Goal: Task Accomplishment & Management: Manage account settings

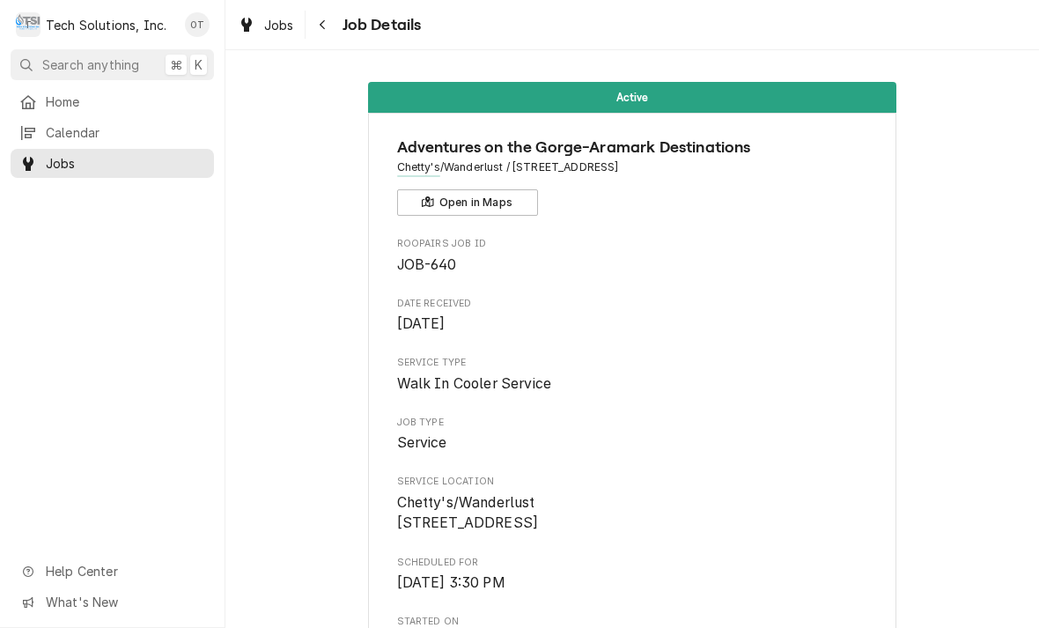
scroll to position [1474, 0]
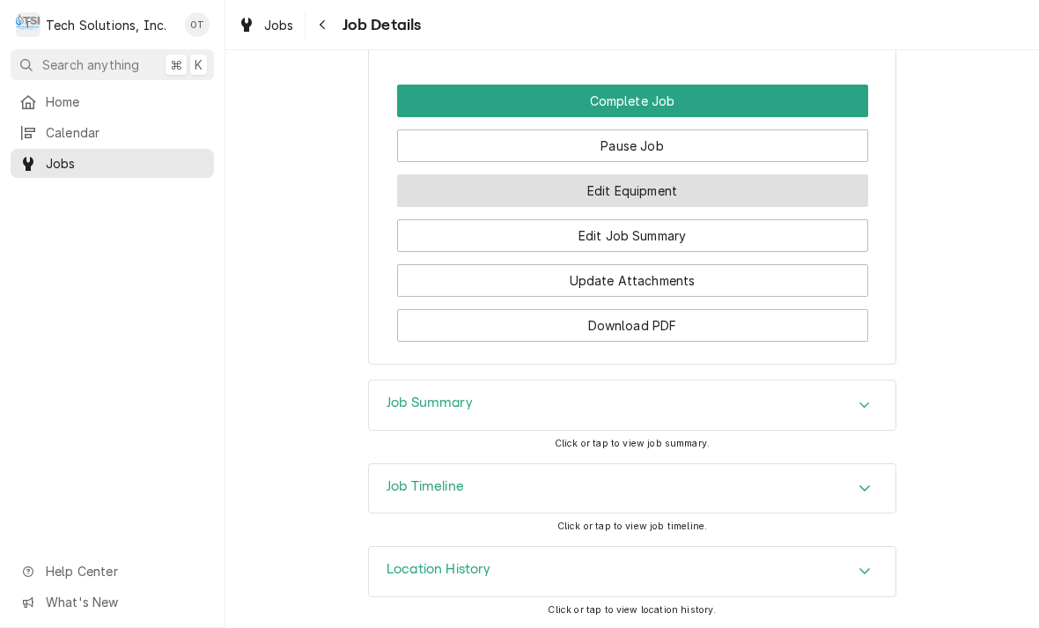
click at [625, 192] on button "Edit Equipment" at bounding box center [632, 190] width 471 height 33
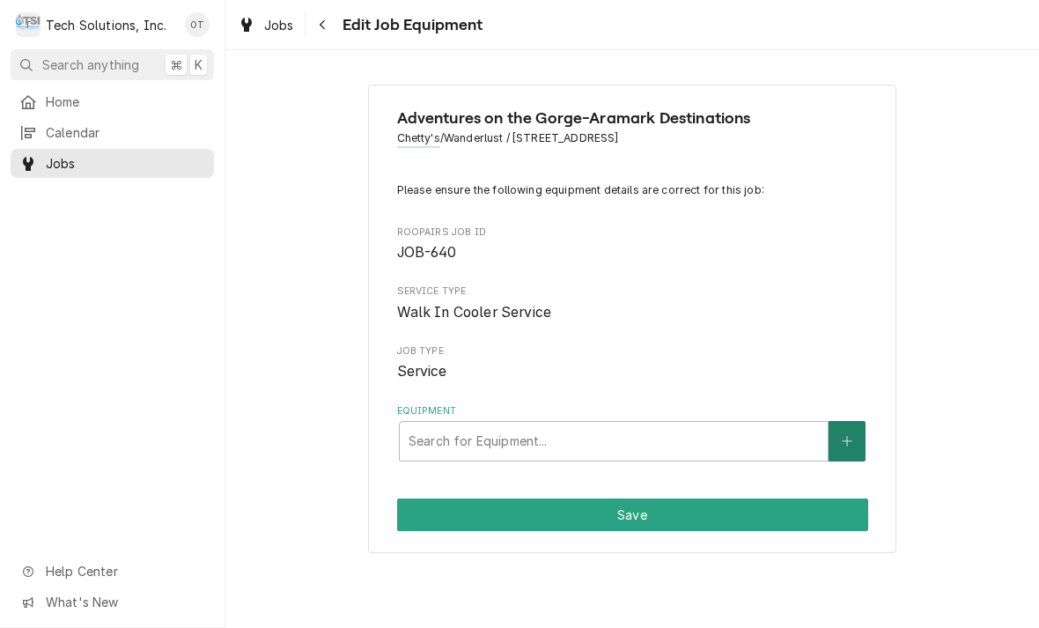
click at [849, 435] on icon "Create New Equipment" at bounding box center [847, 441] width 11 height 12
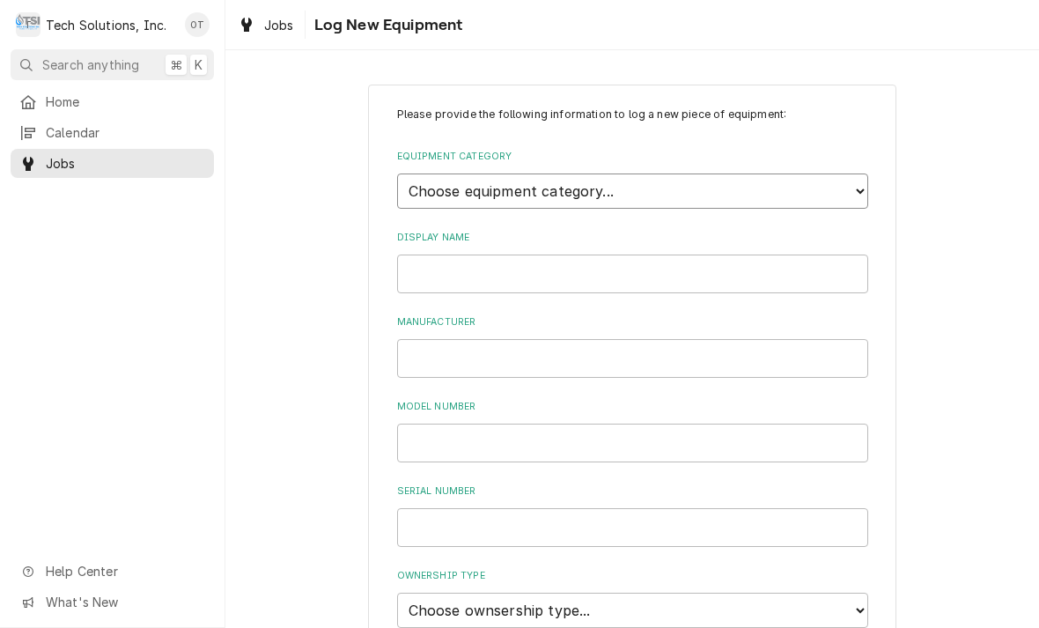
click at [848, 186] on select "Choose equipment category... Cooking Equipment Fryers Ice Machines Ovens and Ra…" at bounding box center [632, 191] width 471 height 35
select select "15"
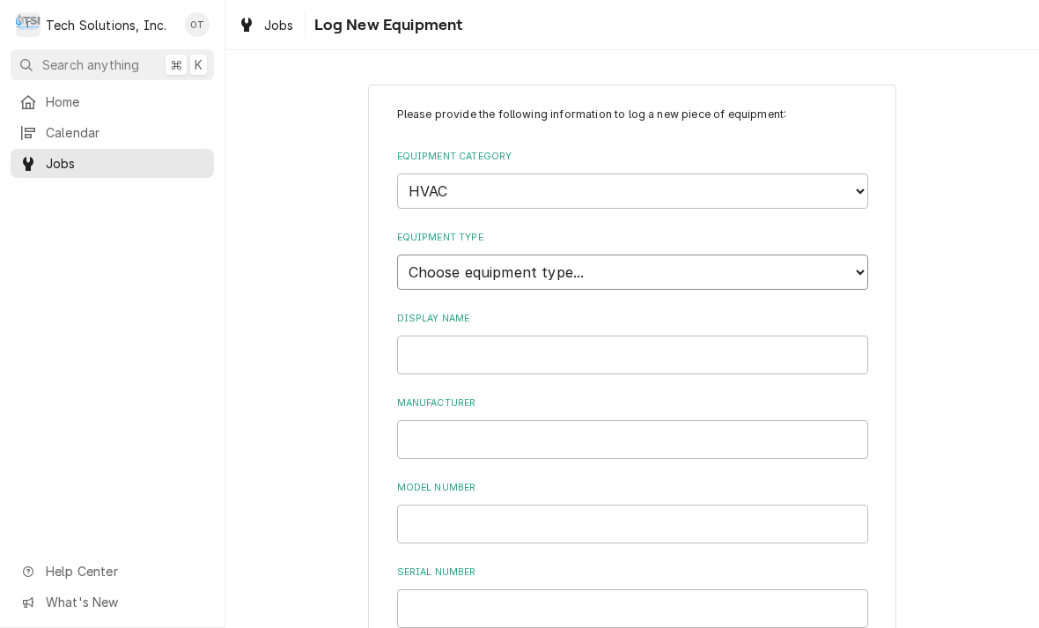
click at [854, 261] on select "Choose equipment type... Condenser Furnace Chiller Air Handler VRF Mini Split M…" at bounding box center [632, 272] width 471 height 35
click at [856, 255] on select "Choose equipment type... Condenser Furnace Chiller Air Handler VRF Mini Split M…" at bounding box center [632, 272] width 471 height 35
click at [850, 267] on select "Choose equipment type... Condenser Furnace Chiller Air Handler VRF Mini Split M…" at bounding box center [632, 272] width 471 height 35
click at [852, 258] on select "Choose equipment type... Condenser Furnace Chiller Air Handler VRF Mini Split M…" at bounding box center [632, 272] width 471 height 35
select select "133"
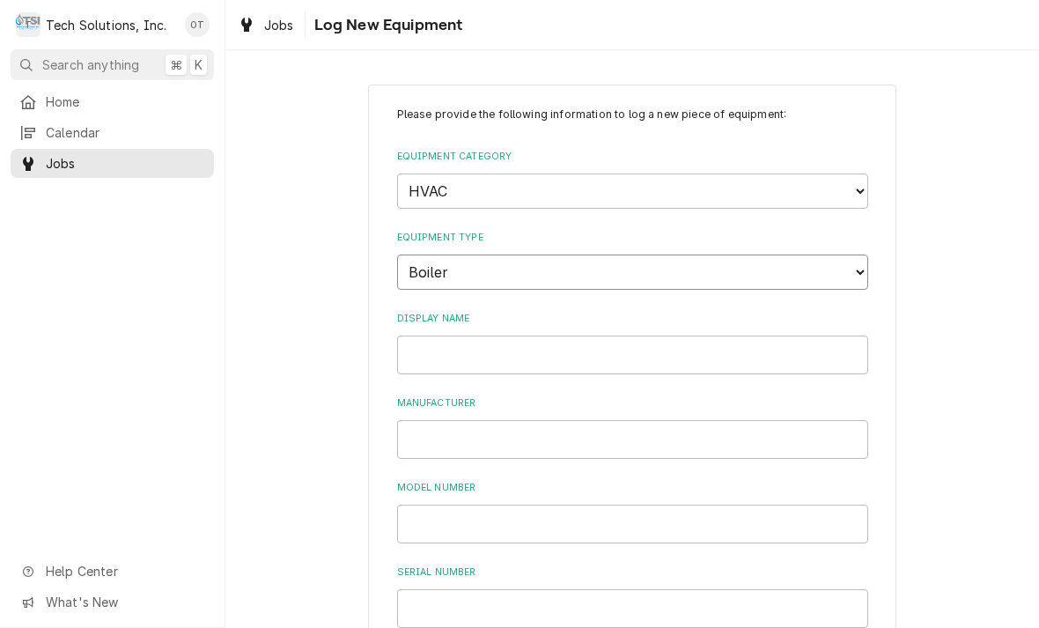
click at [846, 259] on select "Choose equipment type... Condenser Furnace Chiller Air Handler VRF Mini Split M…" at bounding box center [632, 272] width 471 height 35
click at [847, 260] on select "Choose equipment type... Condenser Furnace Chiller Air Handler VRF Mini Split M…" at bounding box center [632, 272] width 471 height 35
click at [853, 181] on select "Choose equipment category... Cooking Equipment Fryers Ice Machines Ovens and Ra…" at bounding box center [632, 191] width 471 height 35
select select "8"
click at [848, 255] on select "Choose equipment type... Bar Refrigeration Blast Chiller Chef Base Freezer Chef…" at bounding box center [632, 272] width 471 height 35
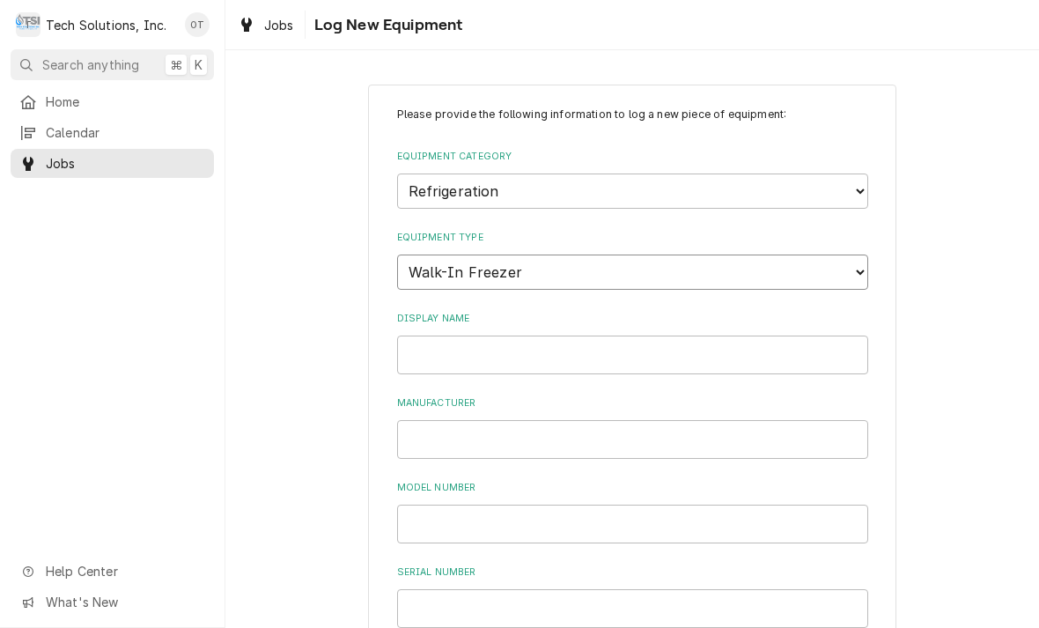
click at [848, 255] on select "Choose equipment type... Bar Refrigeration Blast Chiller Chef Base Freezer Chef…" at bounding box center [632, 272] width 471 height 35
select select "75"
click at [448, 336] on input "Display Name" at bounding box center [632, 355] width 471 height 39
click at [456, 420] on input "Manufacturer" at bounding box center [632, 439] width 471 height 39
click at [512, 336] on input "HEATCRAFT" at bounding box center [632, 355] width 471 height 39
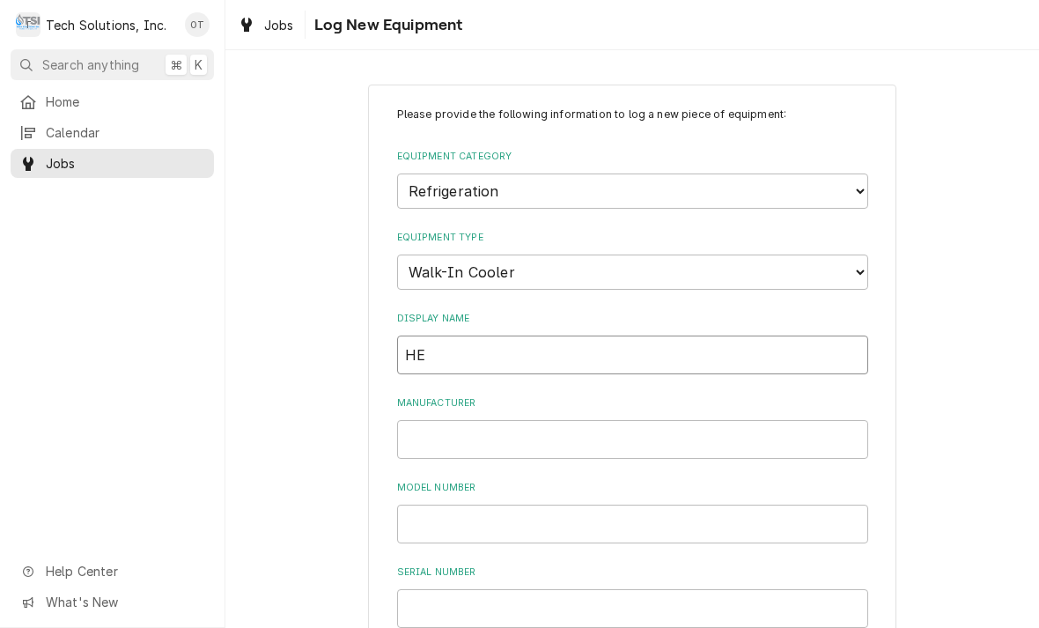
type input "H"
click at [413, 420] on input "Manufacturer" at bounding box center [632, 439] width 471 height 39
type input "HEATCRAFT"
click at [440, 505] on input "Model Number" at bounding box center [632, 524] width 471 height 39
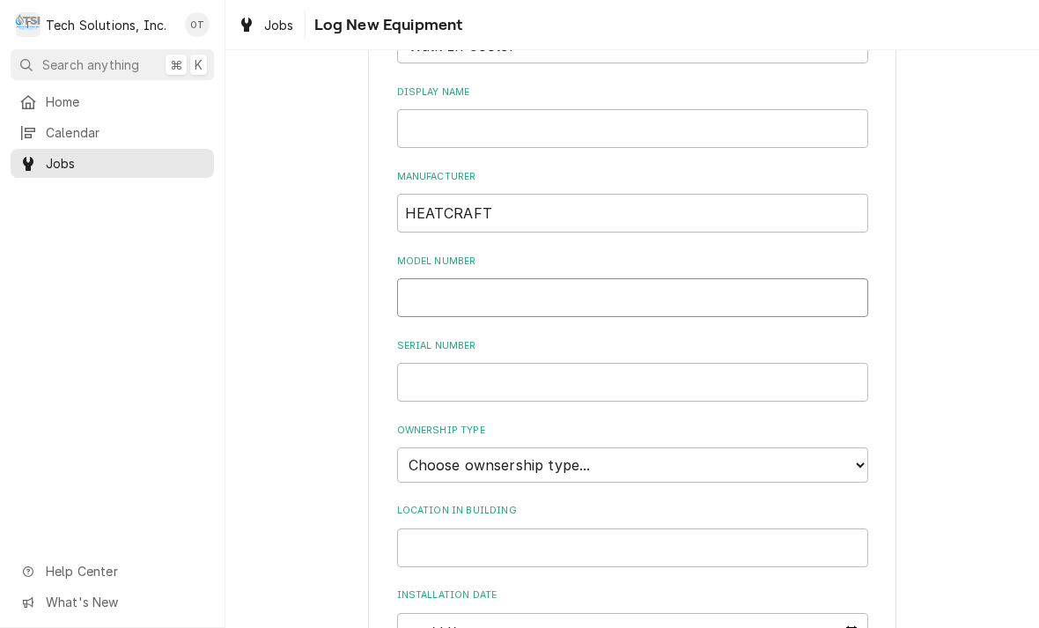
scroll to position [235, 0]
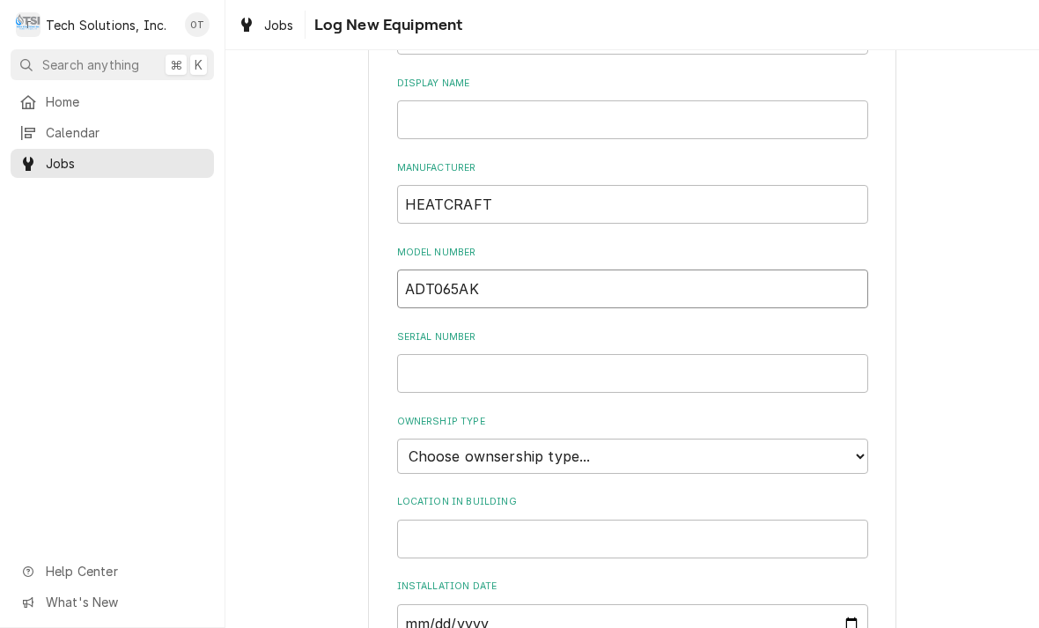
type input "ADT065AK"
click at [428, 354] on input "Serial Number" at bounding box center [632, 373] width 471 height 39
type input "D02J024621"
click at [843, 439] on select "Choose ownsership type... Unknown Owned Leased Rented" at bounding box center [632, 456] width 471 height 35
click at [852, 439] on select "Choose ownsership type... Unknown Owned Leased Rented" at bounding box center [632, 456] width 471 height 35
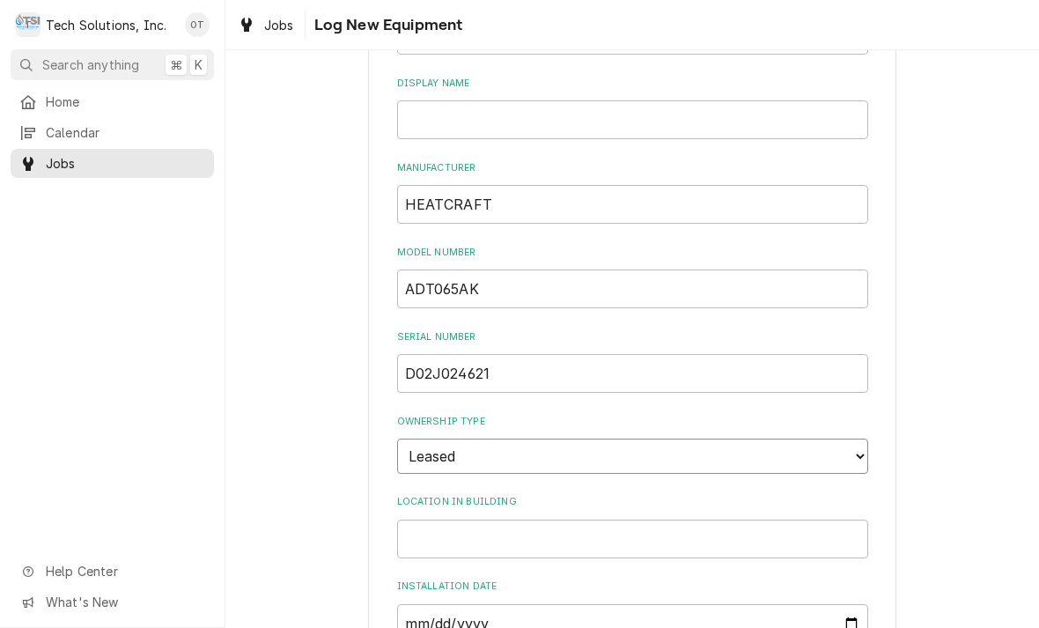
select select "1"
click at [460, 520] on input "Location in Building" at bounding box center [632, 539] width 471 height 39
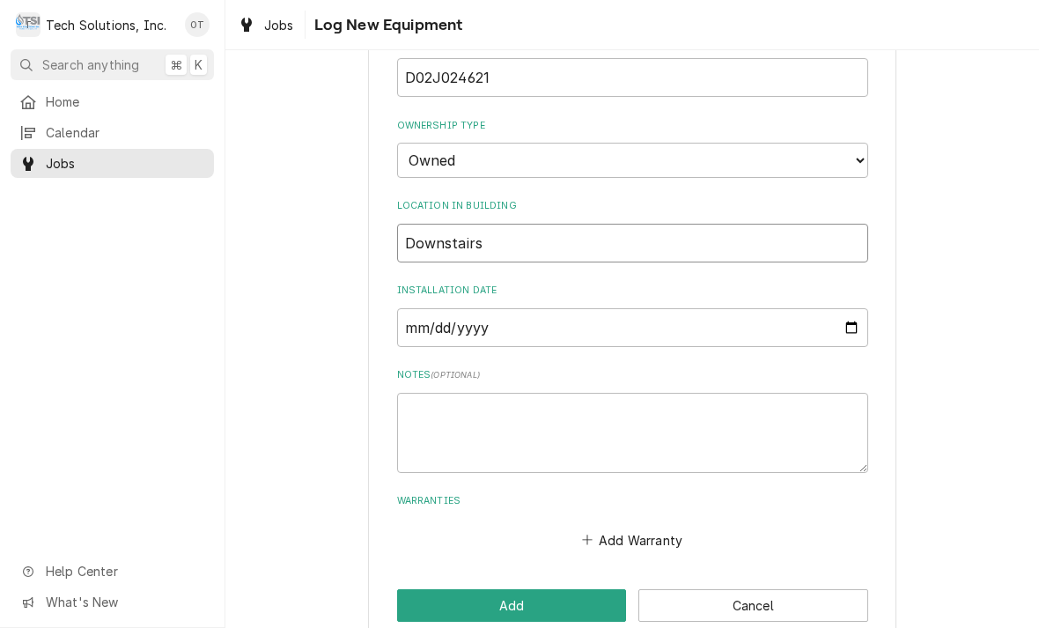
scroll to position [530, 0]
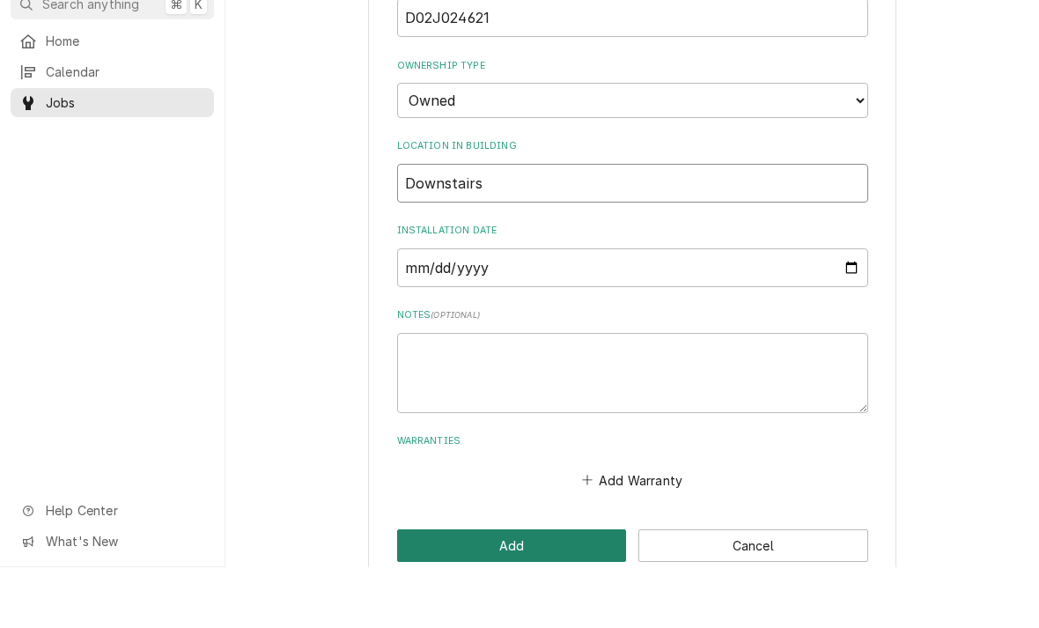
type input "Downstairs"
click at [517, 590] on button "Add" at bounding box center [512, 606] width 230 height 33
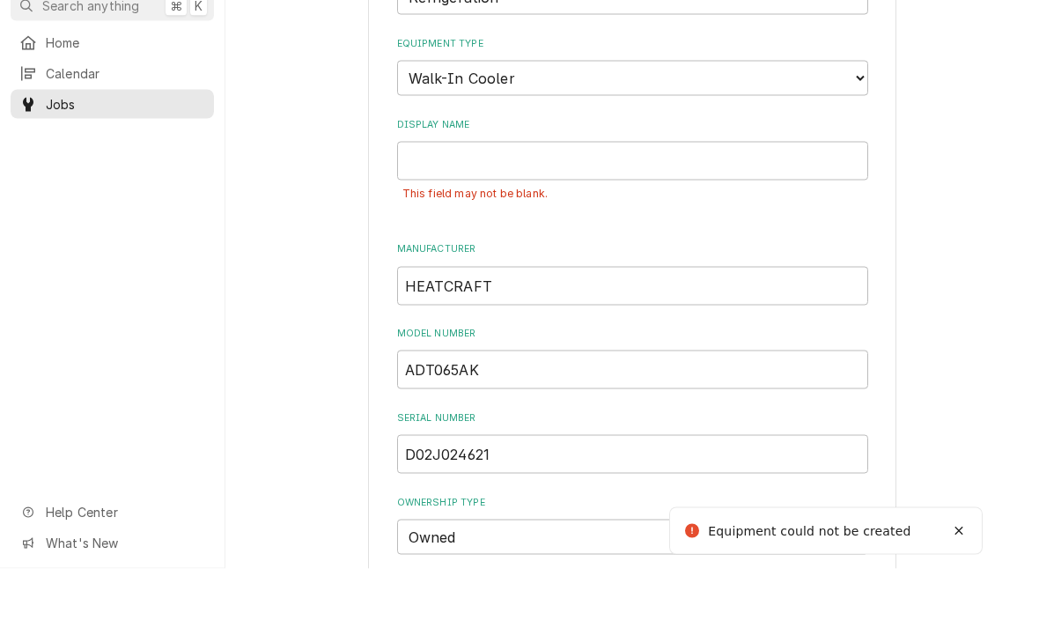
scroll to position [126, 0]
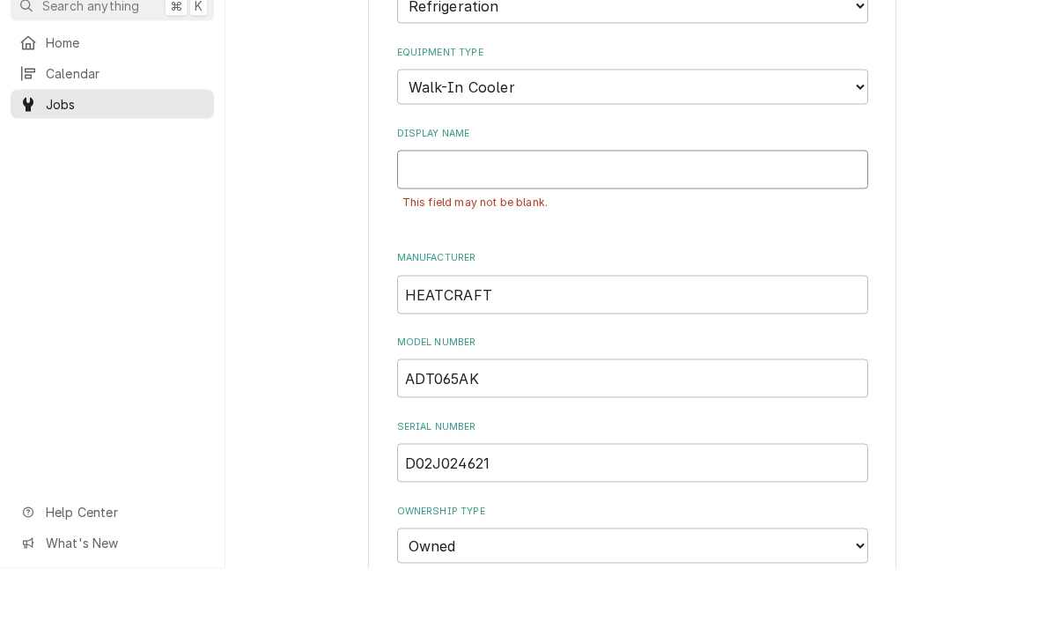
click at [433, 210] on input "Display Name" at bounding box center [632, 229] width 471 height 39
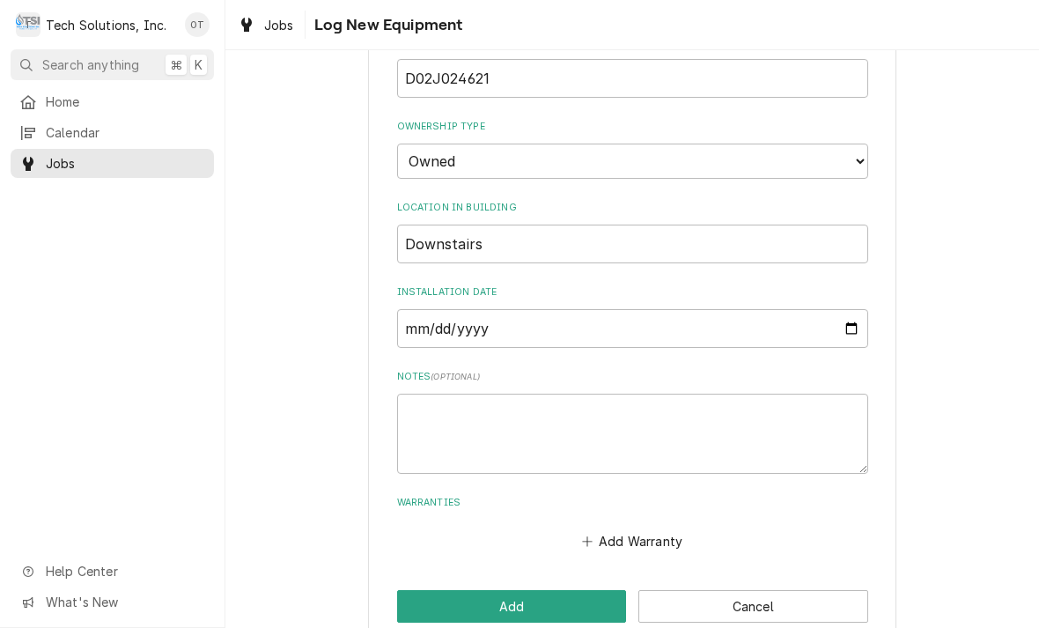
scroll to position [569, 0]
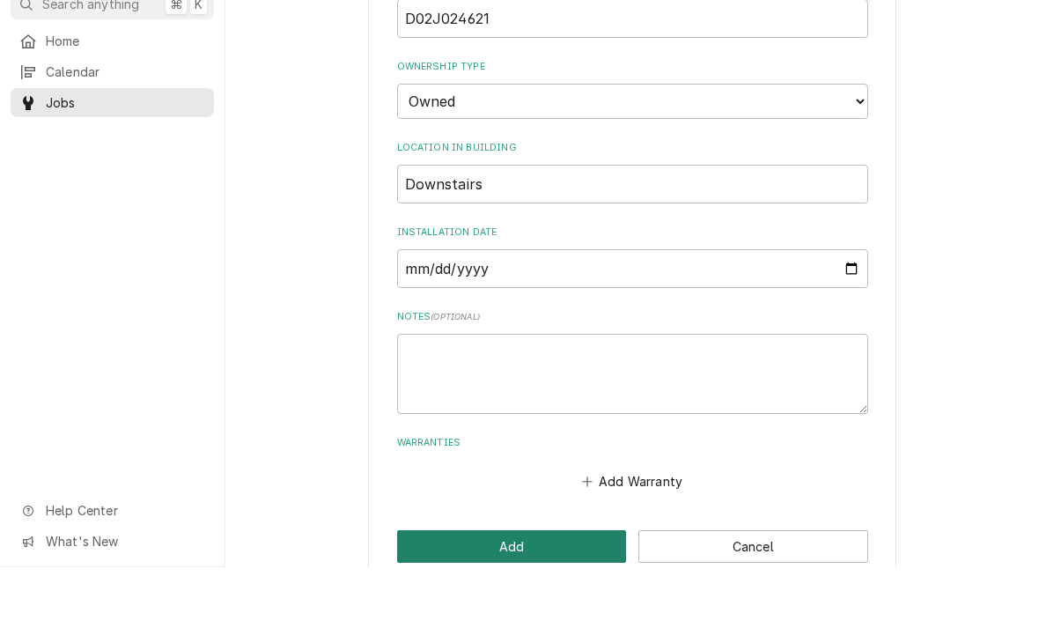
type input "[PERSON_NAME]"
click at [508, 591] on button "Add" at bounding box center [512, 607] width 230 height 33
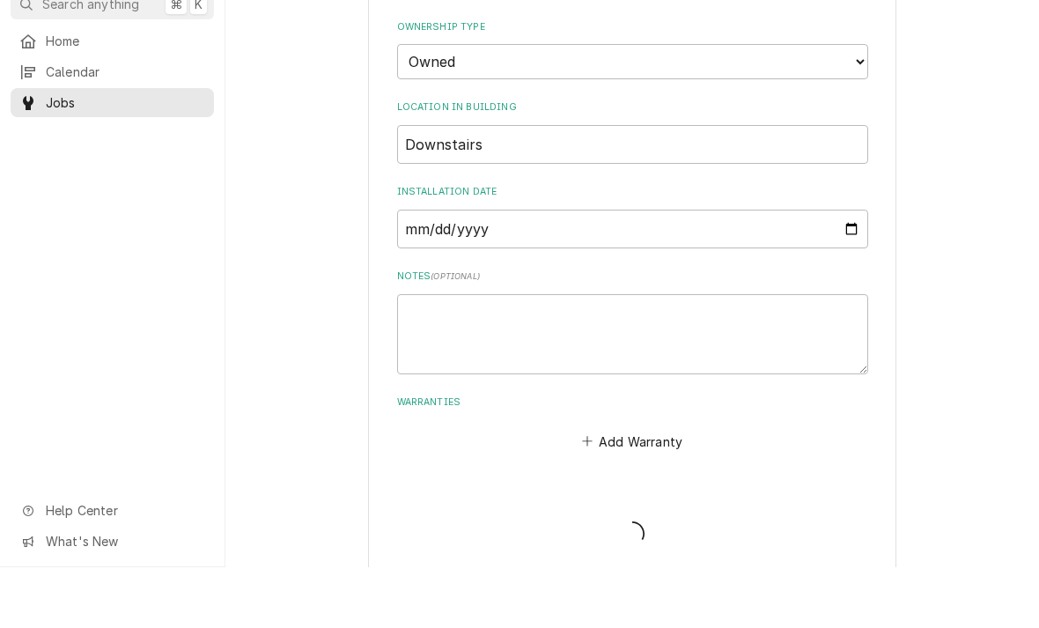
scroll to position [558, 0]
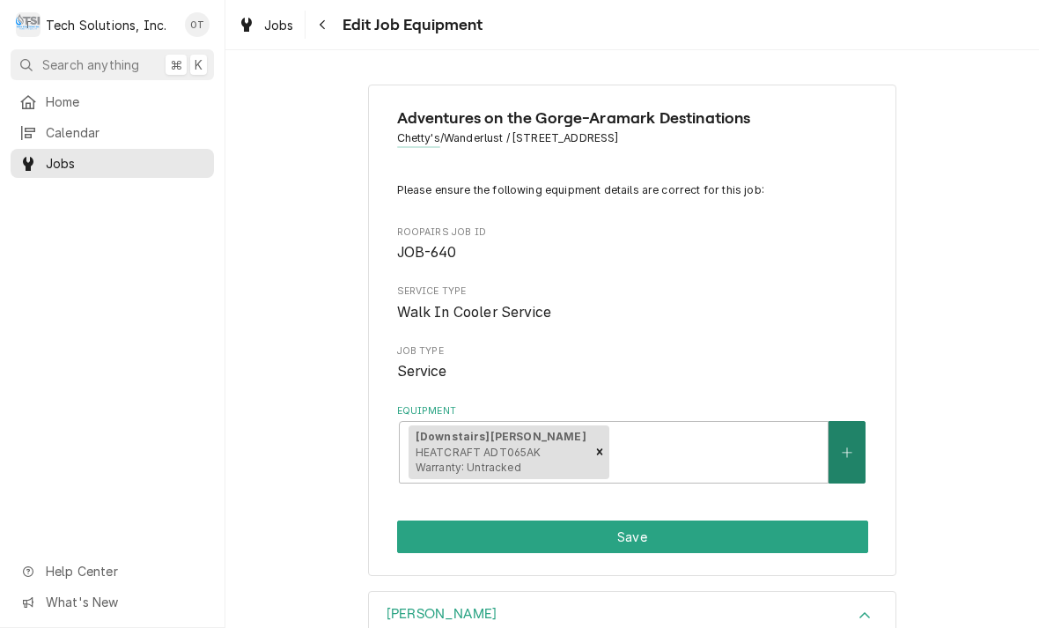
click at [846, 447] on icon "Create New Equipment" at bounding box center [847, 453] width 11 height 12
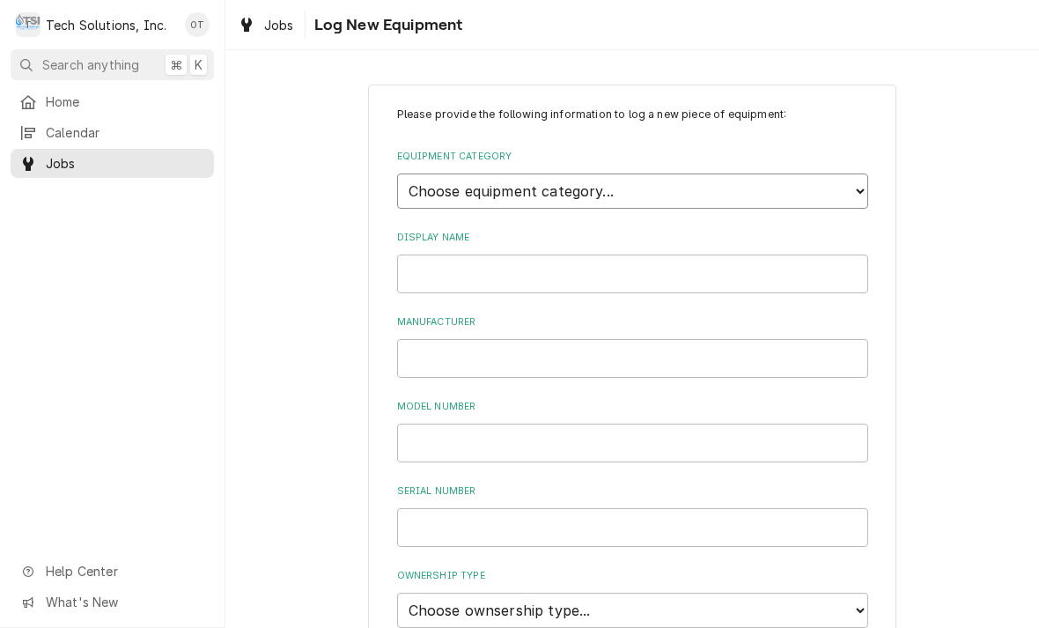
click at [855, 181] on select "Choose equipment category... Cooking Equipment Fryers Ice Machines Ovens and Ra…" at bounding box center [632, 191] width 471 height 35
select select "8"
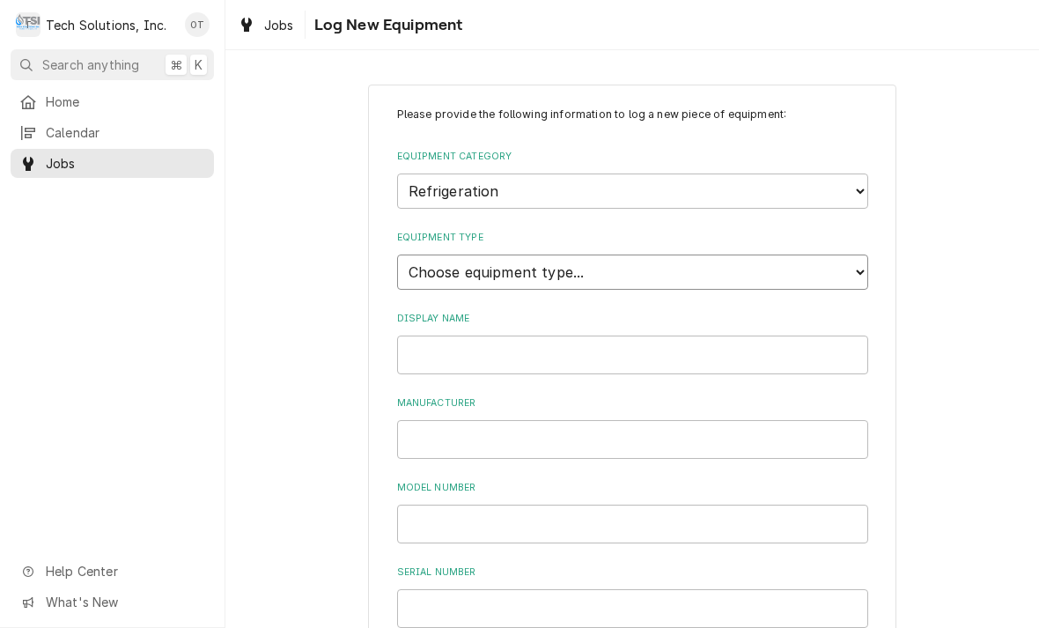
click at [868, 255] on select "Choose equipment type... Bar Refrigeration Blast Chiller Chef Base Freezer Chef…" at bounding box center [632, 272] width 471 height 35
select select "75"
click at [439, 336] on input "Display Name" at bounding box center [632, 355] width 471 height 39
type input "Copeland"
click at [466, 420] on input "Manufacturer" at bounding box center [632, 439] width 471 height 39
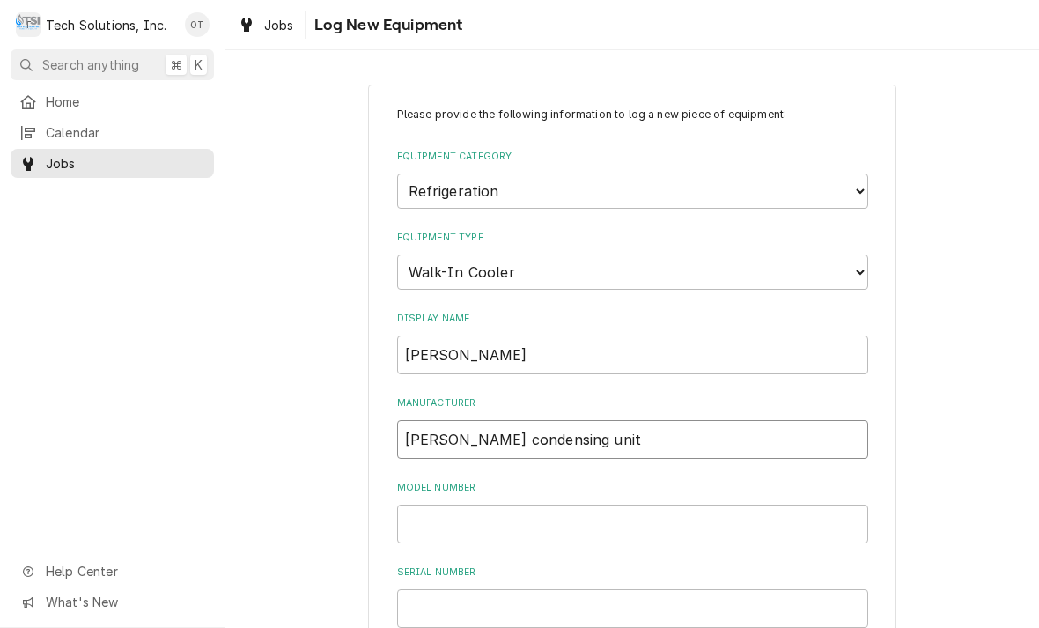
type input "Copeland condensing unit"
click at [462, 505] on input "Model Number" at bounding box center [632, 524] width 471 height 39
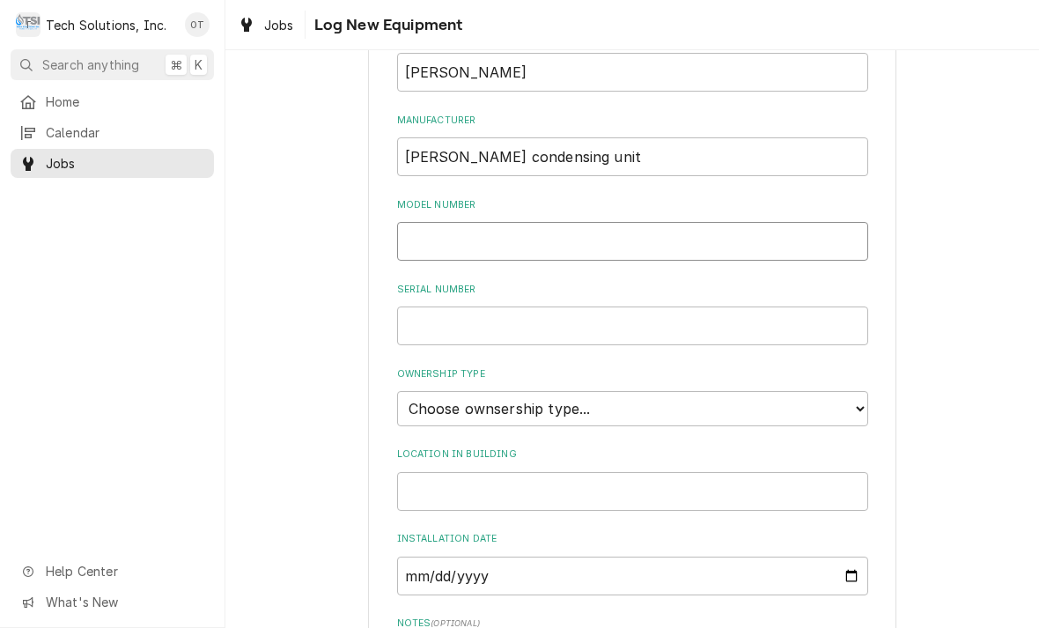
scroll to position [263, 0]
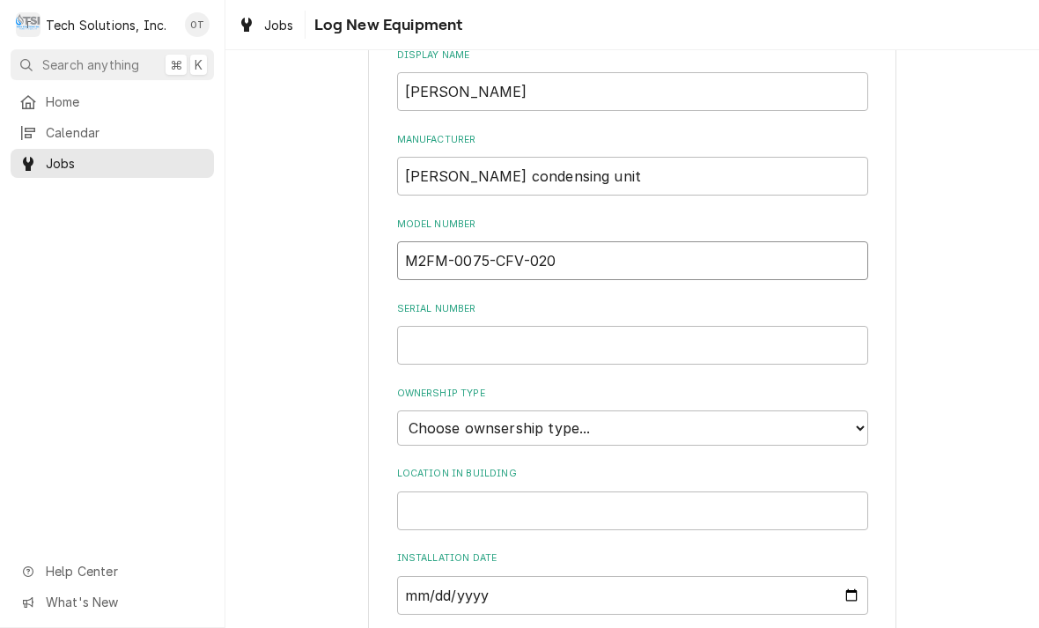
type input "M2FM-0075-CFV-020"
click at [462, 326] on input "Serial Number" at bounding box center [632, 345] width 471 height 39
type input "16DE0753U"
click at [839, 410] on select "Choose ownsership type... Unknown Owned Leased Rented" at bounding box center [632, 427] width 471 height 35
select select "1"
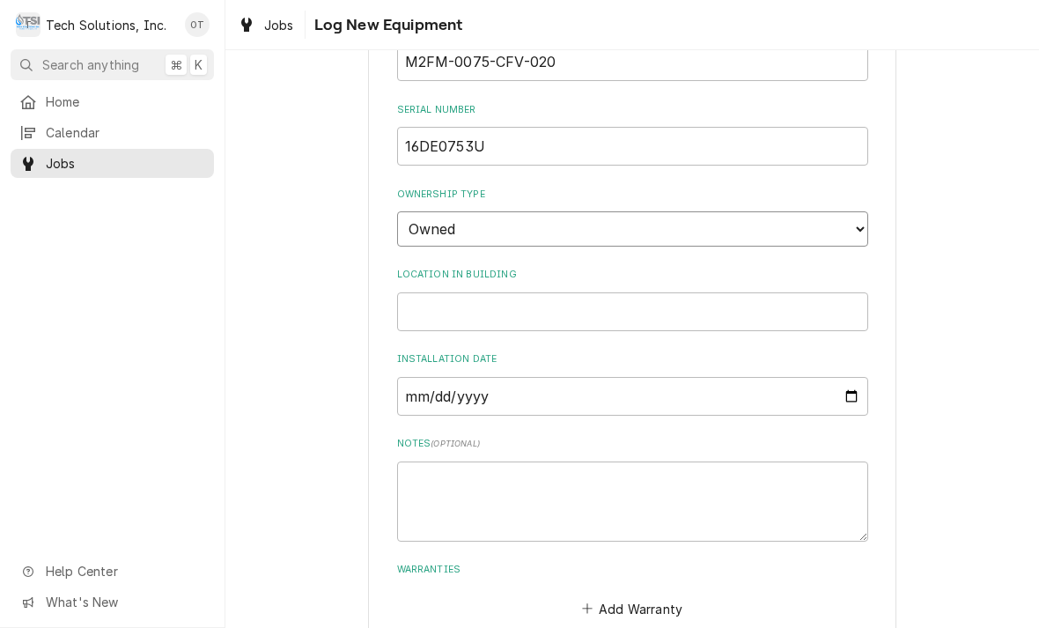
scroll to position [470, 0]
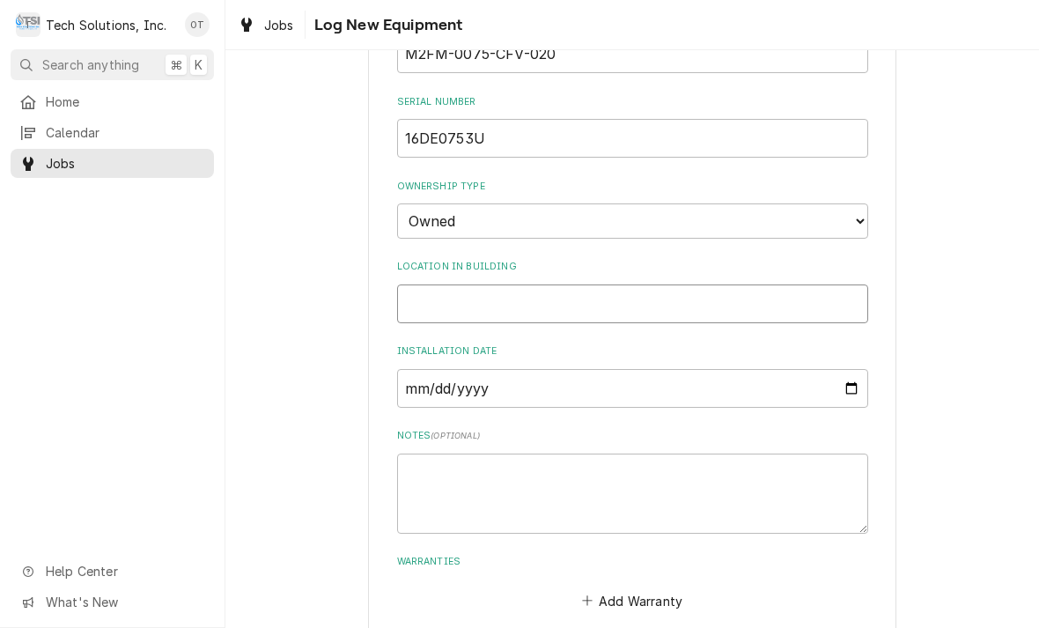
click at [455, 285] on input "Location in Building" at bounding box center [632, 304] width 471 height 39
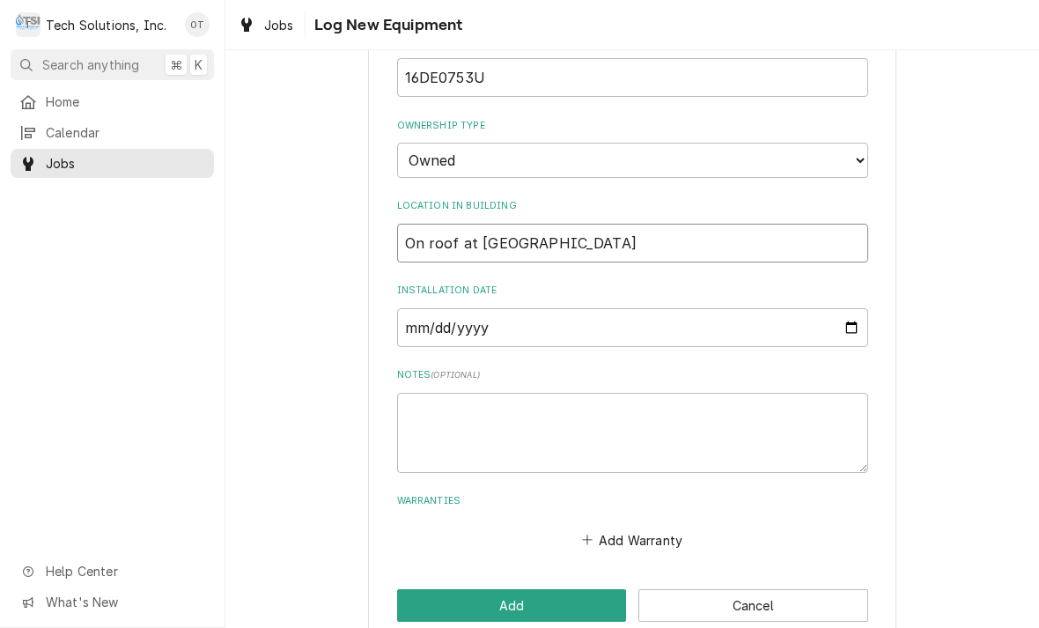
scroll to position [530, 0]
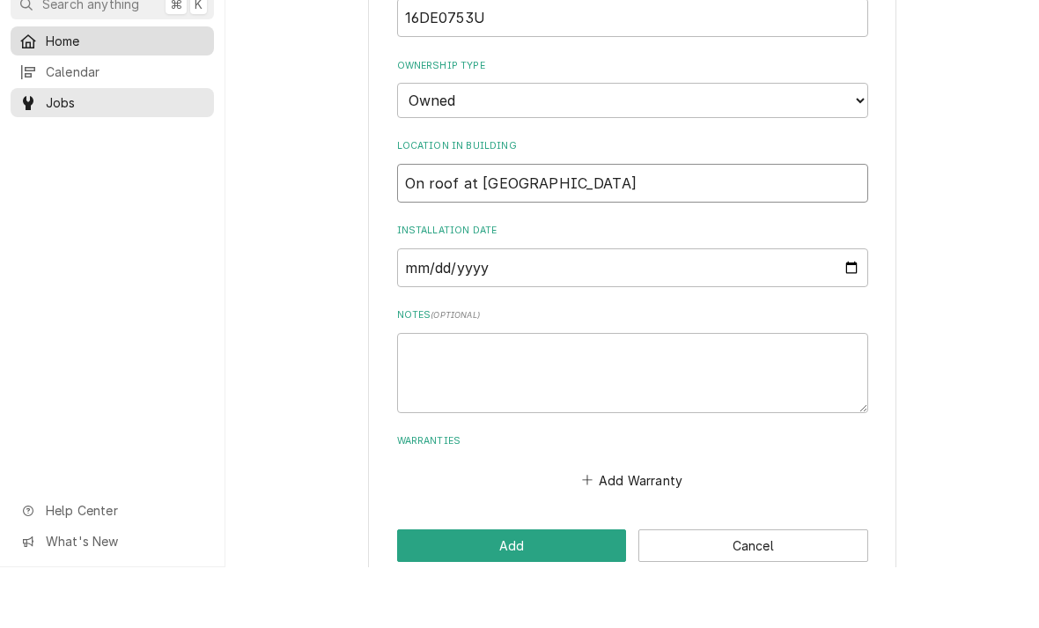
type input "On roof at ChiTTS"
click at [84, 92] on span "Home" at bounding box center [125, 101] width 159 height 18
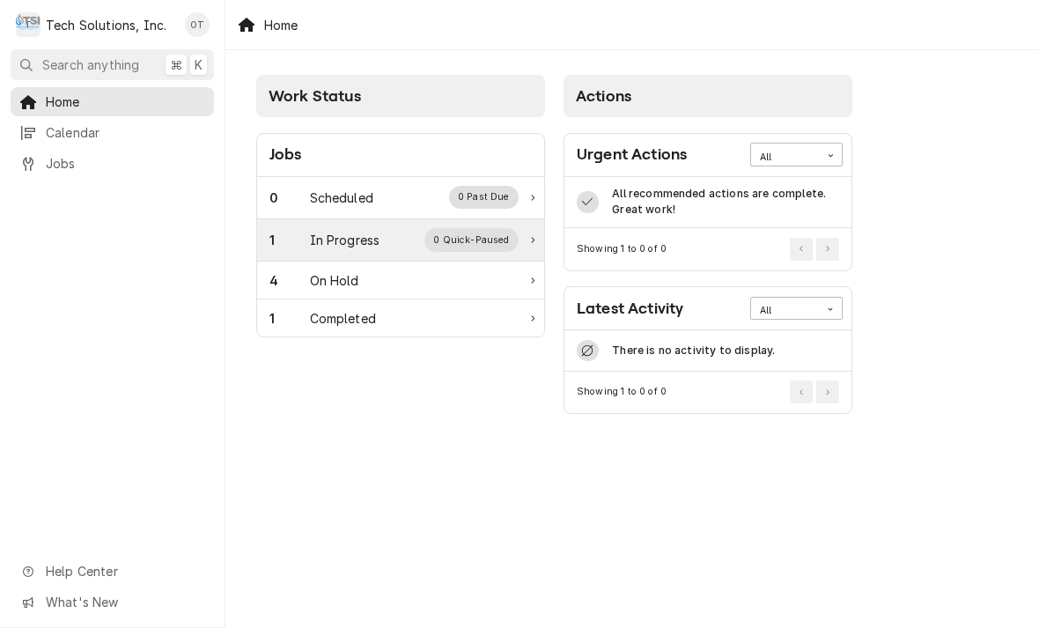
click at [365, 231] on div "In Progress" at bounding box center [345, 240] width 70 height 18
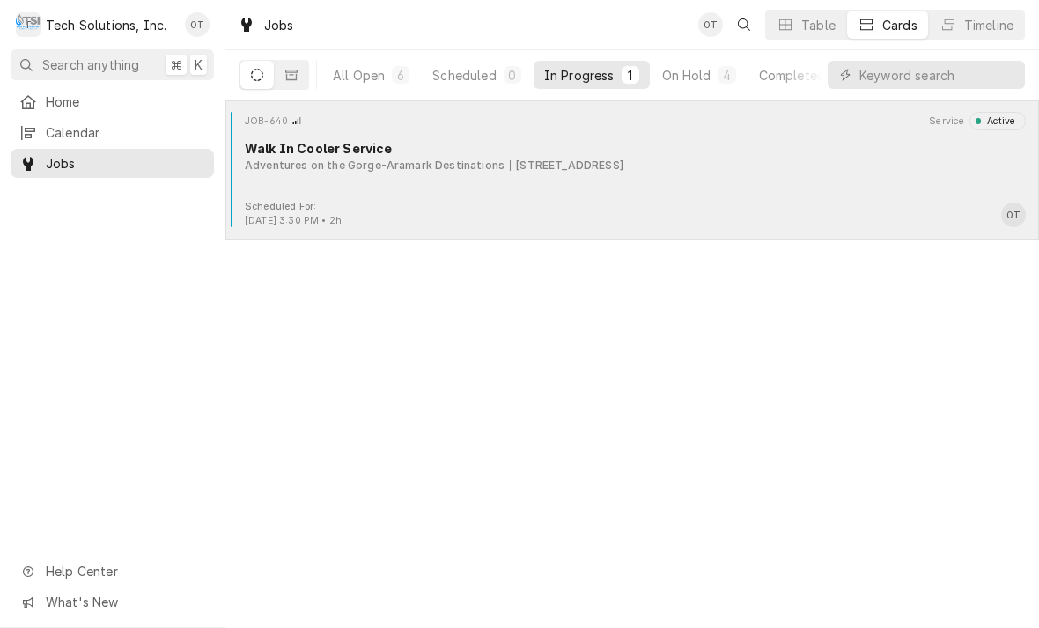
click at [505, 177] on div "JOB-640 Service Active Walk In Cooler Service Adventures on the Gorge-Aramark D…" at bounding box center [633, 156] width 800 height 88
click at [501, 182] on div "JOB-640 Service Active Walk In Cooler Service Adventures on the Gorge-Aramark D…" at bounding box center [633, 156] width 800 height 88
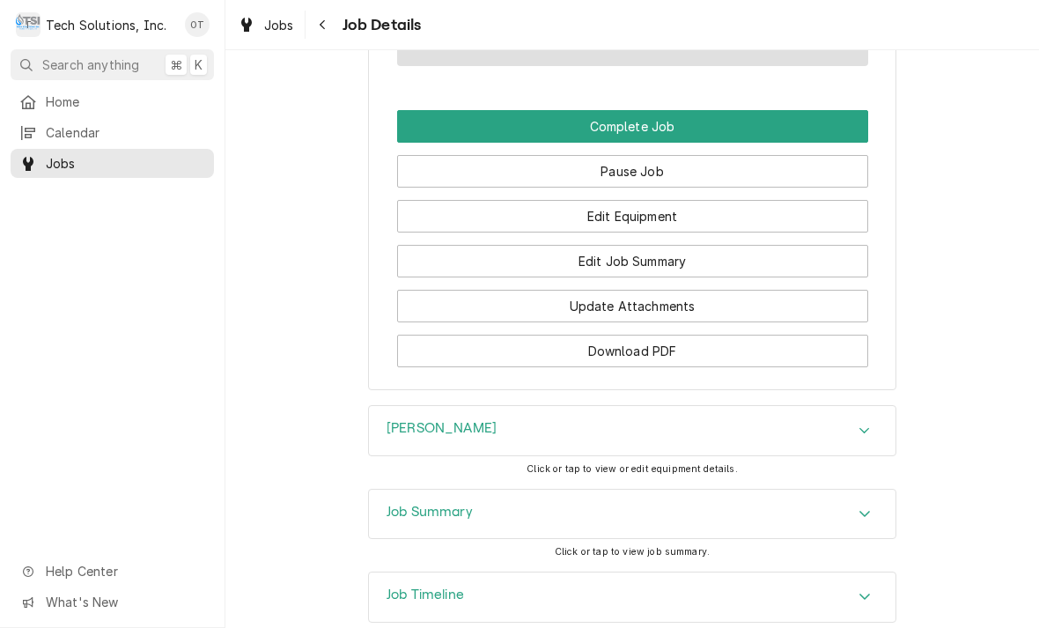
scroll to position [1445, 0]
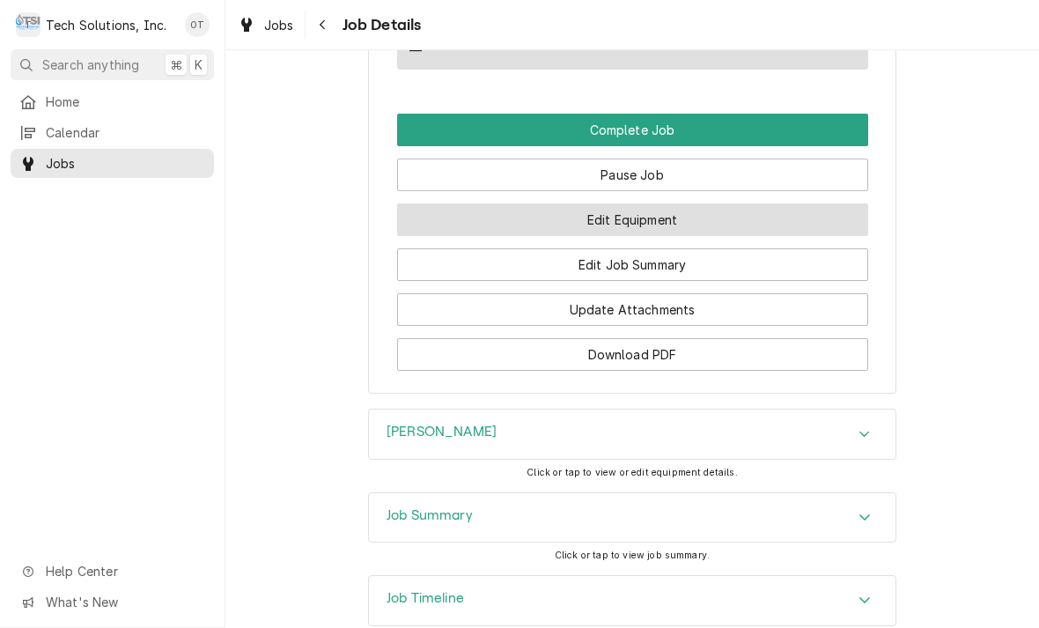
click at [621, 220] on button "Edit Equipment" at bounding box center [632, 219] width 471 height 33
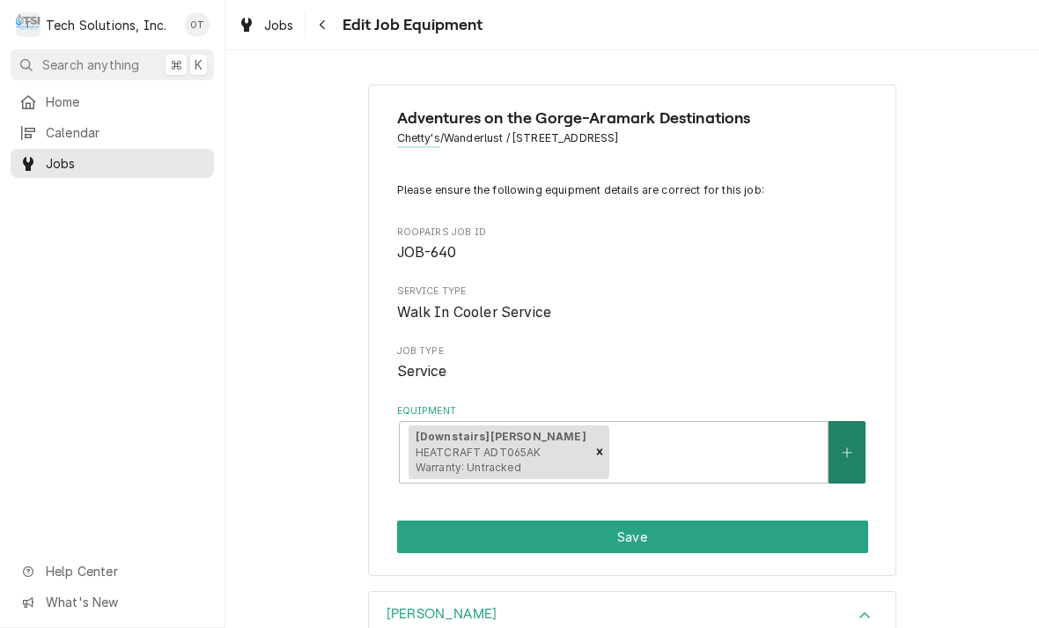
click at [854, 440] on button "Equipment" at bounding box center [847, 452] width 37 height 63
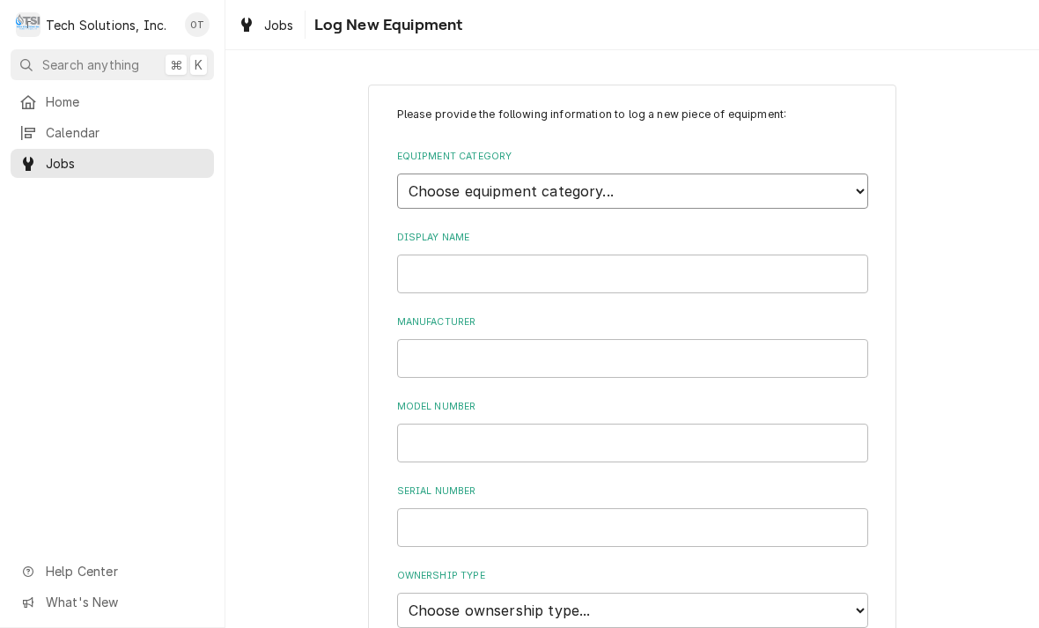
click at [854, 179] on select "Choose equipment category... Cooking Equipment Fryers Ice Machines Ovens and Ra…" at bounding box center [632, 191] width 471 height 35
select select "8"
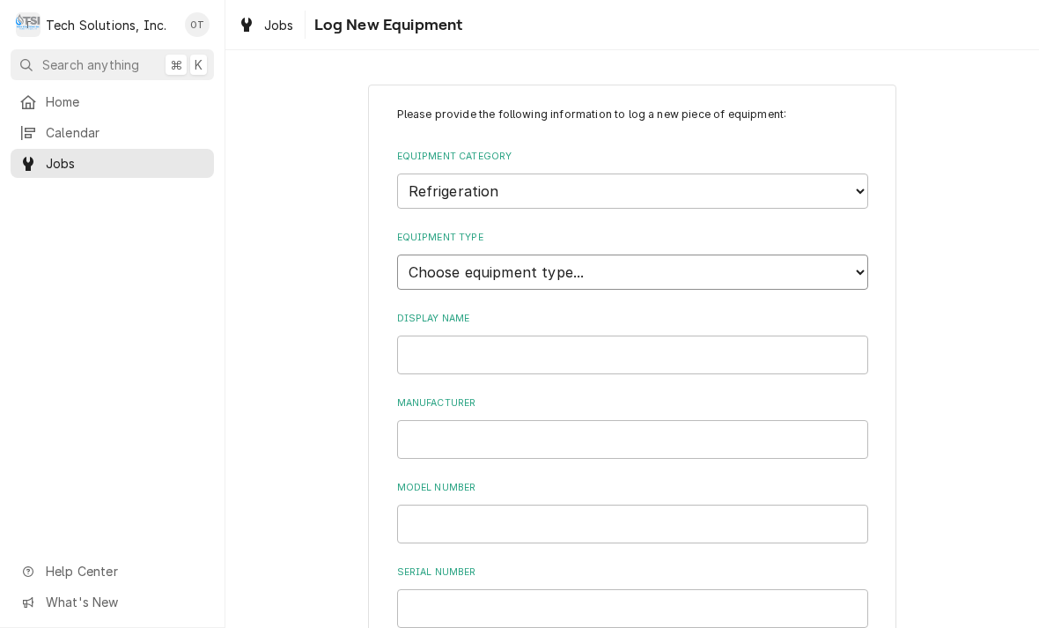
click at [847, 255] on select "Choose equipment type... Bar Refrigeration Blast Chiller Chef Base Freezer Chef…" at bounding box center [632, 272] width 471 height 35
select select "75"
click at [455, 336] on input "Display Name" at bounding box center [632, 355] width 471 height 39
click at [477, 336] on input "Call Clinton condensing unit" at bounding box center [632, 355] width 471 height 39
type input "[PERSON_NAME] condensing unit"
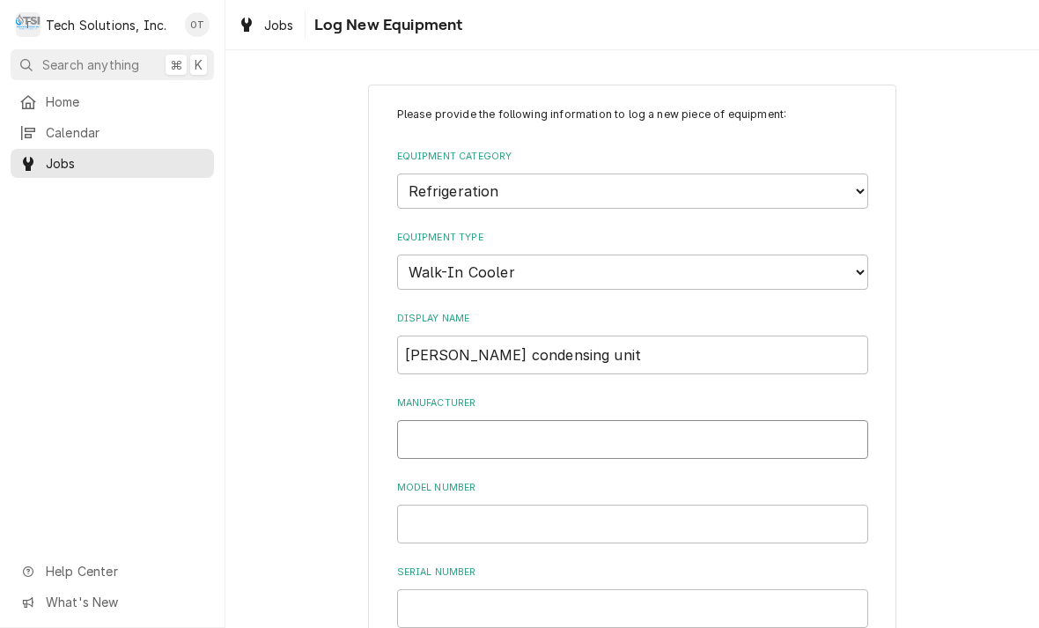
click at [442, 423] on input "Manufacturer" at bounding box center [632, 439] width 471 height 39
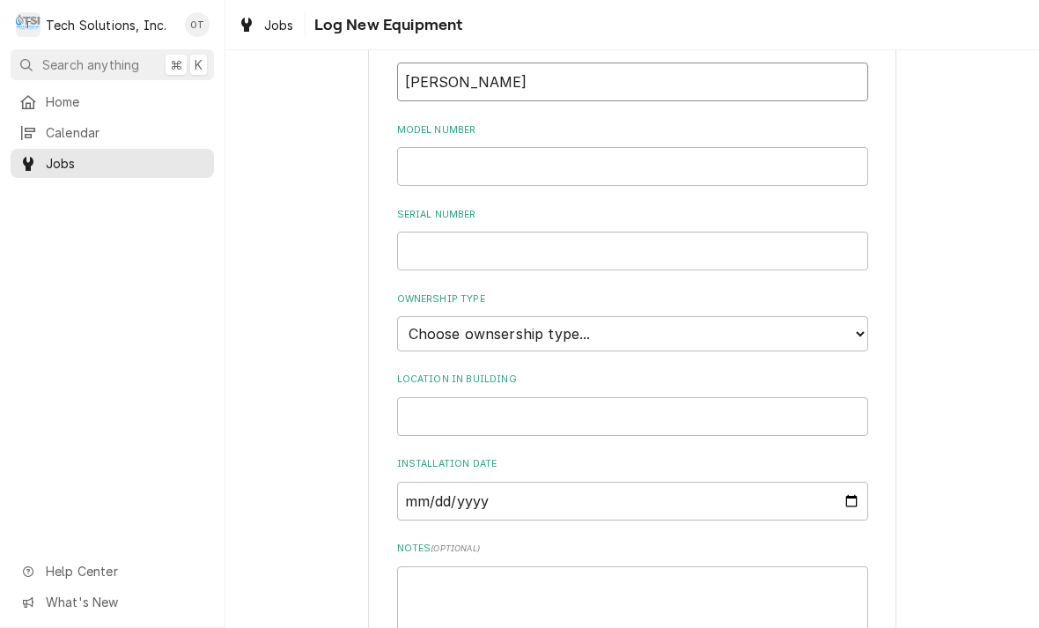
scroll to position [360, 0]
type input "Copeland"
click at [435, 144] on input "Model Number" at bounding box center [632, 163] width 471 height 39
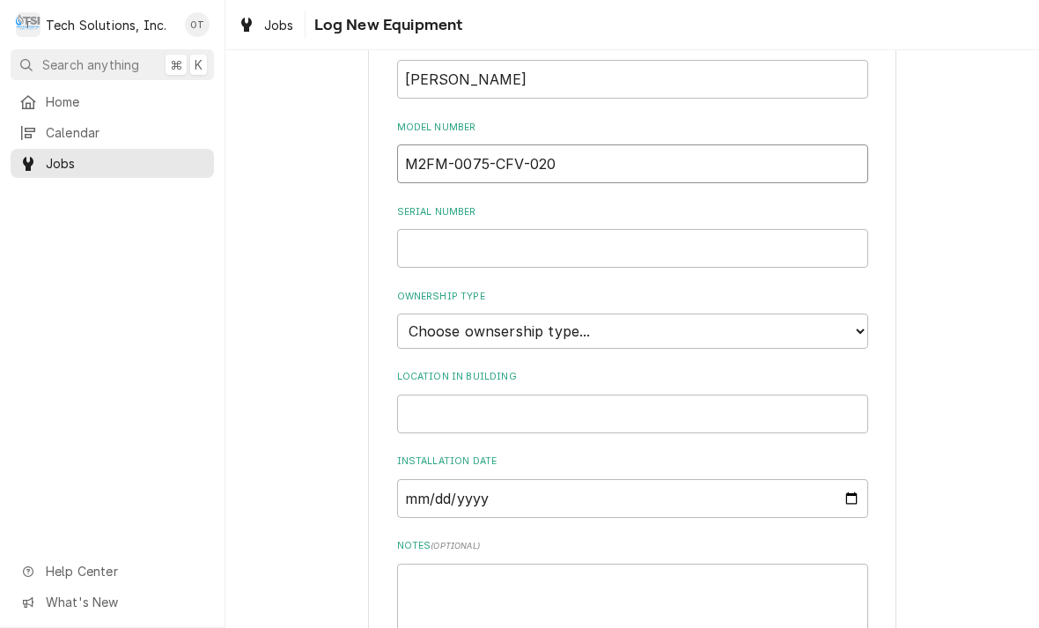
type input "M2FM-0075-CFV-020"
click at [454, 229] on input "Serial Number" at bounding box center [632, 248] width 471 height 39
type input "16DE0753U"
click at [850, 314] on select "Choose ownsership type... Unknown Owned Leased Rented" at bounding box center [632, 331] width 471 height 35
select select "1"
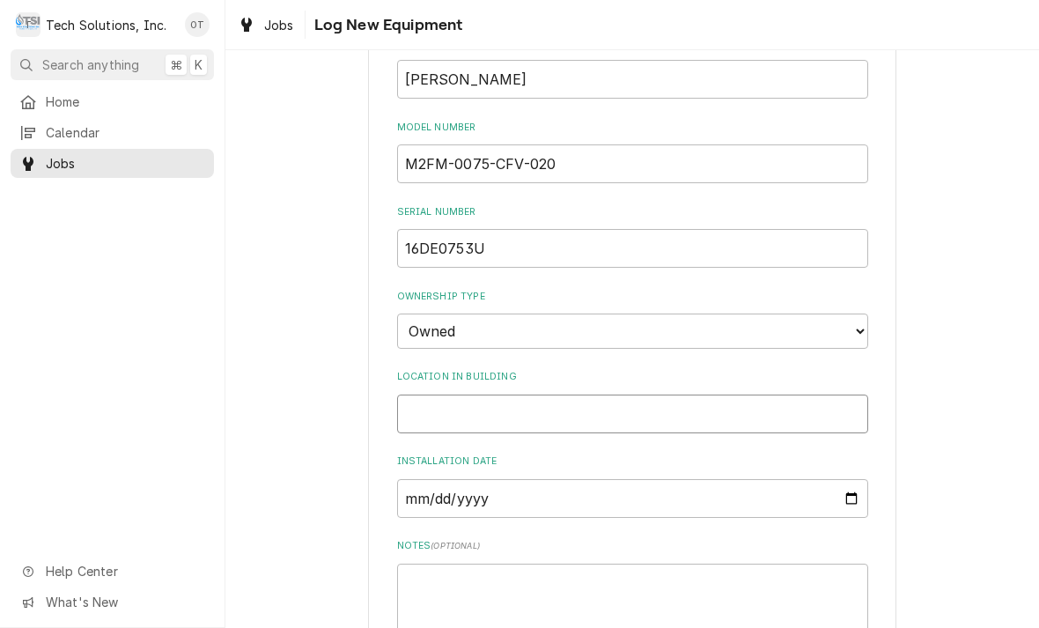
click at [445, 395] on input "Location in Building" at bounding box center [632, 414] width 471 height 39
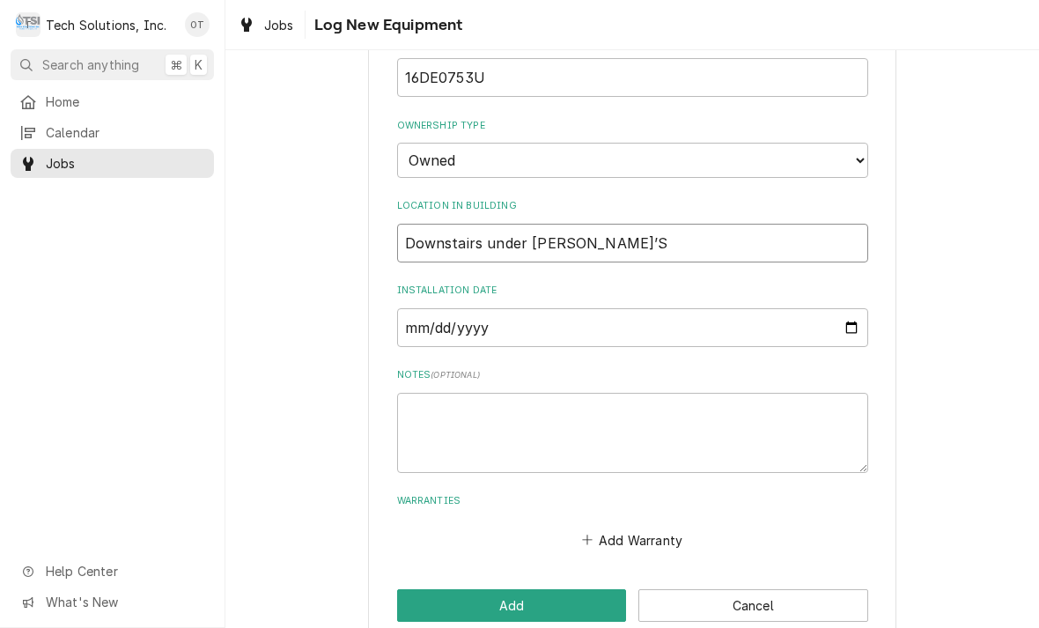
scroll to position [530, 0]
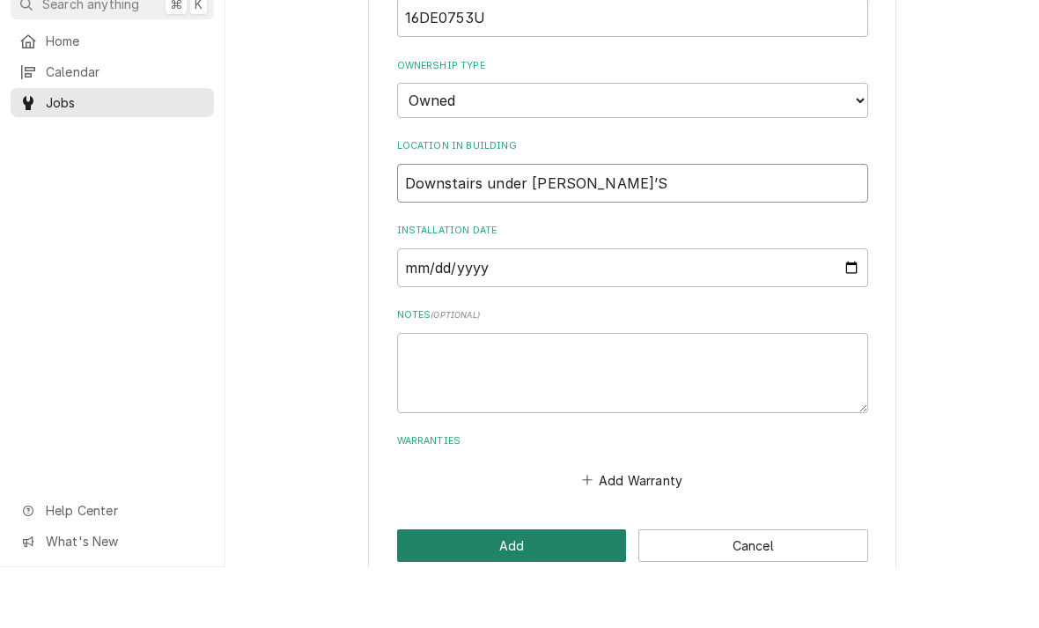
type input "Downstairs under CHETTY’S"
click at [509, 590] on button "Add" at bounding box center [512, 606] width 230 height 33
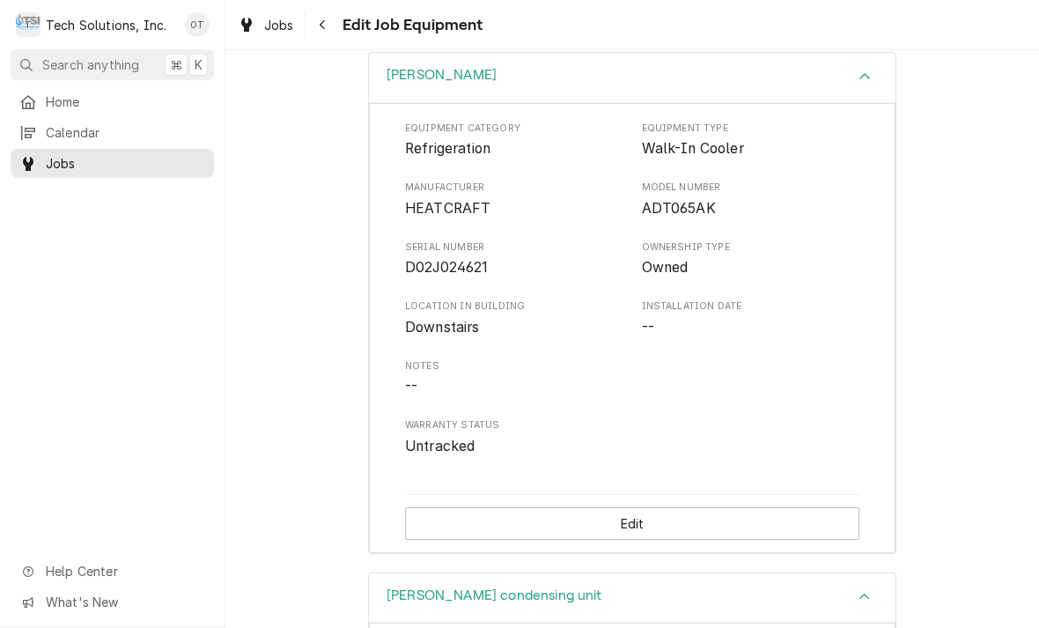
scroll to position [630, 0]
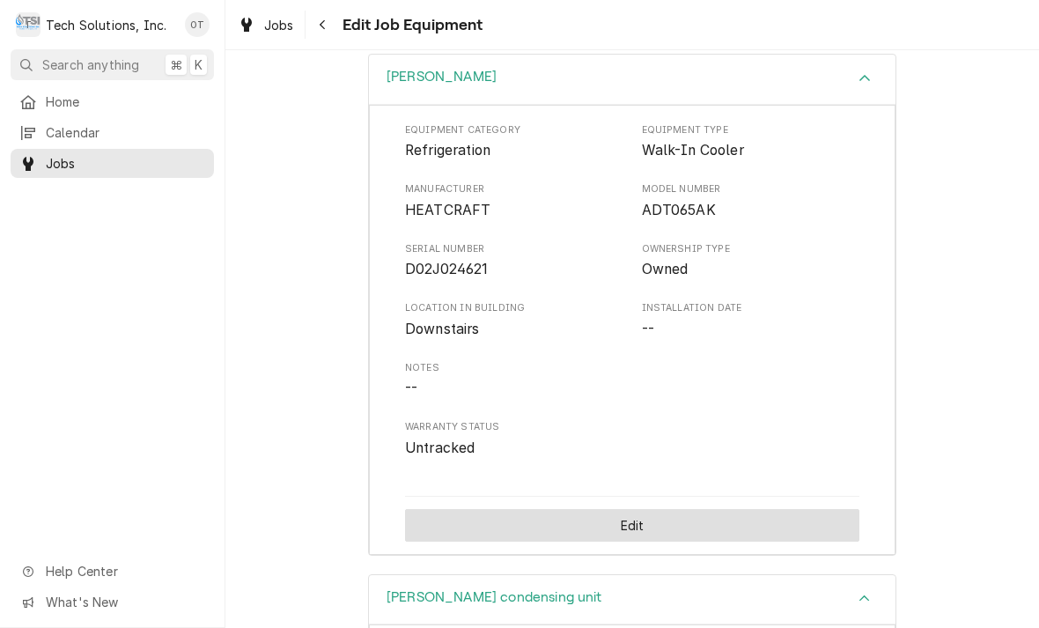
click at [628, 509] on button "Edit" at bounding box center [632, 525] width 455 height 33
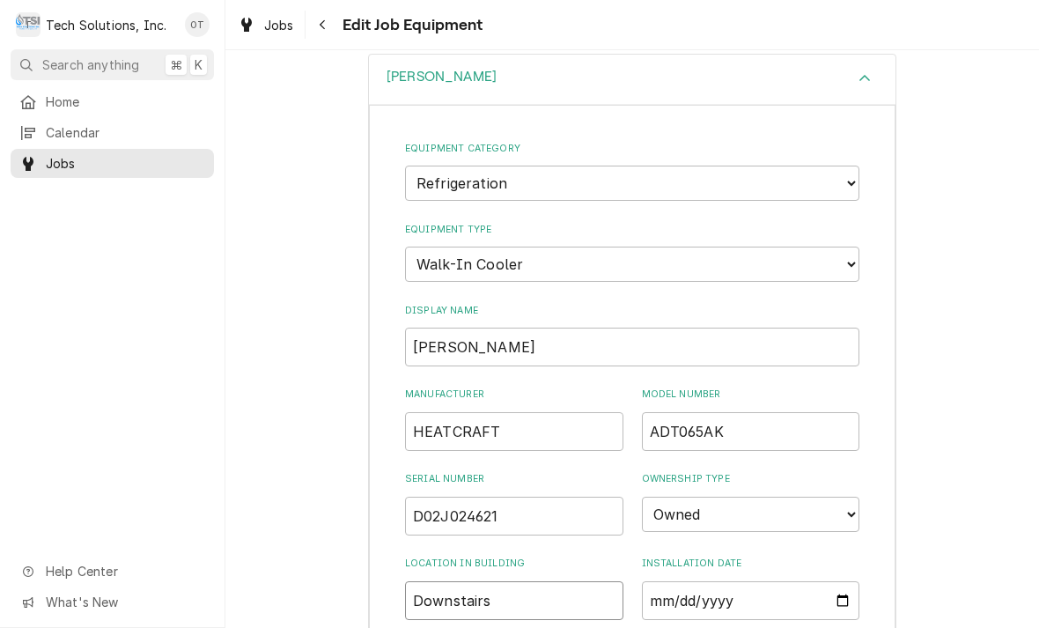
click at [538, 581] on input "Downstairs" at bounding box center [514, 600] width 218 height 39
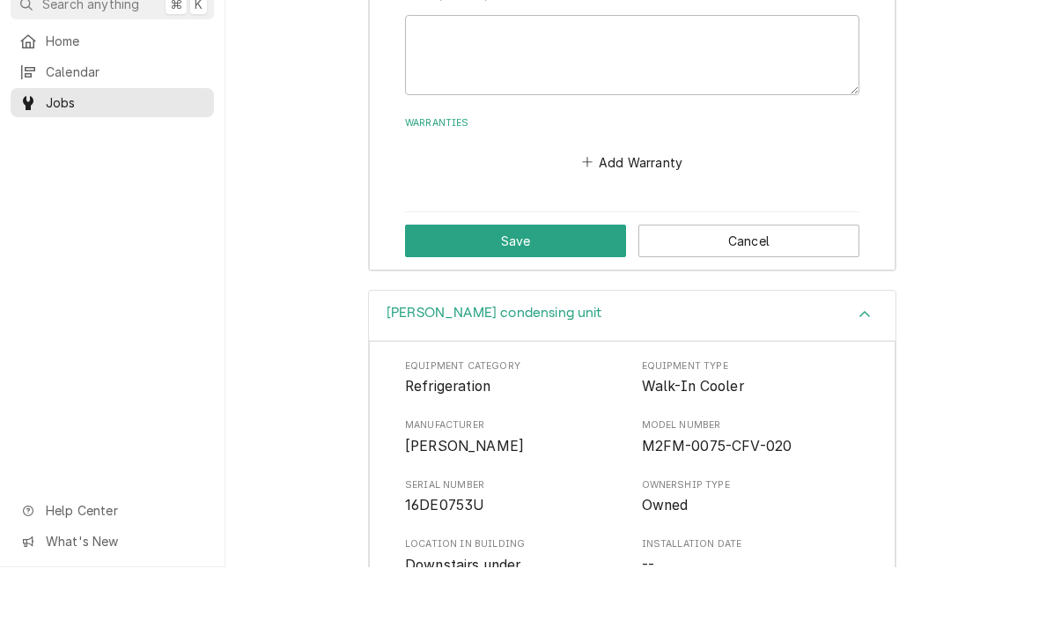
scroll to position [1179, 0]
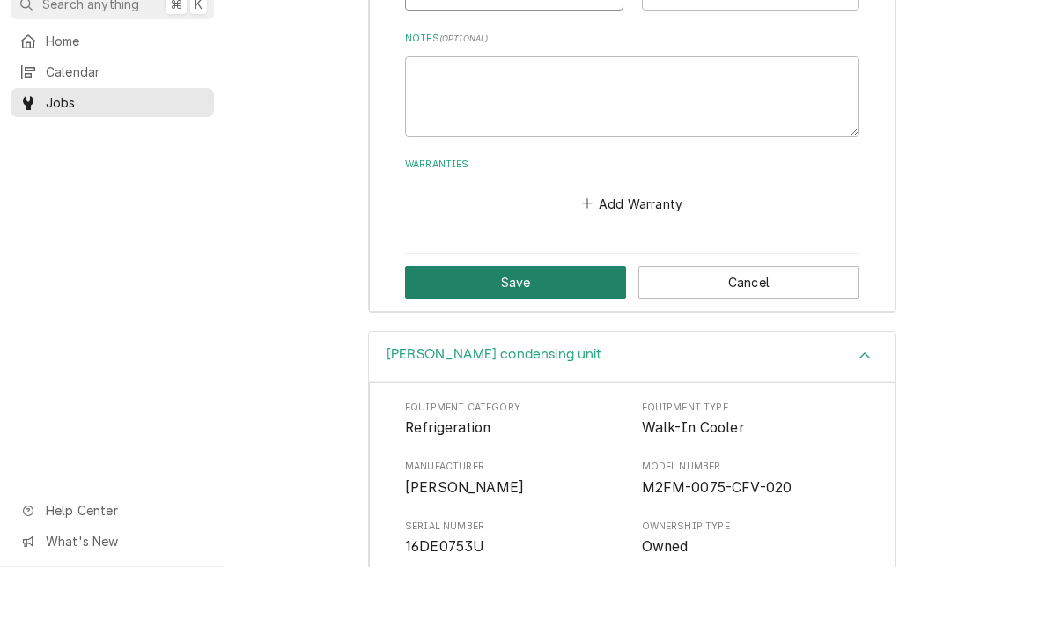
type input "Downstairs under CHETTY’S"
click at [516, 327] on button "Save" at bounding box center [515, 343] width 221 height 33
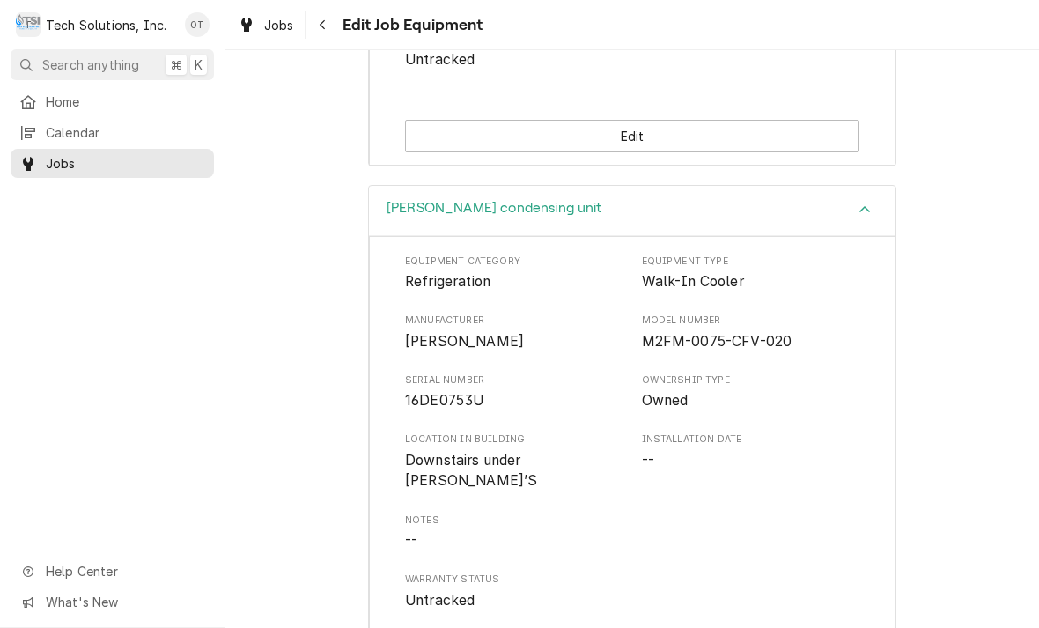
scroll to position [1039, 0]
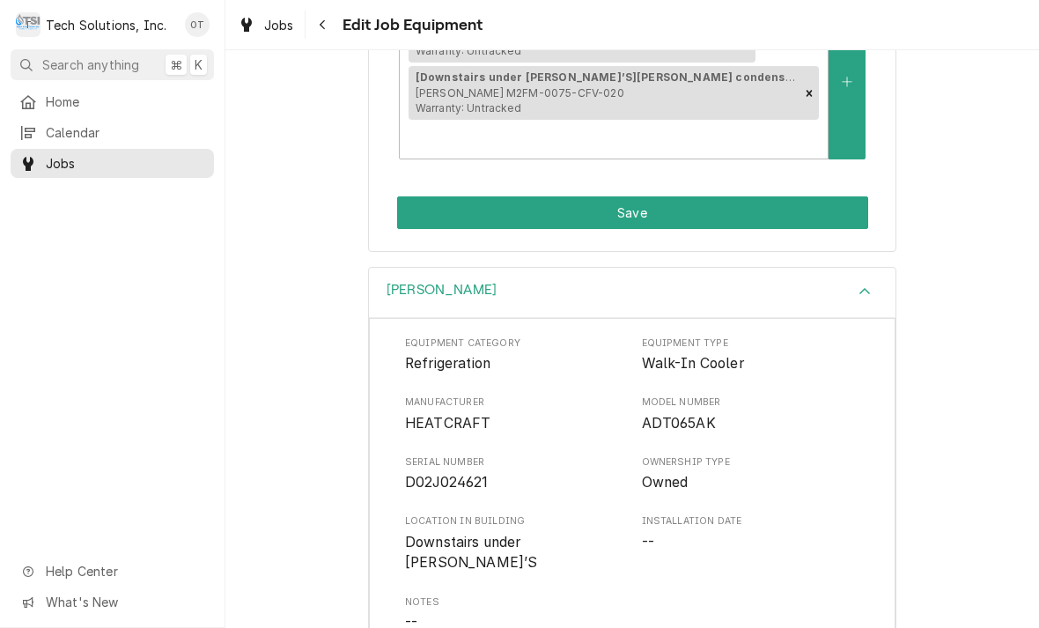
scroll to position [388, 0]
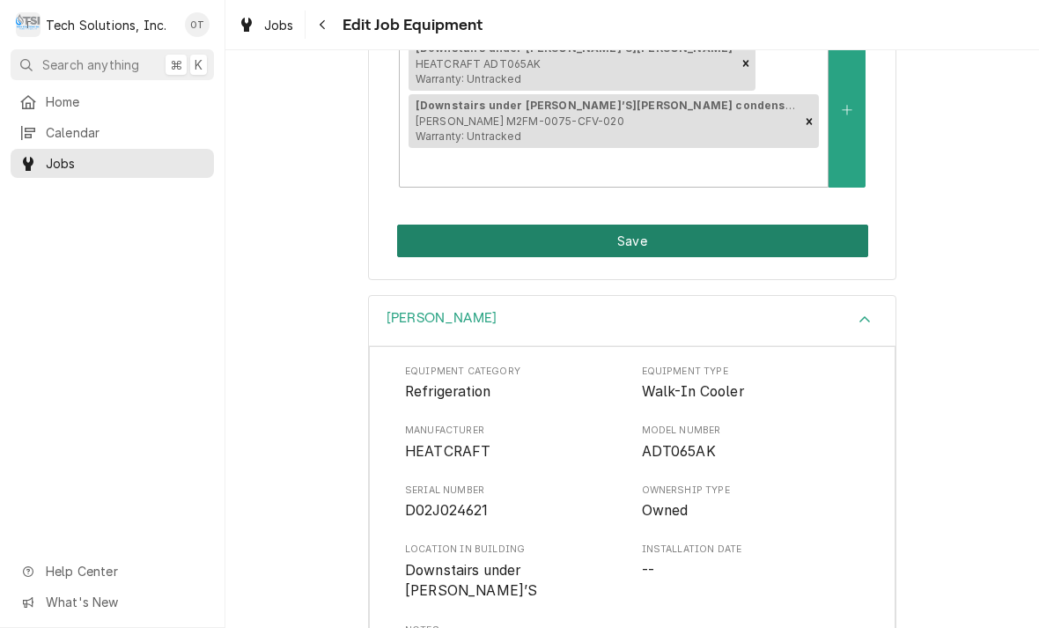
click at [625, 225] on button "Save" at bounding box center [632, 241] width 471 height 33
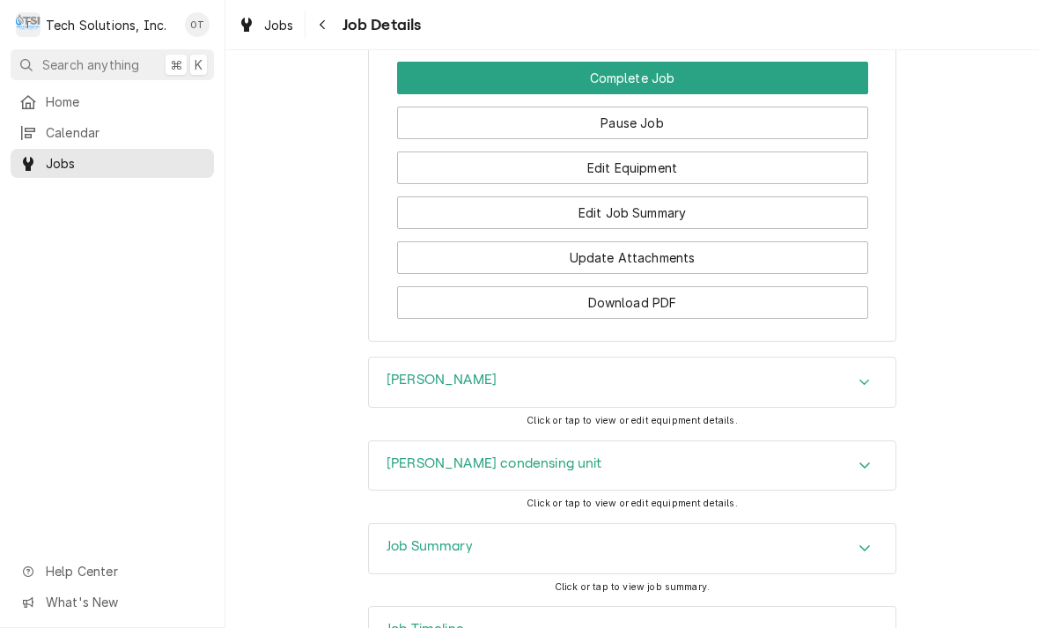
scroll to position [1497, 0]
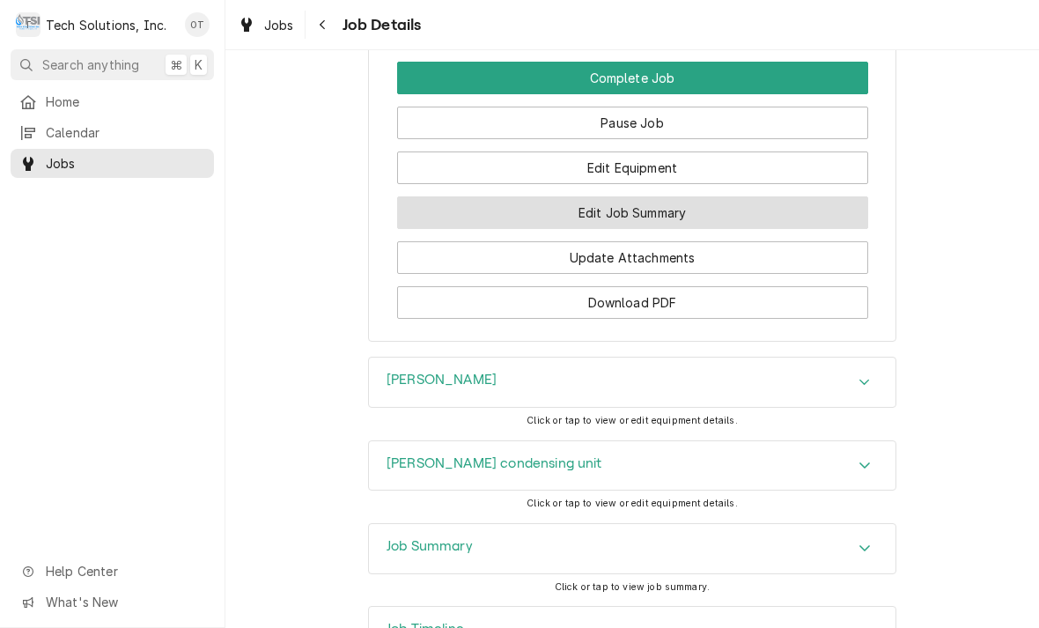
click at [636, 209] on button "Edit Job Summary" at bounding box center [632, 212] width 471 height 33
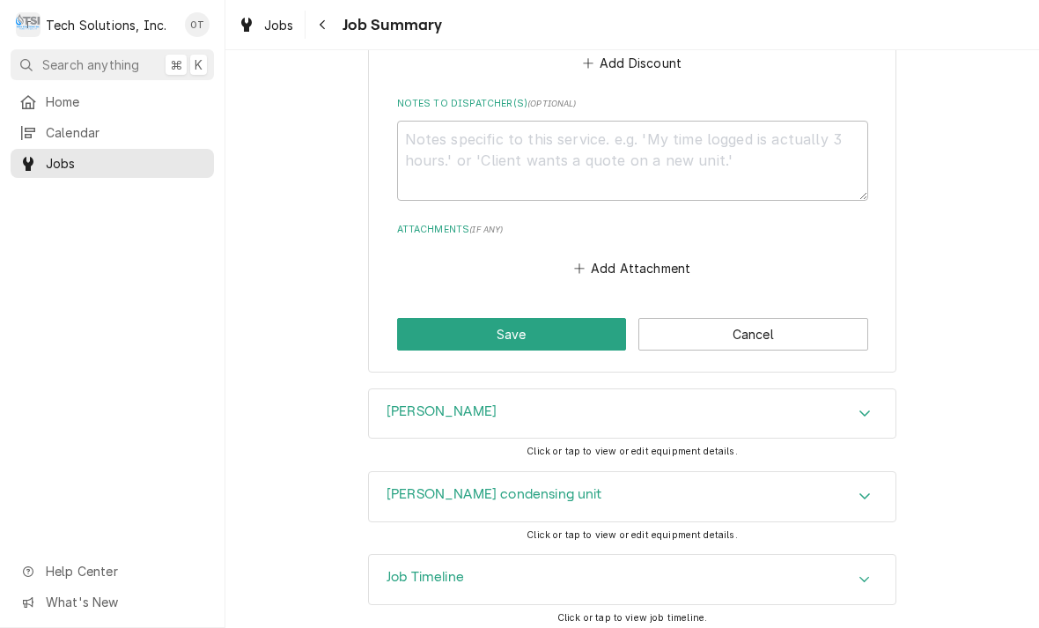
scroll to position [947, 0]
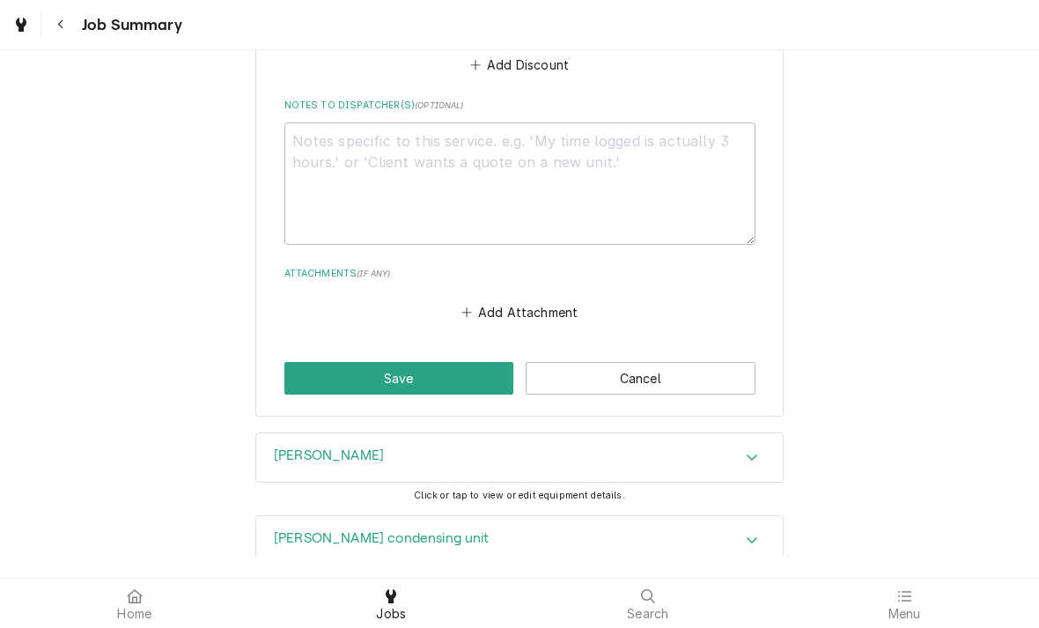
type textarea "x"
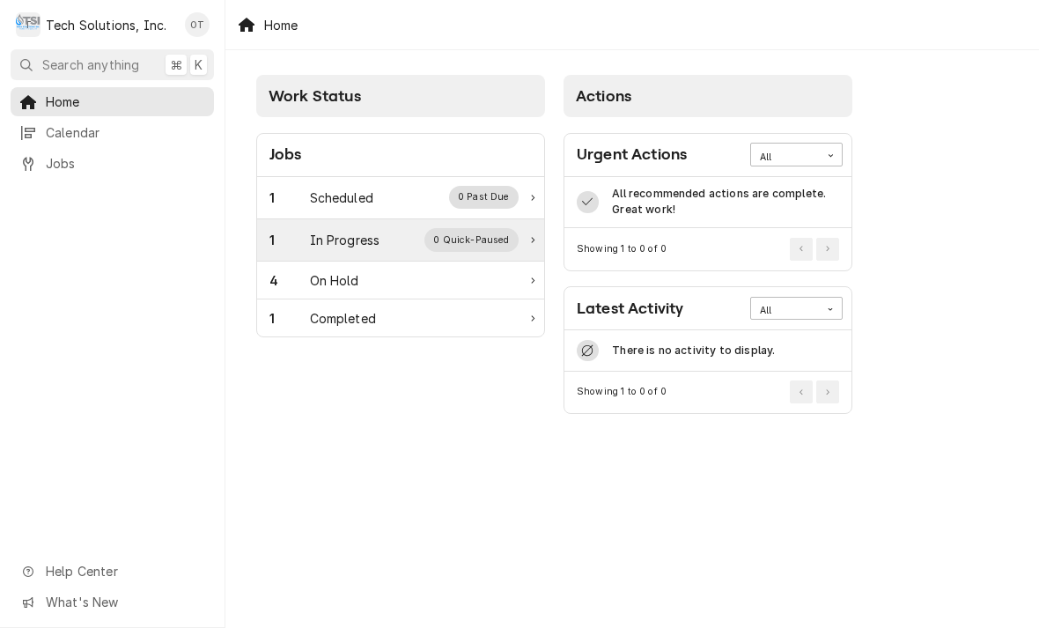
click at [353, 241] on div "In Progress" at bounding box center [345, 240] width 70 height 18
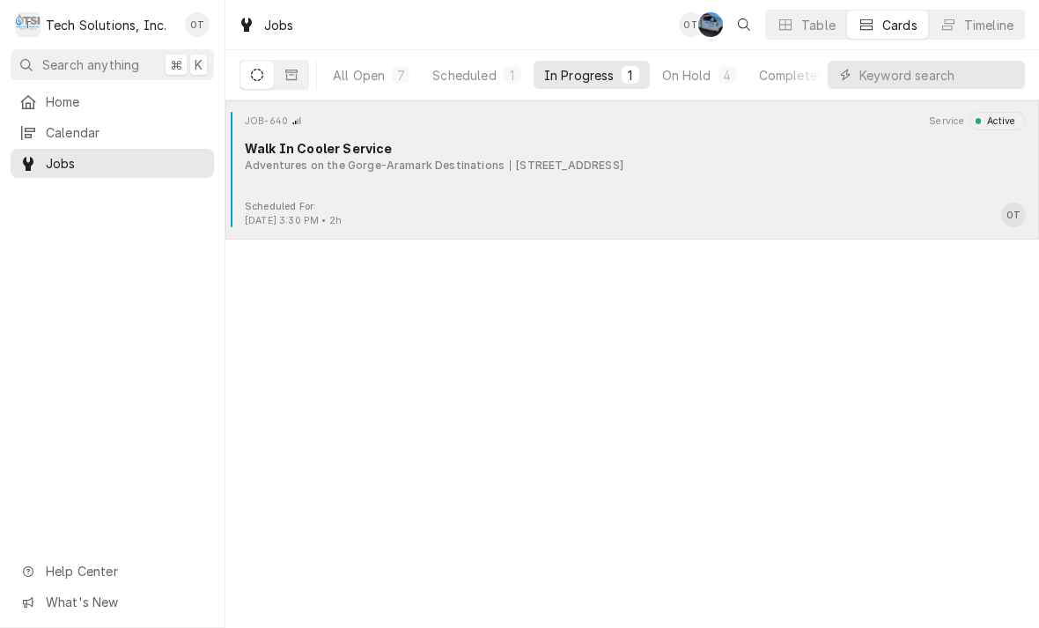
click at [575, 190] on div "JOB-640 Service Active Walk In Cooler Service Adventures on the Gorge-Aramark D…" at bounding box center [633, 156] width 800 height 88
click at [574, 180] on div "JOB-640 Service Active Walk In Cooler Service Adventures on the Gorge-Aramark D…" at bounding box center [633, 156] width 800 height 88
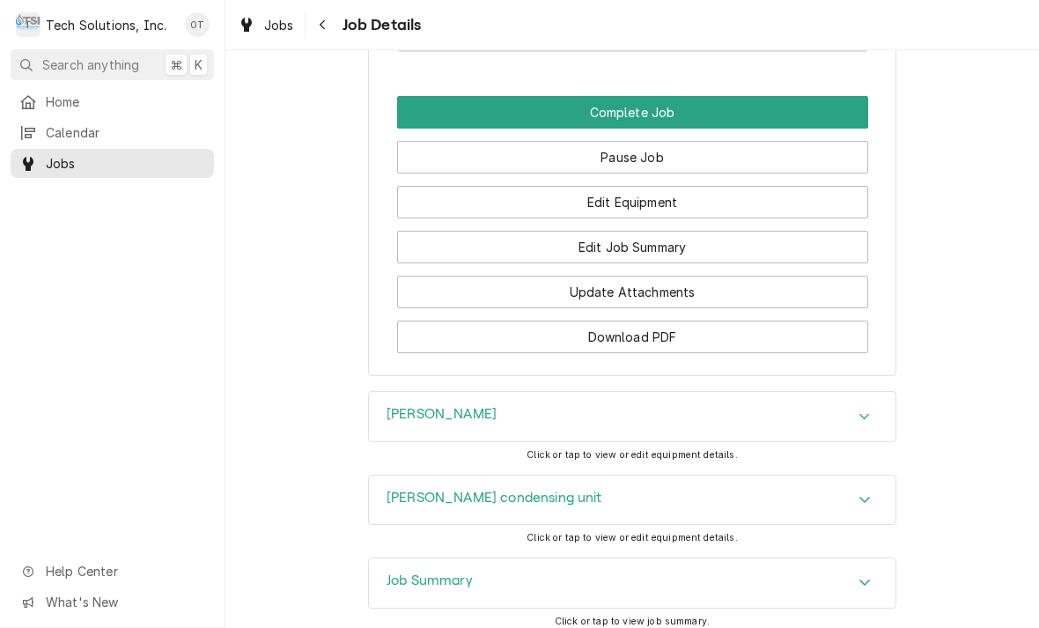
scroll to position [1466, 0]
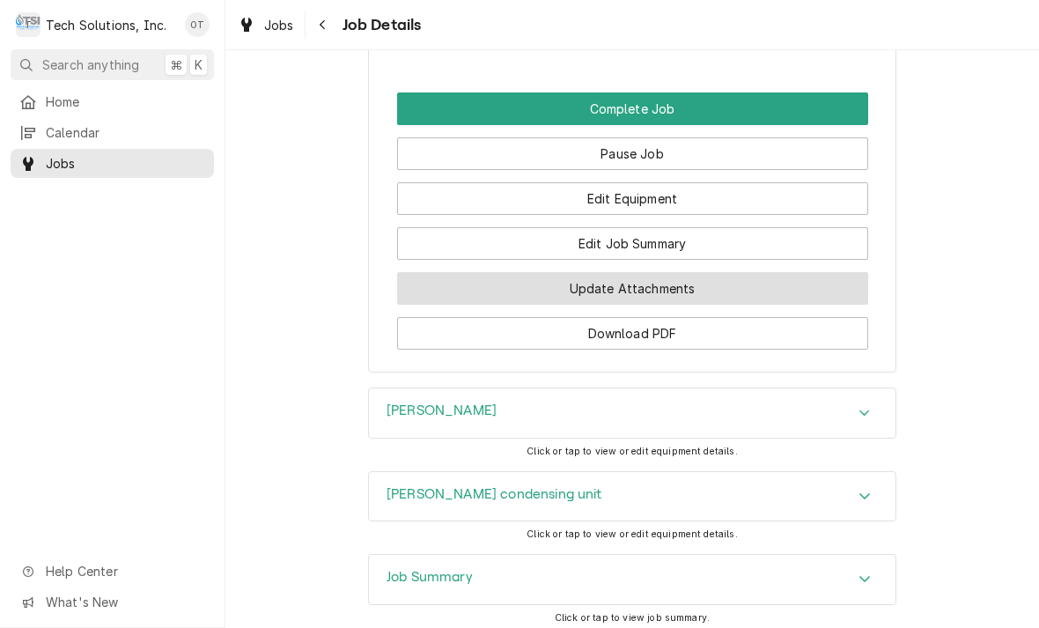
click at [639, 297] on button "Update Attachments" at bounding box center [632, 288] width 471 height 33
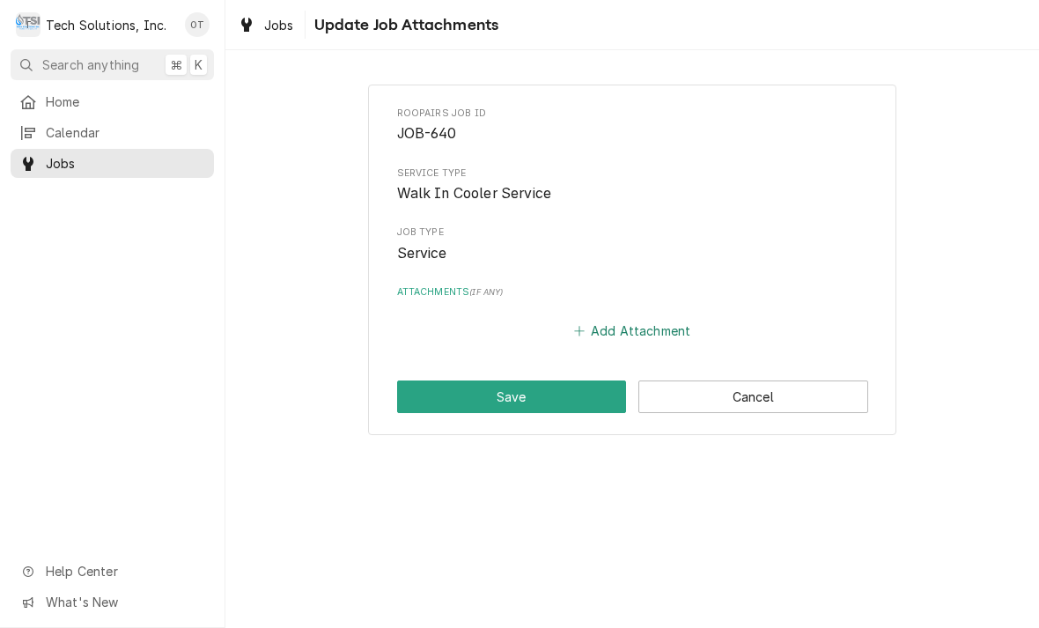
click at [631, 322] on button "Add Attachment" at bounding box center [632, 331] width 123 height 25
click at [612, 332] on button "Add Attachment" at bounding box center [632, 331] width 123 height 25
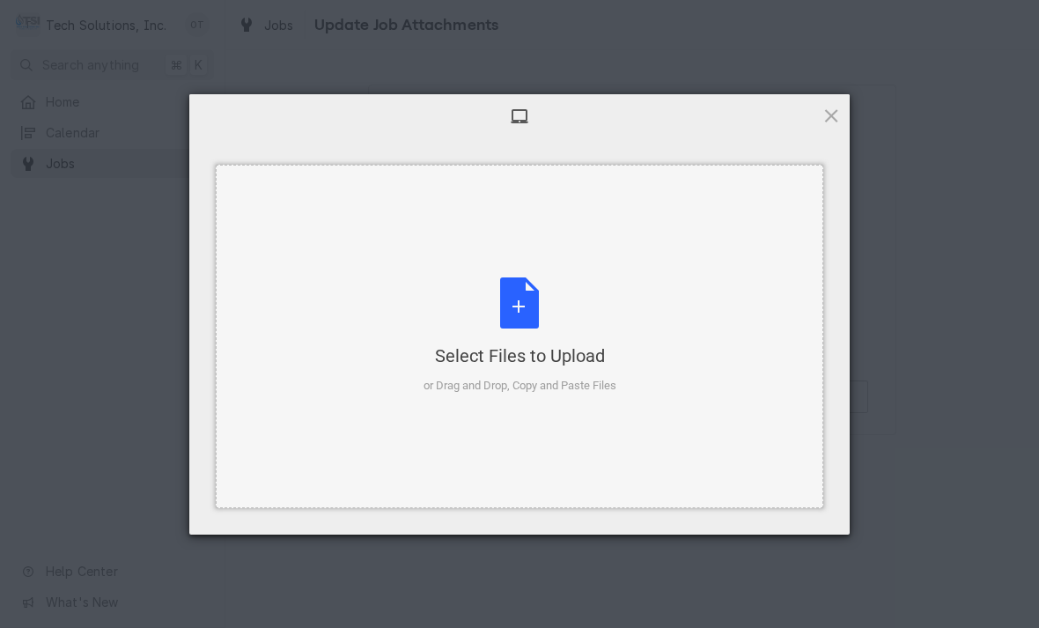
click at [514, 318] on div "Select Files to Upload or Drag and Drop, Copy and Paste Files" at bounding box center [520, 335] width 193 height 117
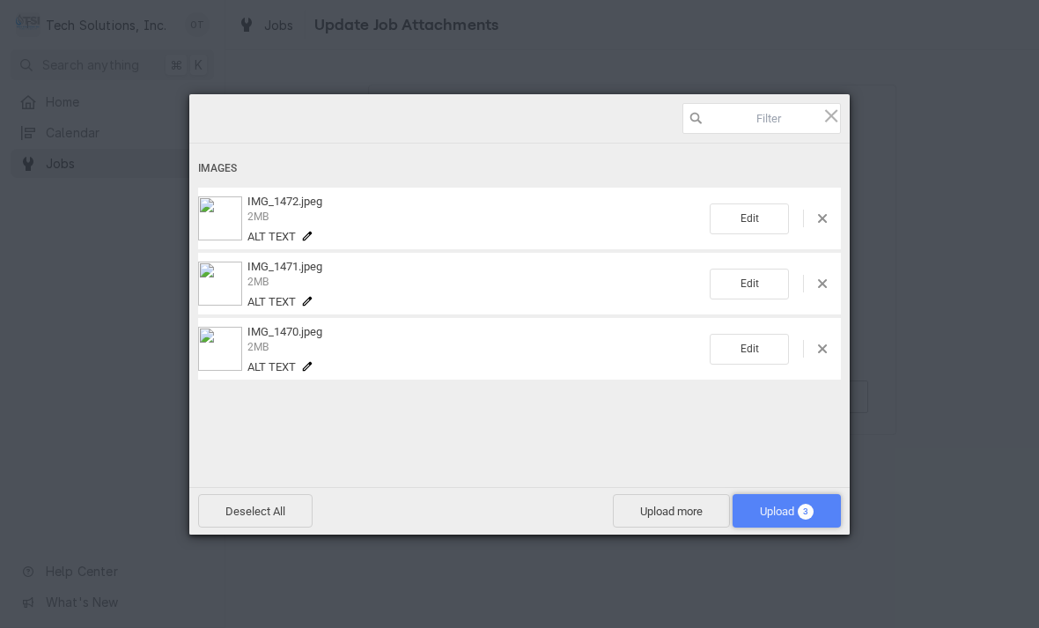
click at [780, 513] on span "Upload 3" at bounding box center [787, 511] width 54 height 13
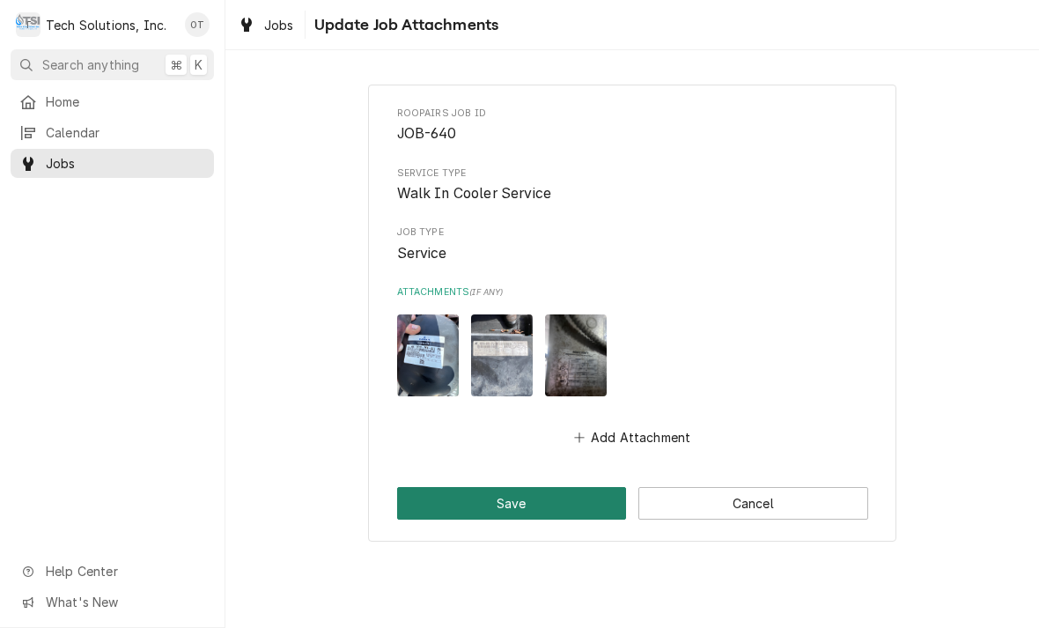
click at [506, 509] on button "Save" at bounding box center [512, 503] width 230 height 33
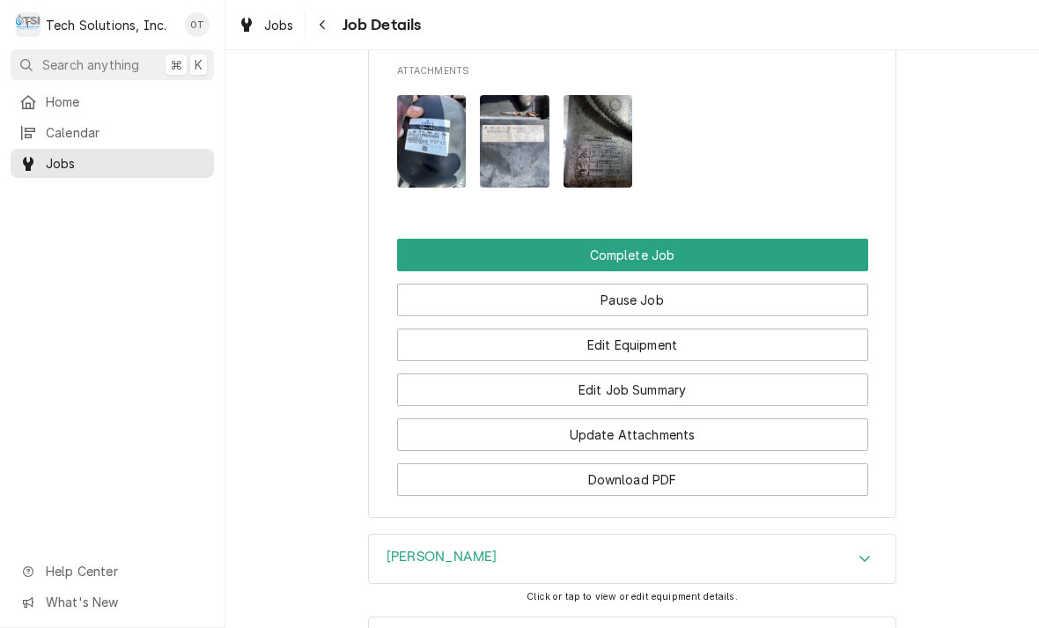
scroll to position [1477, 0]
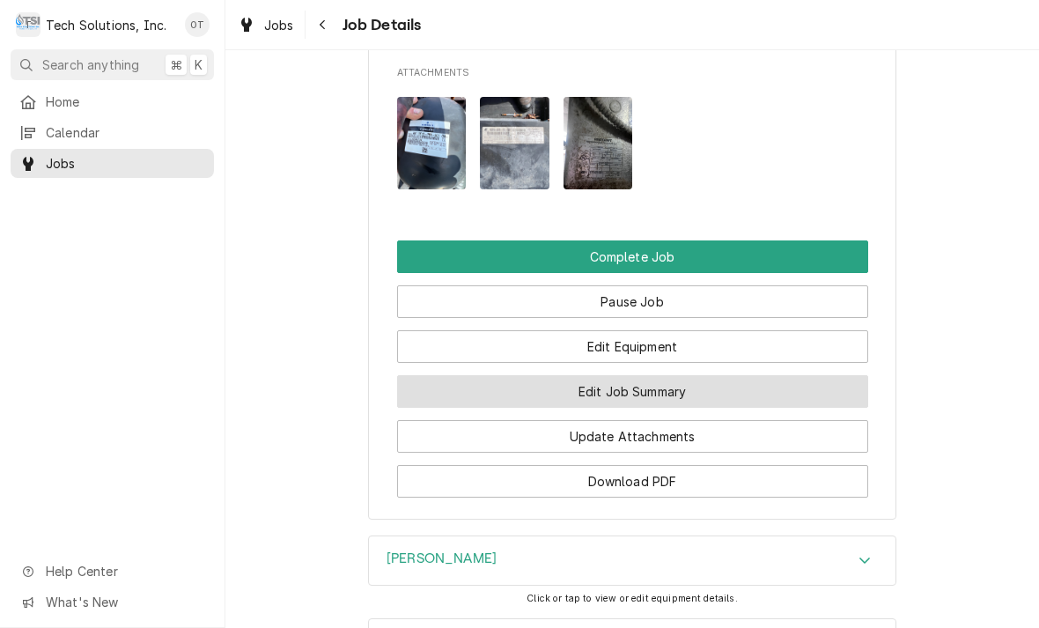
click at [625, 396] on button "Edit Job Summary" at bounding box center [632, 391] width 471 height 33
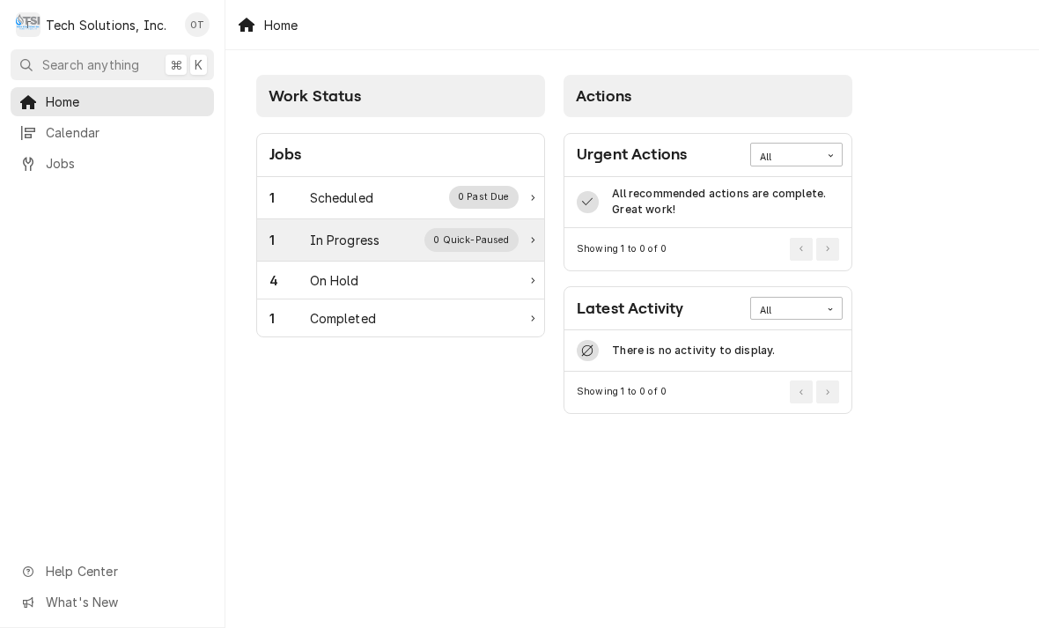
click at [354, 239] on div "In Progress" at bounding box center [345, 240] width 70 height 18
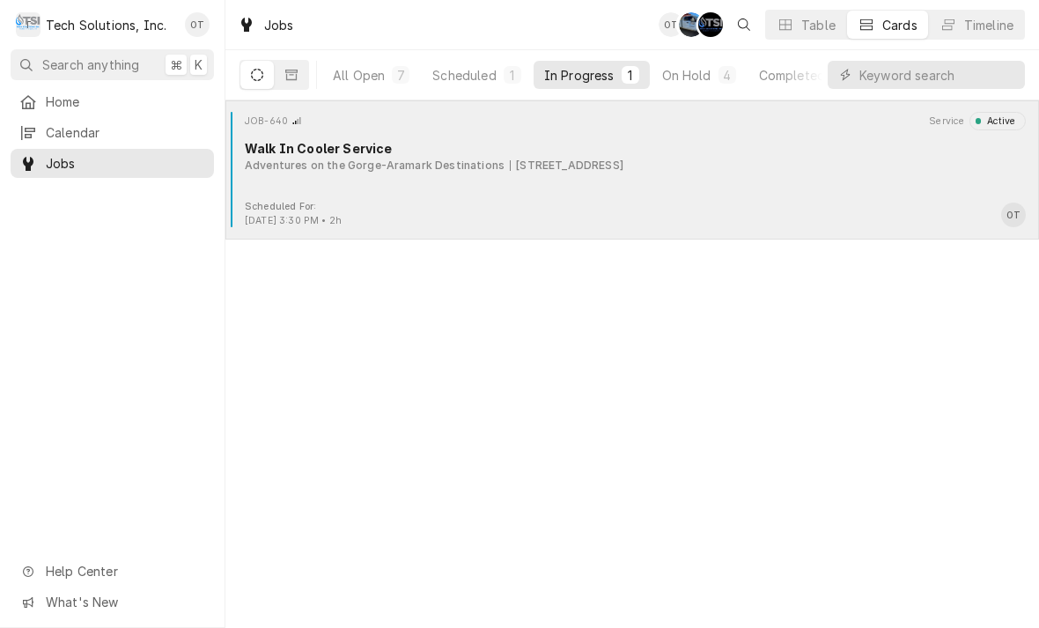
click at [566, 185] on div "JOB-640 Service Active Walk In Cooler Service Adventures on the Gorge-Aramark D…" at bounding box center [633, 156] width 800 height 88
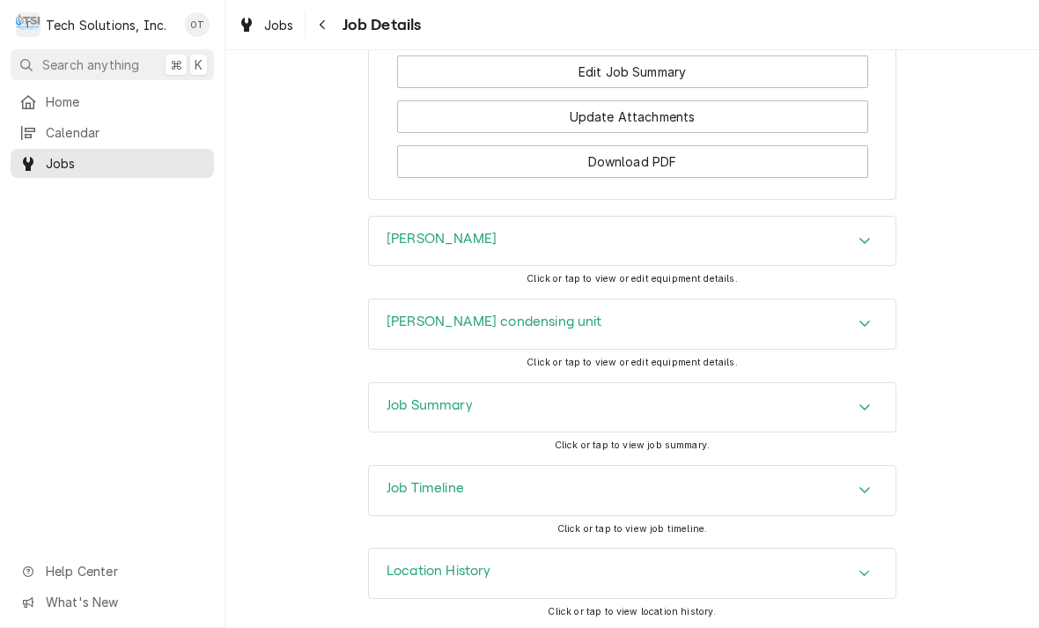
scroll to position [1796, 0]
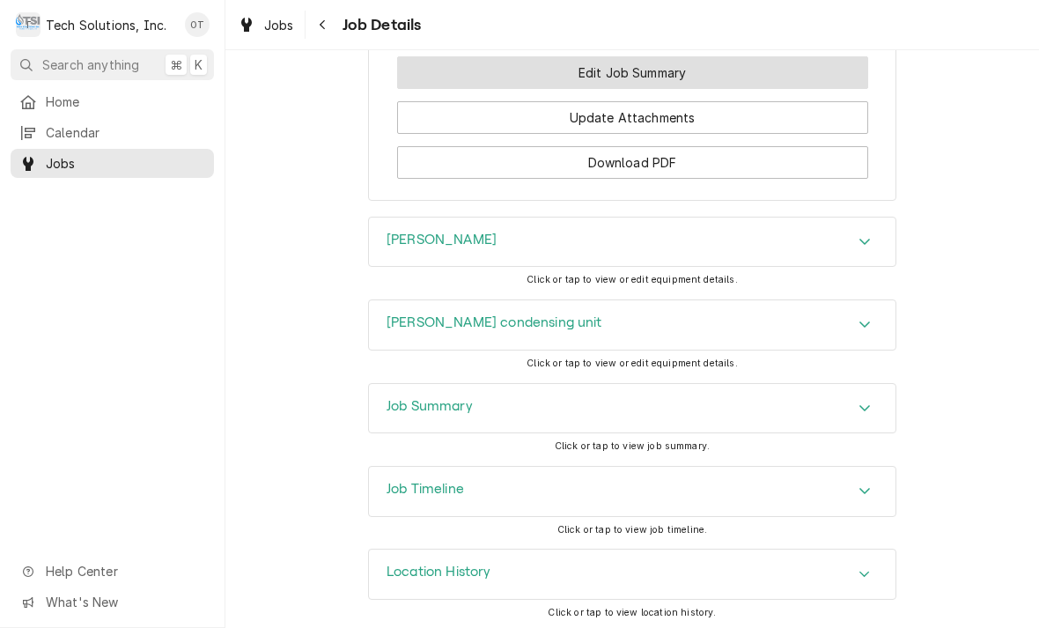
click at [620, 70] on button "Edit Job Summary" at bounding box center [632, 72] width 471 height 33
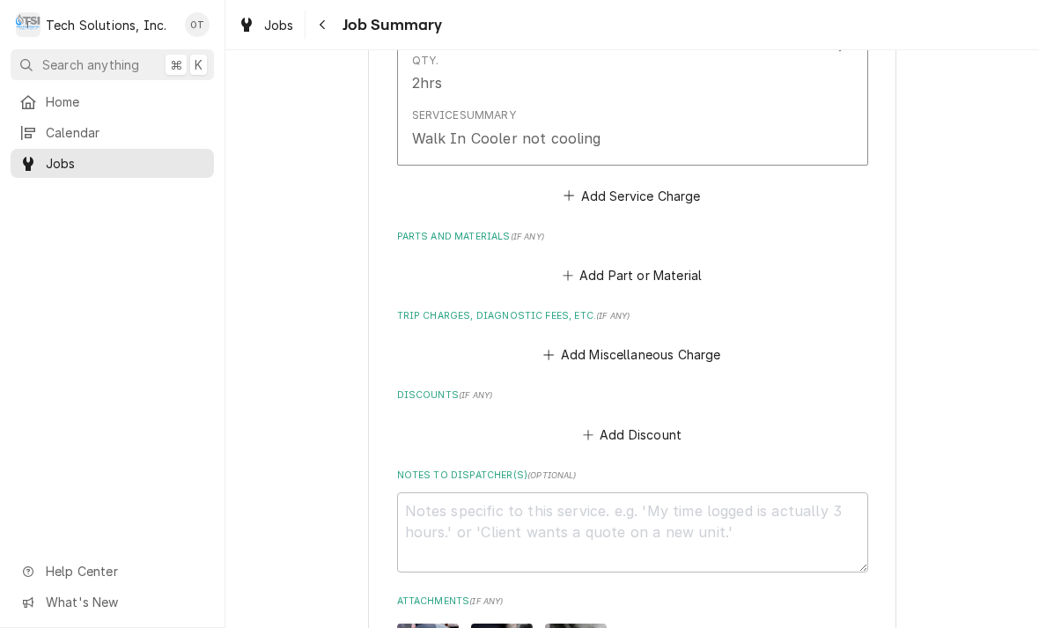
scroll to position [573, 0]
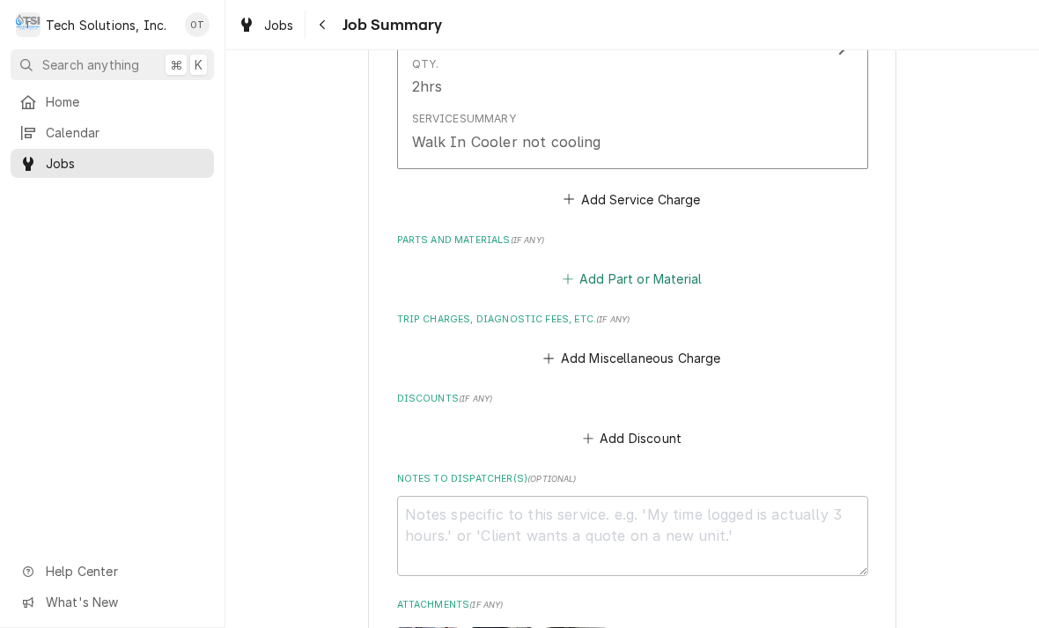
click at [642, 267] on button "Add Part or Material" at bounding box center [631, 279] width 145 height 25
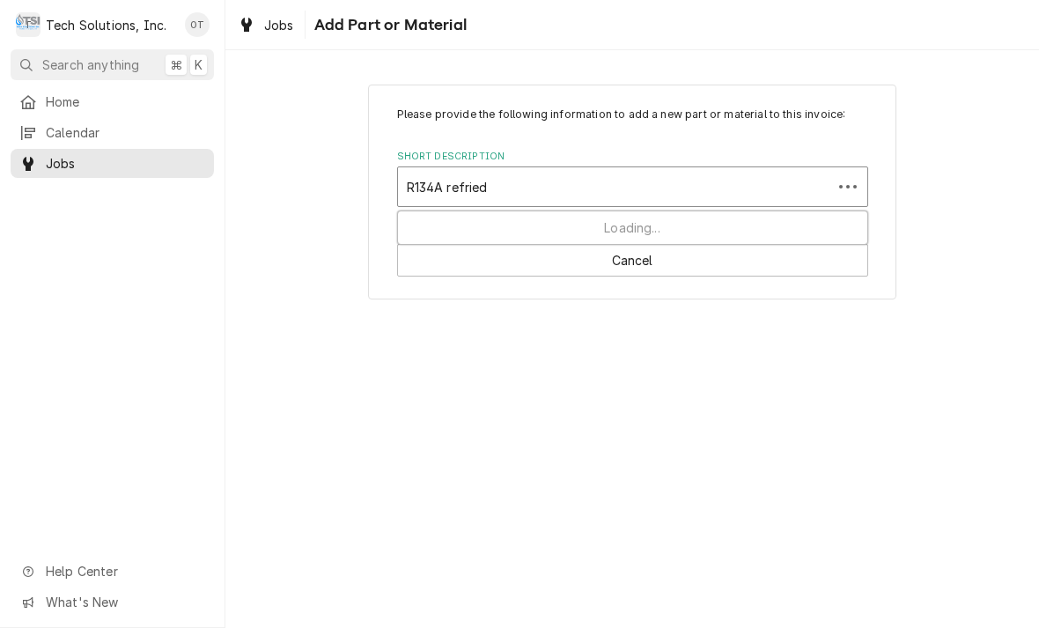
type input "R134A refrigerant"
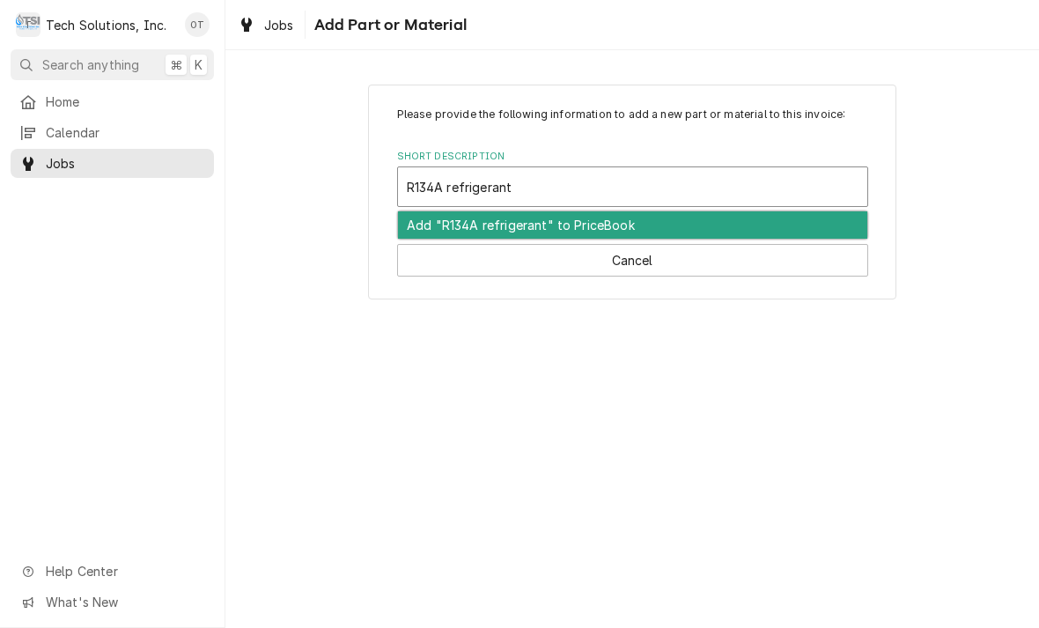
click at [595, 228] on div "Add "R134A refrigerant" to PriceBook" at bounding box center [633, 224] width 470 height 27
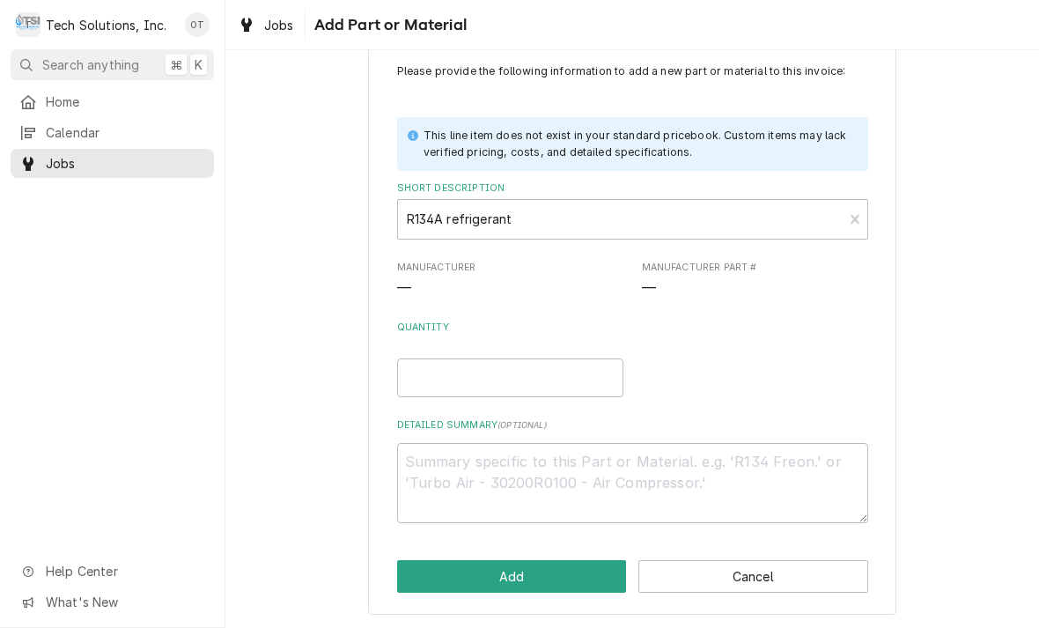
scroll to position [42, 0]
click at [424, 373] on input "Quantity" at bounding box center [510, 378] width 226 height 39
type textarea "x"
type input "1"
type textarea "x"
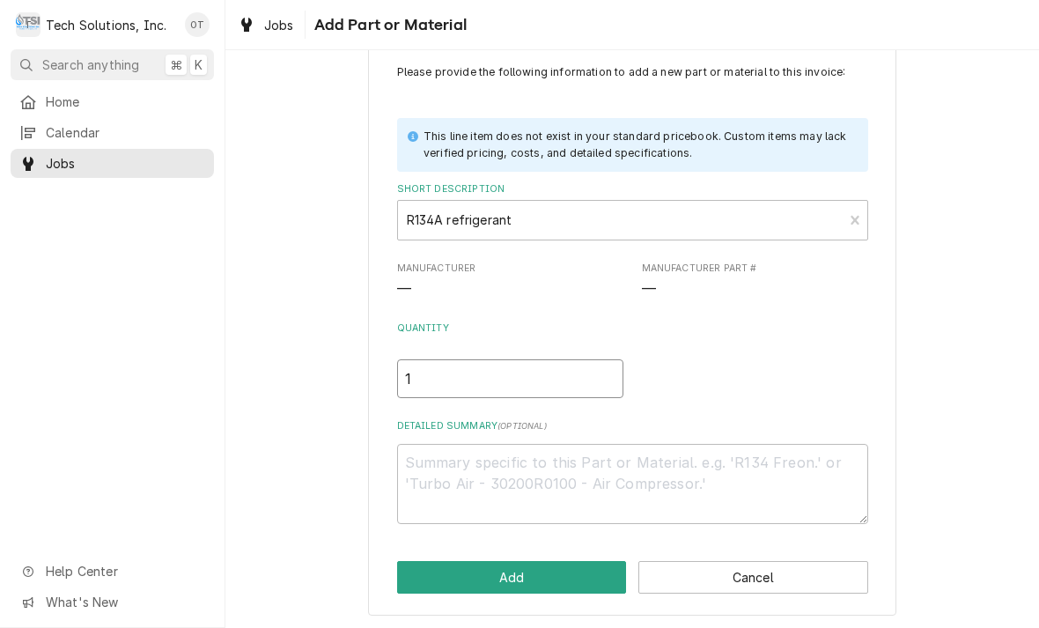
type input "11"
type textarea "x"
type input "1"
type textarea "x"
type input "12"
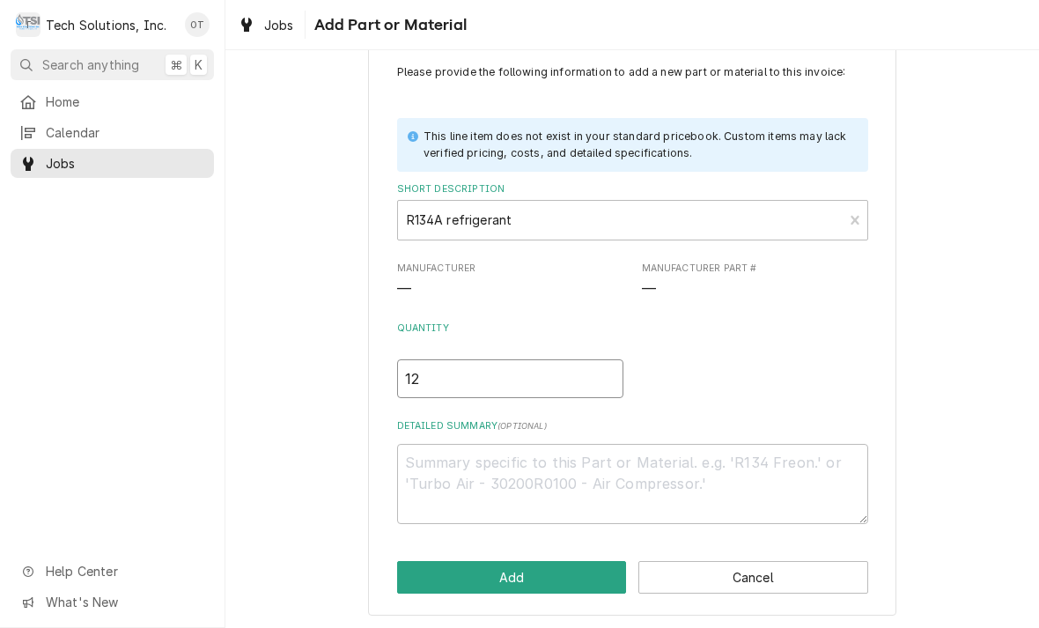
type textarea "x"
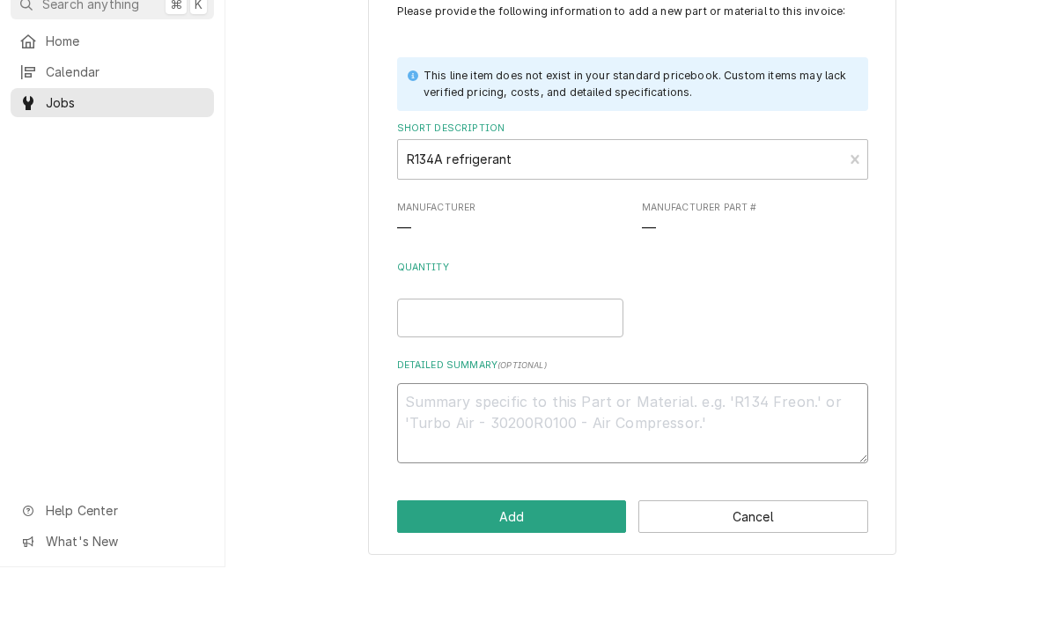
click at [458, 444] on textarea "Detailed Summary ( optional )" at bounding box center [632, 484] width 471 height 80
type textarea "x"
type textarea "12"
type textarea "x"
type textarea "12 pounds"
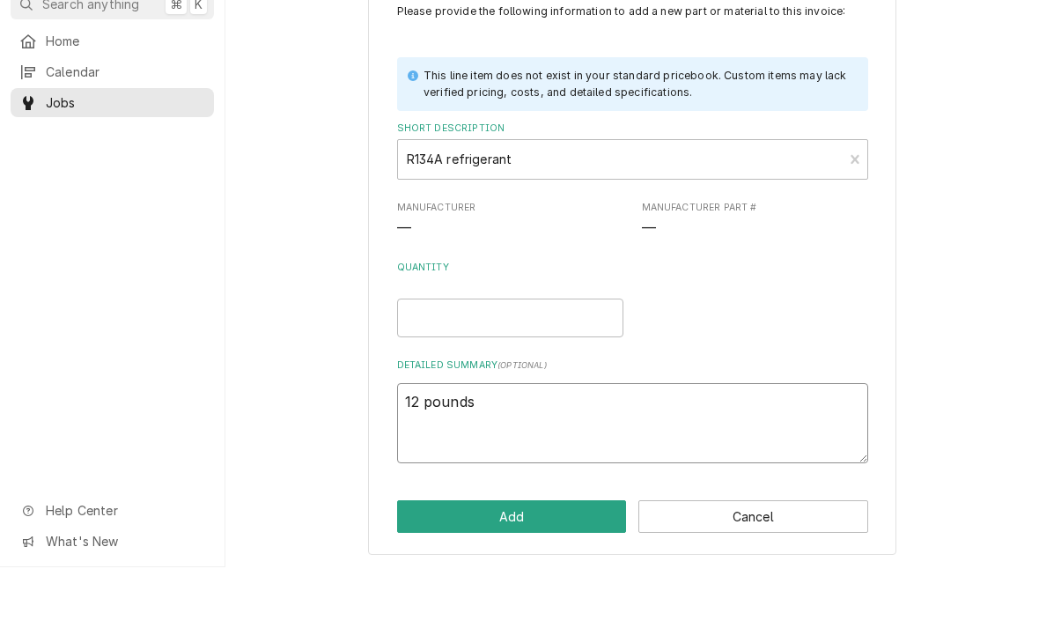
type textarea "x"
type textarea "12 pounds of"
type textarea "x"
type textarea "12 pounds of 130"
type textarea "x"
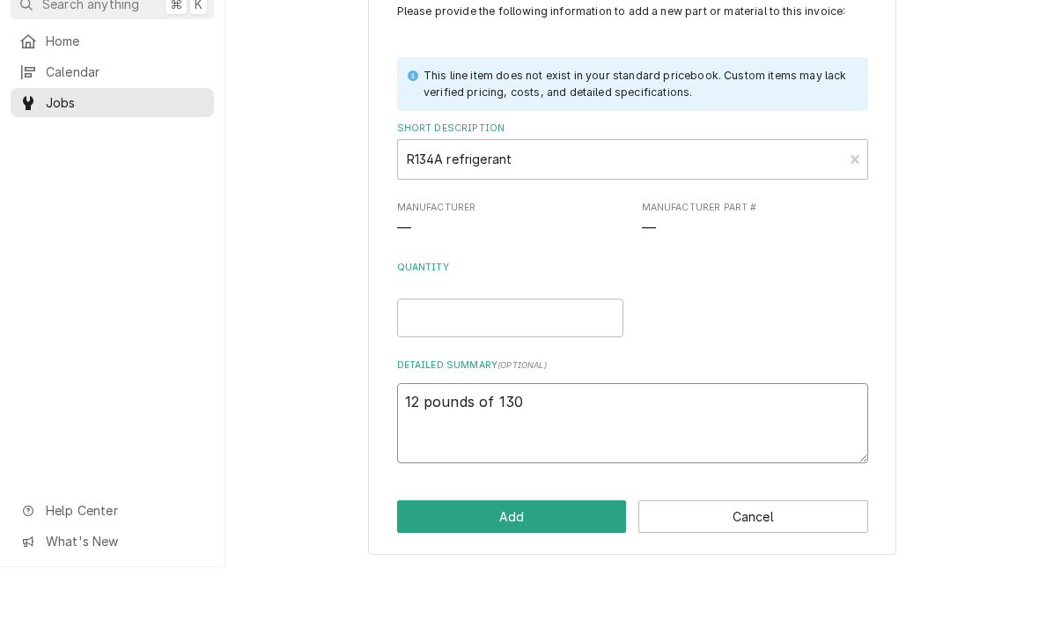
type textarea "12 pounds of 134 a"
type textarea "x"
type textarea "12 pounds of 134 a refrigerant"
type textarea "x"
type textarea "12 pounds"
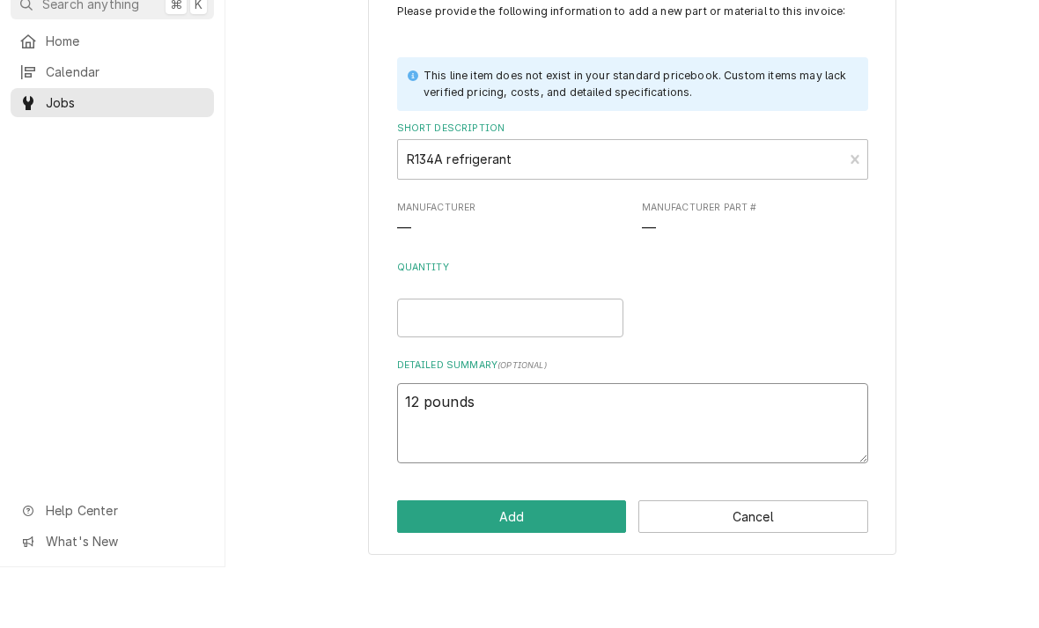
type textarea "x"
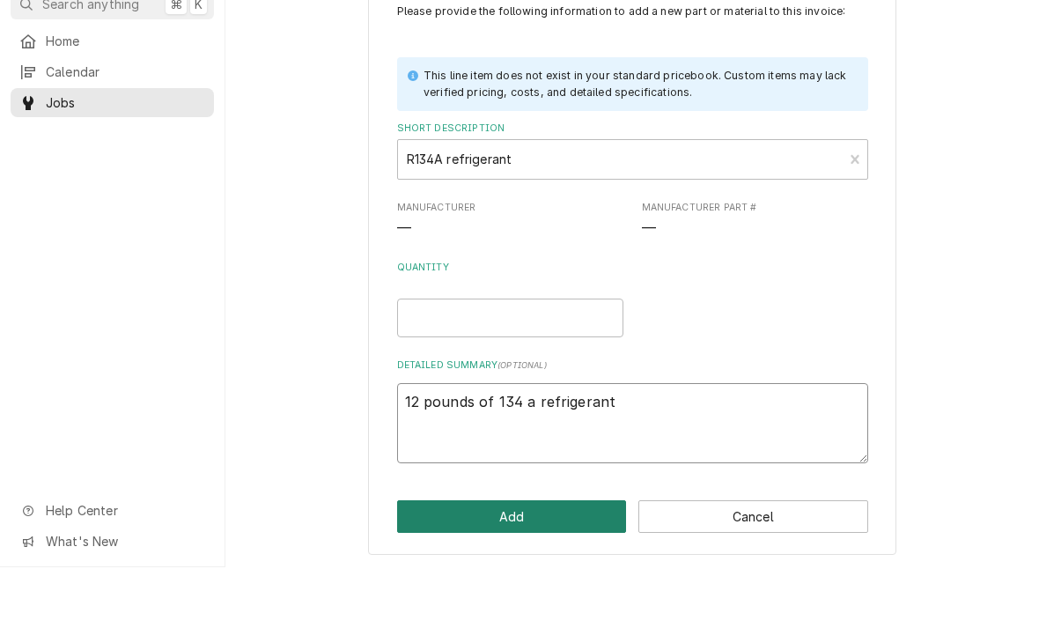
type textarea "12 pounds of 134 a refrigerant"
click at [513, 561] on button "Add" at bounding box center [512, 577] width 230 height 33
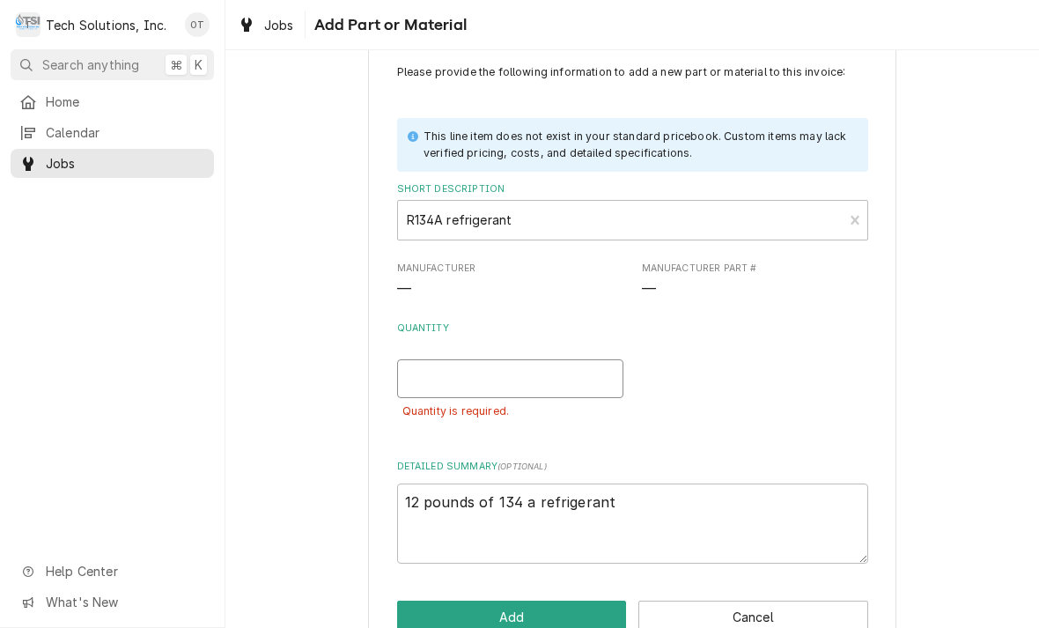
click at [472, 376] on input "Quantity" at bounding box center [510, 378] width 226 height 39
type textarea "x"
type input "12"
type textarea "x"
type input "1"
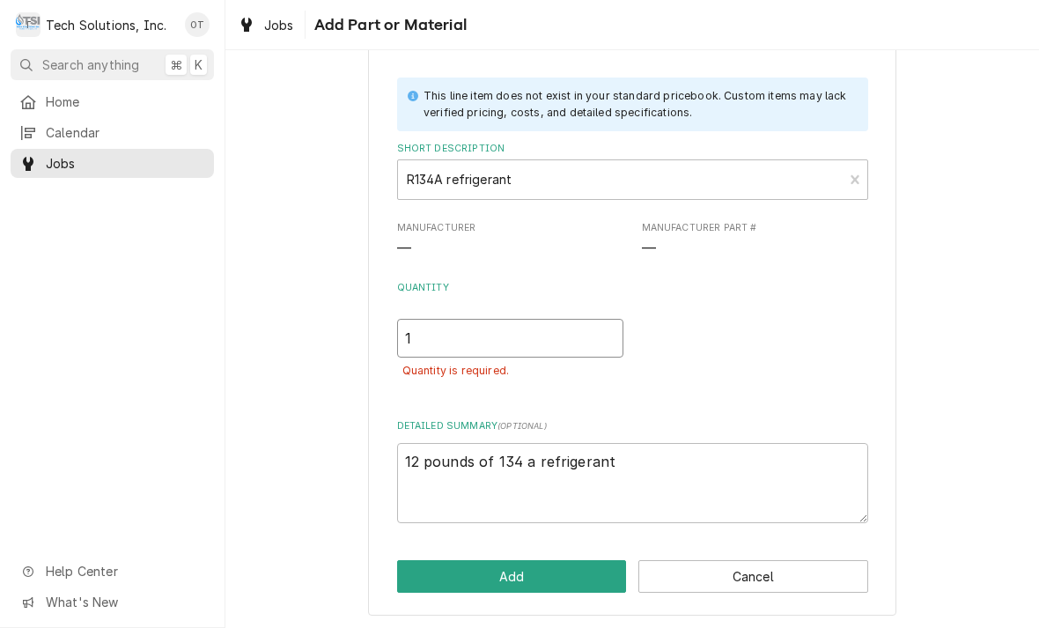
scroll to position [82, 0]
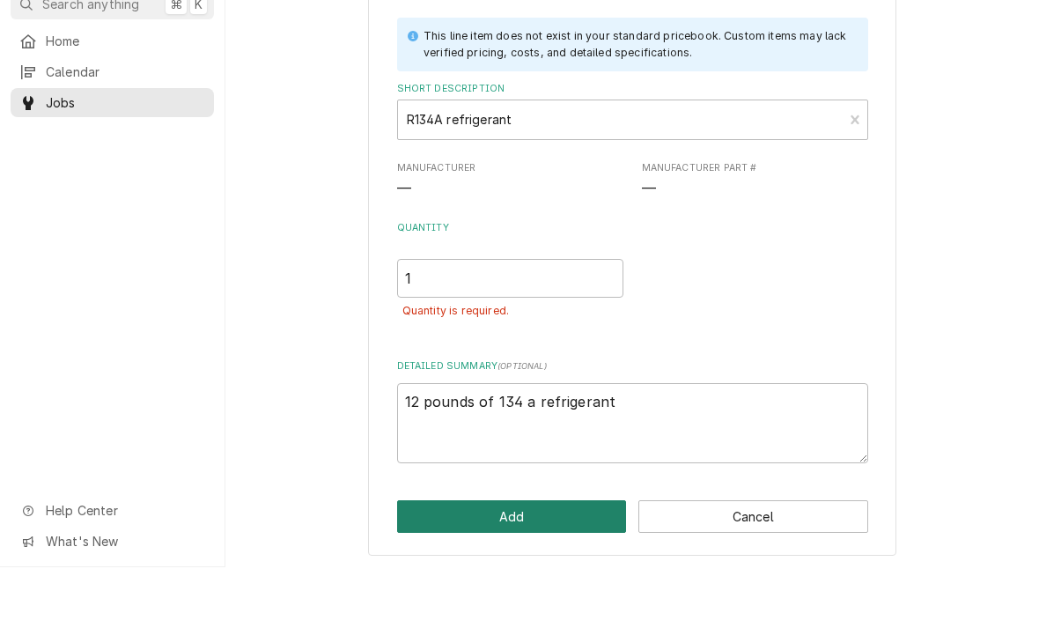
click at [516, 561] on button "Add" at bounding box center [512, 577] width 230 height 33
type textarea "x"
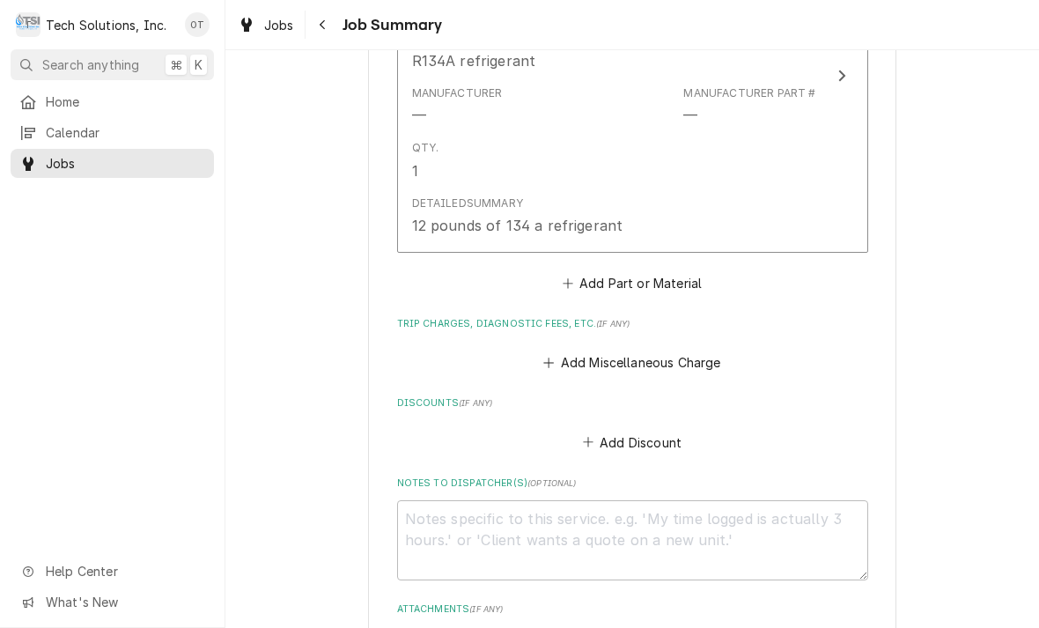
scroll to position [934, 0]
click at [640, 277] on button "Add Part or Material" at bounding box center [631, 281] width 145 height 25
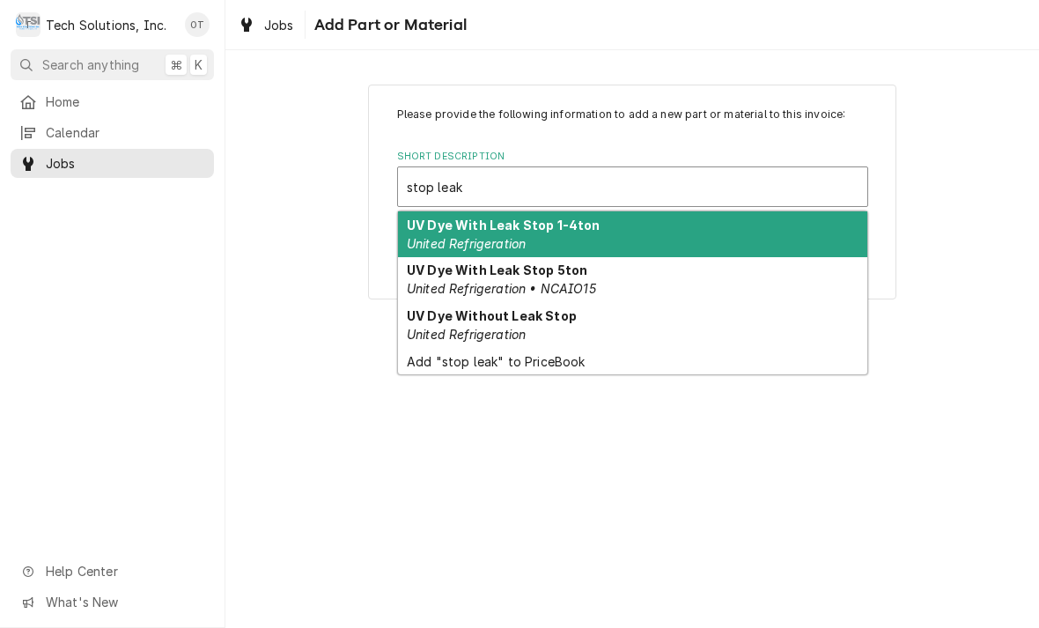
click at [520, 270] on strong "UV Dye With Leak Stop 5ton" at bounding box center [497, 270] width 181 height 15
type input "stop leak"
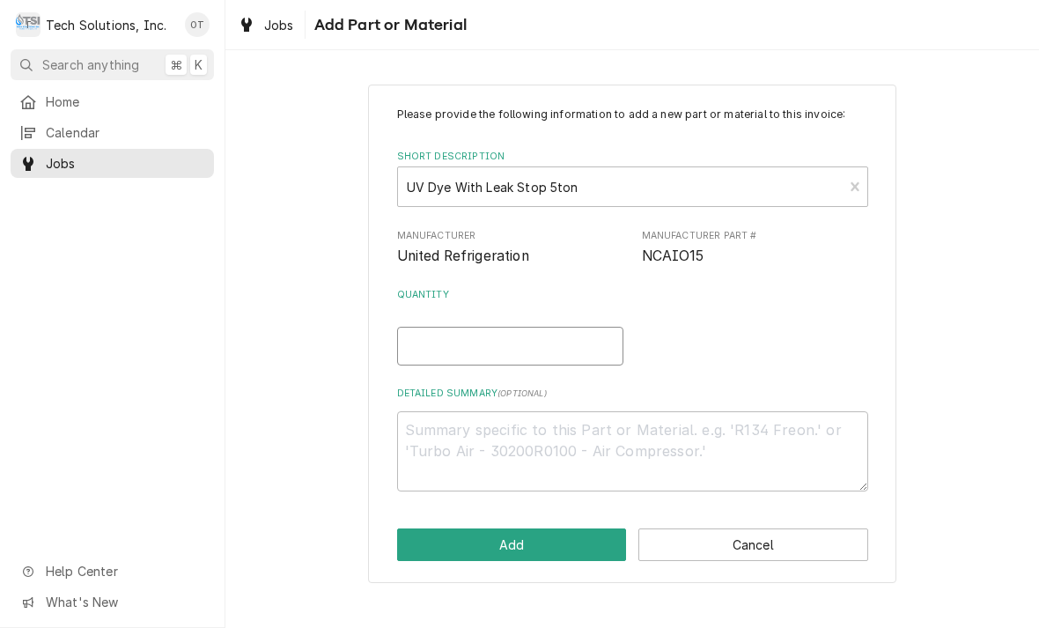
click at [428, 346] on input "Quantity" at bounding box center [510, 346] width 226 height 39
type textarea "x"
type input "1"
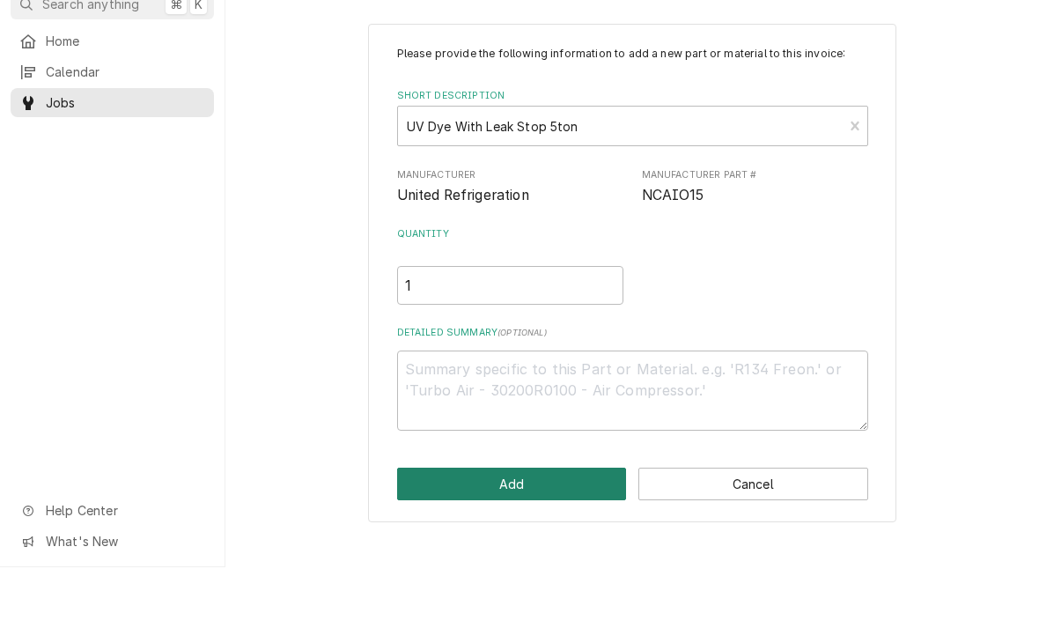
click at [512, 529] on button "Add" at bounding box center [512, 545] width 230 height 33
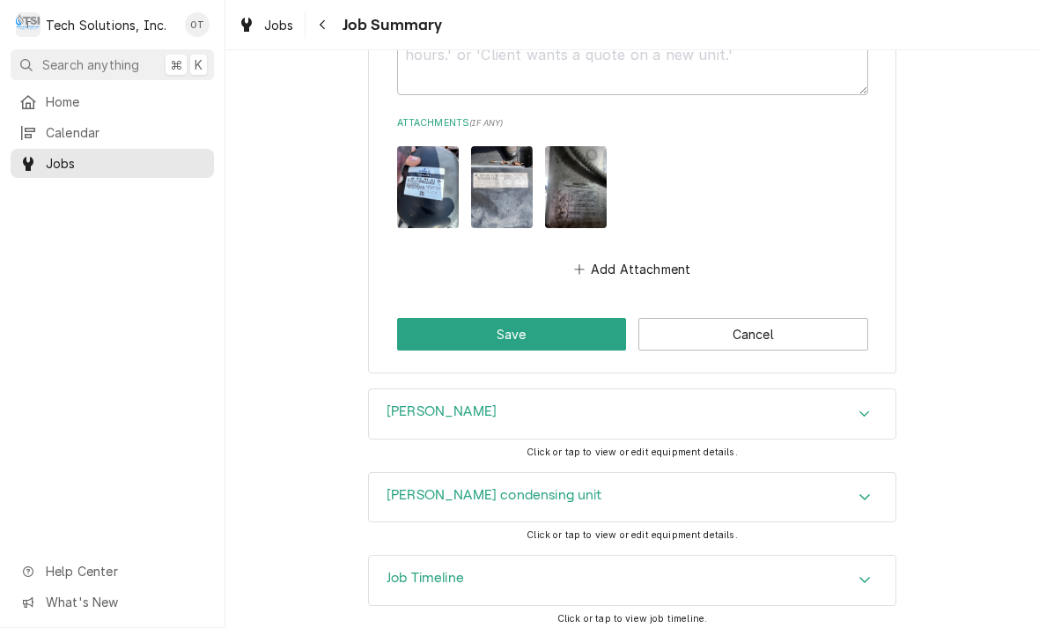
scroll to position [1610, 0]
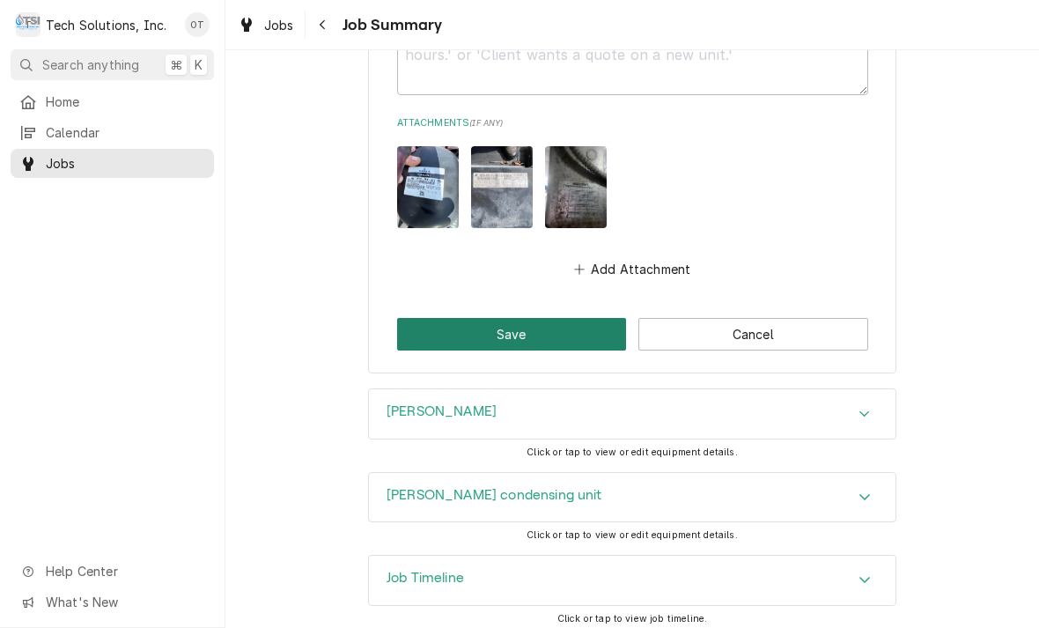
click at [509, 325] on button "Save" at bounding box center [512, 334] width 230 height 33
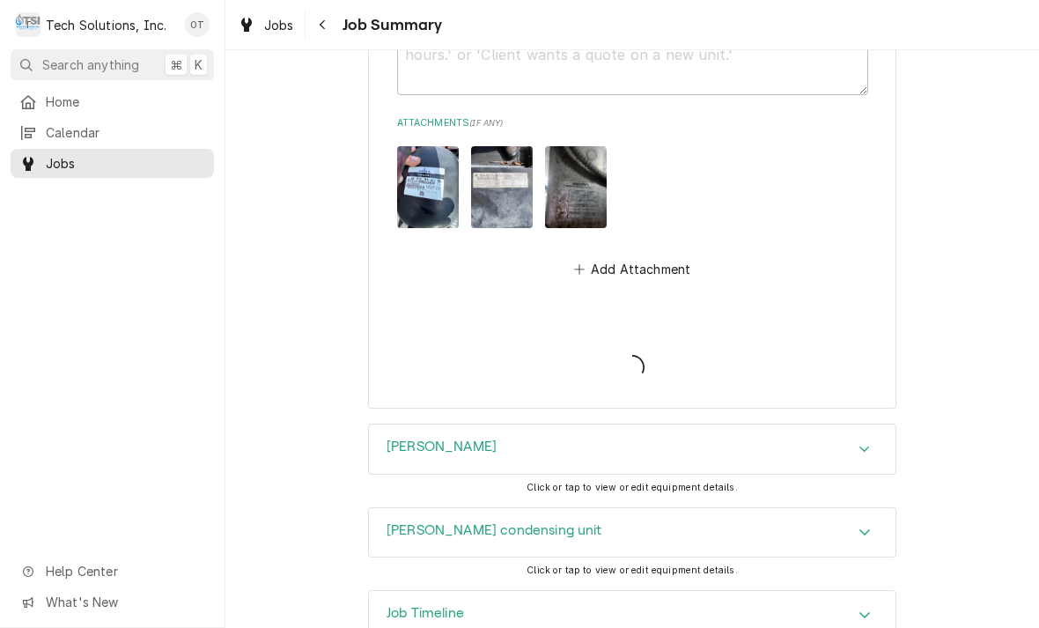
type textarea "x"
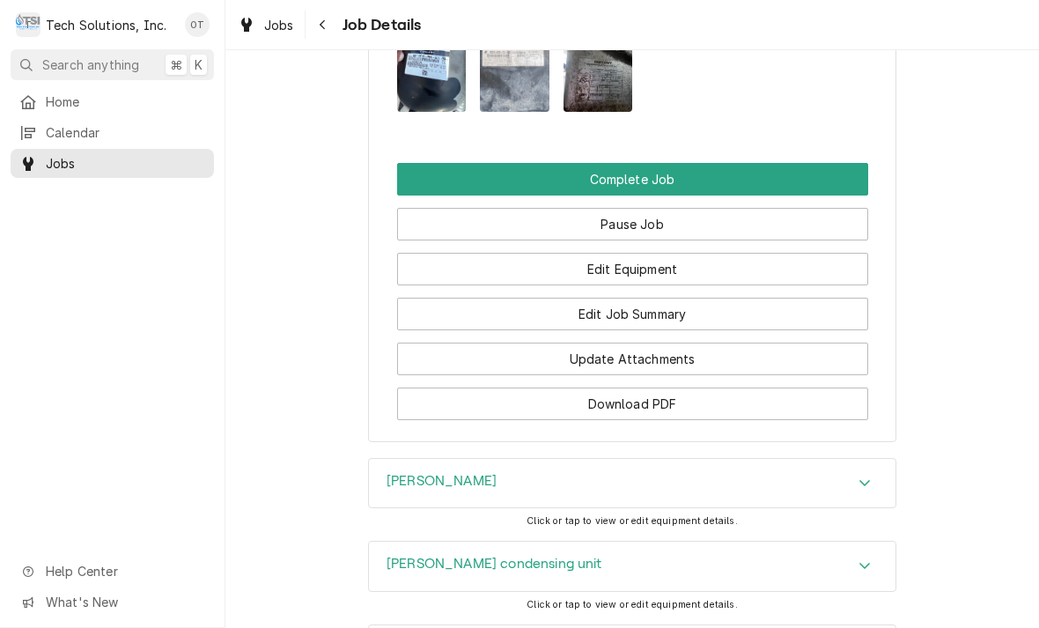
scroll to position [1713, 0]
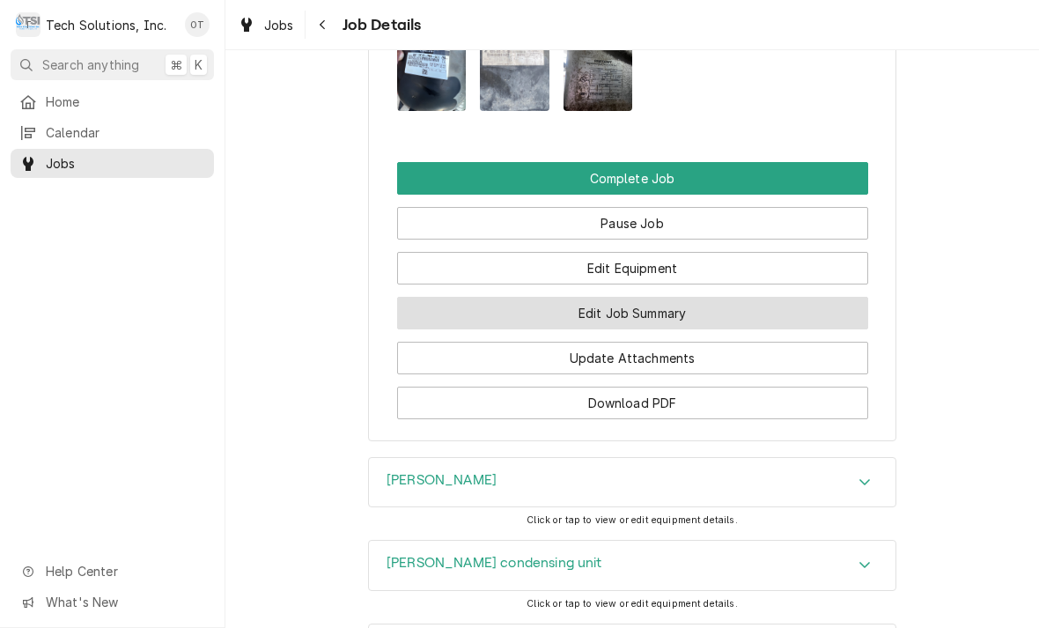
click at [650, 313] on button "Edit Job Summary" at bounding box center [632, 313] width 471 height 33
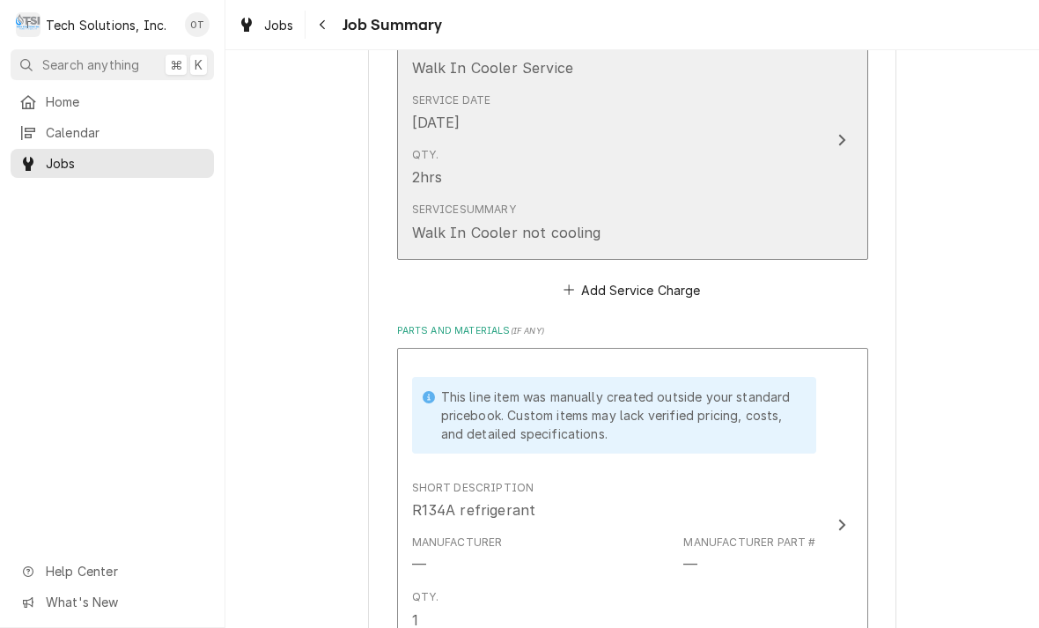
click at [832, 134] on div "Update Line Item" at bounding box center [842, 139] width 23 height 21
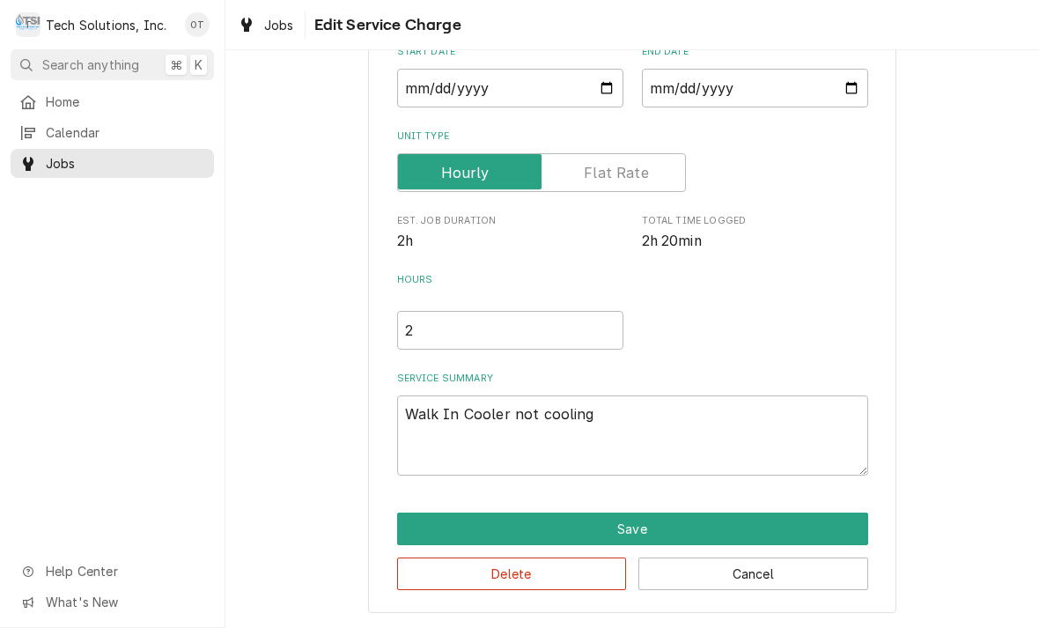
scroll to position [184, 0]
click at [624, 416] on textarea "Walk In Cooler not cooling" at bounding box center [632, 436] width 471 height 80
type textarea "x"
type textarea "Walk In Cooler not cooling"
type textarea "x"
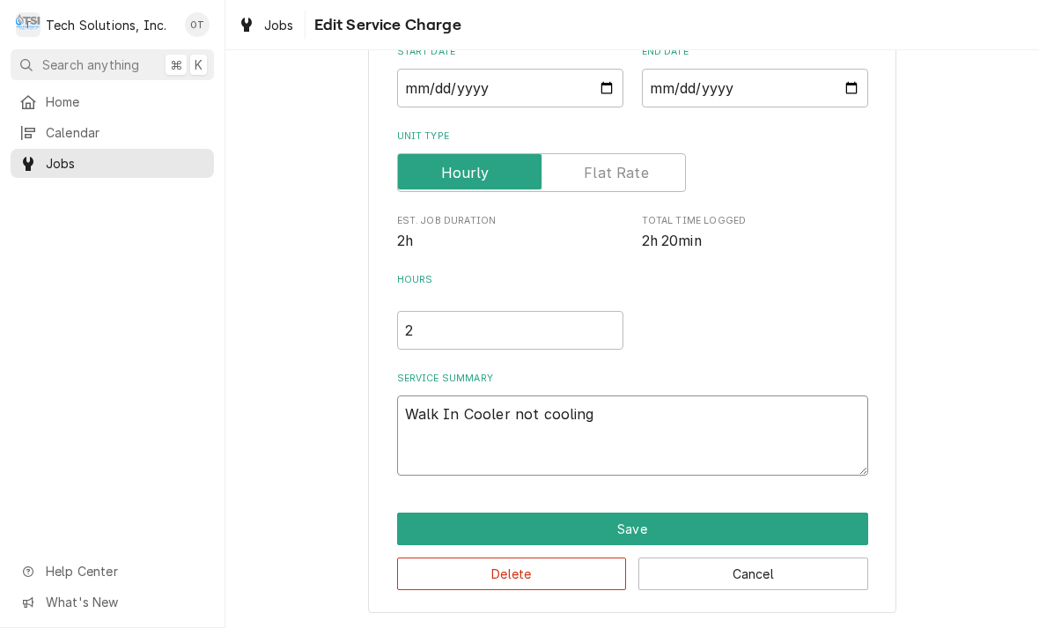
type textarea "Walk In Cooler not cooling f"
type textarea "x"
type textarea "Walk In Cooler not cooling fou"
type textarea "x"
type textarea "Walk In Cooler not cooling found"
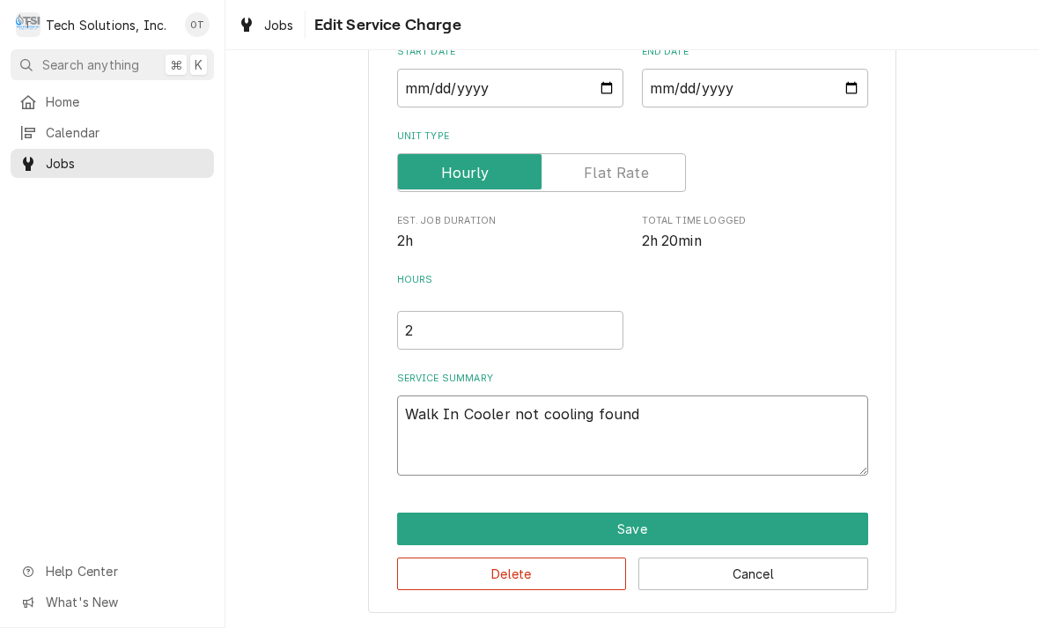
type textarea "x"
type textarea "Walk In Cooler not cooling fount cool"
type textarea "x"
type textarea "Walk In Cooler not cooling fount cooler"
type textarea "x"
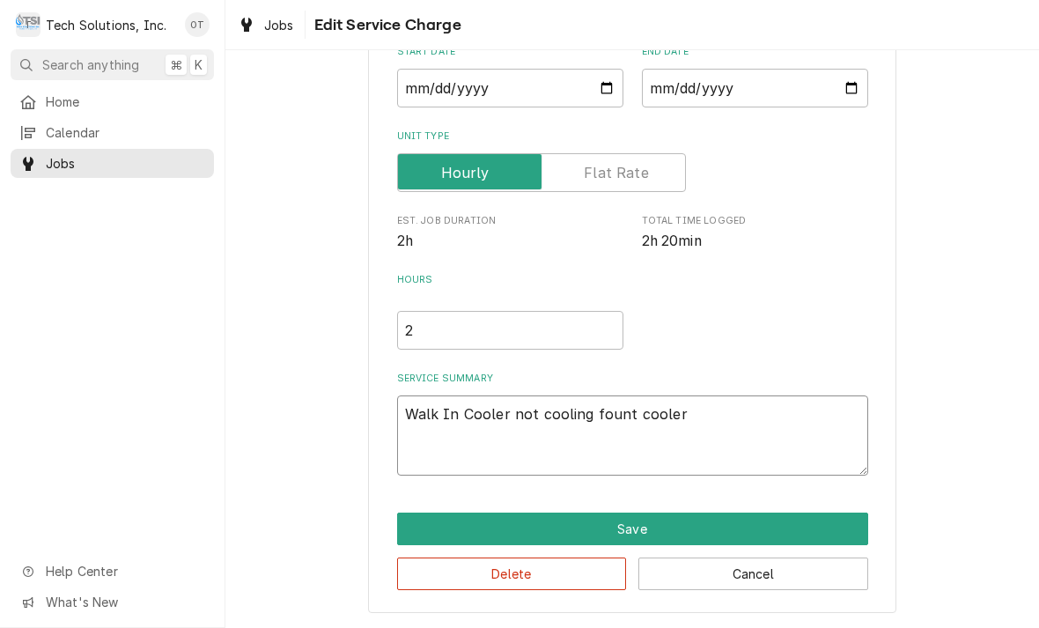
type textarea "Walk In Cooler not cooling found cooler"
type textarea "x"
type textarea "Walk In Cooler not cooling found cooler at 75°"
type textarea "x"
type textarea "Walk In Cooler not cooling found cooler at 75°. Thank you."
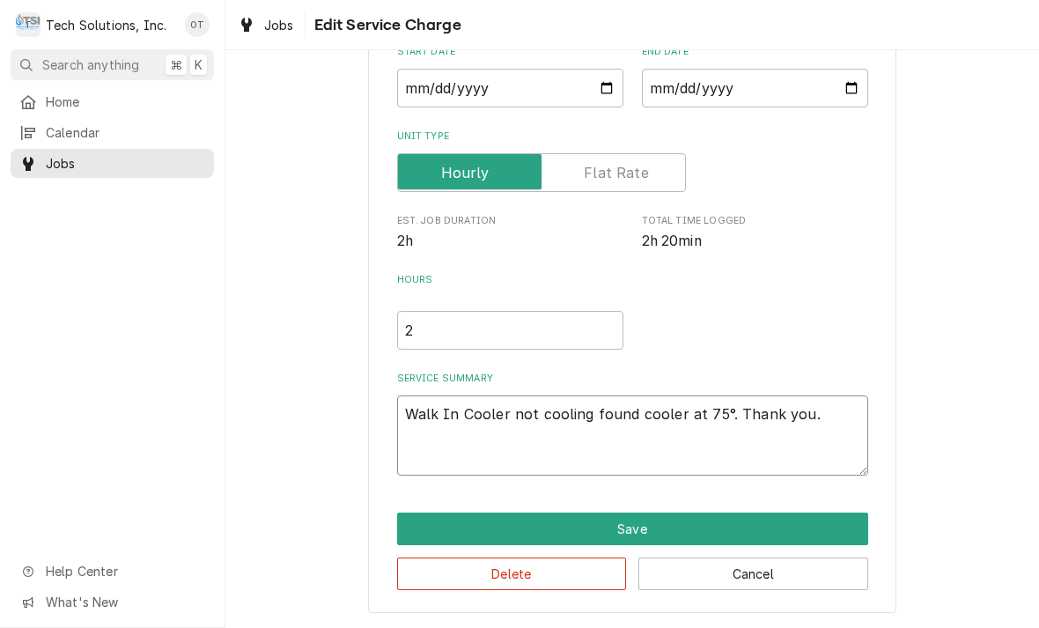
type textarea "x"
type textarea "Walk In Cooler not cooling found"
type textarea "x"
type textarea "Walk In Cooler not cooling found cooler at 75°. Thank you."
type textarea "x"
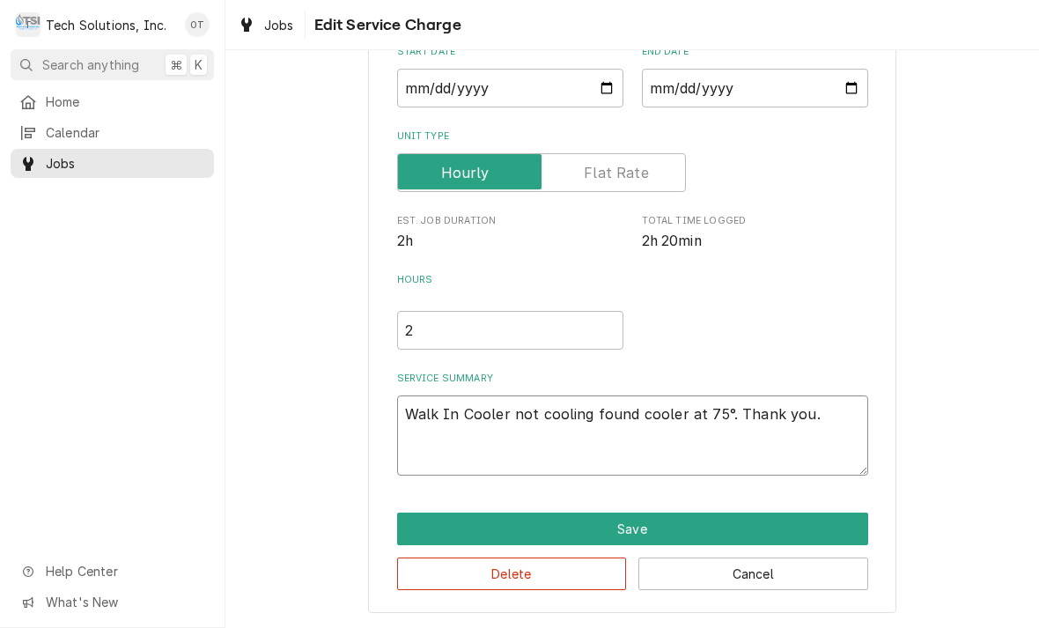
type textarea "Walk In Cooler not cooling found cooler at 75°. Thank you"
type textarea "x"
type textarea "Walk In Cooler not cooling found cooler at 75°. Thank yo"
type textarea "x"
type textarea "Walk In Cooler not cooling found cooler at 75°. Thank y"
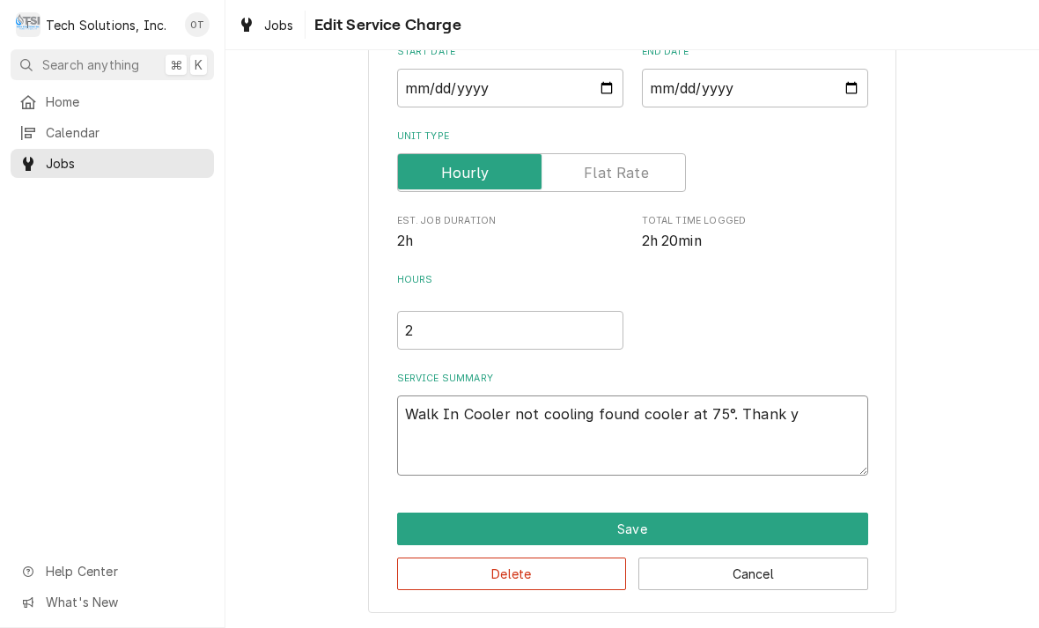
type textarea "x"
type textarea "Walk In Cooler not cooling found cooler at 75°. Thank"
type textarea "x"
type textarea "Walk In Cooler not cooling found cooler at 75°. Thank"
type textarea "x"
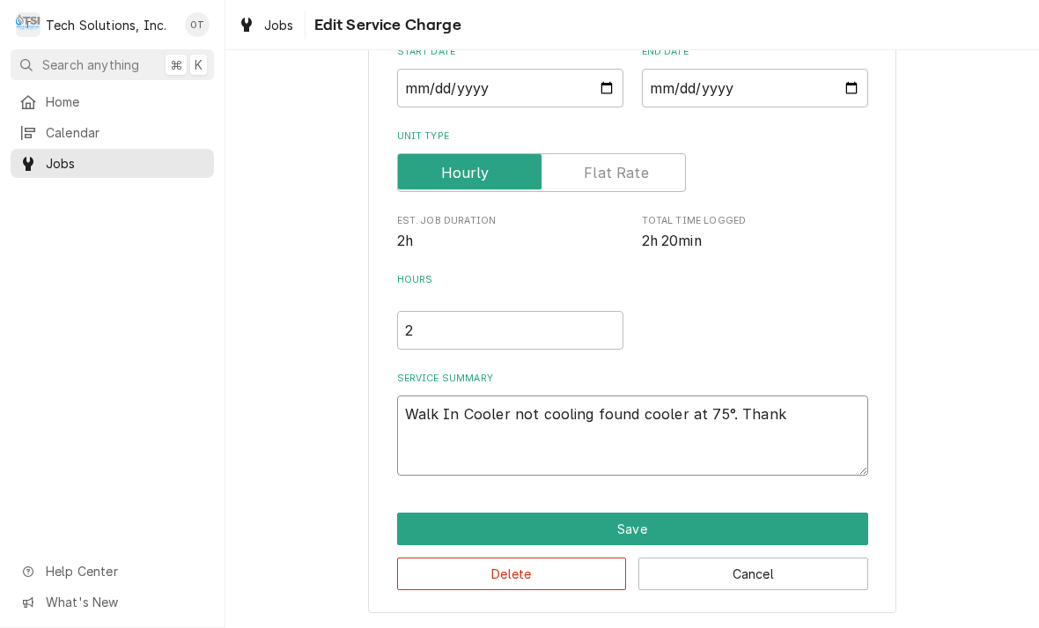
type textarea "Walk In Cooler not cooling found cooler at 75°. Than"
type textarea "x"
type textarea "Walk In Cooler not cooling found cooler at 75°. Tha"
type textarea "x"
type textarea "Walk In Cooler not cooling found cooler at 75°. Th"
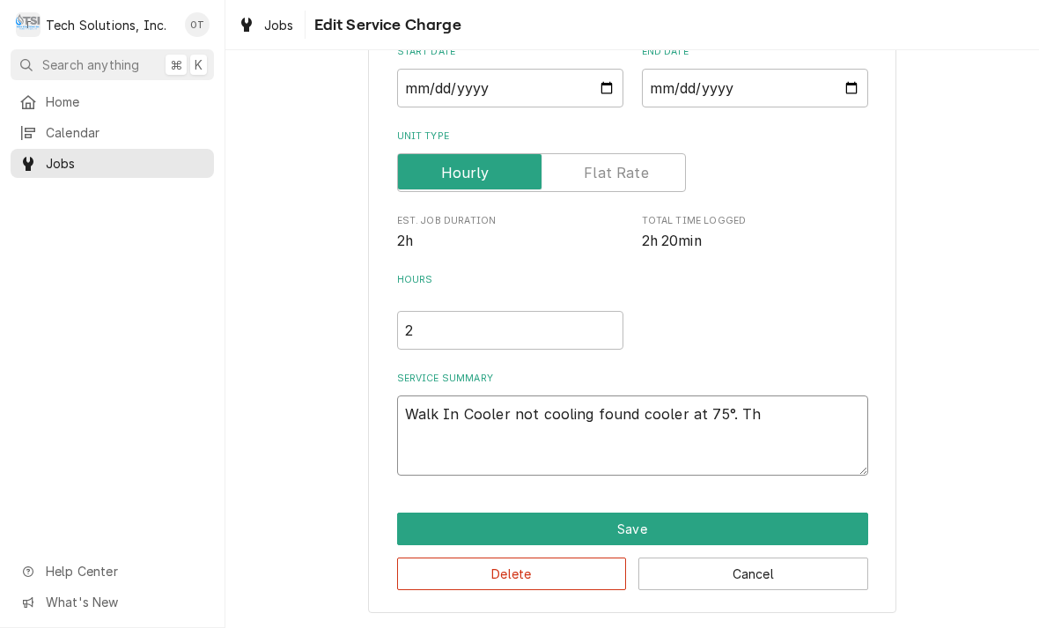
type textarea "x"
type textarea "Walk In Cooler not cooling found cooler at 75°. T"
type textarea "x"
type textarea "Walk In Cooler not cooling found cooler at 75°."
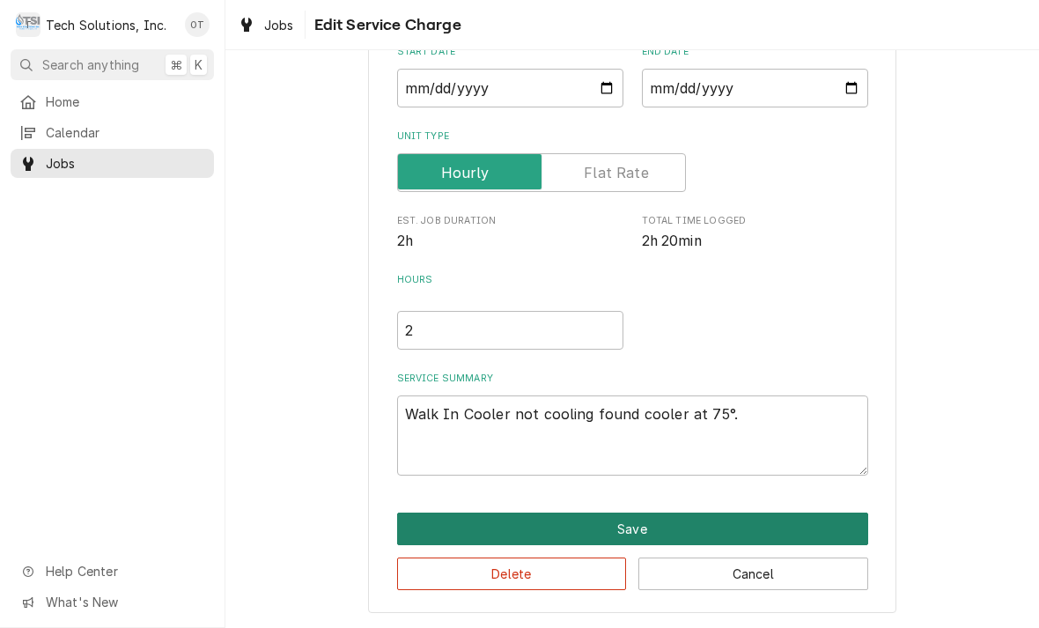
click at [620, 529] on button "Save" at bounding box center [632, 529] width 471 height 33
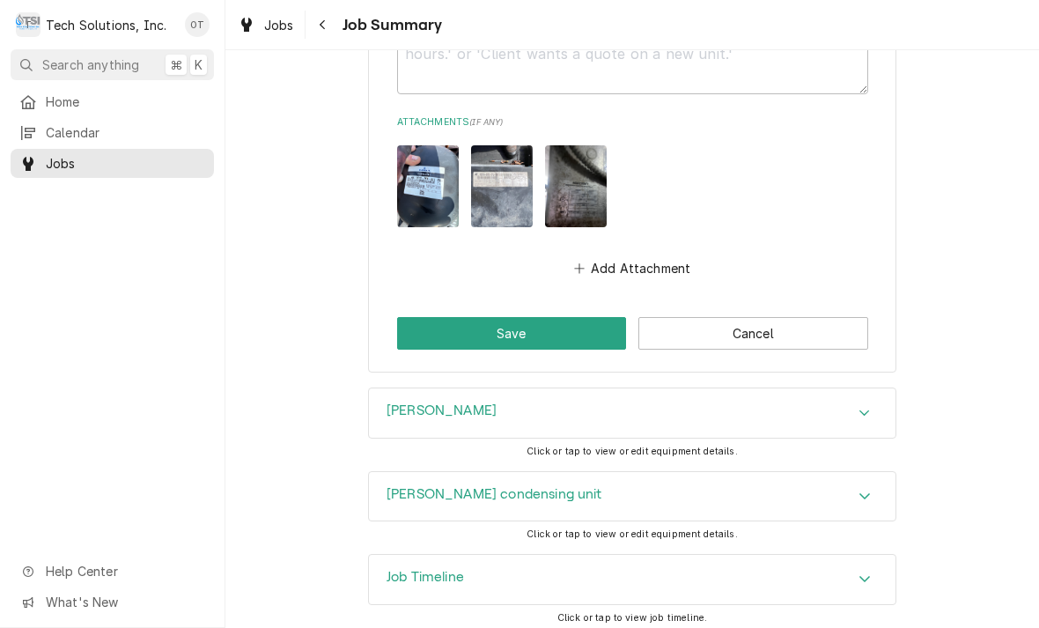
scroll to position [1610, 0]
type textarea "x"
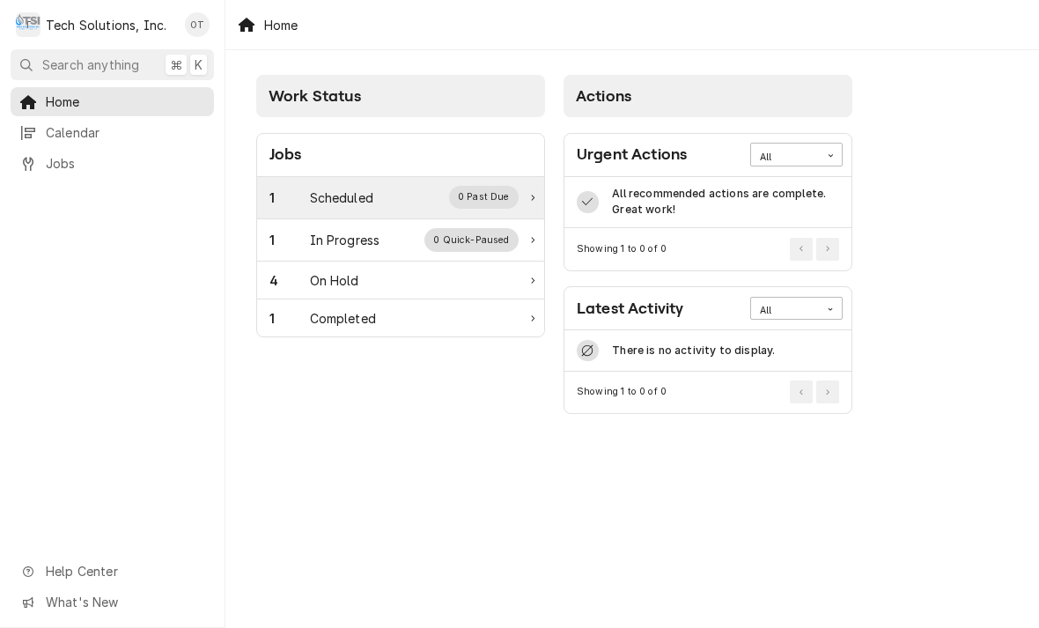
click at [519, 204] on div "1 Scheduled 0 Past Due" at bounding box center [394, 197] width 249 height 23
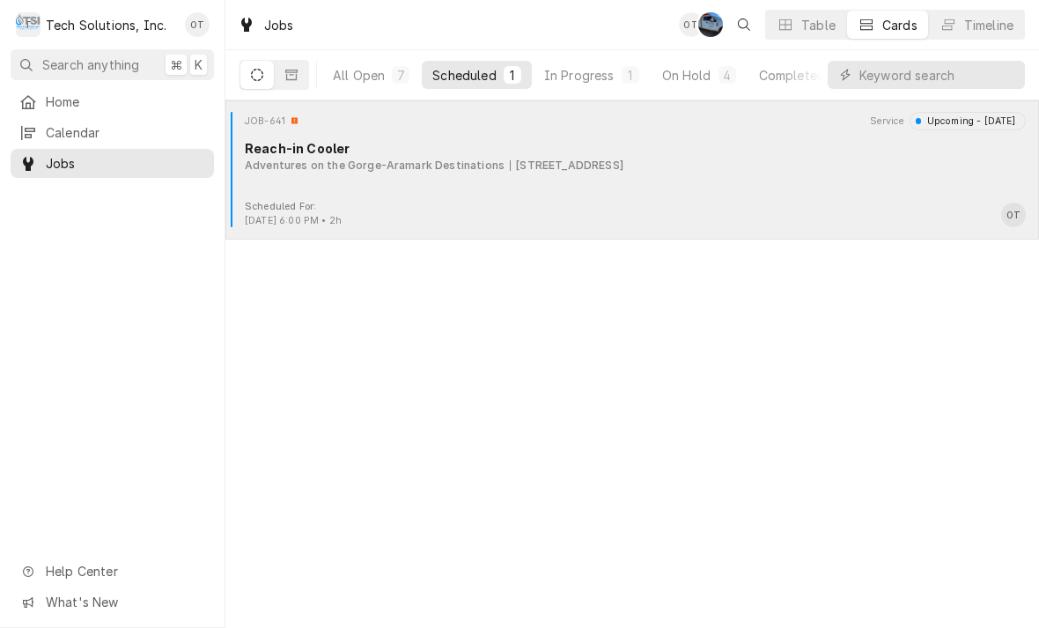
click at [447, 159] on div "Adventures on the Gorge-Aramark Destinations" at bounding box center [375, 166] width 260 height 16
click at [426, 167] on div "Adventures on the Gorge-Aramark Destinations" at bounding box center [375, 166] width 260 height 16
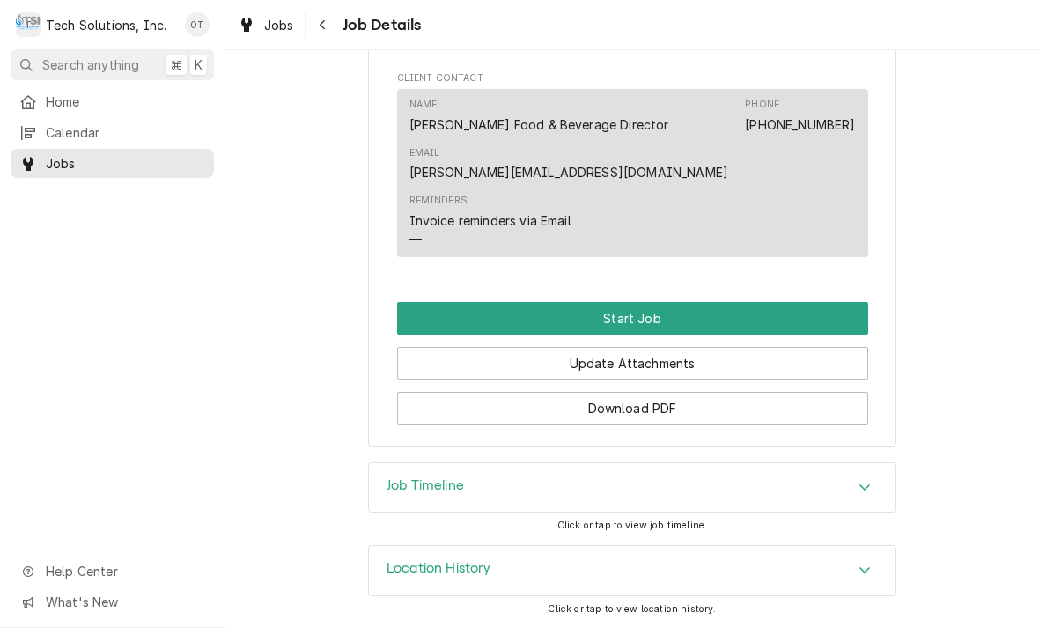
scroll to position [1196, 0]
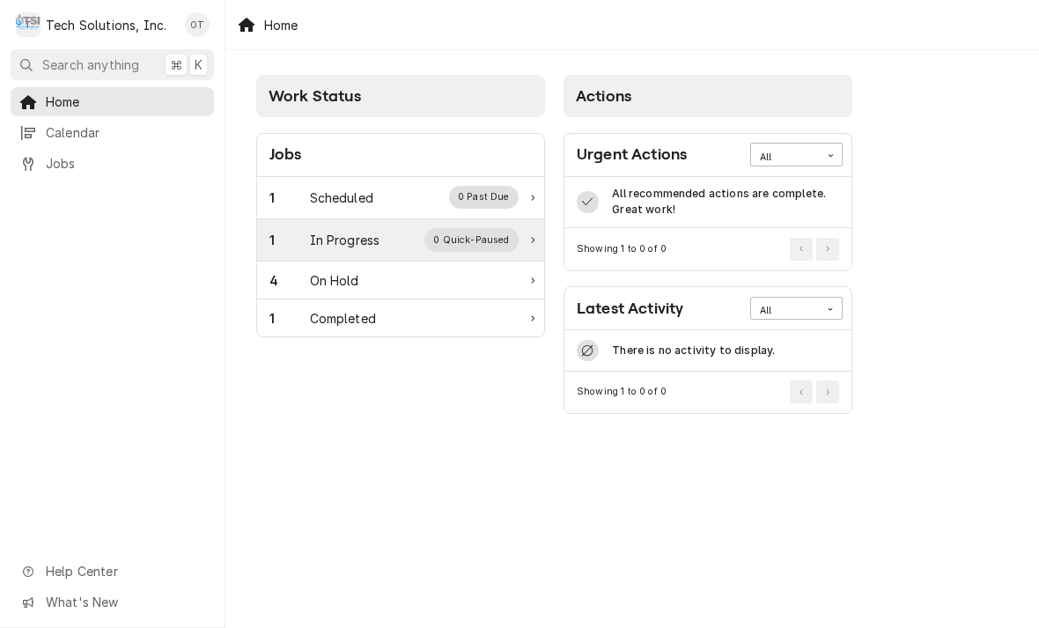
click at [492, 243] on div "0 Quick-Paused" at bounding box center [472, 239] width 94 height 23
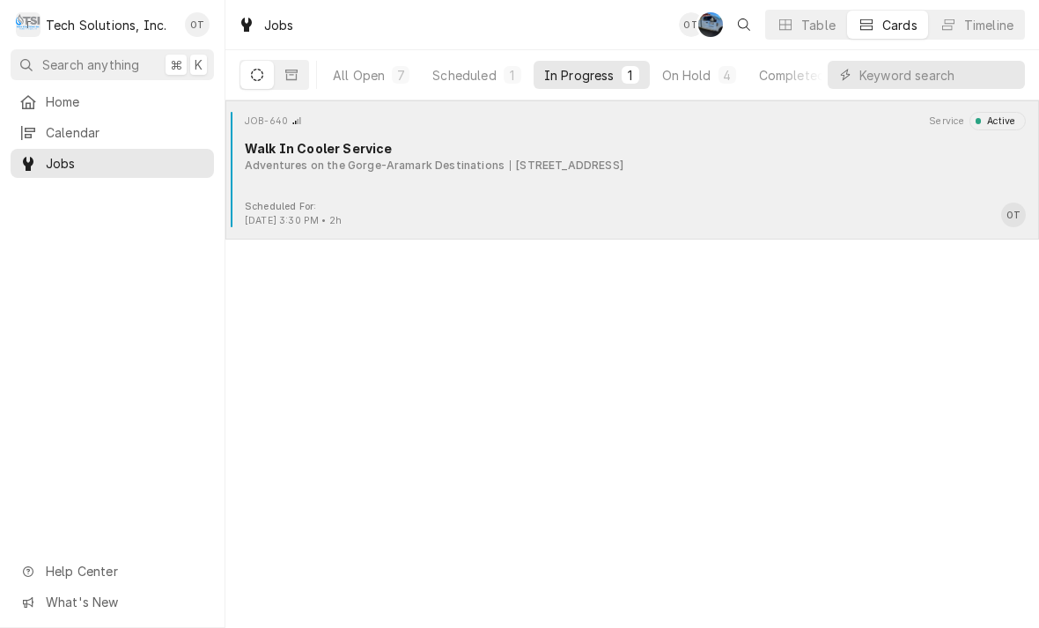
click at [516, 166] on div "[STREET_ADDRESS]" at bounding box center [567, 166] width 114 height 16
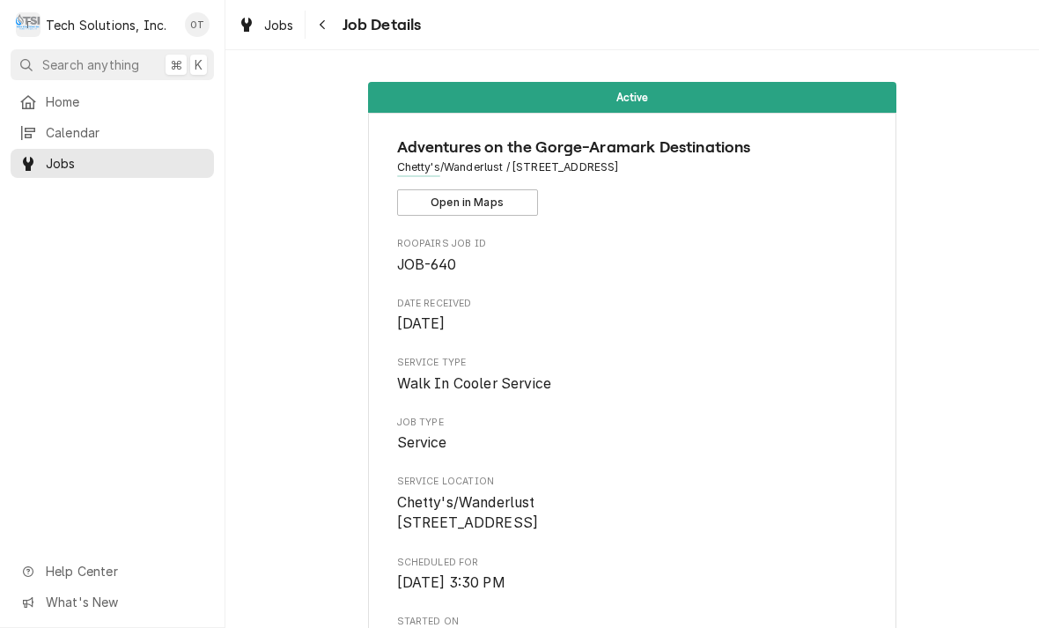
click at [485, 181] on div "Adventures on the Gorge-Aramark Destinations Chetty's/Wanderlust / [STREET_ADDR…" at bounding box center [632, 176] width 471 height 80
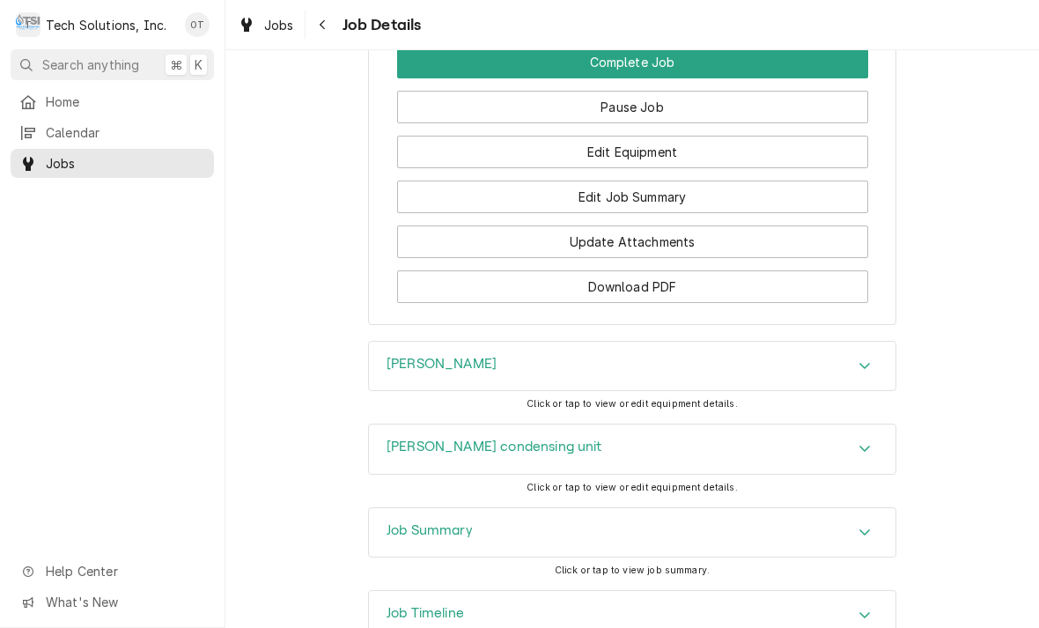
scroll to position [1830, 0]
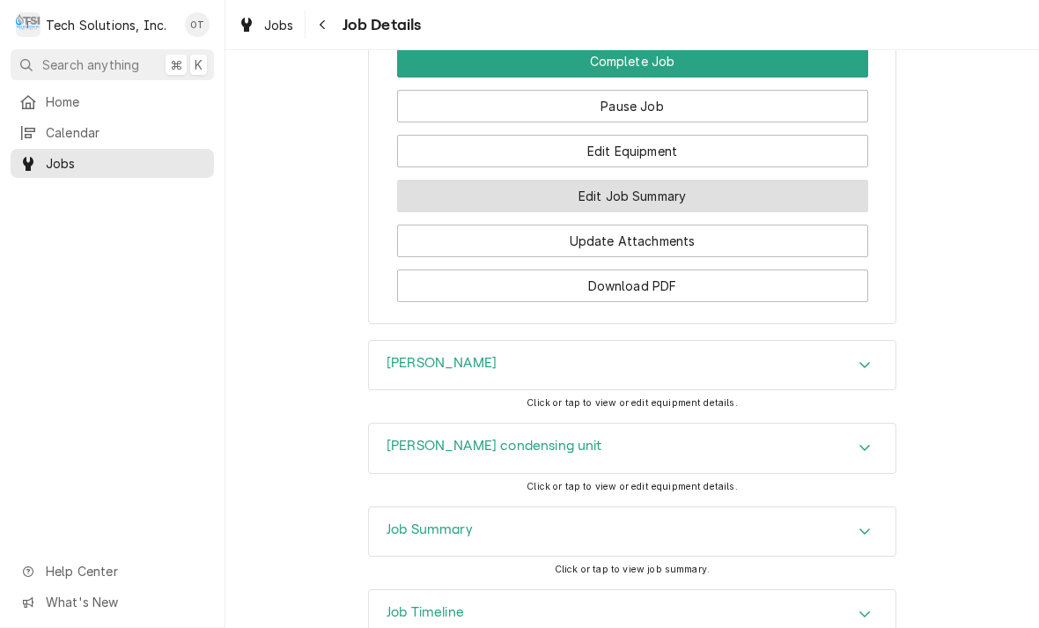
click at [619, 203] on button "Edit Job Summary" at bounding box center [632, 196] width 471 height 33
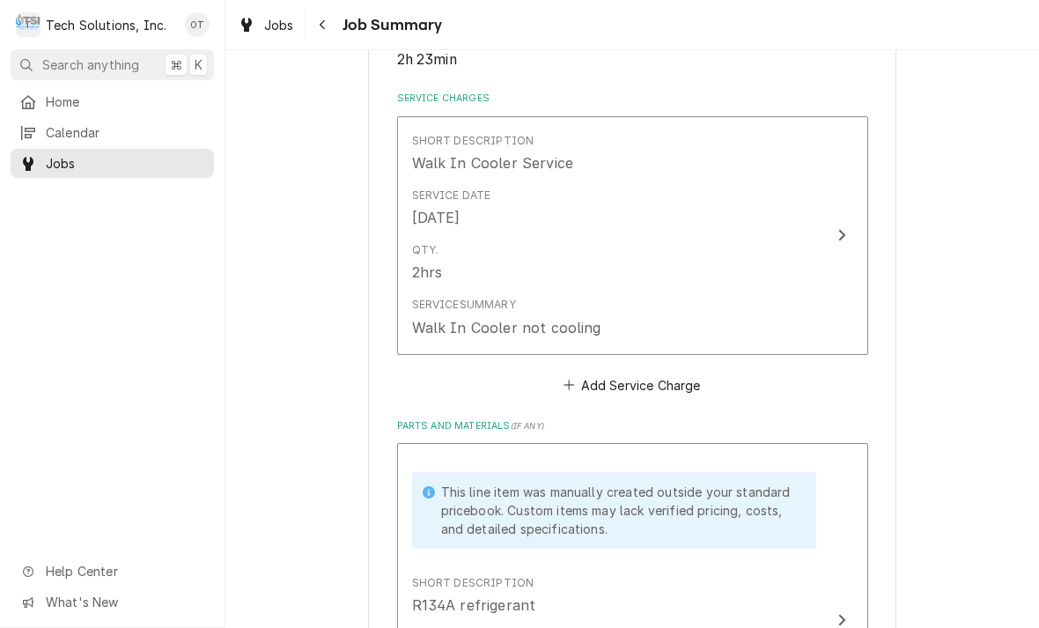
scroll to position [398, 0]
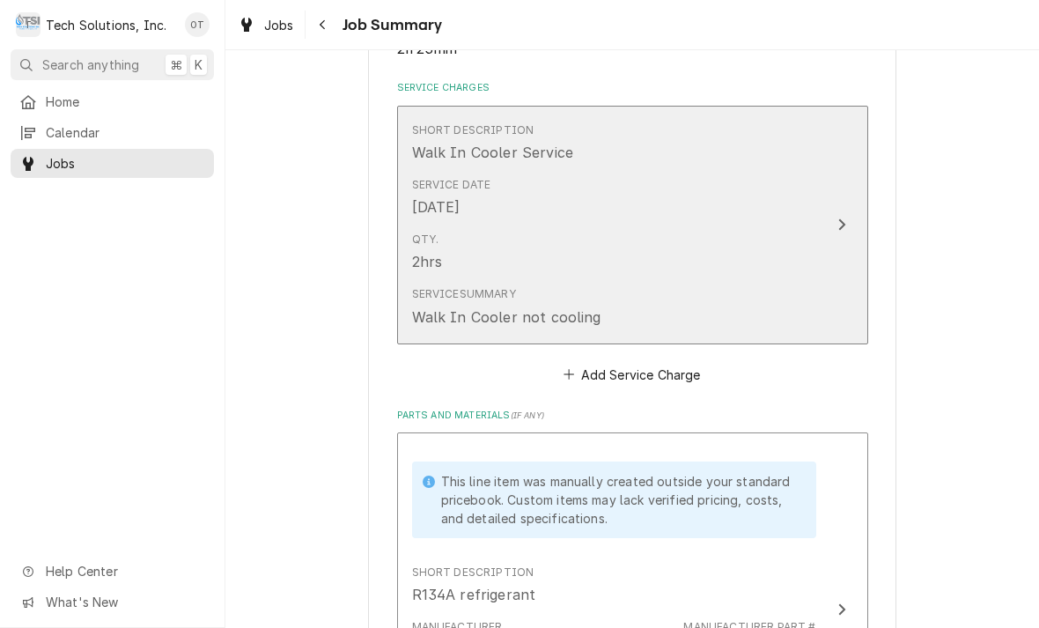
click at [832, 222] on div "Update Line Item" at bounding box center [842, 224] width 23 height 21
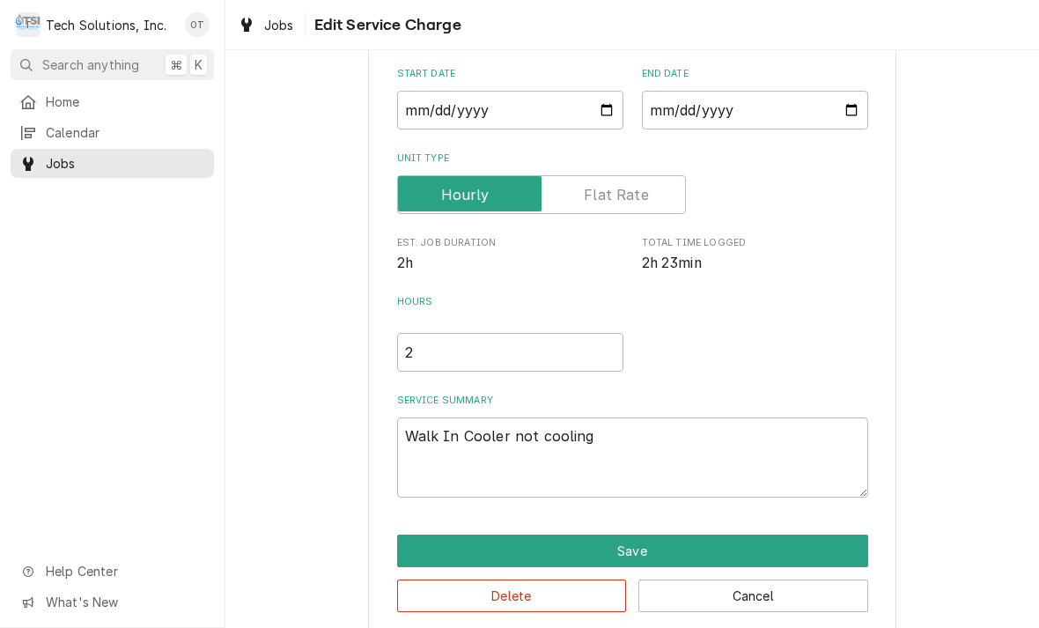
type textarea "x"
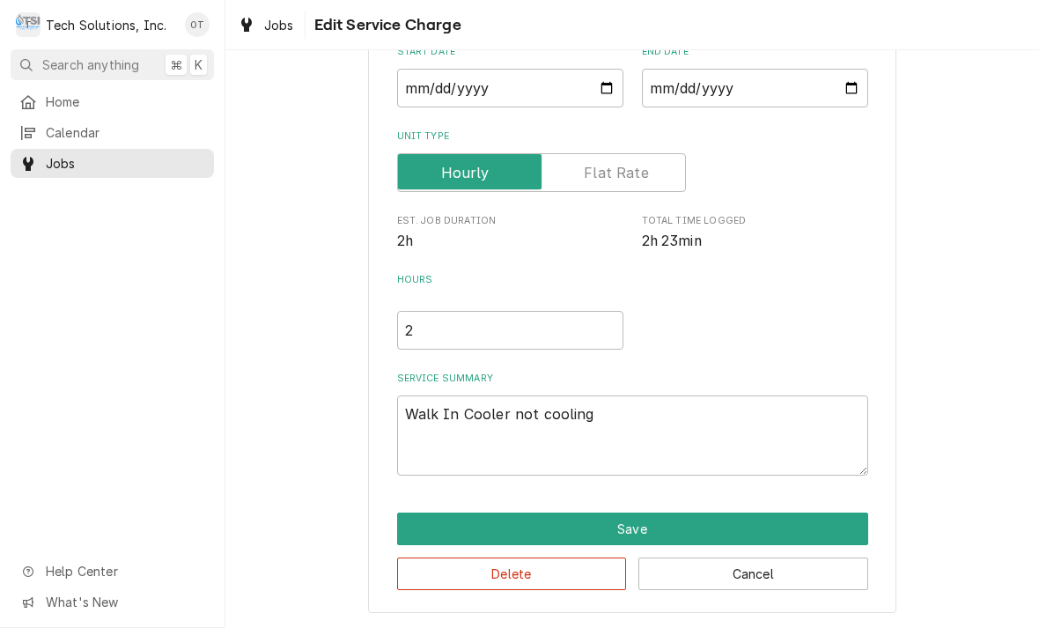
scroll to position [184, 0]
click at [622, 417] on textarea "Walk In Cooler not cooling" at bounding box center [632, 436] width 471 height 80
type textarea "Walk In Cooler not cooling."
type textarea "x"
type textarea "Walk In Cooler not cooling."
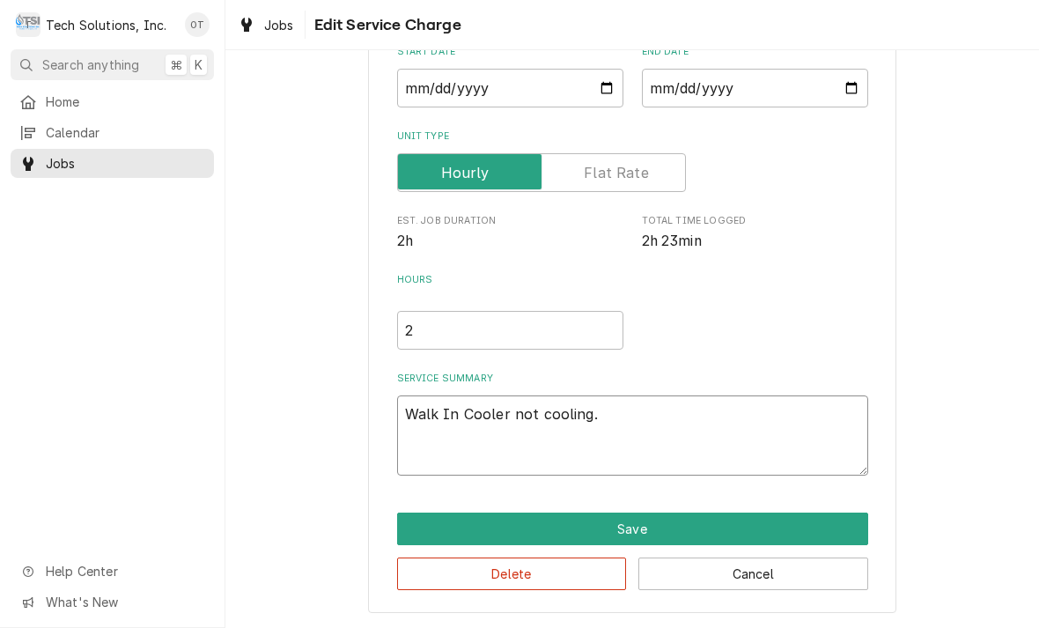
type textarea "x"
type textarea "Walk In Cooler not cooling. Fo"
type textarea "x"
type textarea "Walk In Cooler not cooling. Foun"
type textarea "x"
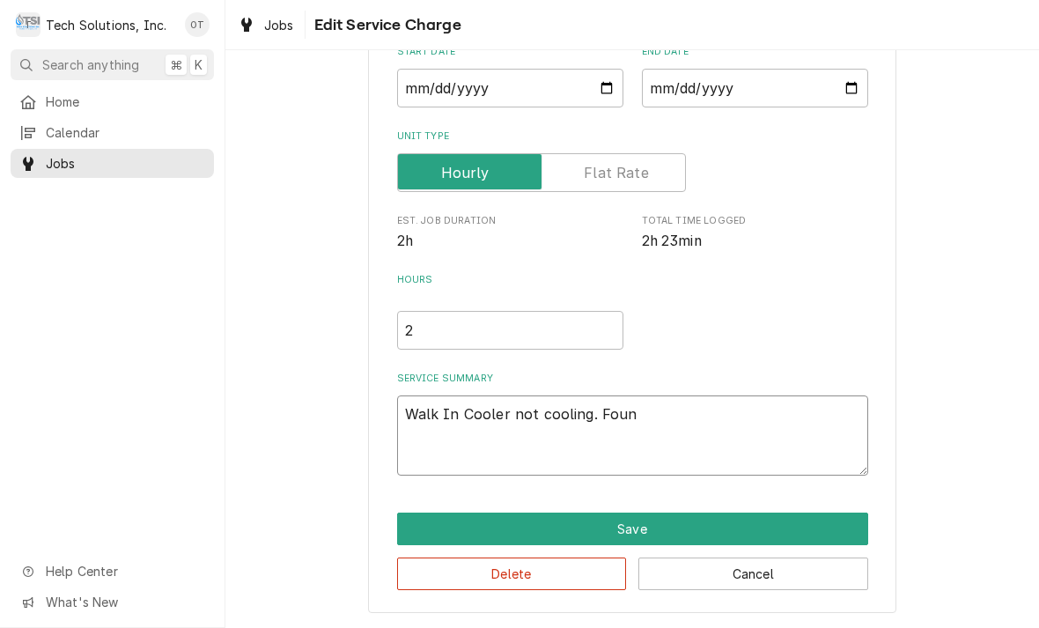
type textarea "Walk In Cooler not cooling. Found."
type textarea "x"
type textarea "Walk In Cooler not cooling. Found walk"
type textarea "x"
type textarea "Walk In Cooler not cooling. Found walk-in"
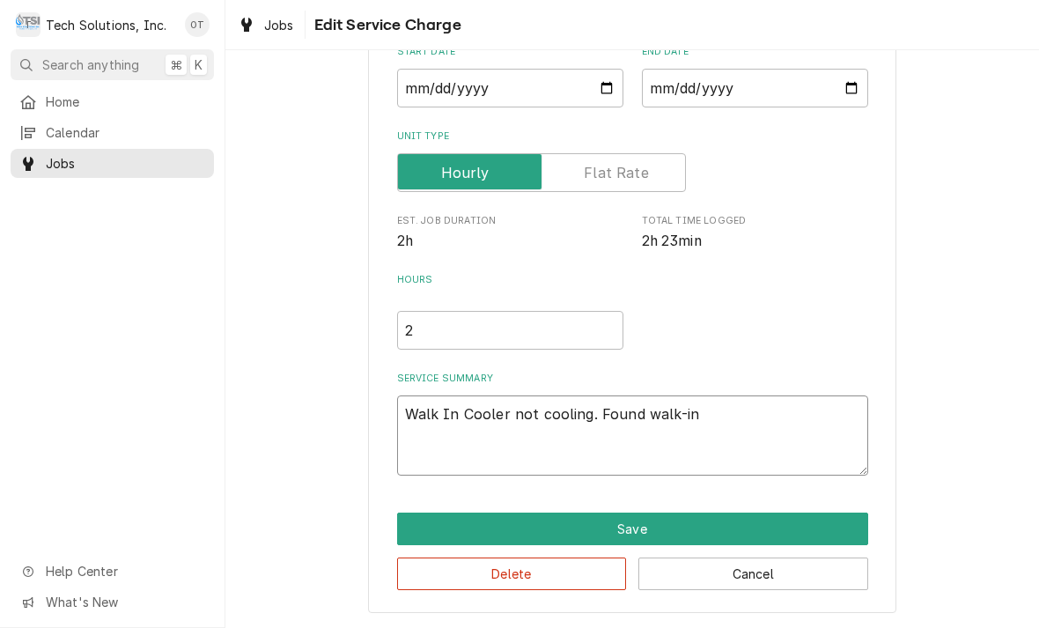
type textarea "x"
type textarea "Walk In Cooler not cooling. Found walk-in cooler."
type textarea "x"
type textarea "Walk In Cooler not cooling. Found walk-in cooler at"
type textarea "x"
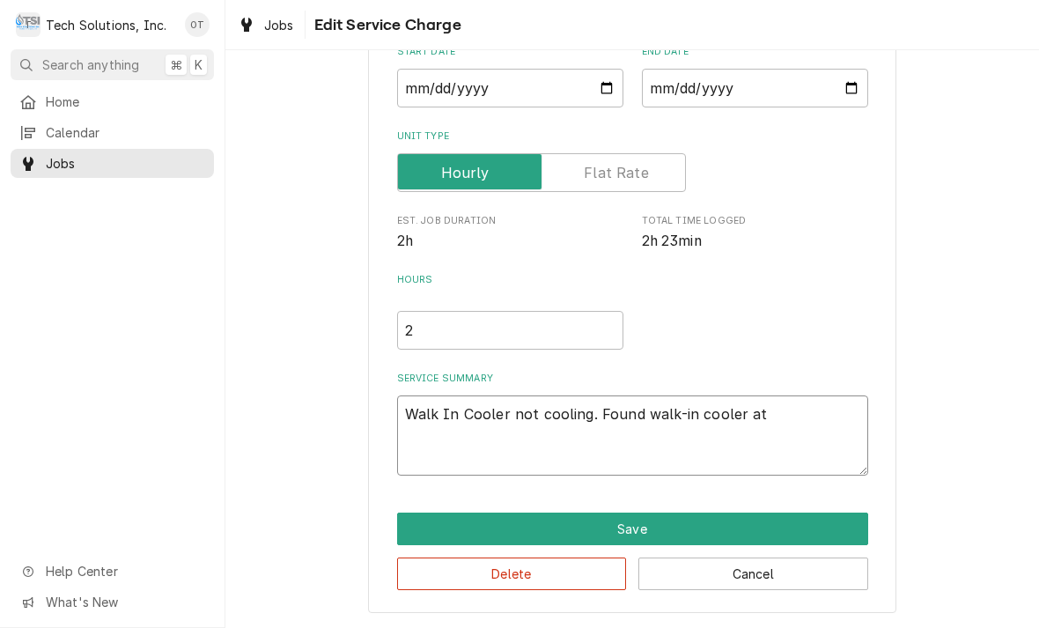
type textarea "Walk In Cooler not cooling. Found walk-in cooler at 75"
type textarea "x"
type textarea "Walk In Cooler not cooling. Found walk-in cooler at 75°"
type textarea "x"
type textarea "Walk In Cooler not cooling. Found walk-in cooler at 75°."
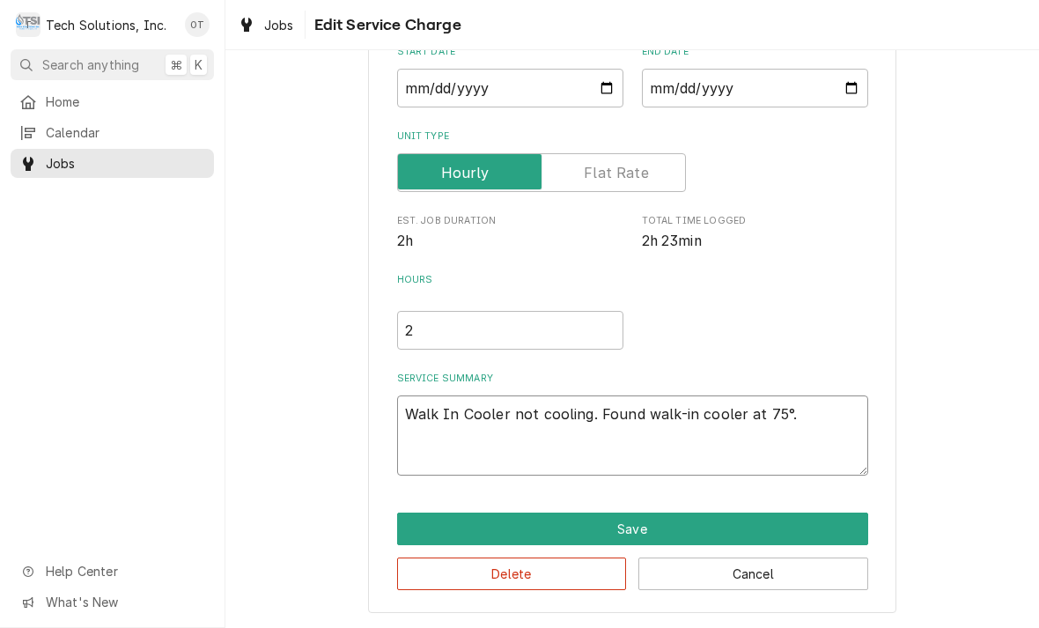
type textarea "x"
type textarea "Walk In Cooler not cooling. Found walk-in cooler at 75° trouble."
type textarea "x"
type textarea "Walk In Cooler not cooling. Found walk-in cooler at 75° troubleshoot."
type textarea "x"
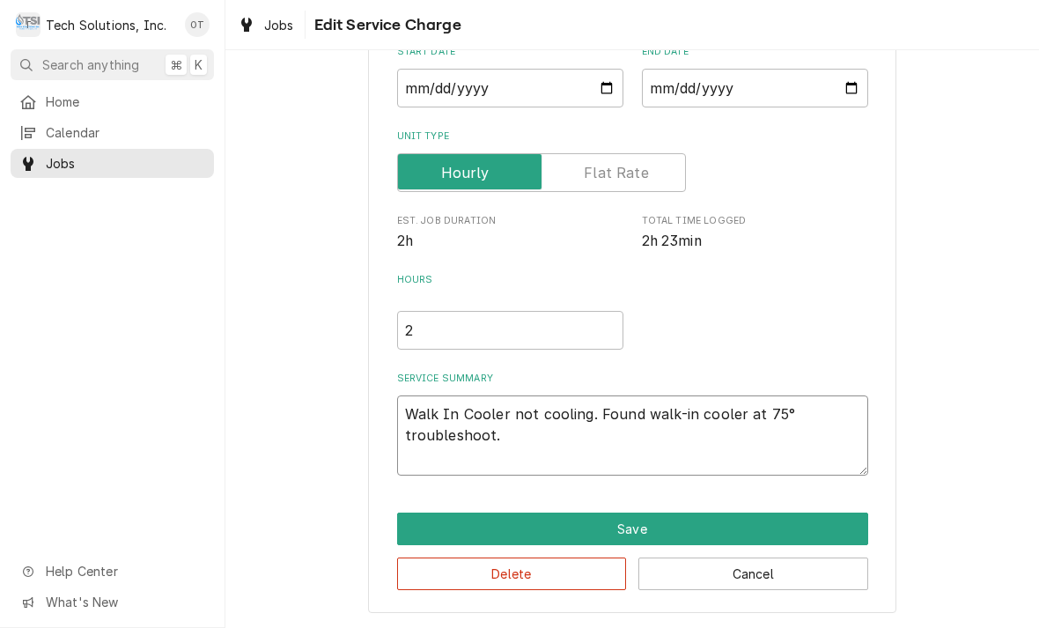
type textarea "Walk In Cooler not cooling. Found walk-in cooler at 75° troubleshoot Eva"
type textarea "x"
type textarea "Walk In Cooler not cooling. Found walk-in cooler at 75° troubleshoot evaporator."
type textarea "x"
type textarea "Walk In Cooler not cooling. Found walk-in cooler at 75° troubleshoot evaporator…"
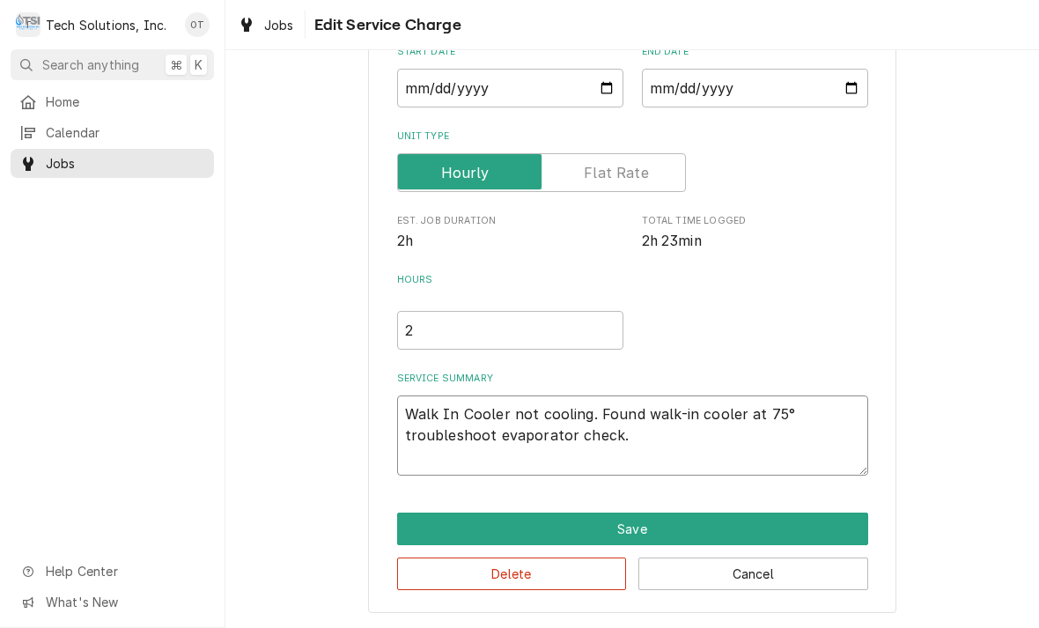
type textarea "x"
type textarea "Walk In Cooler not cooling. Found walk-in cooler at 75° troubleshoot evaporator…"
type textarea "x"
type textarea "Walk In Cooler not cooling. Found walk-in cooler at 75° troubleshoot evaporator…"
type textarea "x"
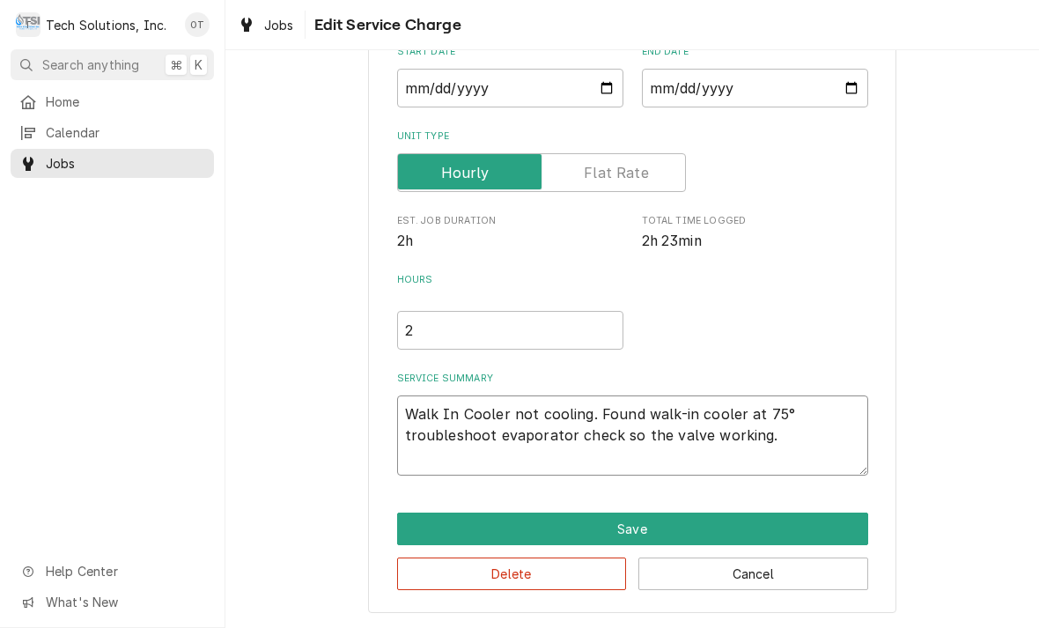
type textarea "Walk In Cooler not cooling. Found walk-in cooler at 75° troubleshoot evaporator…"
type textarea "x"
type textarea "Walk In Cooler not cooling. Found walk-in cooler at 75° troubleshoot evaporator…"
type textarea "x"
type textarea "Walk In Cooler not cooling. Found walk-in cooler at 75° troubleshoot evaporator…"
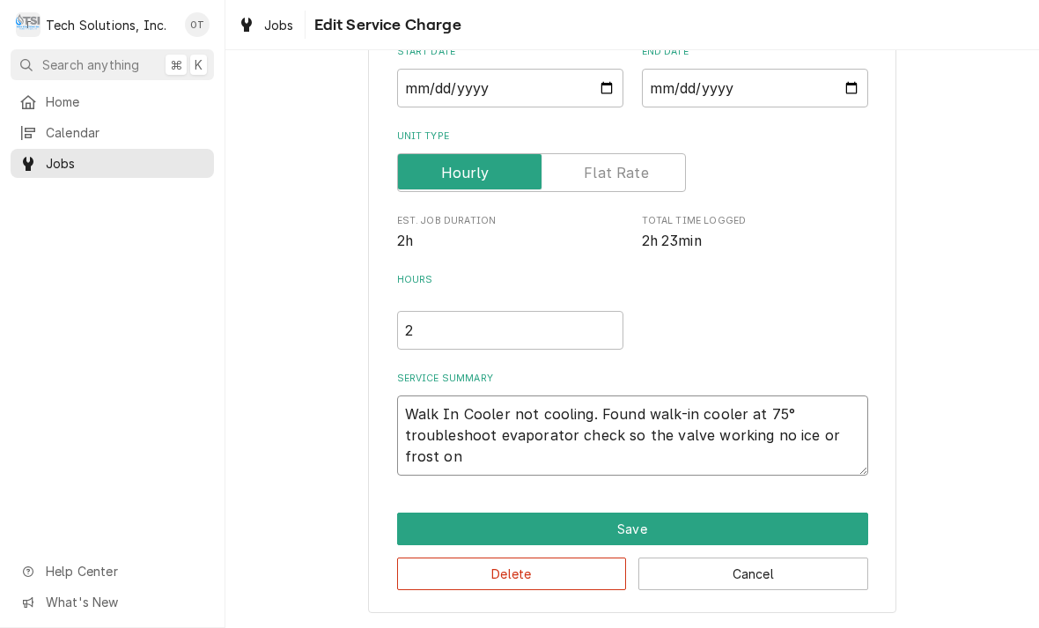
type textarea "x"
type textarea "Walk In Cooler not cooling. Found walk-in cooler at 75° troubleshoot evaporator…"
type textarea "x"
type textarea "Walk In Cooler not cooling. Found walk-in cooler at 75° troubleshoot evaporator…"
type textarea "x"
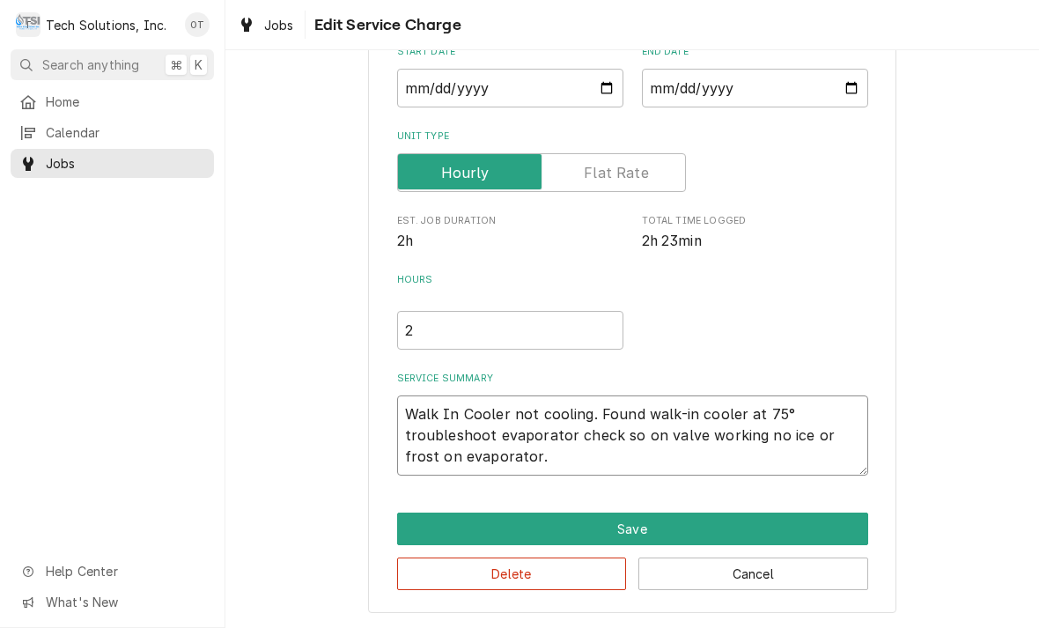
type textarea "Walk In Cooler not cooling. Found walk-in cooler at 75° troubleshoot evaporator…"
type textarea "x"
type textarea "Walk In Cooler not cooling. Found walk-in cooler at 75° troubleshoot evaporator…"
type textarea "x"
type textarea "Walk In Cooler not cooling. Found walk-in cooler at 75° troubleshoot evaporator…"
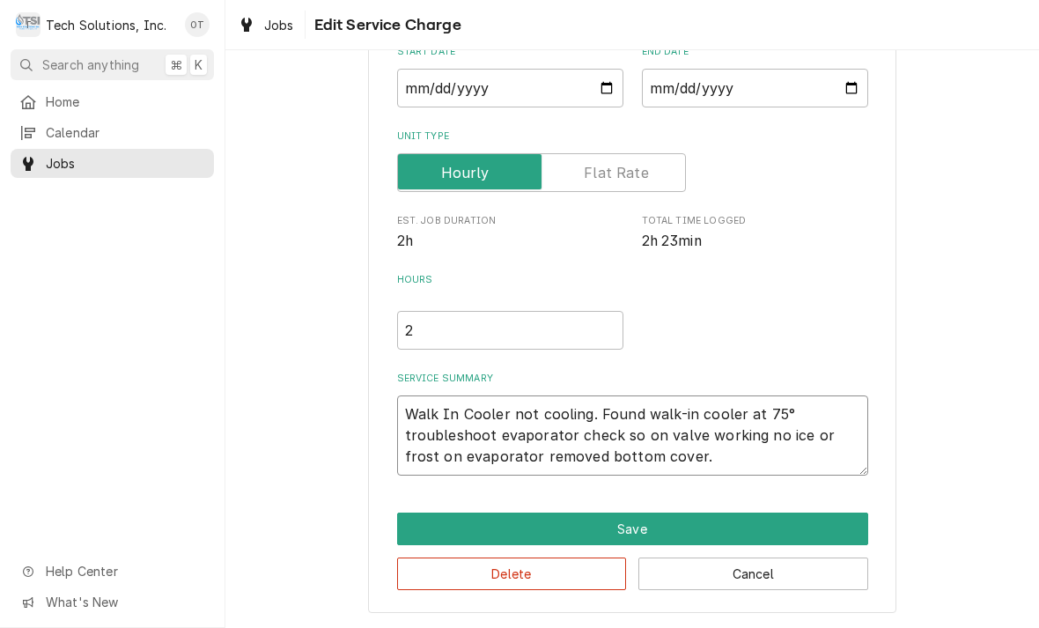
type textarea "x"
type textarea "Walk In Cooler not cooling. Found walk-in cooler at 75° troubleshoot evaporator…"
type textarea "x"
type textarea "Walk In Cooler not cooling. Found walk-in cooler at 75° troubleshoot evaporator…"
type textarea "x"
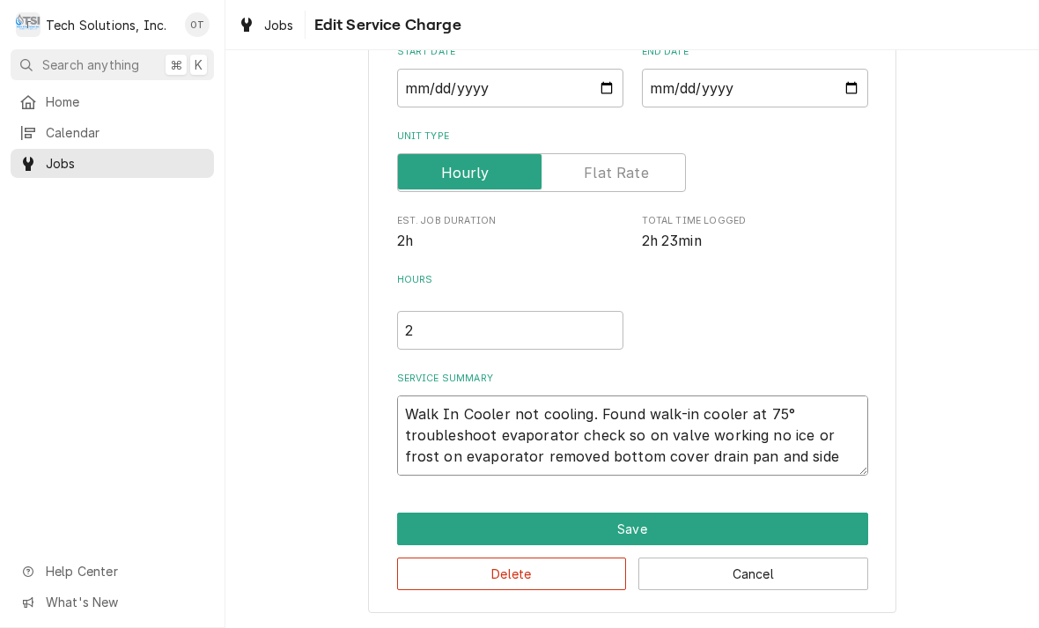
type textarea "Walk In Cooler not cooling. Found walk-in cooler at 75° troubleshoot evaporator…"
type textarea "x"
type textarea "Walk In Cooler not cooling. Found walk-in cooler at 75° troubleshoot evaporator…"
type textarea "x"
type textarea "Walk In Cooler not cooling. Found walk-in cooler at 75° troubleshoot evaporator…"
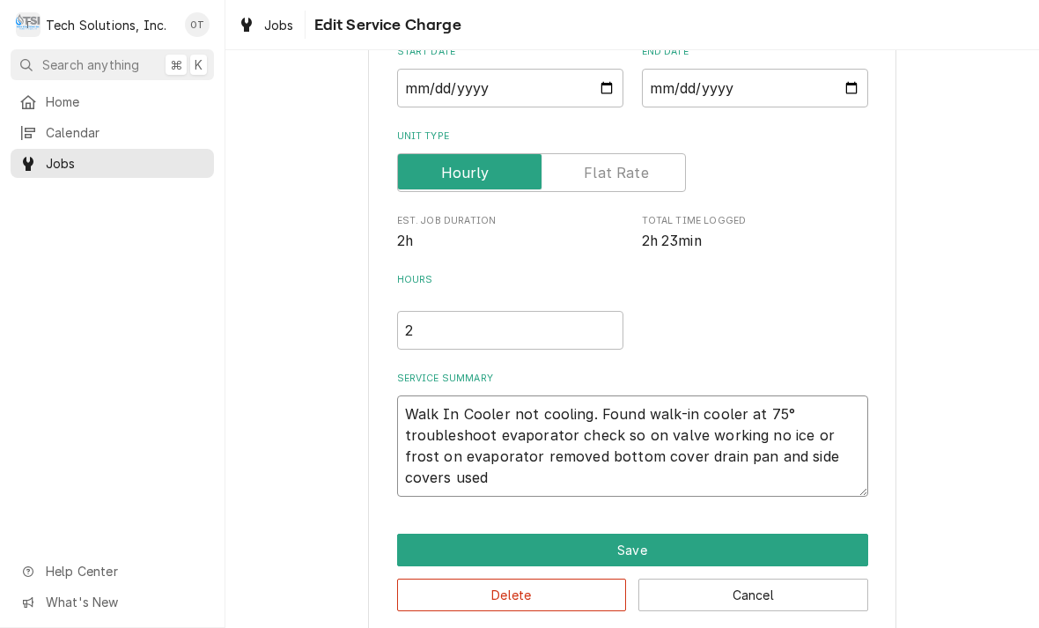
type textarea "x"
type textarea "Walk In Cooler not cooling. Found walk-in cooler at 75° troubleshoot evaporator…"
type textarea "x"
type textarea "Walk In Cooler not cooling. Found walk-in cooler at 75° troubleshoot evaporator…"
type textarea "x"
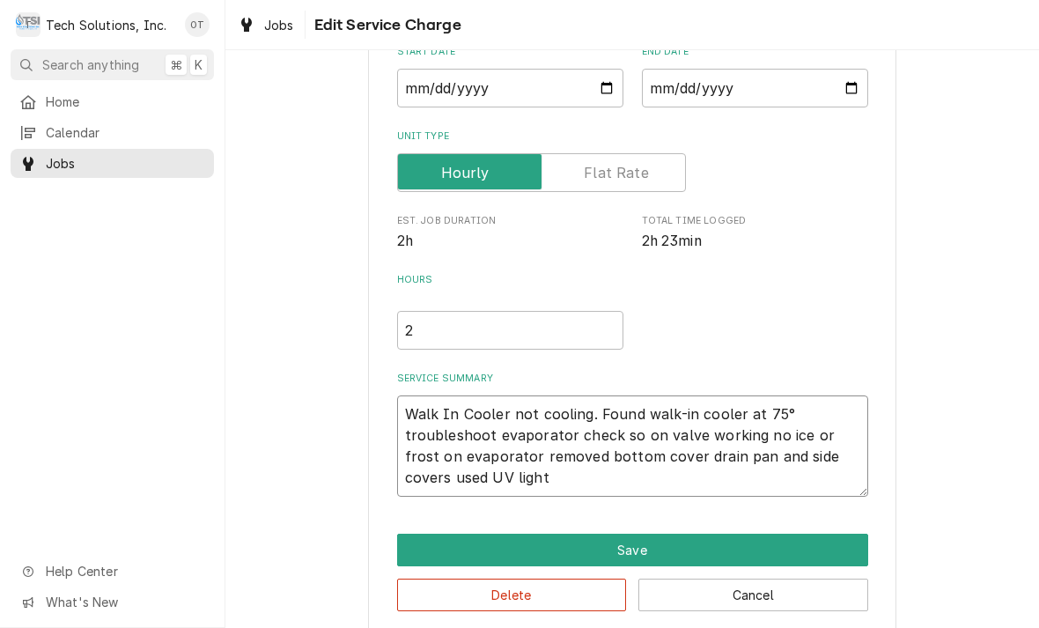
type textarea "Walk In Cooler not cooling. Found walk-in cooler at 75° troubleshoot evaporator…"
type textarea "x"
type textarea "Walk In Cooler not cooling. Found walk-in cooler at 75° troubleshoot evaporator…"
type textarea "x"
type textarea "Walk In Cooler not cooling. Found walk-in cooler at 75° troubleshoot evaporator…"
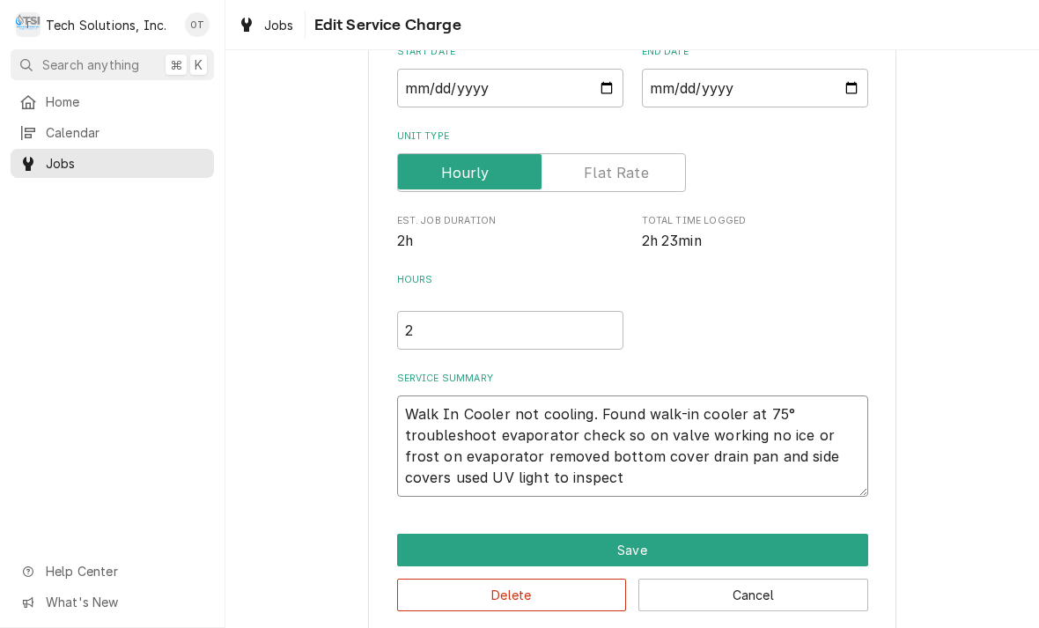
type textarea "x"
type textarea "Walk In Cooler not cooling. Found walk-in cooler at 75° troubleshoot evaporator…"
type textarea "x"
type textarea "Walk In Cooler not cooling. Found walk-in cooler at 75° troubleshoot evaporator…"
type textarea "x"
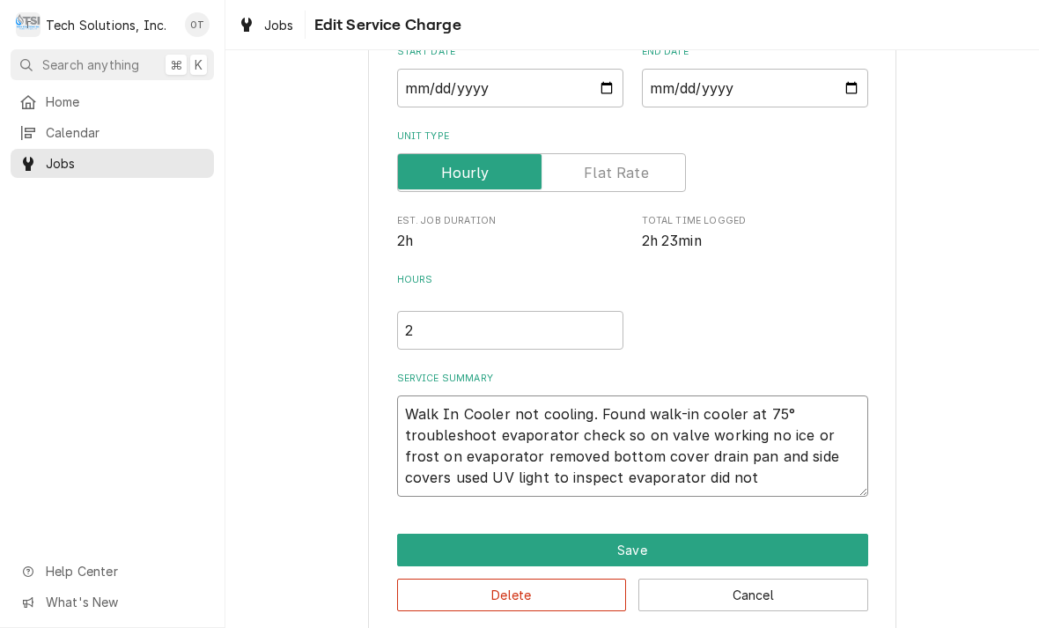
type textarea "Walk In Cooler not cooling. Found walk-in cooler at 75° troubleshoot evaporator…"
type textarea "x"
type textarea "Walk In Cooler not cooling. Found walk-in cooler at 75° troubleshoot evaporator…"
type textarea "x"
type textarea "Walk In Cooler not cooling. Found walk-in cooler at 75° troubleshoot evaporator…"
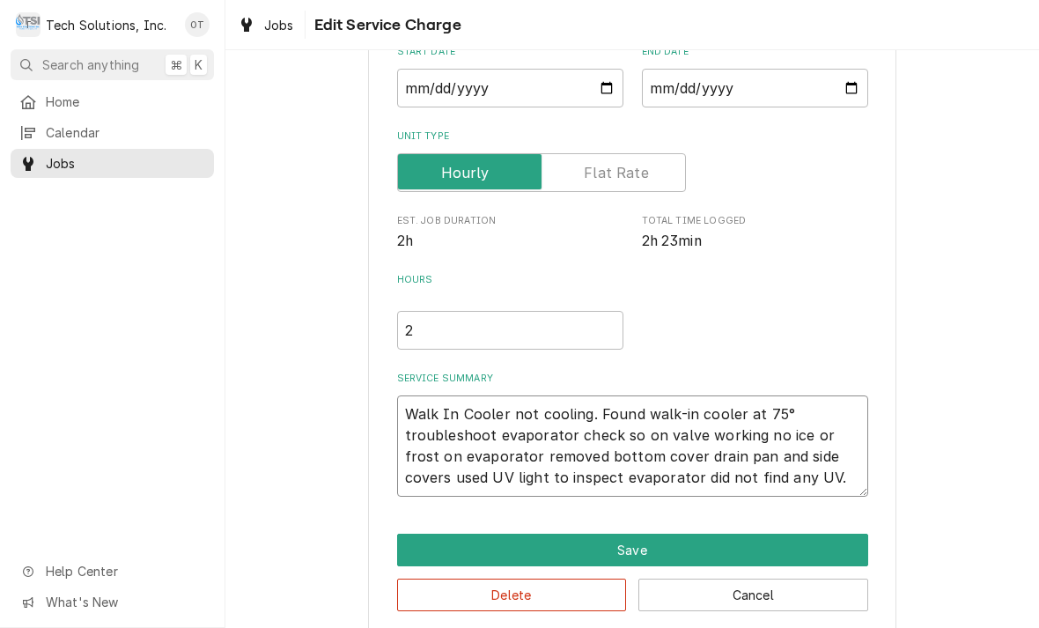
type textarea "x"
type textarea "Walk In Cooler not cooling. Found walk-in cooler at 75° troubleshoot evaporator…"
type textarea "x"
type textarea "Walk In Cooler not cooling. Found walk-in cooler at 75° troubleshoot evaporator…"
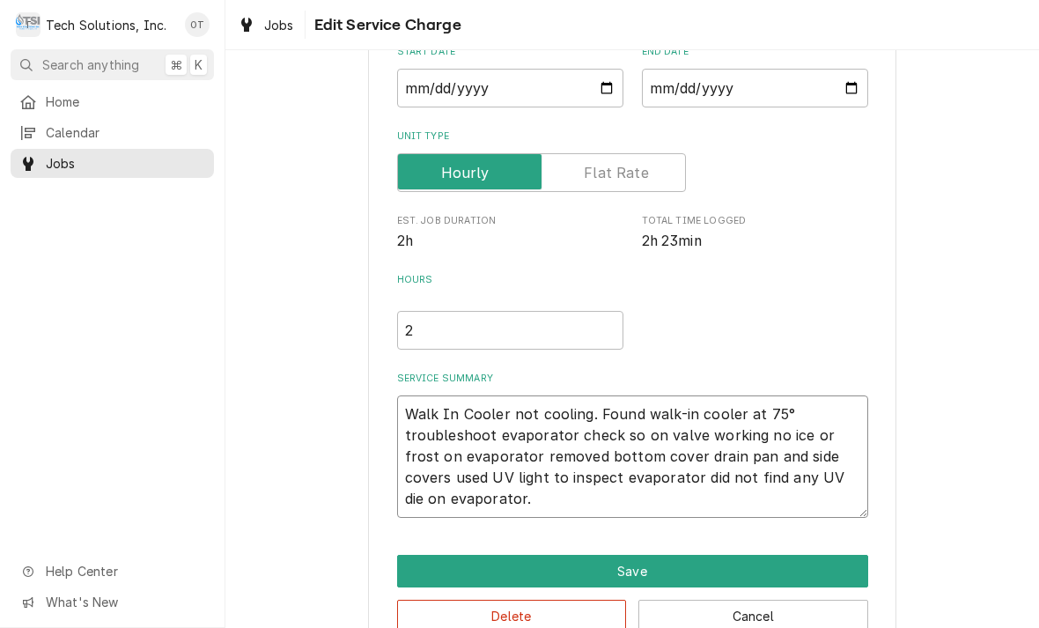
type textarea "x"
type textarea "Walk In Cooler not cooling. Found walk-in cooler at 75° troubleshoot evaporator…"
type textarea "x"
type textarea "Walk In Cooler not cooling. Found walk-in cooler at 75° troubleshoot evaporator…"
type textarea "x"
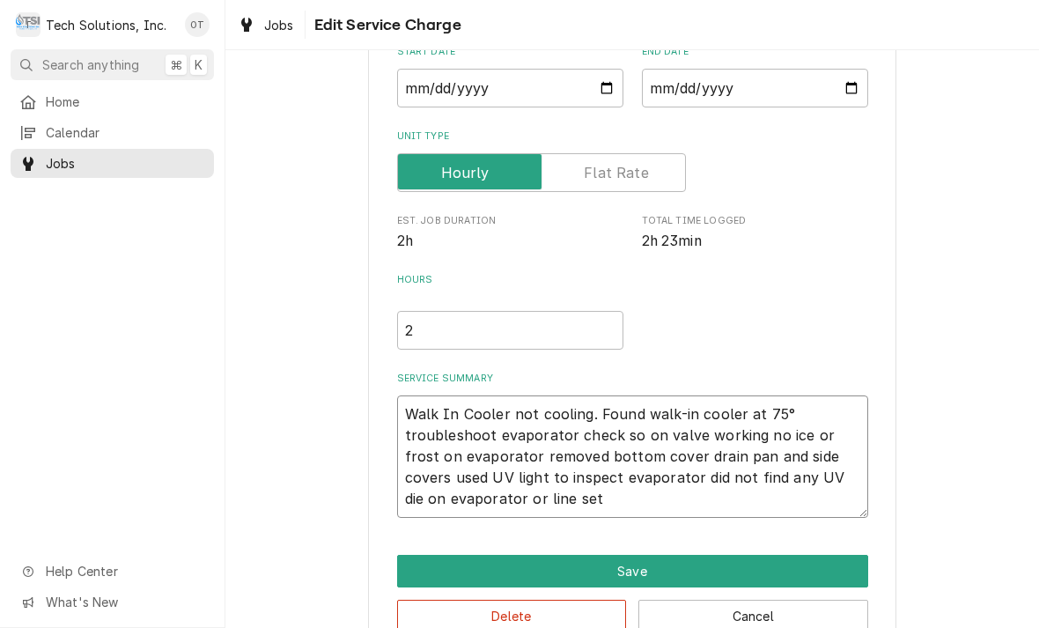
type textarea "Walk In Cooler not cooling. Found walk-in cooler at 75° troubleshoot evaporator…"
type textarea "x"
type textarea "Walk In Cooler not cooling. Found walk-in cooler at 75° troubleshoot evaporator…"
type textarea "x"
type textarea "Walk In Cooler not cooling. Found walk-in cooler at 75° troubleshoot evaporator…"
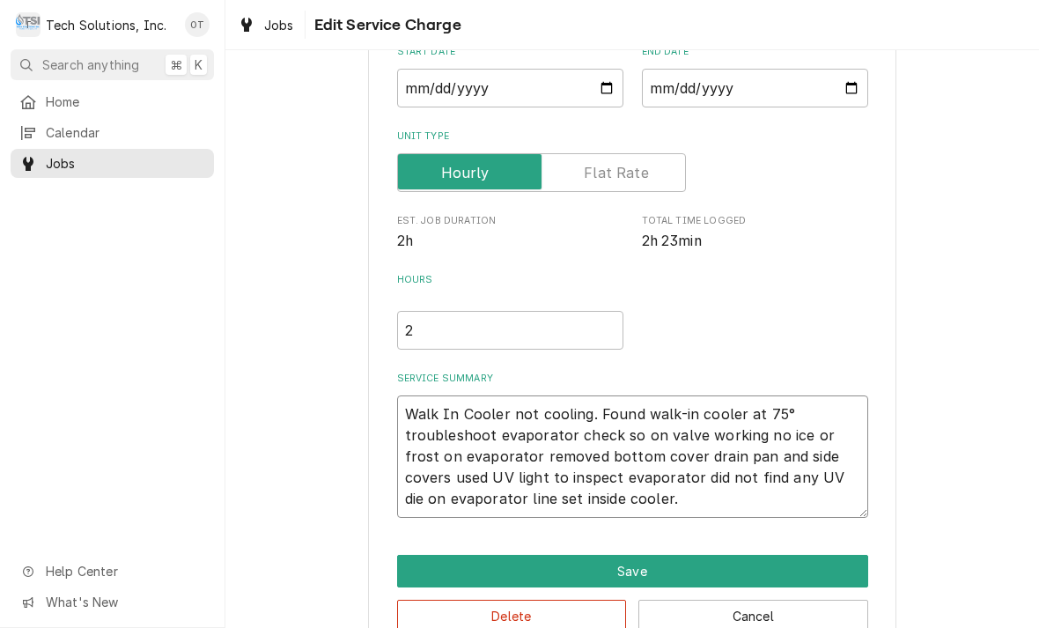
type textarea "x"
type textarea "Walk In Cooler not cooling. Found walk-in cooler at 75° troubleshoot evaporator…"
type textarea "x"
type textarea "Walk In Cooler not cooling. Found walk-in cooler at 75° troubleshoot evaporator…"
type textarea "x"
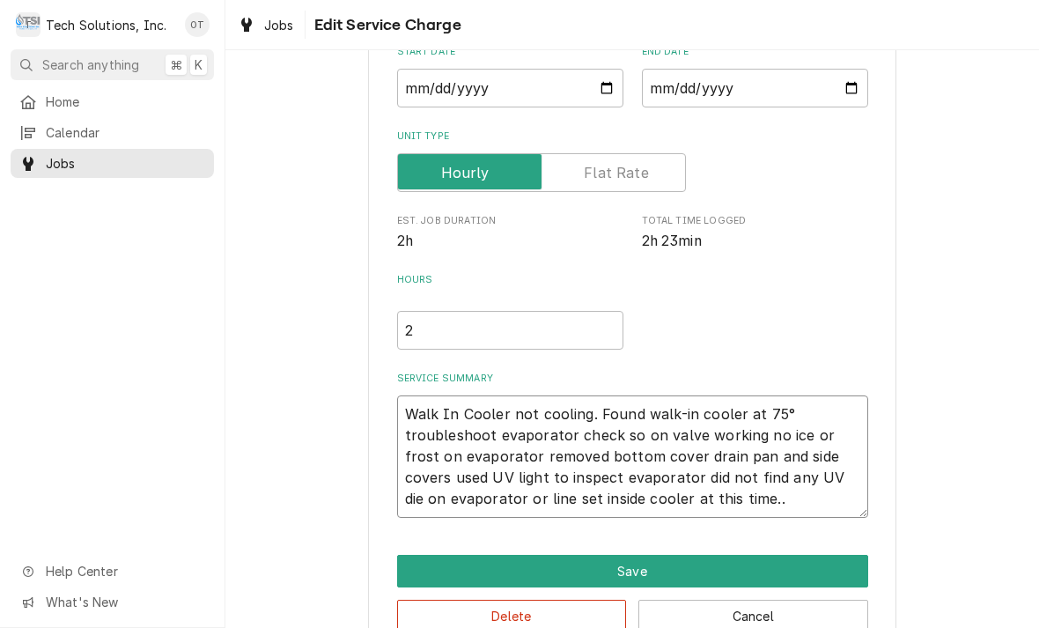
type textarea "Walk In Cooler not cooling. Found walk-in cooler at 75° troubleshoot evaporator…"
type textarea "x"
type textarea "Walk In Cooler not cooling. Found walk-in cooler at 75° troubleshoot evaporator…"
type textarea "x"
type textarea "Walk In Cooler not cooling. Found walk-in cooler at 75° troubleshoot evaporator…"
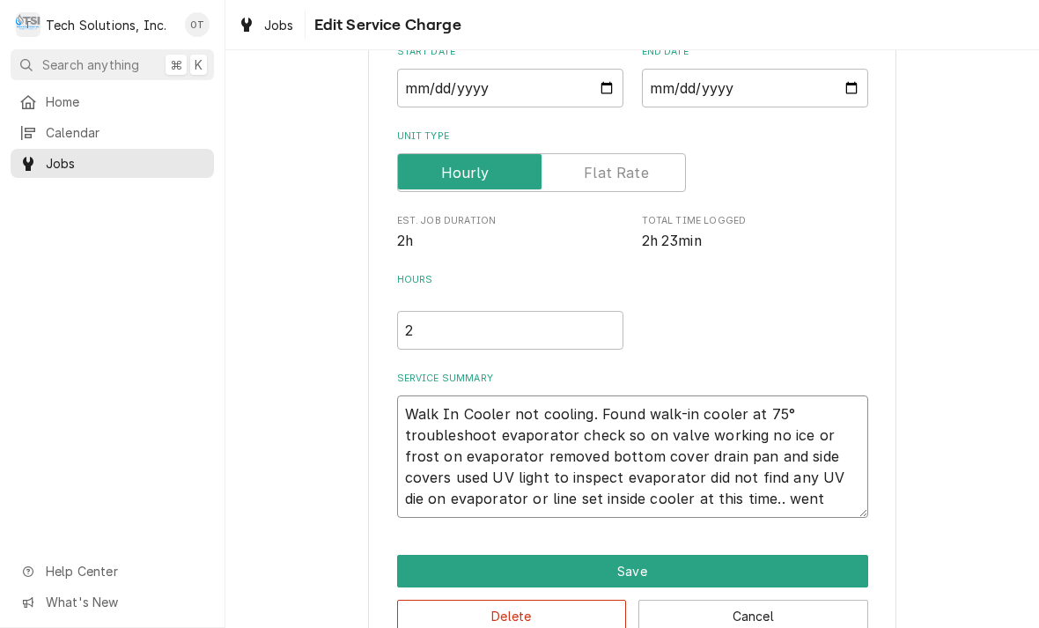
type textarea "x"
type textarea "Walk In Cooler not cooling. Found walk-in cooler at 75° troubleshoot evaporator…"
type textarea "x"
type textarea "Walk In Cooler not cooling. Found walk-in cooler at 75° troubleshoot evaporator…"
type textarea "x"
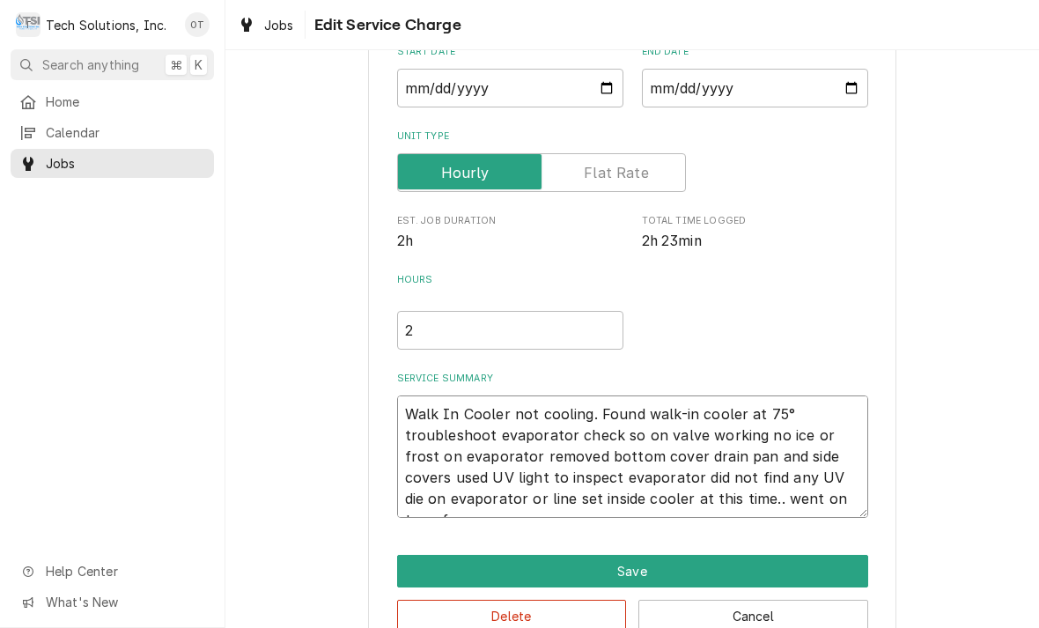
type textarea "Walk In Cooler not cooling. Found walk-in cooler at 75° troubleshoot evaporator…"
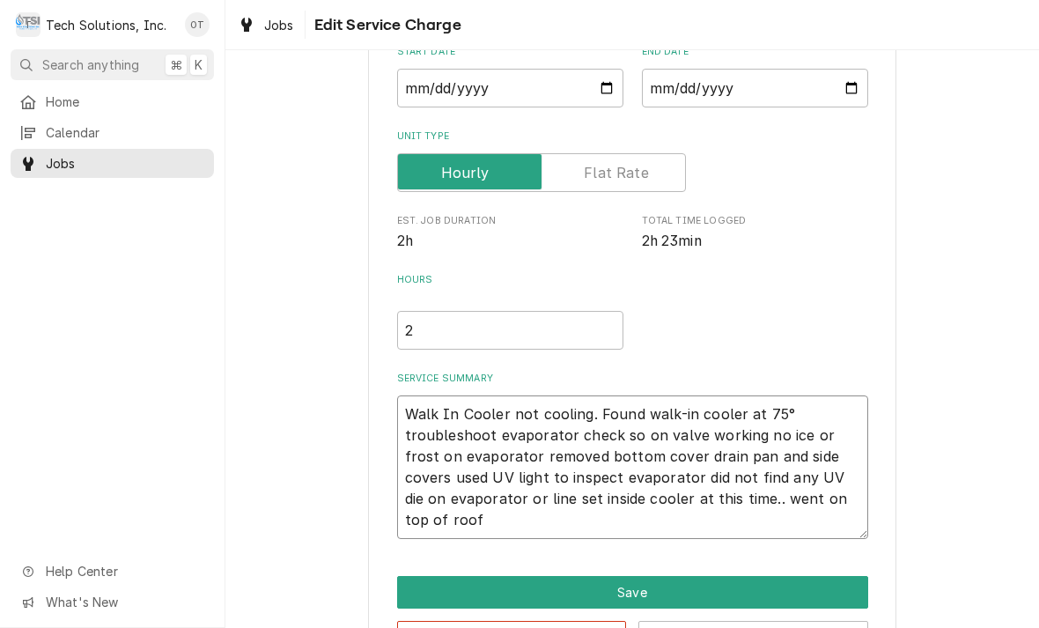
type textarea "x"
type textarea "Walk In Cooler not cooling. Found walk-in cooler at 75° troubleshoot evaporator…"
type textarea "x"
type textarea "Walk In Cooler not cooling. Found walk-in cooler at 75° troubleshoot evaporator…"
type textarea "x"
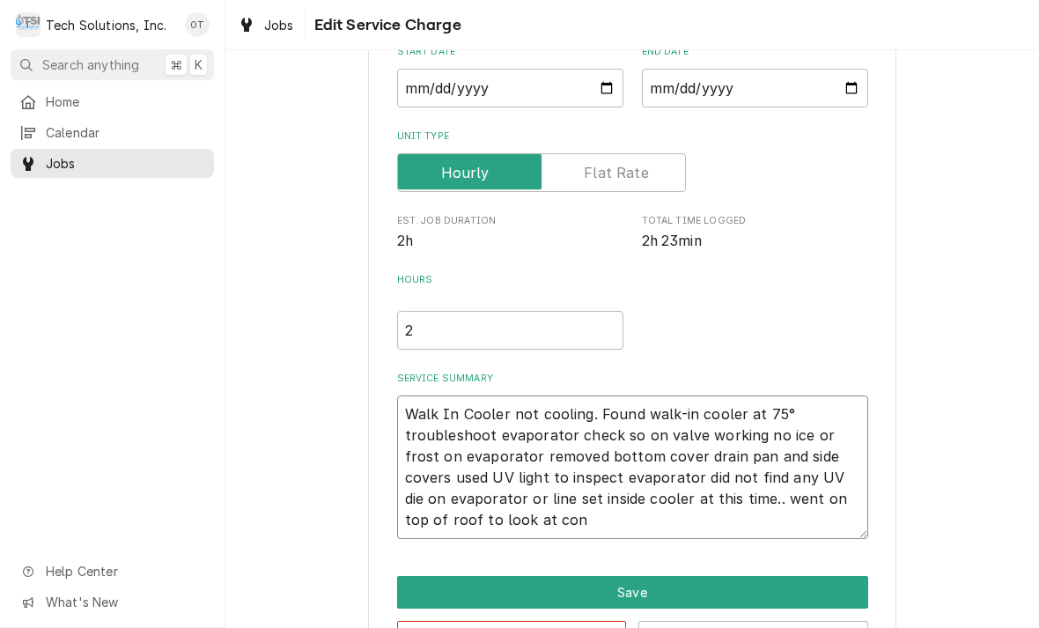
type textarea "Walk In Cooler not cooling. Found walk-in cooler at 75° troubleshoot evaporator…"
type textarea "x"
type textarea "Walk In Cooler not cooling. Found walk-in cooler at 75° troubleshoot evaporator…"
type textarea "x"
type textarea "Walk In Cooler not cooling. Found walk-in cooler at 75° troubleshoot evaporator…"
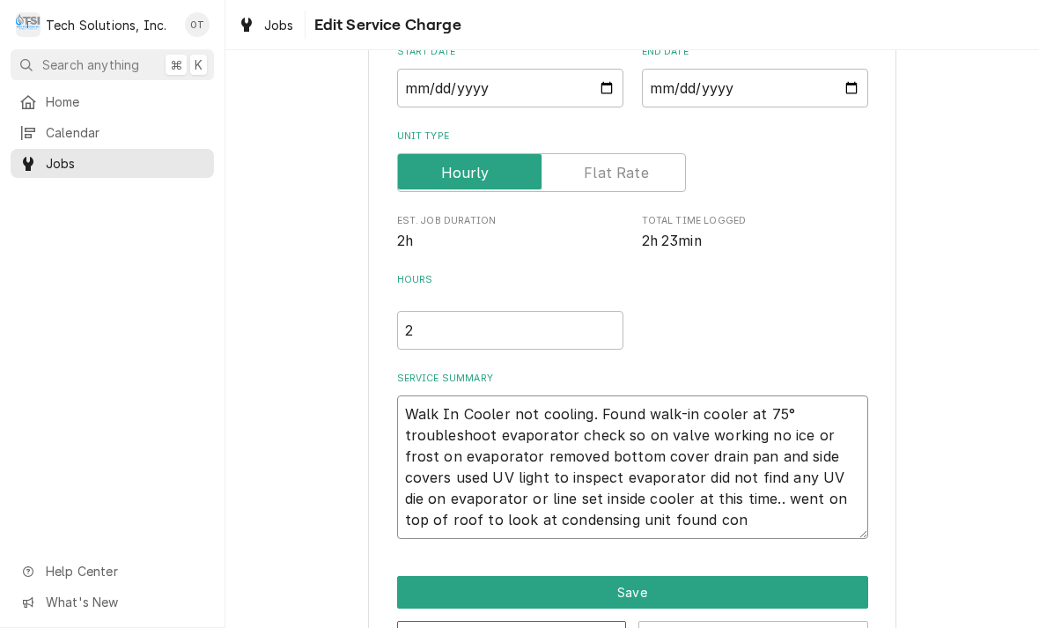
type textarea "x"
type textarea "Walk In Cooler not cooling. Found walk-in cooler at 75° troubleshoot evaporator…"
type textarea "x"
type textarea "Walk In Cooler not cooling. Found walk-in cooler at 75° troubleshoot evaporator…"
type textarea "x"
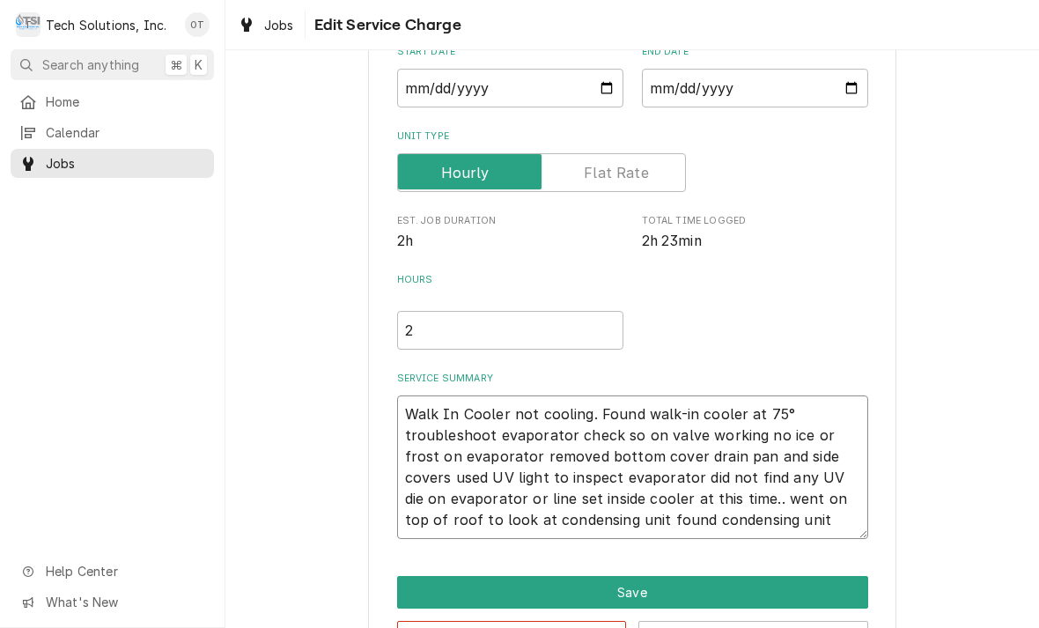
type textarea "Walk In Cooler not cooling. Found walk-in cooler at 75° troubleshoot evaporator…"
type textarea "x"
type textarea "Walk In Cooler not cooling. Found walk-in cooler at 75° troubleshoot evaporator…"
type textarea "x"
type textarea "Walk In Cooler not cooling. Found walk-in cooler at 75° troubleshoot evaporator…"
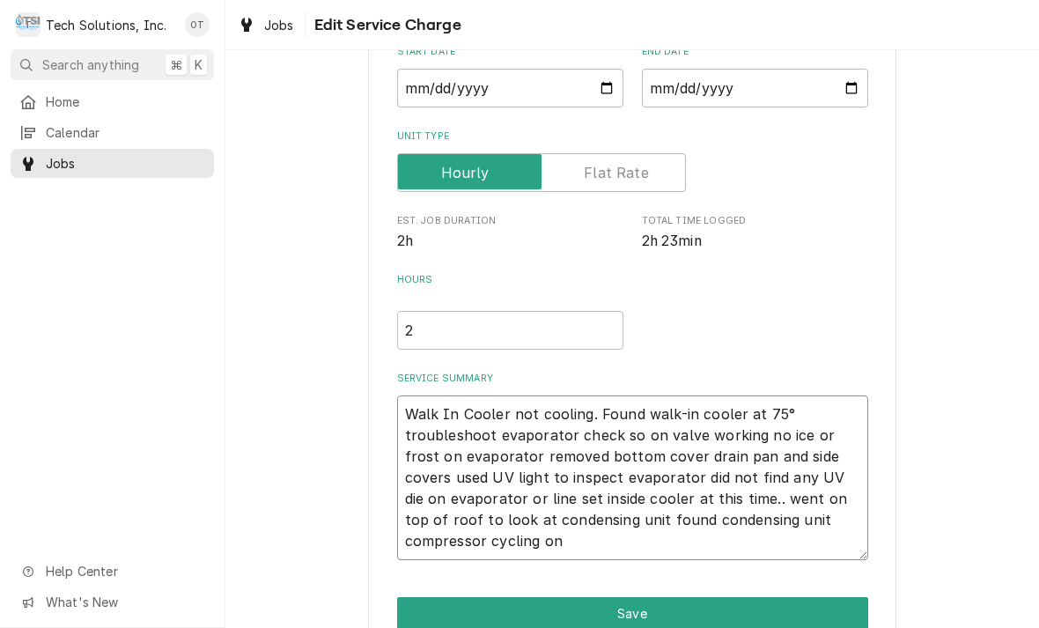
type textarea "x"
type textarea "Walk In Cooler not cooling. Found walk-in cooler at 75° troubleshoot evaporator…"
type textarea "x"
type textarea "Walk In Cooler not cooling. Found walk-in cooler at 75° troubleshoot evaporator…"
type textarea "x"
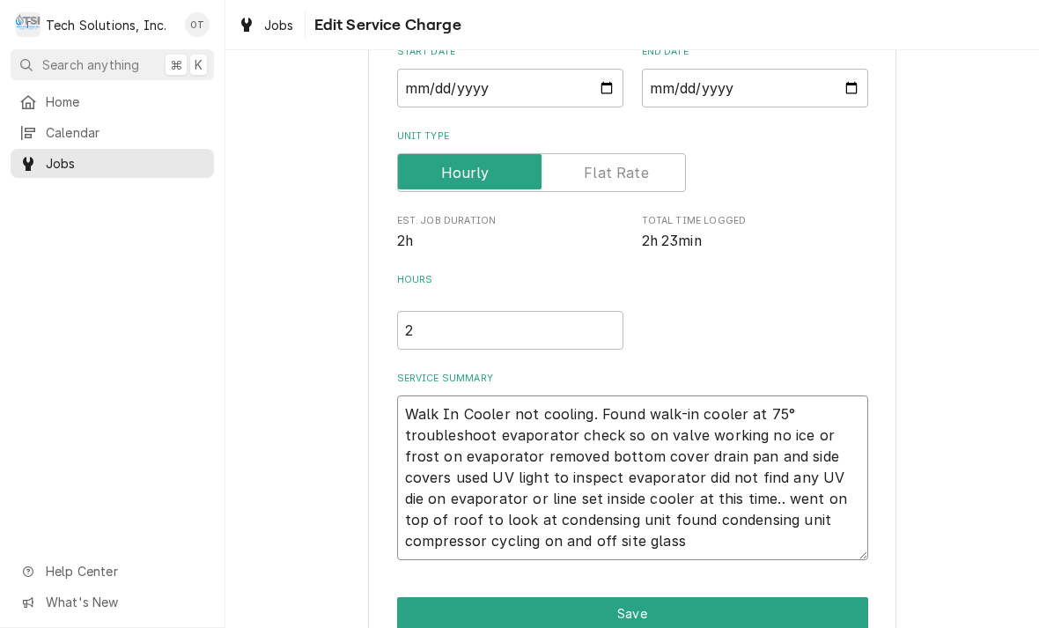
type textarea "Walk In Cooler not cooling. Found walk-in cooler at 75° troubleshoot evaporator…"
type textarea "x"
type textarea "Walk In Cooler not cooling. Found walk-in cooler at 75° troubleshoot evaporator…"
type textarea "x"
type textarea "Walk In Cooler not cooling. Found walk-in cooler at 75° troubleshoot evaporator…"
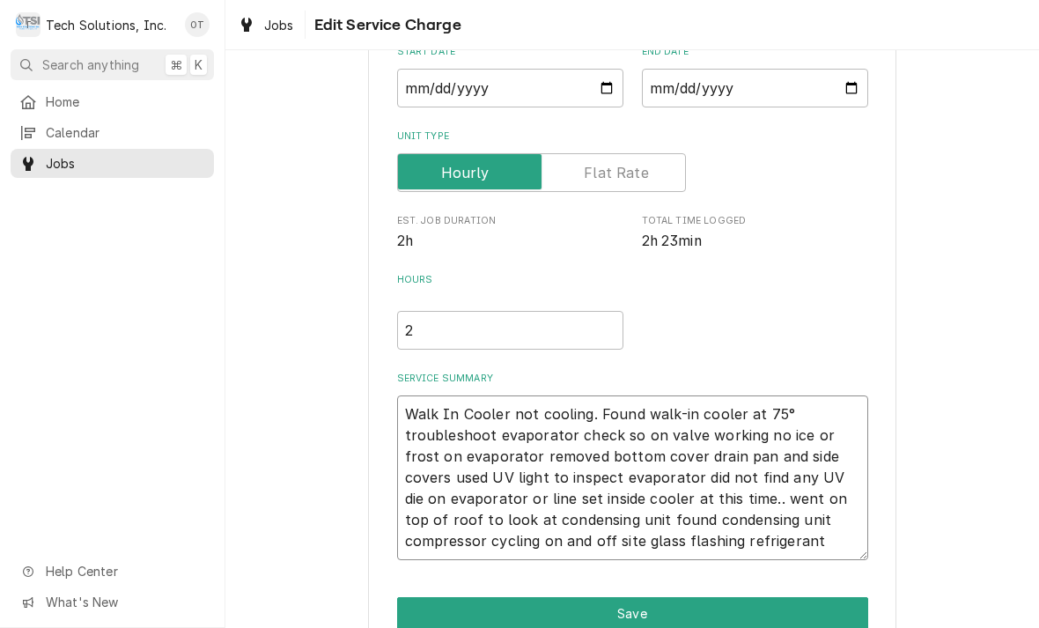
type textarea "x"
type textarea "Walk In Cooler not cooling. Found walk-in cooler at 75° troubleshoot evaporator…"
type textarea "x"
type textarea "Walk In Cooler not cooling. Found walk-in cooler at 75° troubleshoot evaporator…"
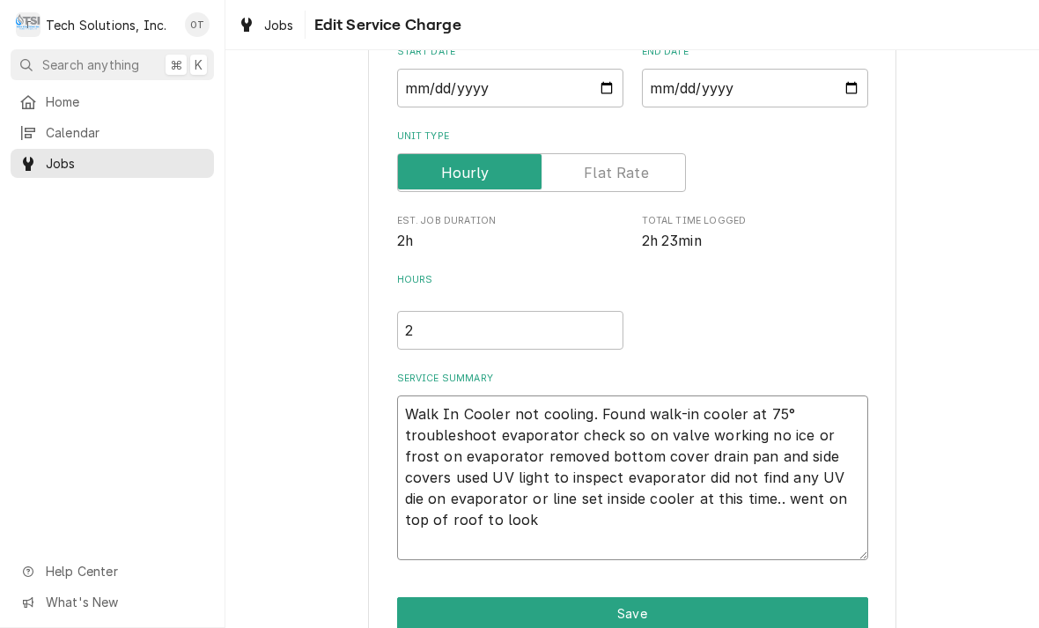
type textarea "x"
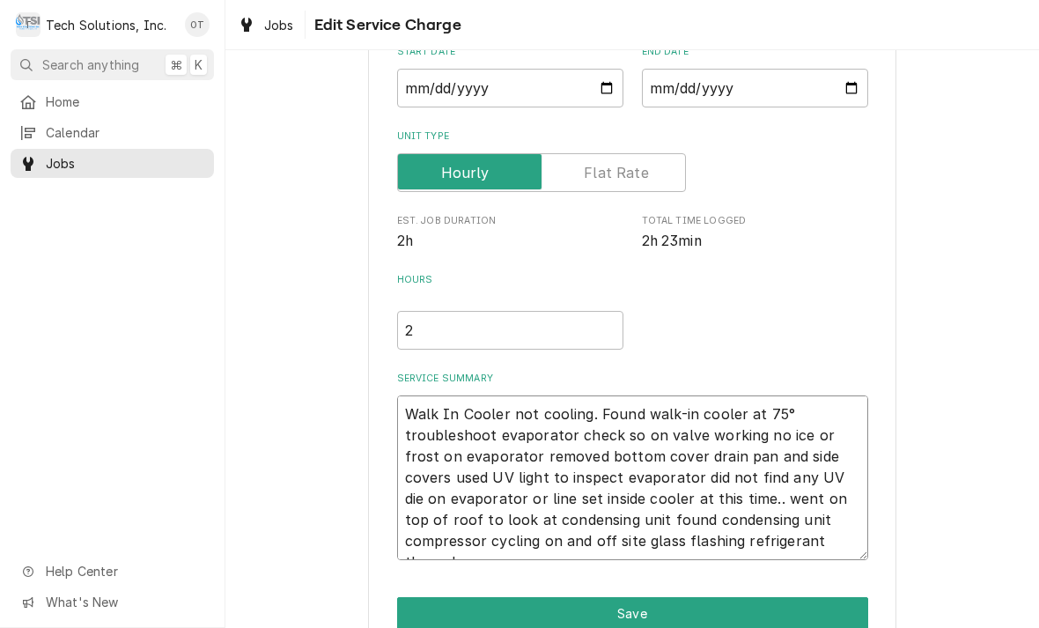
type textarea "Walk In Cooler not cooling. Found walk-in cooler at 75° troubleshoot evaporator…"
type textarea "x"
type textarea "Walk In Cooler not cooling. Found walk-in cooler at 75° troubleshoot evaporator…"
type textarea "x"
type textarea "Walk In Cooler not cooling. Found walk-in cooler at 75° troubleshoot evaporator…"
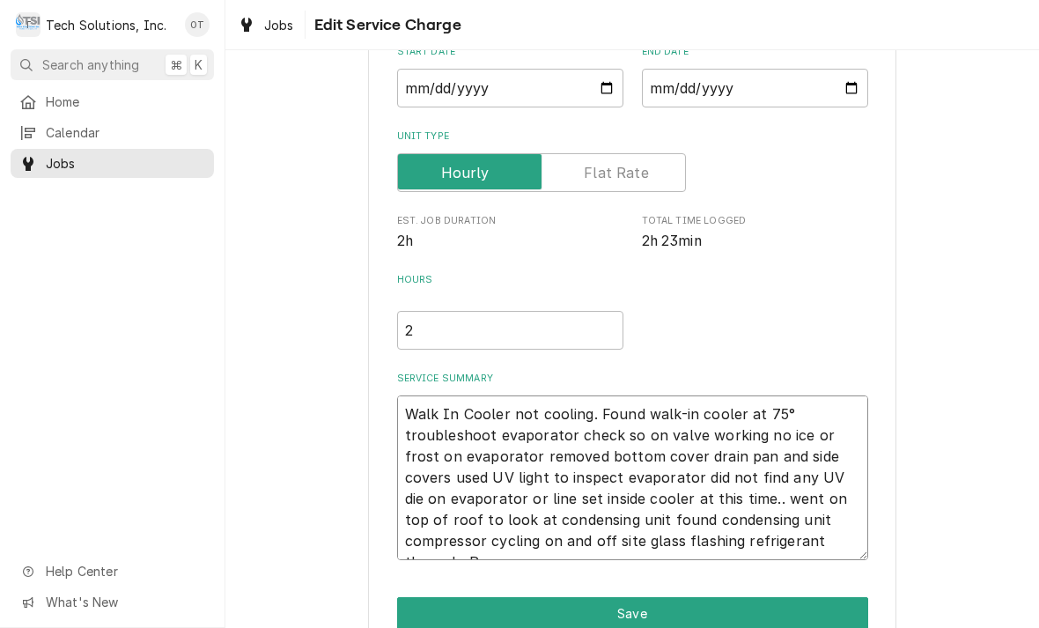
type textarea "x"
type textarea "Walk In Cooler not cooling. Found walk-in cooler at 75° troubleshoot evaporator…"
type textarea "x"
type textarea "Walk In Cooler not cooling. Found walk-in cooler at 75° troubleshoot evaporator…"
type textarea "x"
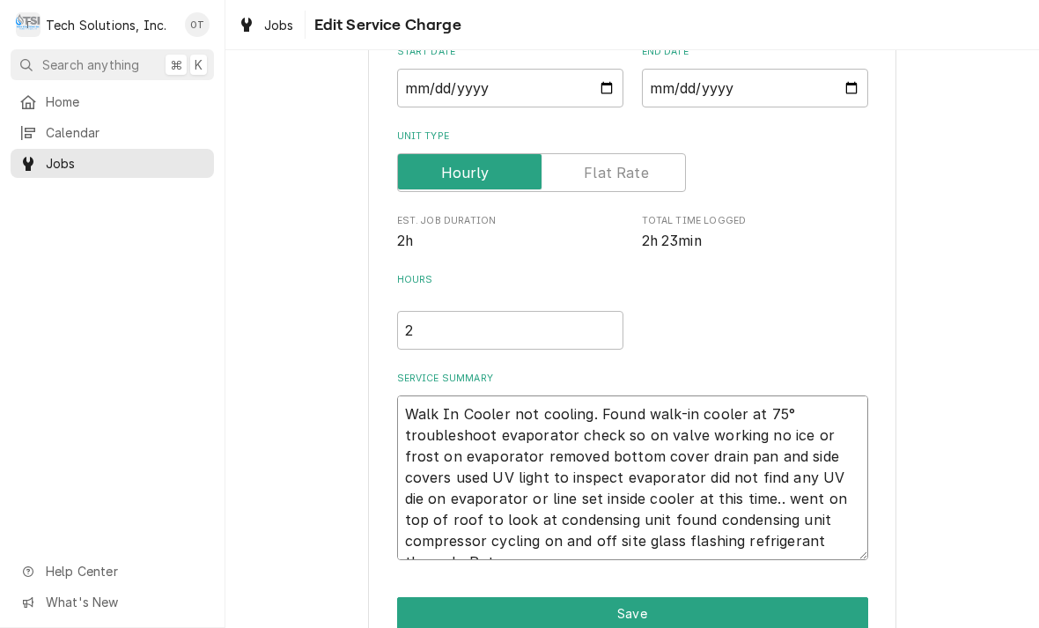
type textarea "Walk In Cooler not cooling. Found walk-in cooler at 75° troubleshoot evaporator…"
type textarea "x"
type textarea "Walk In Cooler not cooling. Found walk-in cooler at 75° troubleshoot evaporator…"
type textarea "x"
type textarea "Walk In Cooler not cooling. Found walk-in cooler at 75° troubleshoot evaporator…"
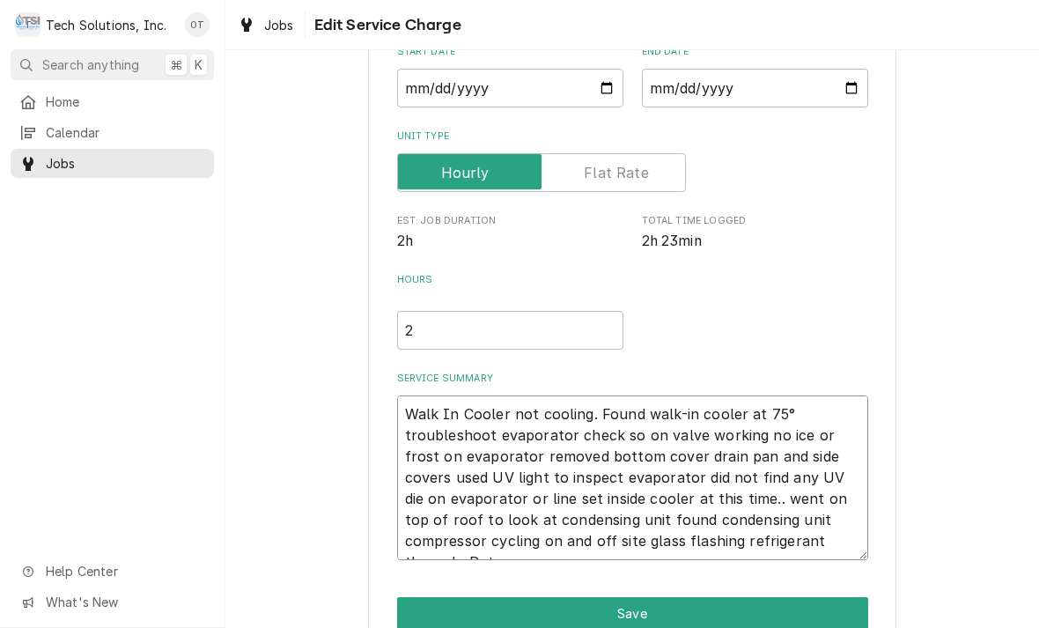
type textarea "x"
type textarea "Walk In Cooler not cooling. Found walk-in cooler at 75° troubleshoot evaporator…"
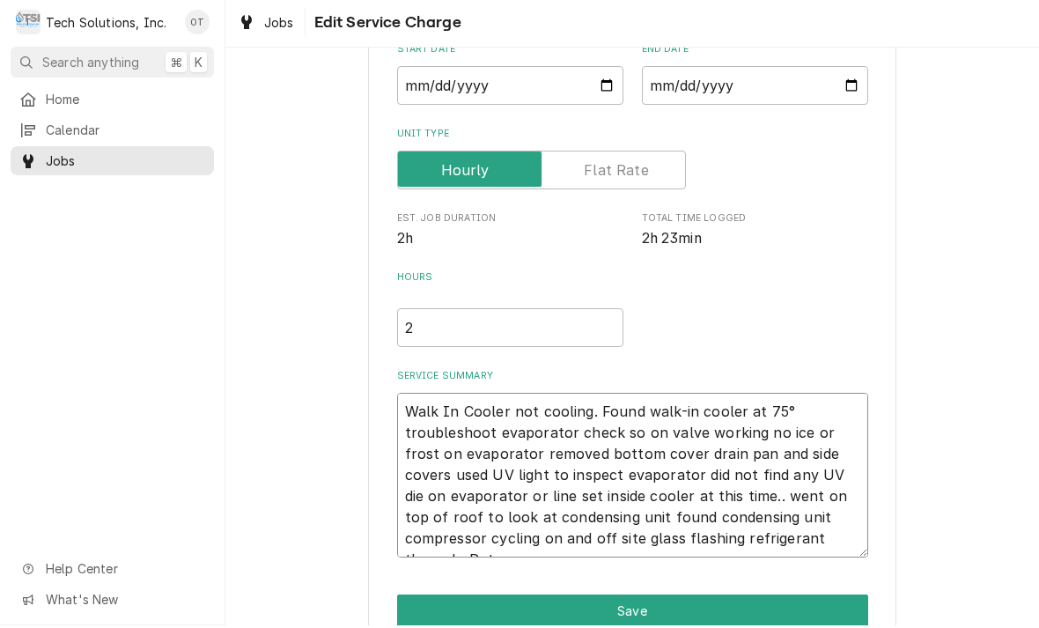
type textarea "x"
type textarea "Walk In Cooler not cooling. Found walk-in cooler at 75° troubleshoot evaporator…"
type textarea "x"
type textarea "Walk In Cooler not cooling. Found walk-in cooler at 75° troubleshoot evaporator…"
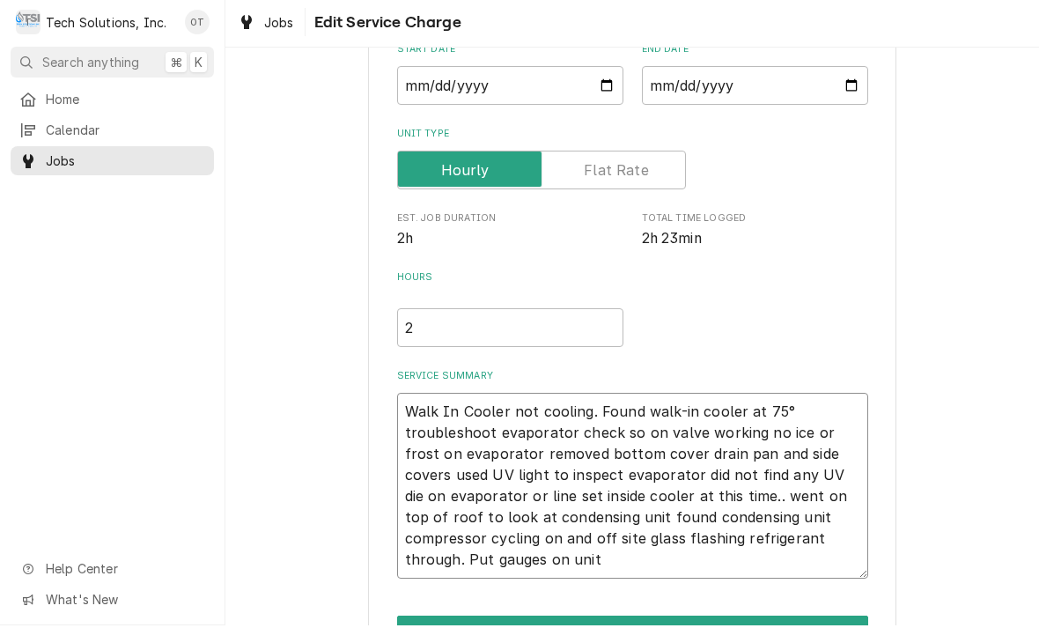
type textarea "x"
type textarea "Walk In Cooler not cooling. Found walk-in cooler at 75° troubleshoot evaporator…"
type textarea "x"
type textarea "Walk In Cooler not cooling. Found walk-in cooler at 75° troubleshoot evaporator…"
type textarea "x"
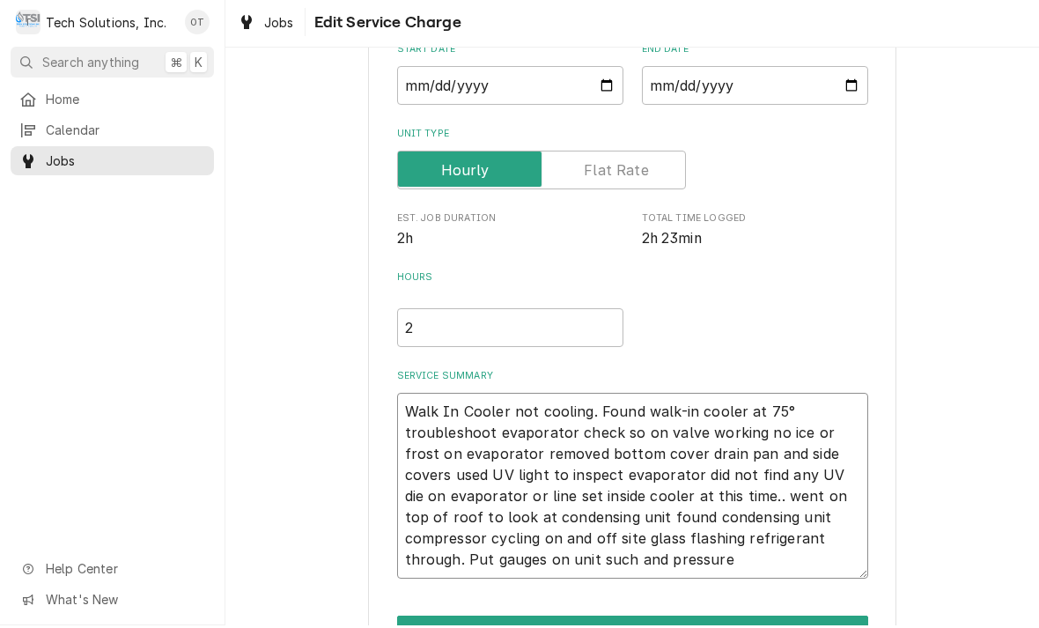
type textarea "Walk In Cooler not cooling. Found walk-in cooler at 75° troubleshoot evaporator…"
type textarea "x"
type textarea "Walk In Cooler not cooling. Found walk-in cooler at 75° troubleshoot evaporator…"
type textarea "x"
type textarea "Walk In Cooler not cooling. Found walk-in cooler at 75° troubleshoot evaporator…"
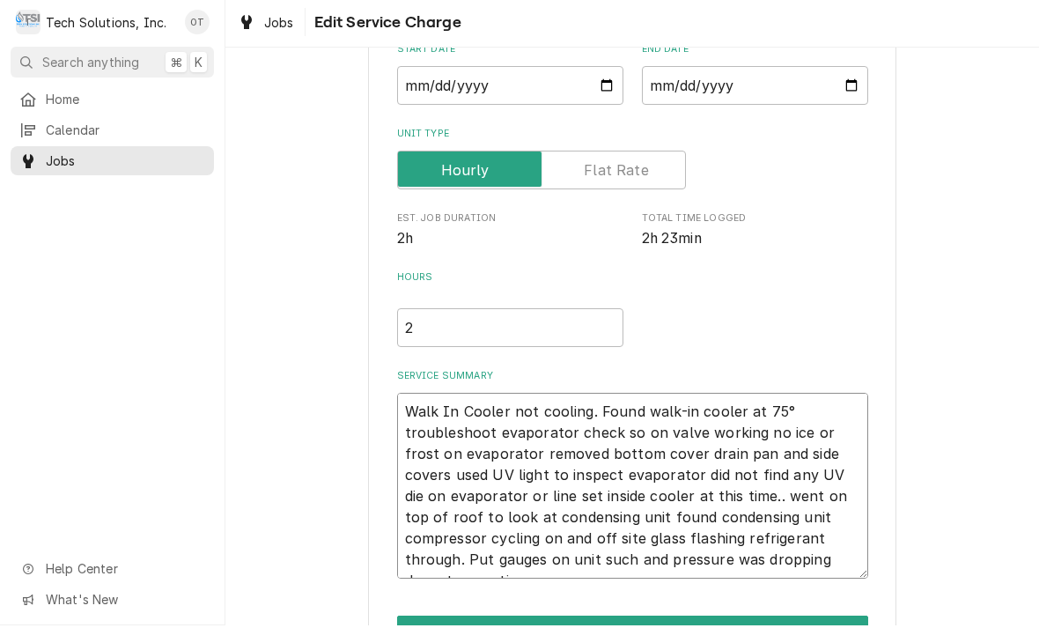
type textarea "x"
type textarea "Walk In Cooler not cooling. Found walk-in cooler at 75° troubleshoot evaporator…"
type textarea "x"
type textarea "Walk In Cooler not cooling. Found walk-in cooler at 75° troubleshoot evaporator…"
type textarea "x"
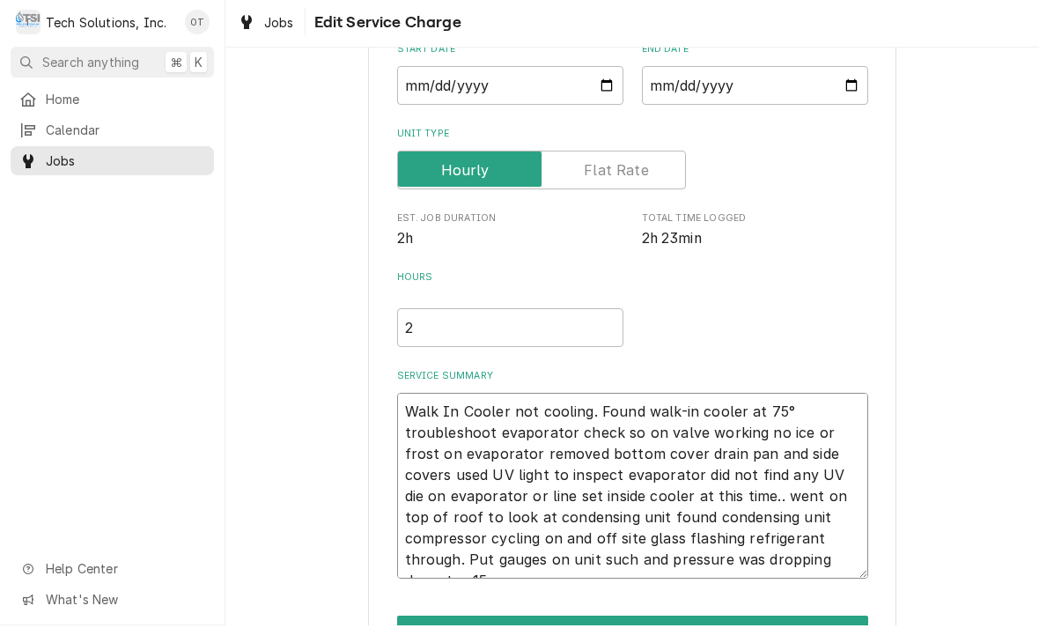
type textarea "Walk In Cooler not cooling. Found walk-in cooler at 75° troubleshoot evaporator…"
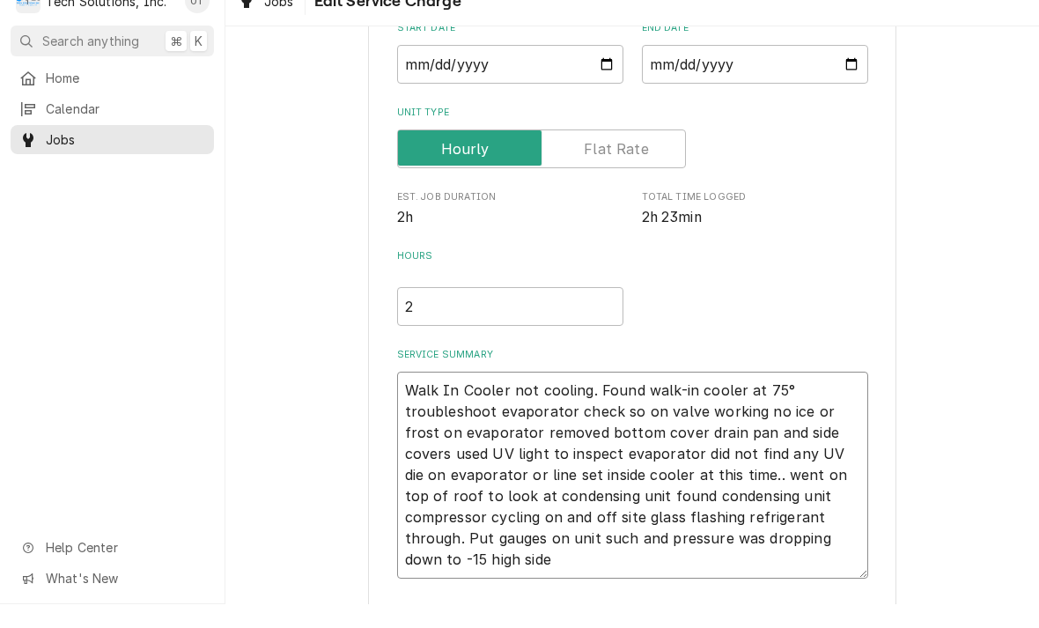
type textarea "x"
type textarea "Walk In Cooler not cooling. Found walk-in cooler at 75° troubleshoot evaporator…"
type textarea "x"
type textarea "Walk In Cooler not cooling. Found walk-in cooler at 75° troubleshoot evaporator…"
type textarea "x"
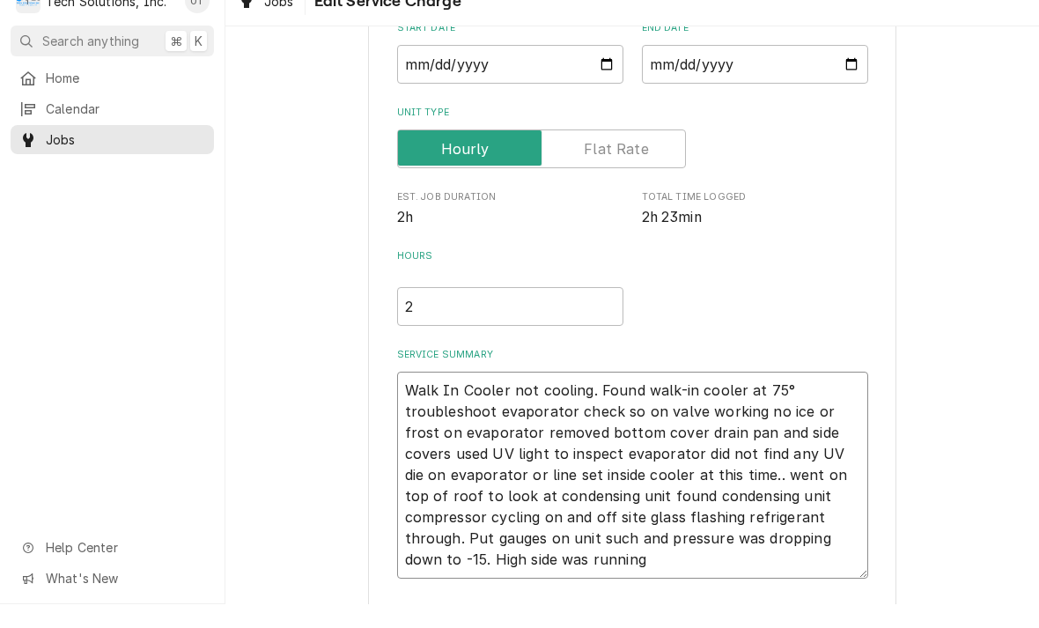
type textarea "Walk In Cooler not cooling. Found walk-in cooler at 75° troubleshoot evaporator…"
type textarea "x"
type textarea "Walk In Cooler not cooling. Found walk-in cooler at 75° troubleshoot evaporator…"
type textarea "x"
type textarea "Walk In Cooler not cooling. Found walk-in cooler at 75° troubleshoot evaporator…"
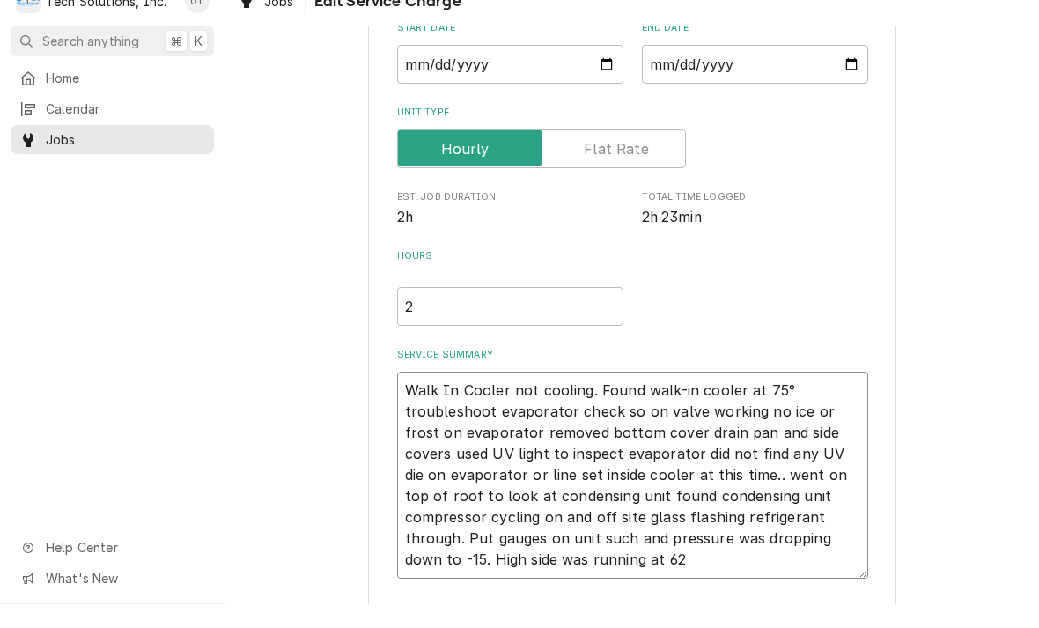
type textarea "x"
type textarea "Walk In Cooler not cooling. Found walk-in cooler at 75° troubleshoot evaporator…"
type textarea "x"
type textarea "Walk In Cooler not cooling. Found walk-in cooler at 75° troubleshoot evaporator…"
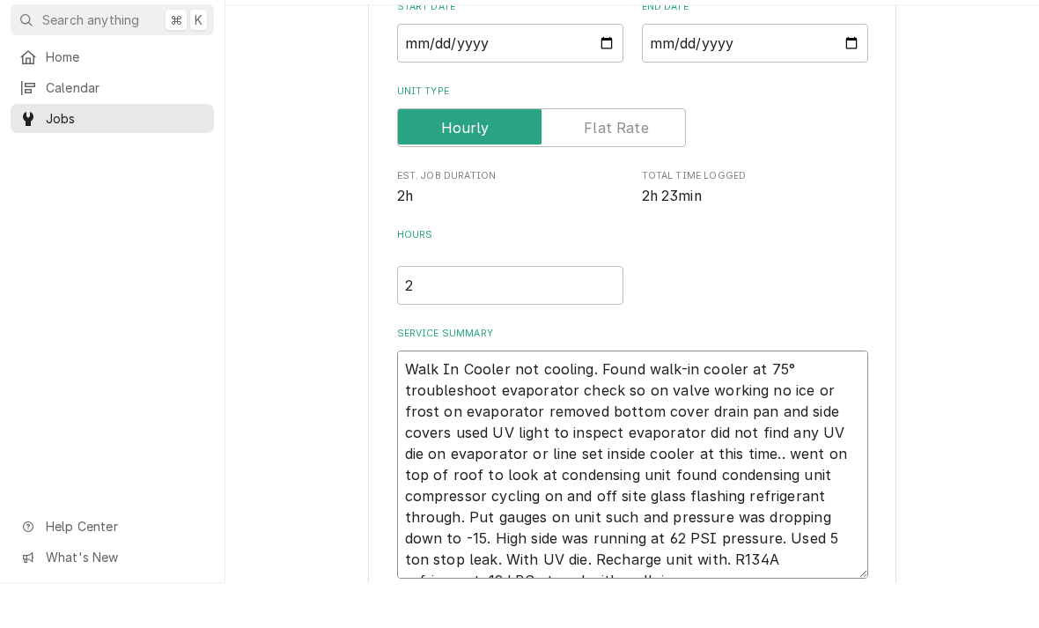
scroll to position [189, 0]
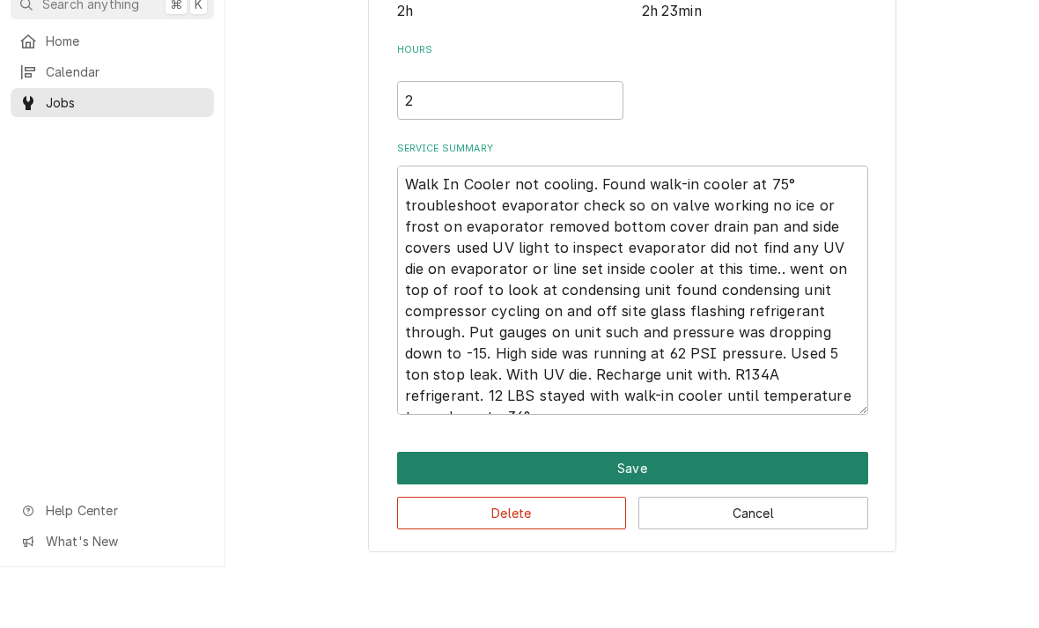
click at [627, 513] on button "Save" at bounding box center [632, 529] width 471 height 33
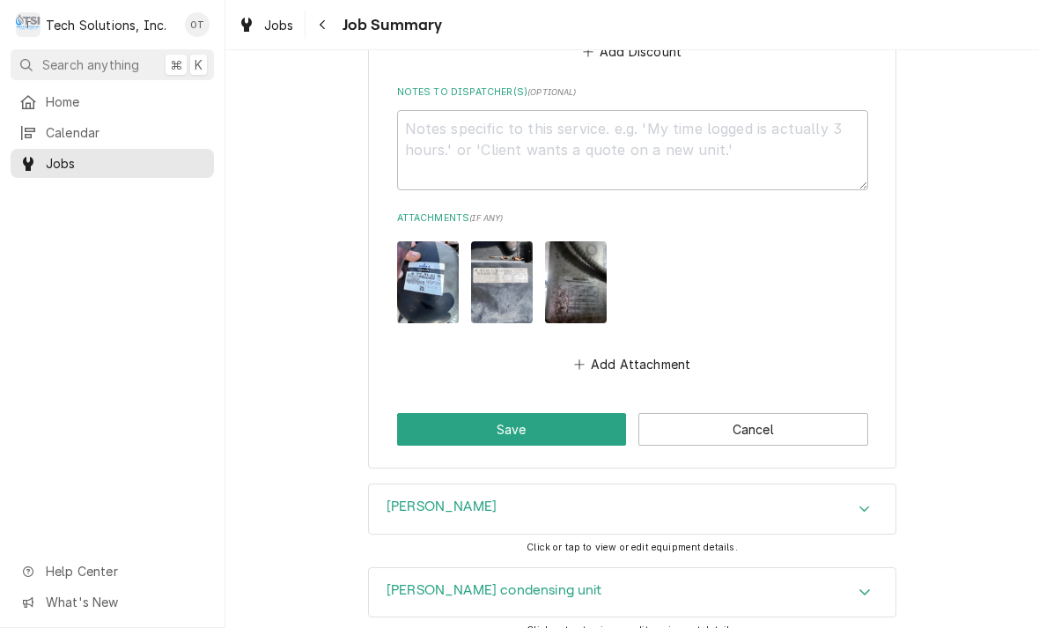
scroll to position [1779, 0]
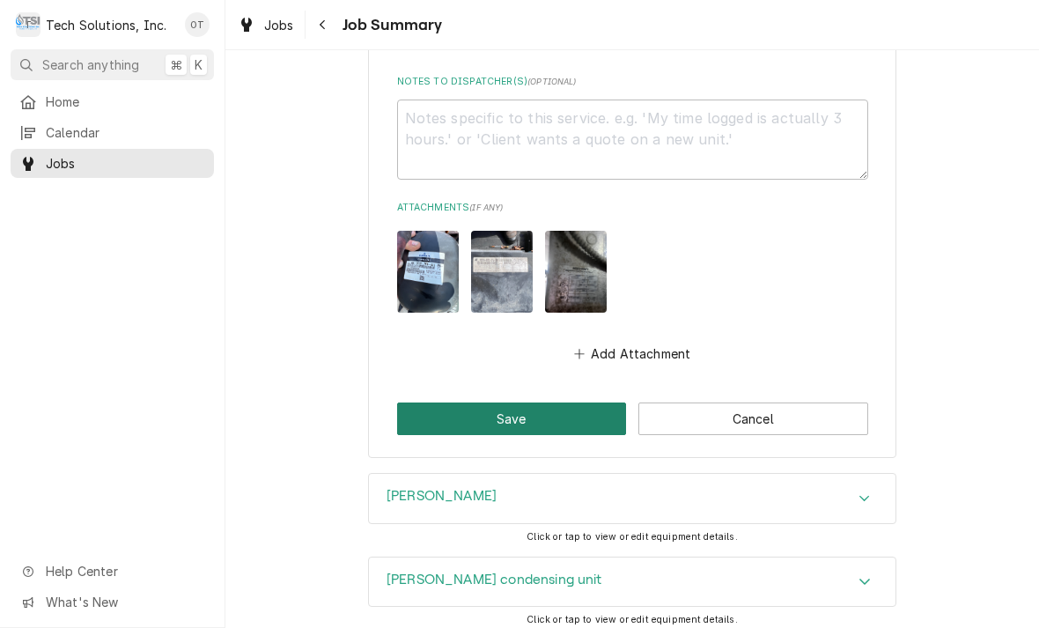
click at [509, 403] on button "Save" at bounding box center [512, 419] width 230 height 33
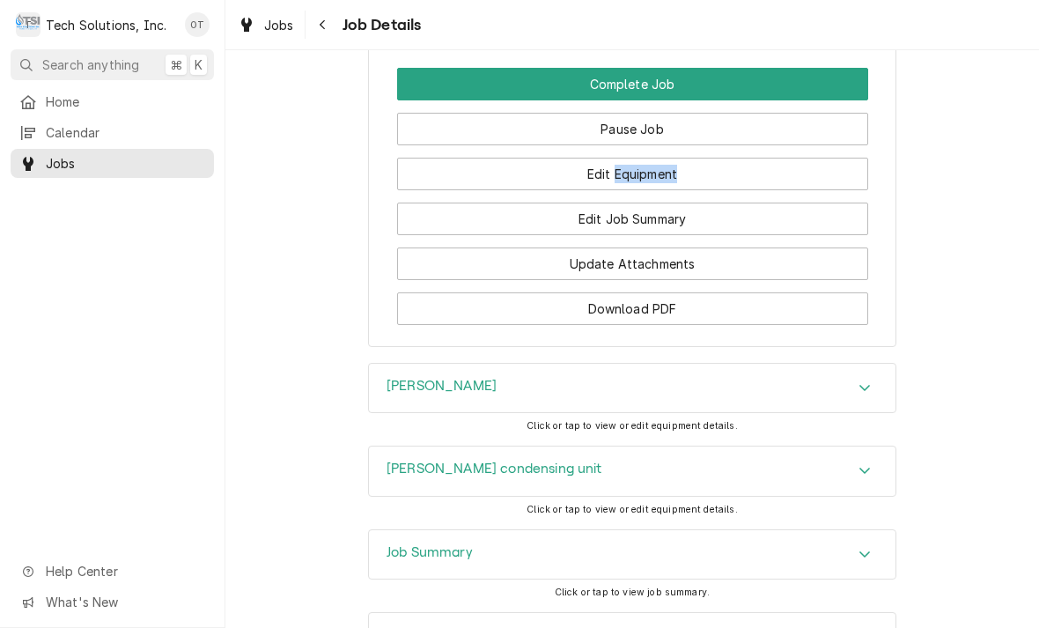
scroll to position [1860, 0]
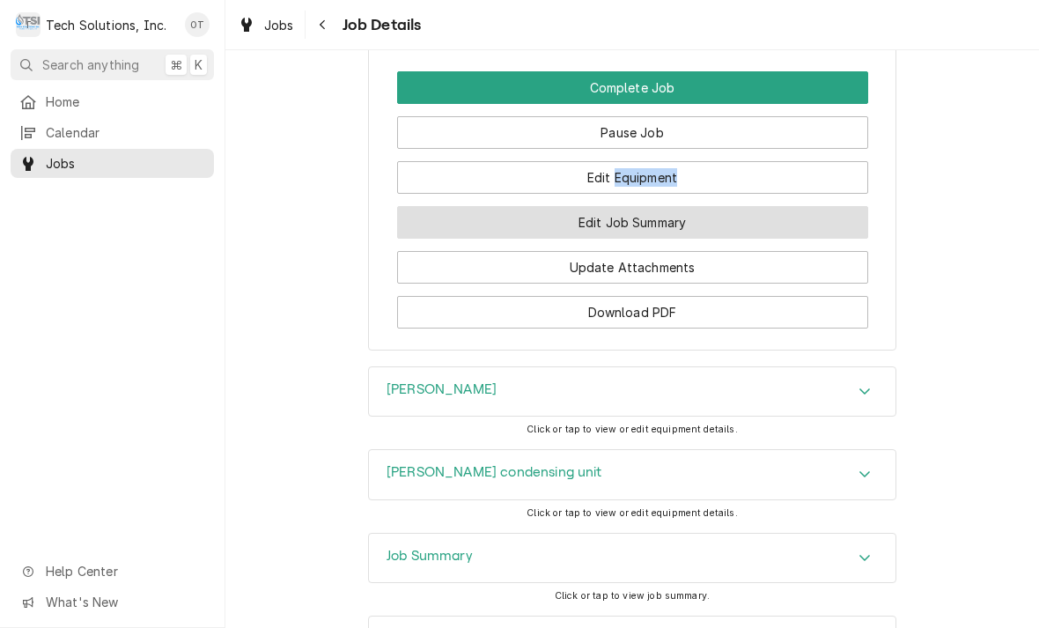
click at [641, 230] on button "Edit Job Summary" at bounding box center [632, 222] width 471 height 33
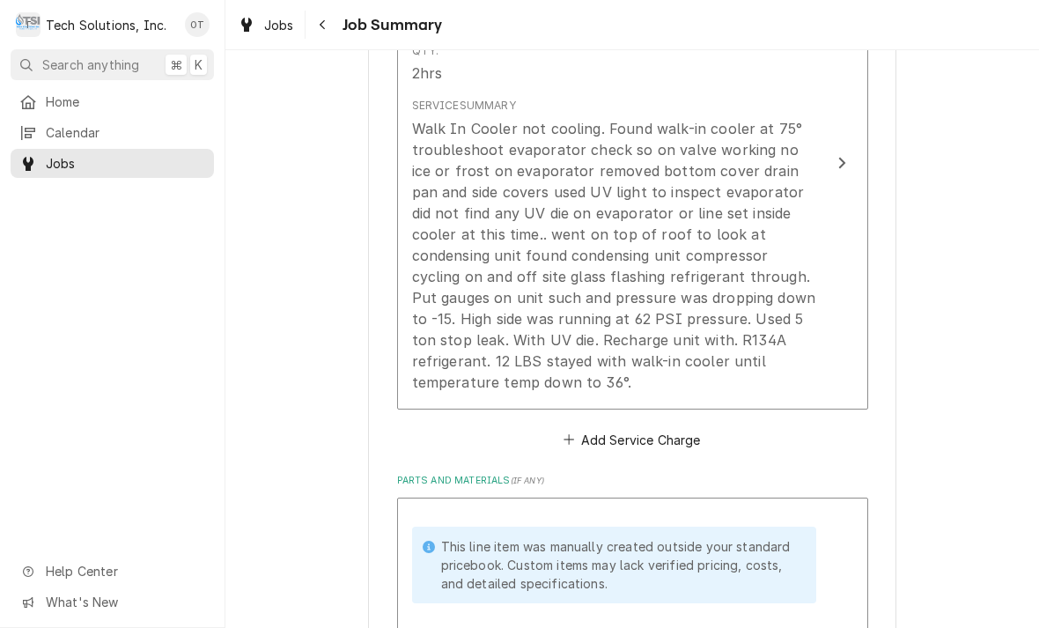
scroll to position [582, 0]
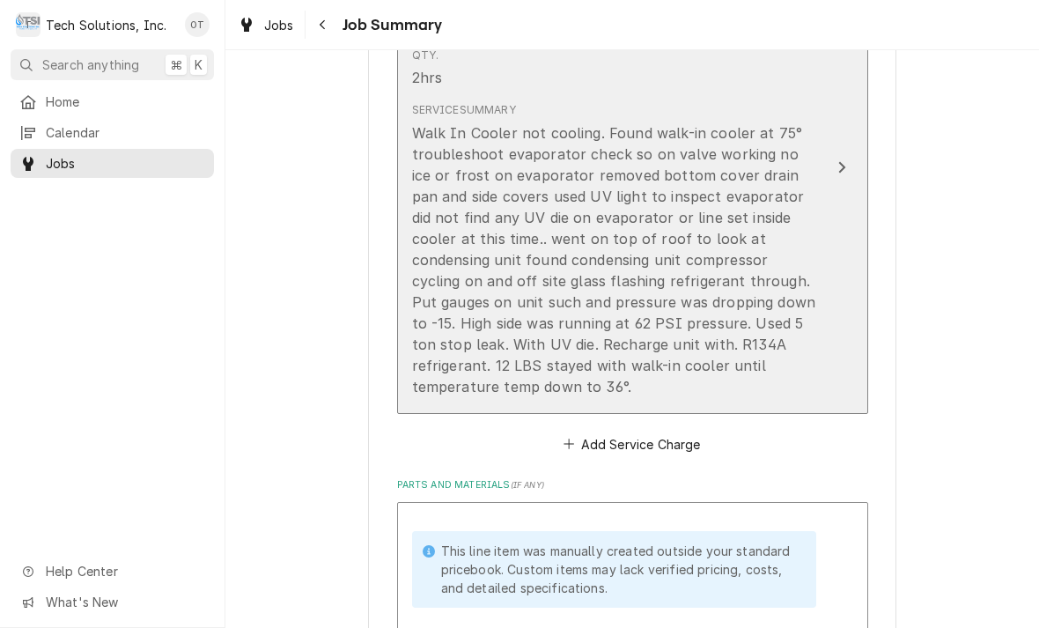
click at [816, 355] on button "Short Description Walk In Cooler Service Service Date Aug 28, 2025 Qty. 2hrs Se…" at bounding box center [632, 168] width 471 height 492
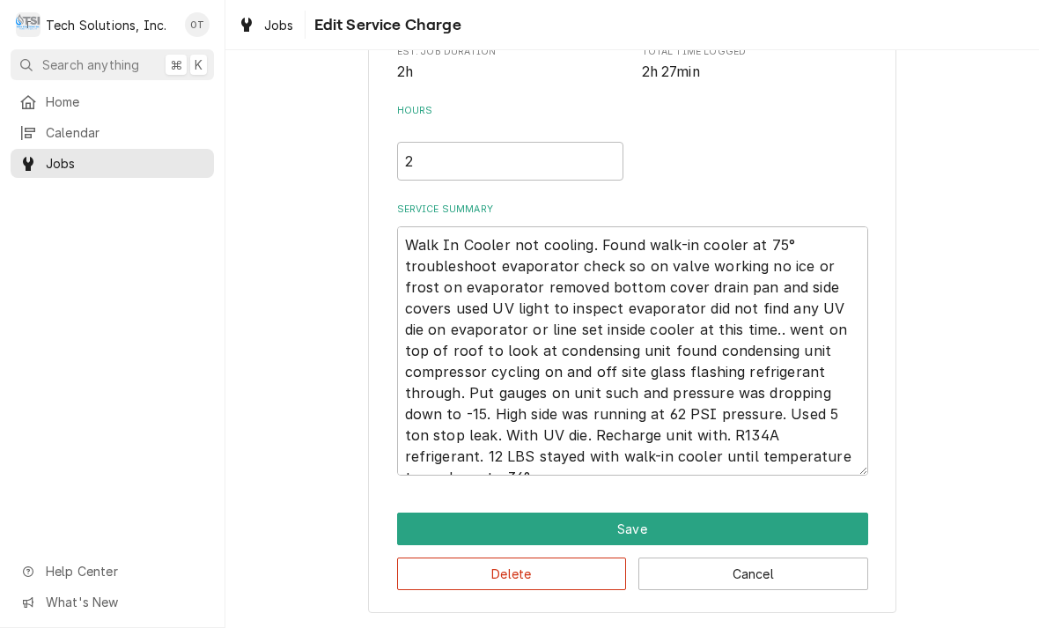
scroll to position [353, 0]
click at [784, 448] on textarea "Walk In Cooler not cooling. Found walk-in cooler at 75° troubleshoot evaporator…" at bounding box center [632, 350] width 471 height 249
type textarea "x"
type textarea "Walk In Cooler not cooling. Found walk-in cooler at 75° troubleshoot evaporator…"
type textarea "x"
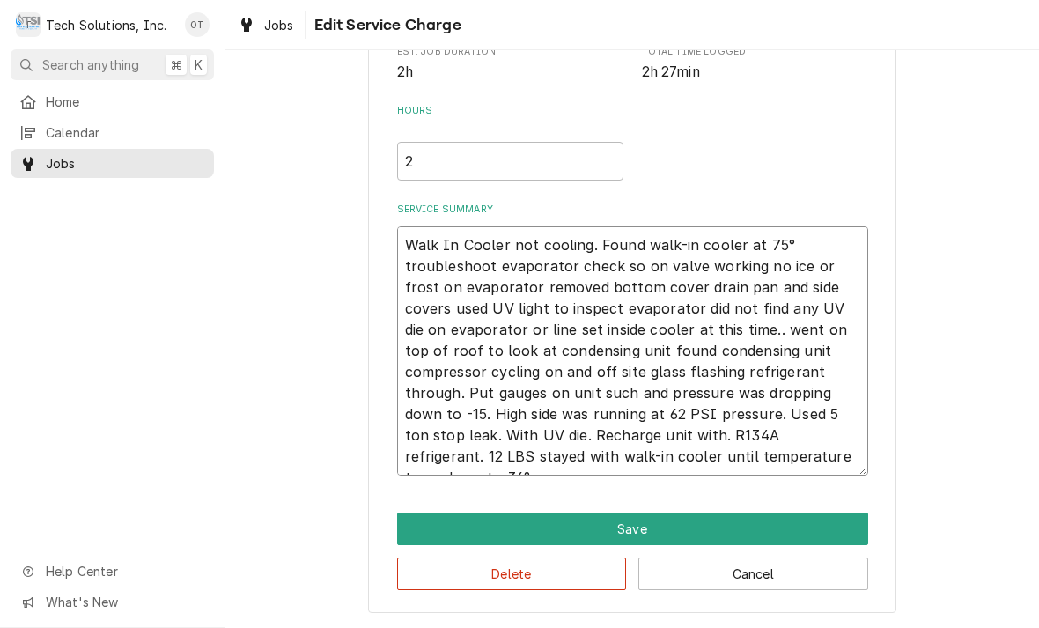
type textarea "Walk In Cooler not cooling. Found walk-in cooler at 75° troubleshoot evaporator…"
type textarea "x"
type textarea "Walk In Cooler not cooling. Found walk-in cooler at 75° troubleshoot evaporator…"
type textarea "x"
type textarea "Walk In Cooler not cooling. Found walk-in cooler at 75° troubleshoot evaporator…"
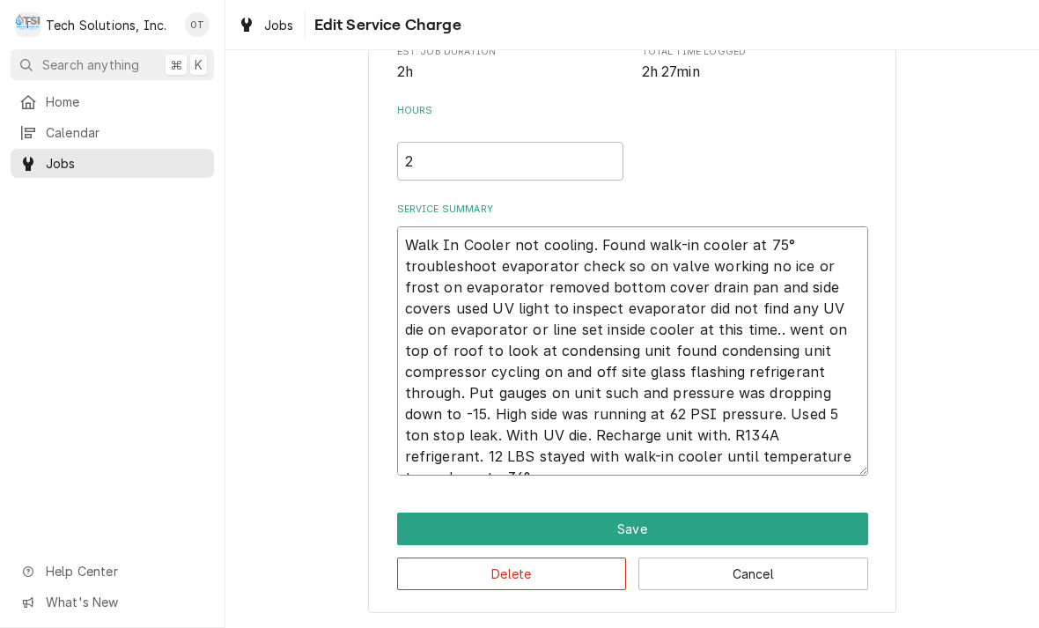
type textarea "x"
type textarea "Walk In Cooler not cooling. Found walk-in cooler at 75° troubleshoot evaporator…"
type textarea "x"
type textarea "Walk In Cooler not cooling. Found walk-in cooler at 75° troubleshoot evaporator…"
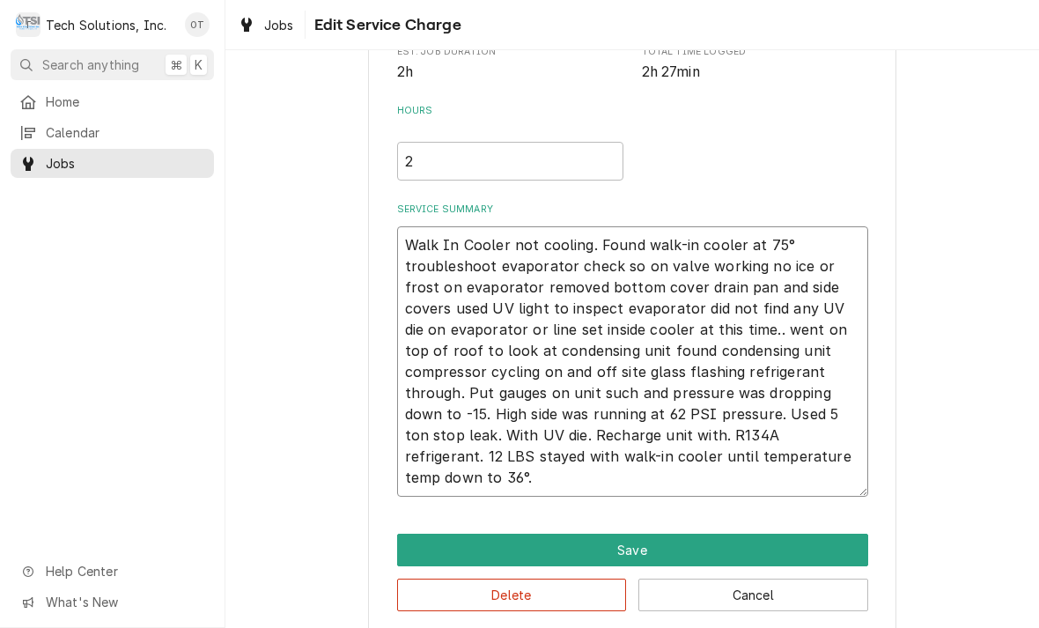
type textarea "x"
type textarea "Walk In Cooler not cooling. Found walk-in cooler at 75° troubleshoot evaporator…"
type textarea "x"
type textarea "Walk In Cooler not cooling. Found walk-in cooler at 75° troubleshoot evaporator…"
type textarea "x"
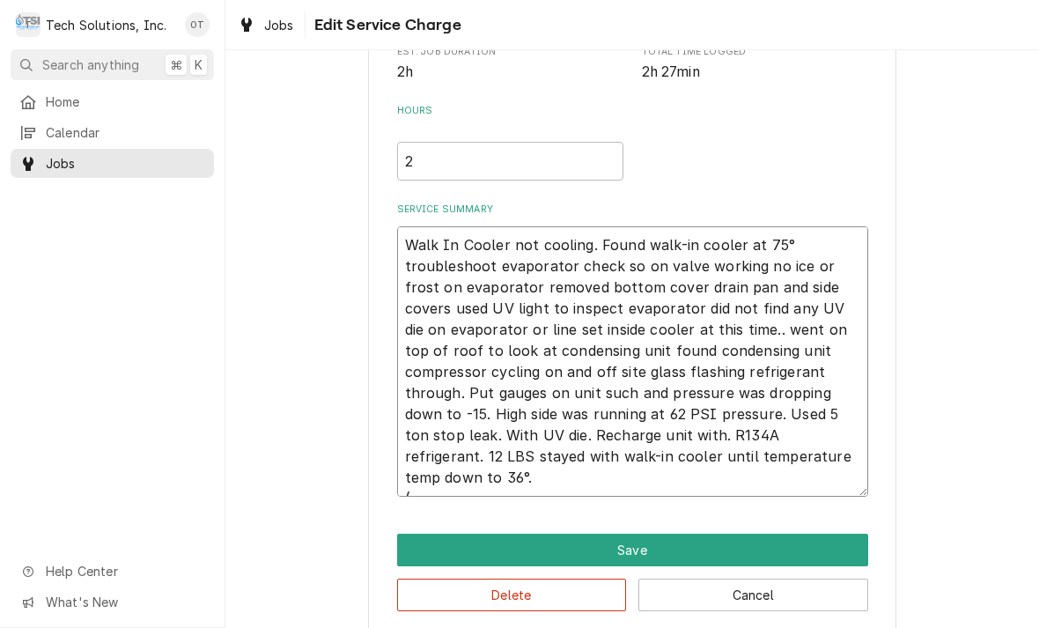
type textarea "Walk In Cooler not cooling. Found walk-in cooler at 75° troubleshoot evaporator…"
type textarea "x"
type textarea "Walk In Cooler not cooling. Found walk-in cooler at 75° troubleshoot evaporator…"
type textarea "x"
type textarea "Walk In Cooler not cooling. Found walk-in cooler at 75° troubleshoot evaporator…"
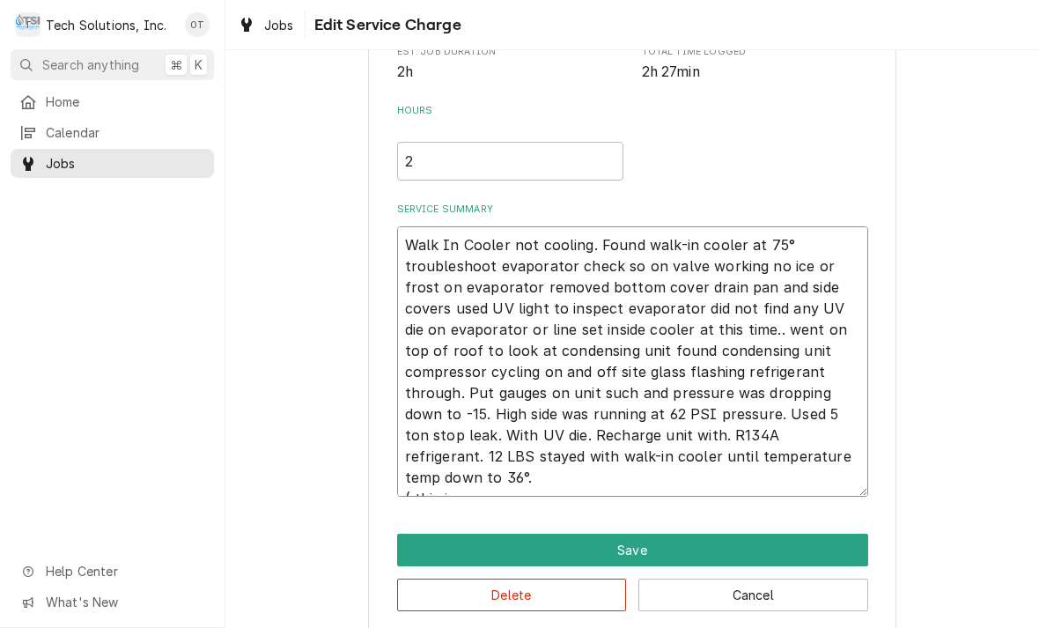
type textarea "x"
type textarea "Walk In Cooler not cooling. Found walk-in cooler at 75° troubleshoot evaporator…"
type textarea "x"
type textarea "Walk In Cooler not cooling. Found walk-in cooler at 75° troubleshoot evaporator…"
type textarea "x"
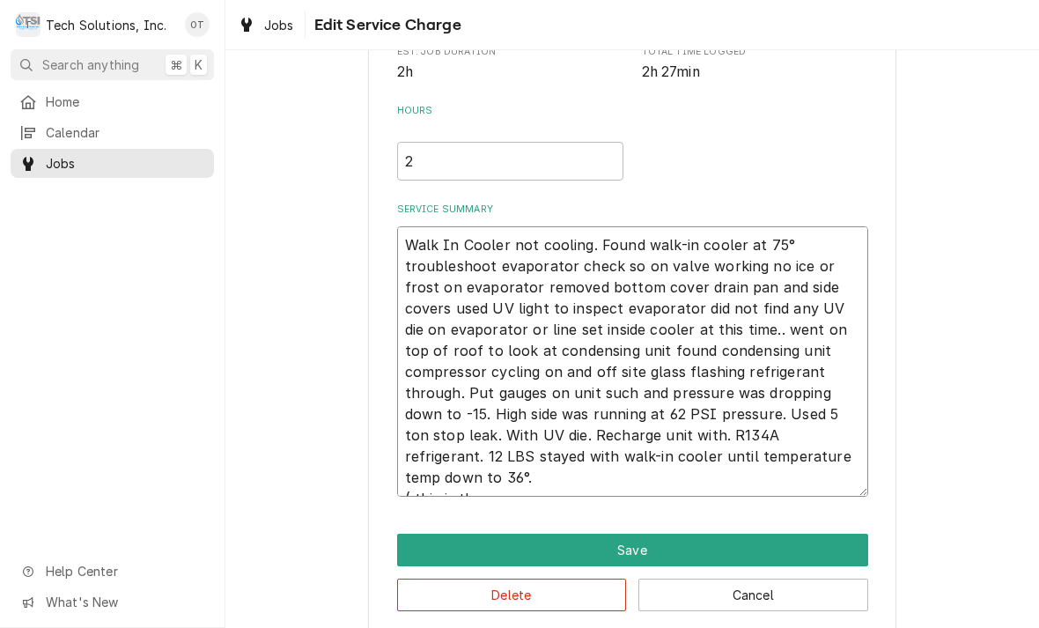
type textarea "Walk In Cooler not cooling. Found walk-in cooler at 75° troubleshoot evaporator…"
type textarea "x"
type textarea "Walk In Cooler not cooling. Found walk-in cooler at 75° troubleshoot evaporator…"
type textarea "x"
type textarea "Walk In Cooler not cooling. Found walk-in cooler at 75° troubleshoot evaporator…"
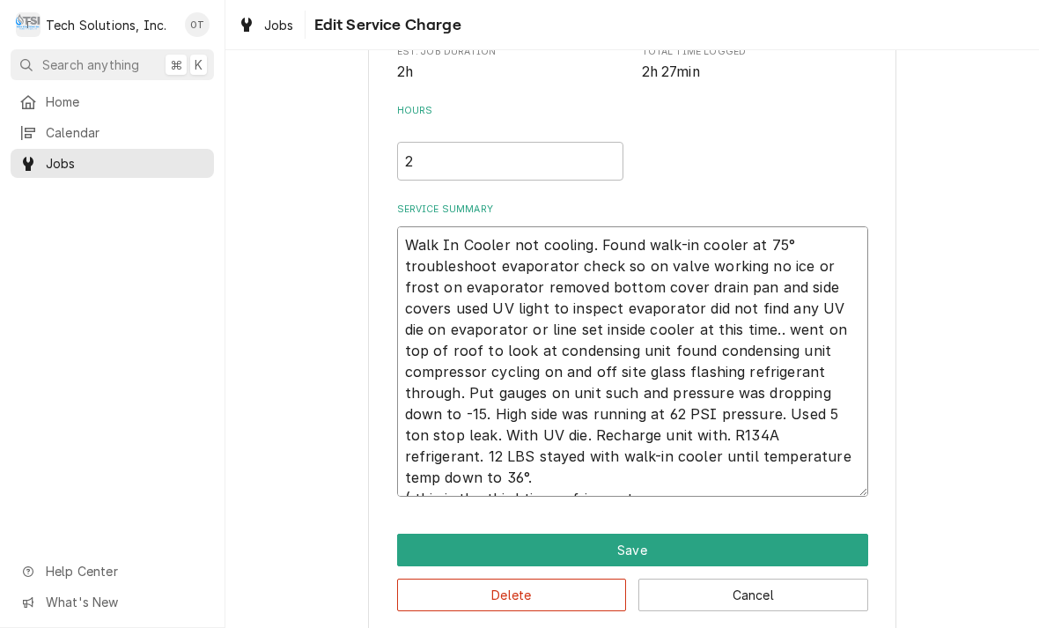
type textarea "x"
type textarea "Walk In Cooler not cooling. Found walk-in cooler at 75° troubleshoot evaporator…"
type textarea "x"
type textarea "Walk In Cooler not cooling. Found walk-in cooler at 75° troubleshoot evaporator…"
type textarea "x"
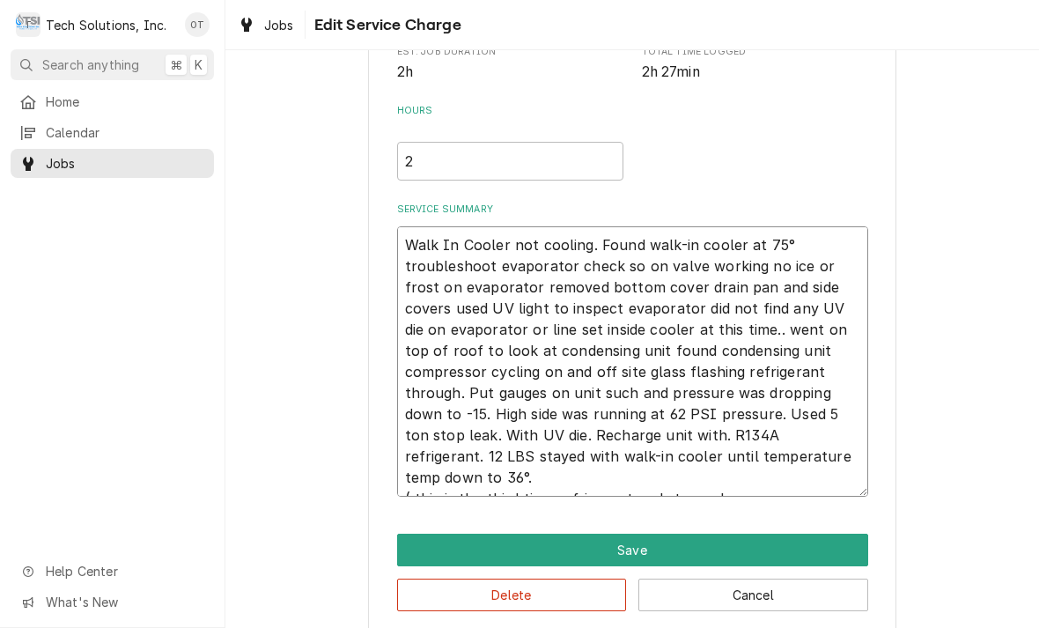
type textarea "Walk In Cooler not cooling. Found walk-in cooler at 75° troubleshoot evaporator…"
type textarea "x"
type textarea "Walk In Cooler not cooling. Found walk-in cooler at 75° troubleshoot evaporator…"
type textarea "x"
type textarea "Walk In Cooler not cooling. Found walk-in cooler at 75° troubleshoot evaporator…"
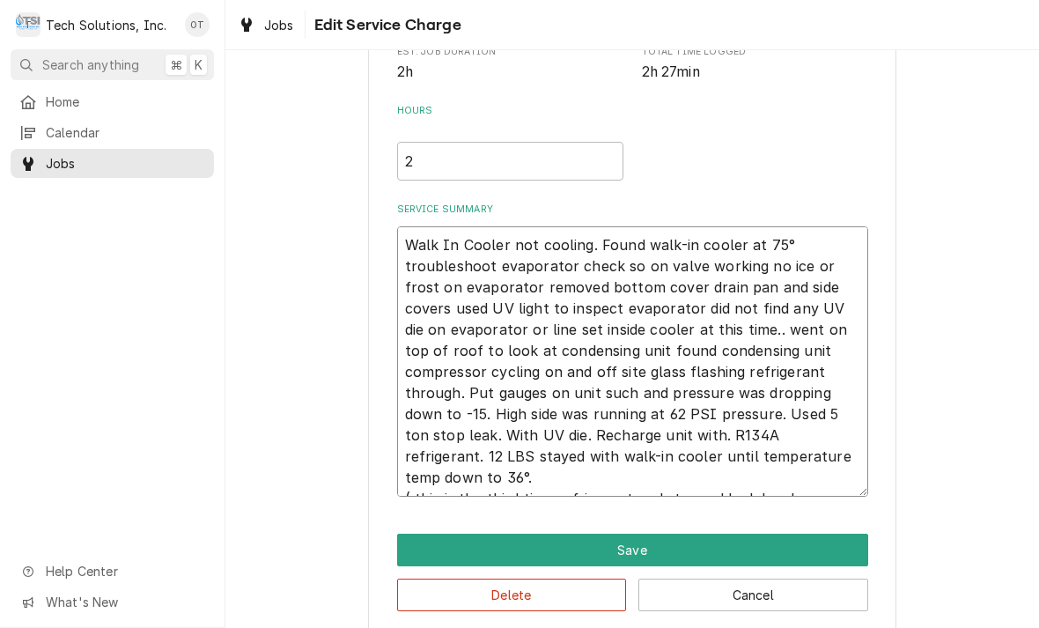
type textarea "x"
type textarea "Walk In Cooler not cooling. Found walk-in cooler at 75° troubleshoot evaporator…"
type textarea "x"
type textarea "Walk In Cooler not cooling. Found walk-in cooler at 75° troubleshoot evaporator…"
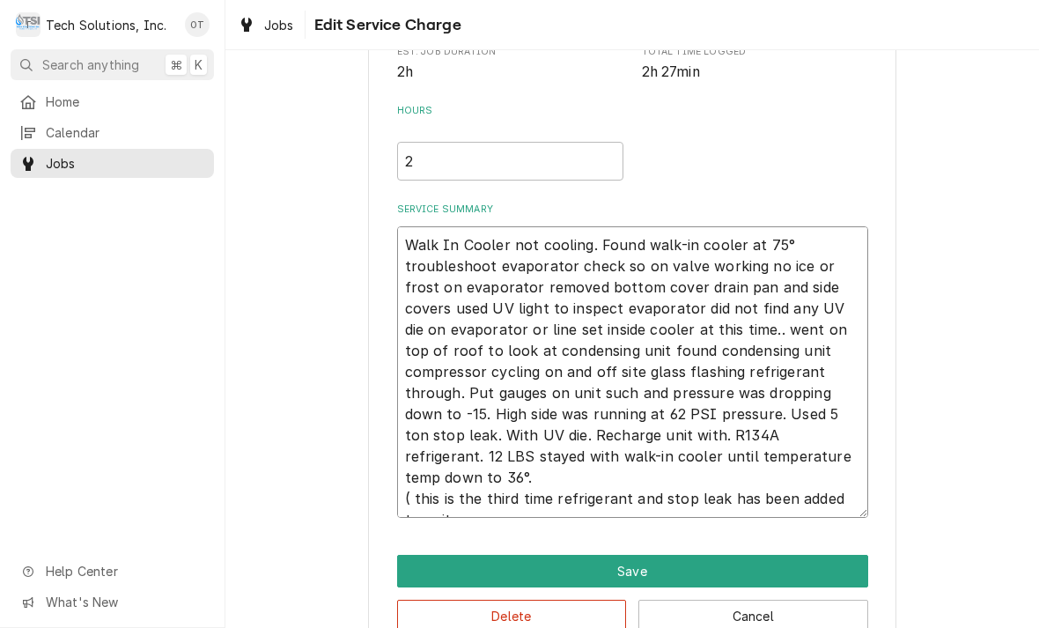
type textarea "x"
type textarea "Walk In Cooler not cooling. Found walk-in cooler at 75° troubleshoot evaporator…"
type textarea "x"
type textarea "Walk In Cooler not cooling. Found walk-in cooler at 75° troubleshoot evaporator…"
type textarea "x"
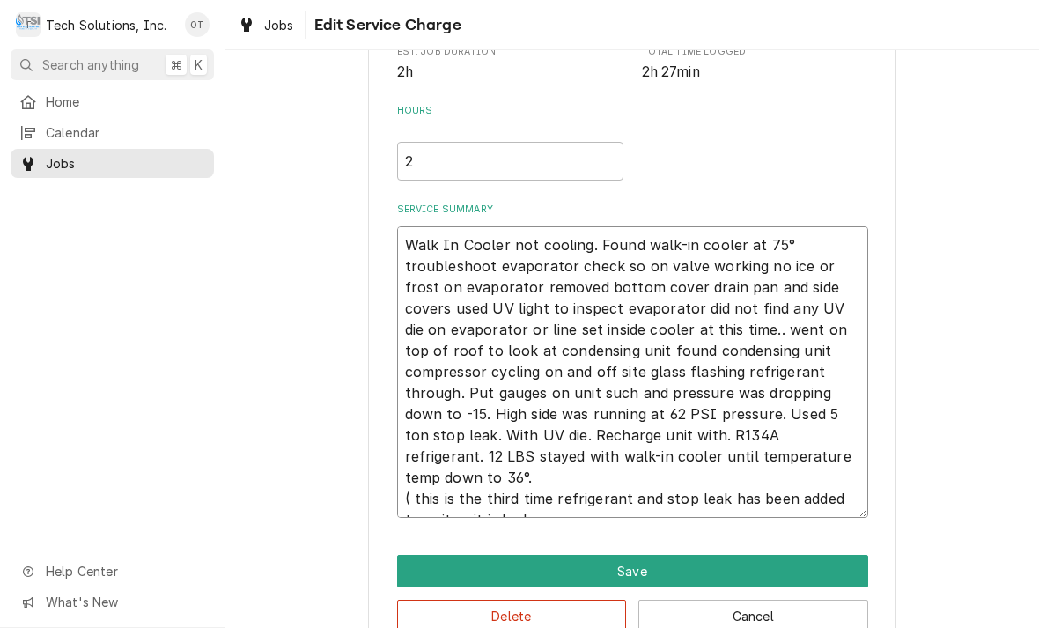
type textarea "Walk In Cooler not cooling. Found walk-in cooler at 75° troubleshoot evaporator…"
type textarea "x"
type textarea "Walk In Cooler not cooling. Found walk-in cooler at 75° troubleshoot evaporator…"
type textarea "x"
type textarea "Walk In Cooler not cooling. Found walk-in cooler at 75° troubleshoot evaporator…"
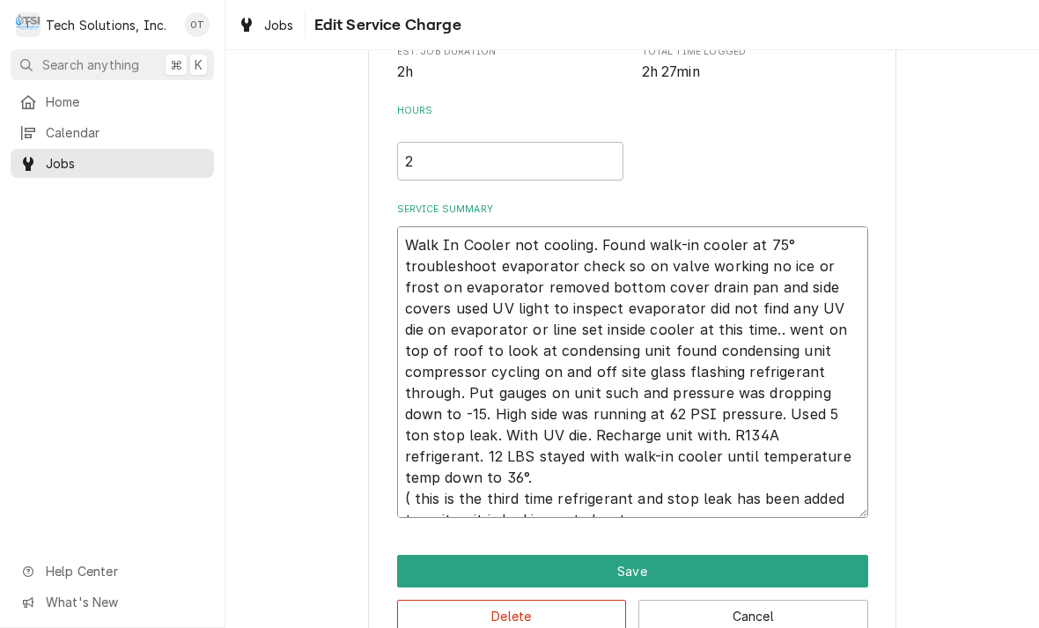
type textarea "x"
type textarea "Walk In Cooler not cooling. Found walk-in cooler at 75° troubleshoot evaporator…"
type textarea "x"
type textarea "Walk In Cooler not cooling. Found walk-in cooler at 75° troubleshoot evaporator…"
type textarea "x"
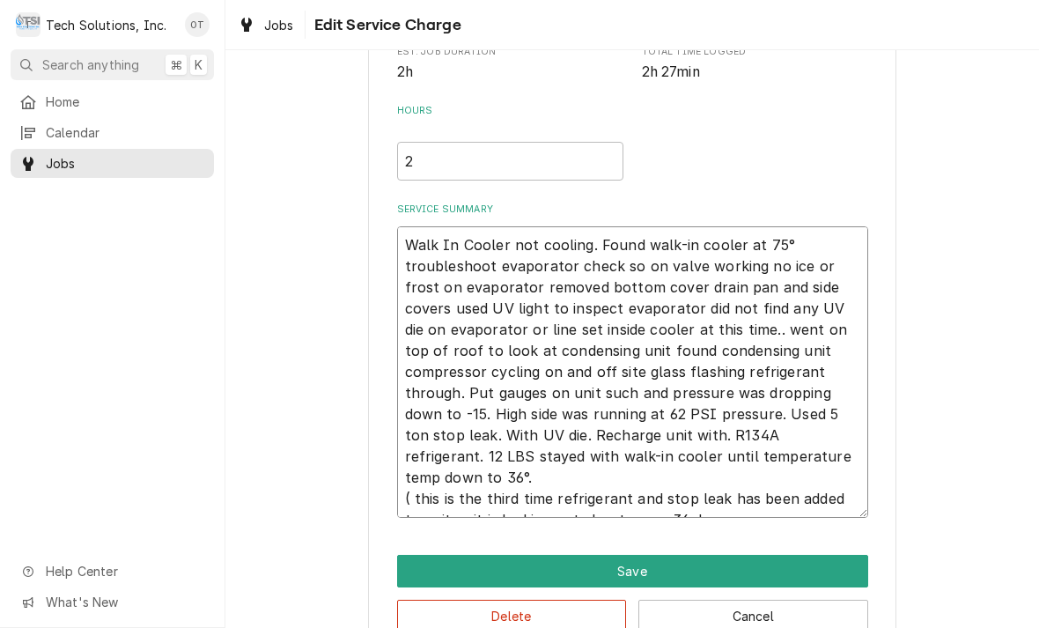
type textarea "Walk In Cooler not cooling. Found walk-in cooler at 75° troubleshoot evaporator…"
type textarea "x"
type textarea "Walk In Cooler not cooling. Found walk-in cooler at 75° troubleshoot evaporator…"
type textarea "x"
type textarea "Walk In Cooler not cooling. Found walk-in cooler at 75° troubleshoot evaporator…"
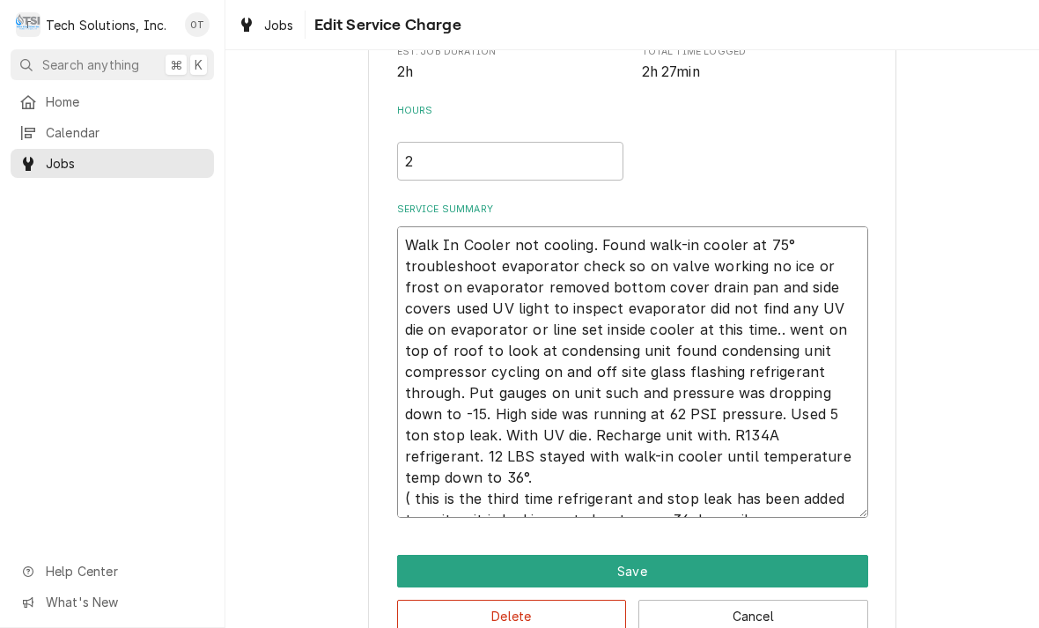
type textarea "x"
type textarea "Walk In Cooler not cooling. Found walk-in cooler at 75° troubleshoot evaporator…"
type textarea "x"
type textarea "Walk In Cooler not cooling. Found walk-in cooler at 75° troubleshoot evaporator…"
type textarea "x"
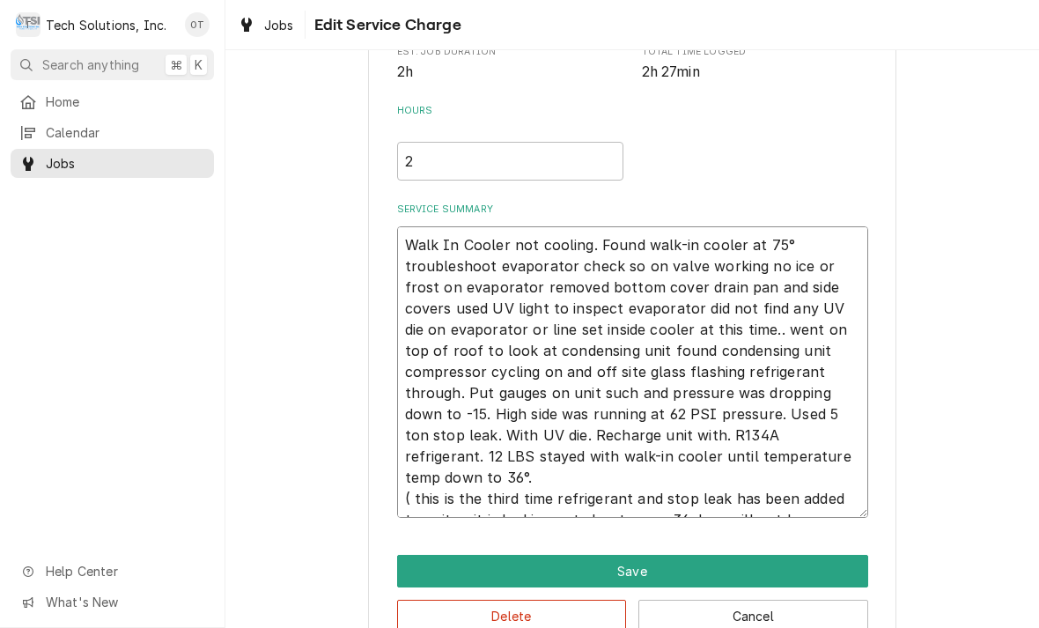
type textarea "Walk In Cooler not cooling. Found walk-in cooler at 75° troubleshoot evaporator…"
type textarea "x"
type textarea "Walk In Cooler not cooling. Found walk-in cooler at 75° troubleshoot evaporator…"
type textarea "x"
type textarea "Walk In Cooler not cooling. Found walk-in cooler at 75° troubleshoot evaporator…"
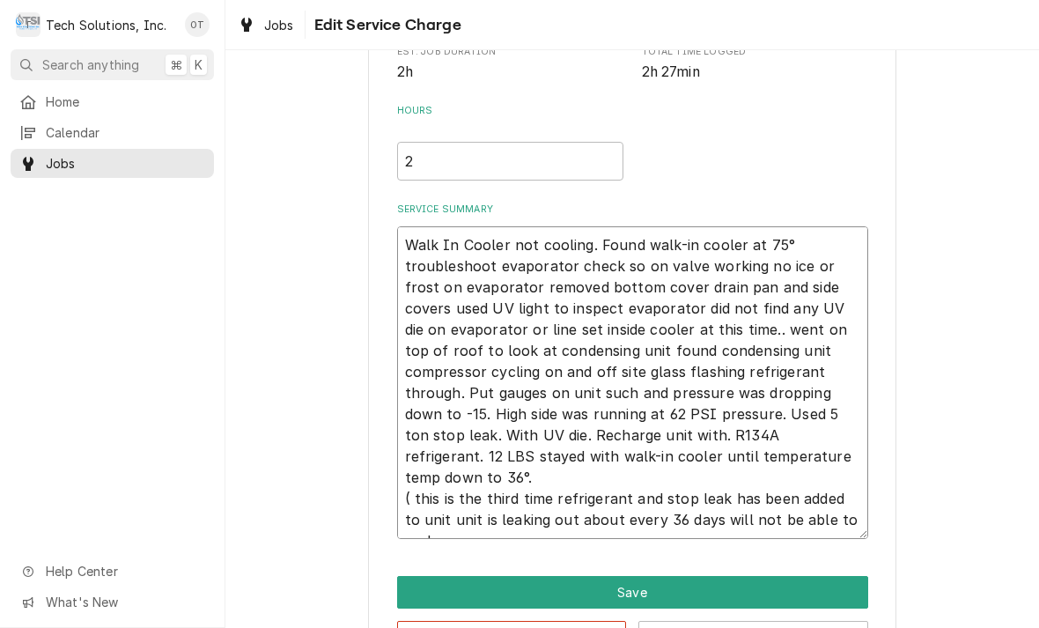
type textarea "x"
type textarea "Walk In Cooler not cooling. Found walk-in cooler at 75° troubleshoot evaporator…"
type textarea "x"
type textarea "Walk In Cooler not cooling. Found walk-in cooler at 75° troubleshoot evaporator…"
type textarea "x"
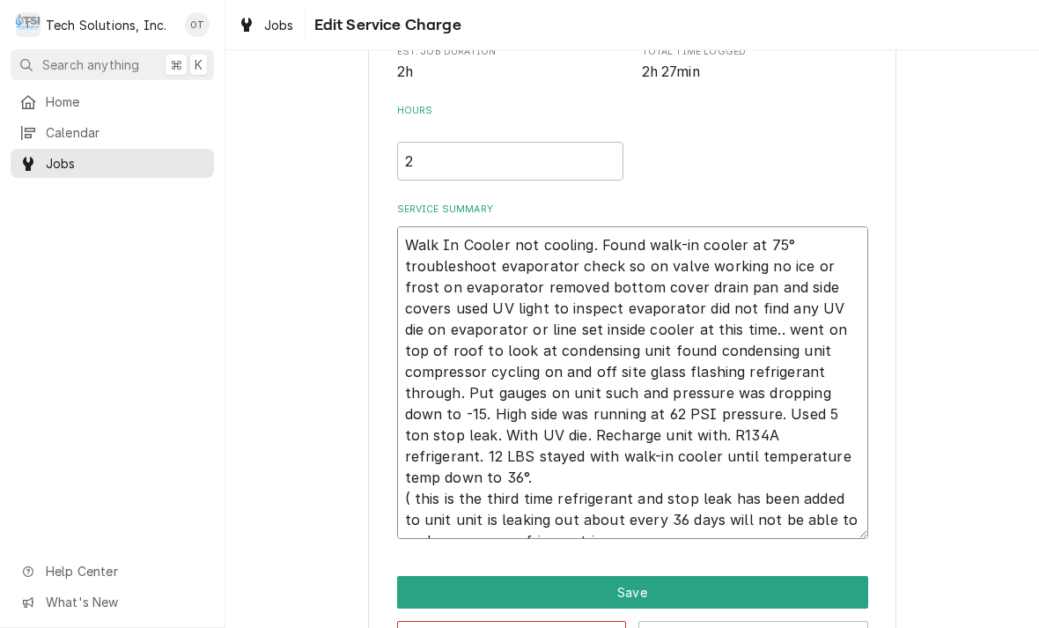
type textarea "Walk In Cooler not cooling. Found walk-in cooler at 75° troubleshoot evaporator…"
type textarea "x"
type textarea "Walk In Cooler not cooling. Found walk-in cooler at 75° troubleshoot evaporator…"
type textarea "x"
type textarea "Walk In Cooler not cooling. Found walk-in cooler at 75° troubleshoot evaporator…"
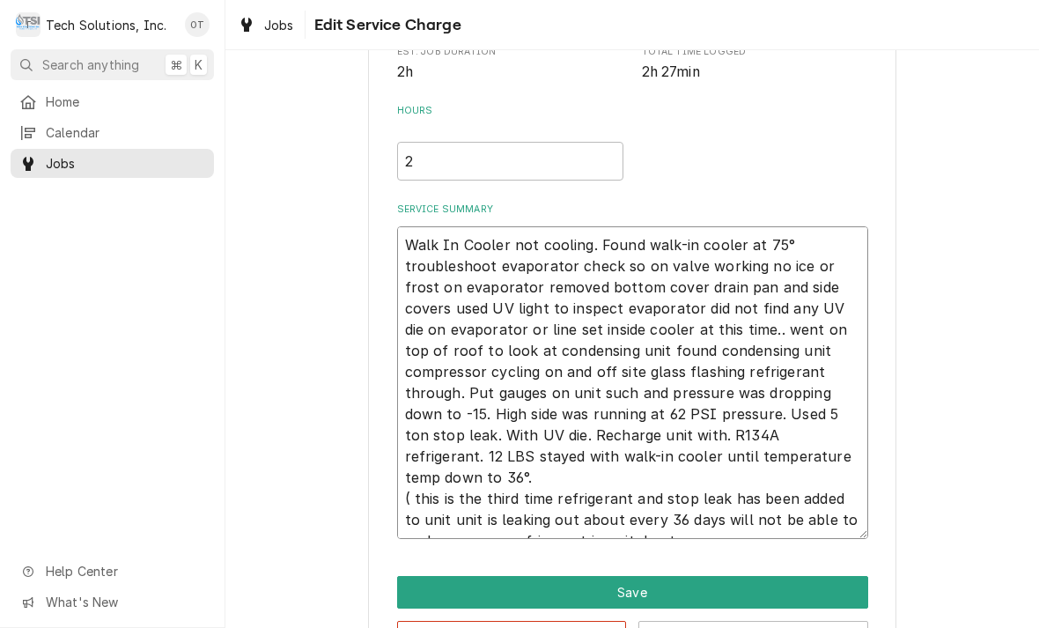
type textarea "x"
type textarea "Walk In Cooler not cooling. Found walk-in cooler at 75° troubleshoot evaporator…"
type textarea "x"
type textarea "Walk In Cooler not cooling. Found walk-in cooler at 75° troubleshoot evaporator…"
type textarea "x"
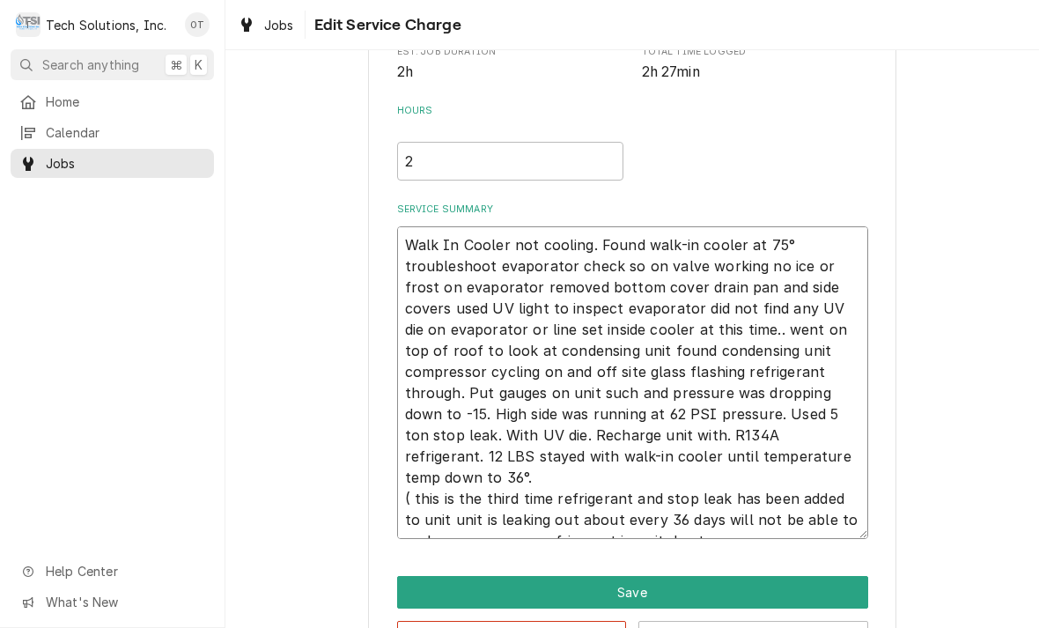
type textarea "Walk In Cooler not cooling. Found walk-in cooler at 75° troubleshoot evaporator…"
type textarea "x"
type textarea "Walk In Cooler not cooling. Found walk-in cooler at 75° troubleshoot evaporator…"
type textarea "x"
type textarea "Walk In Cooler not cooling. Found walk-in cooler at 75° troubleshoot evaporator…"
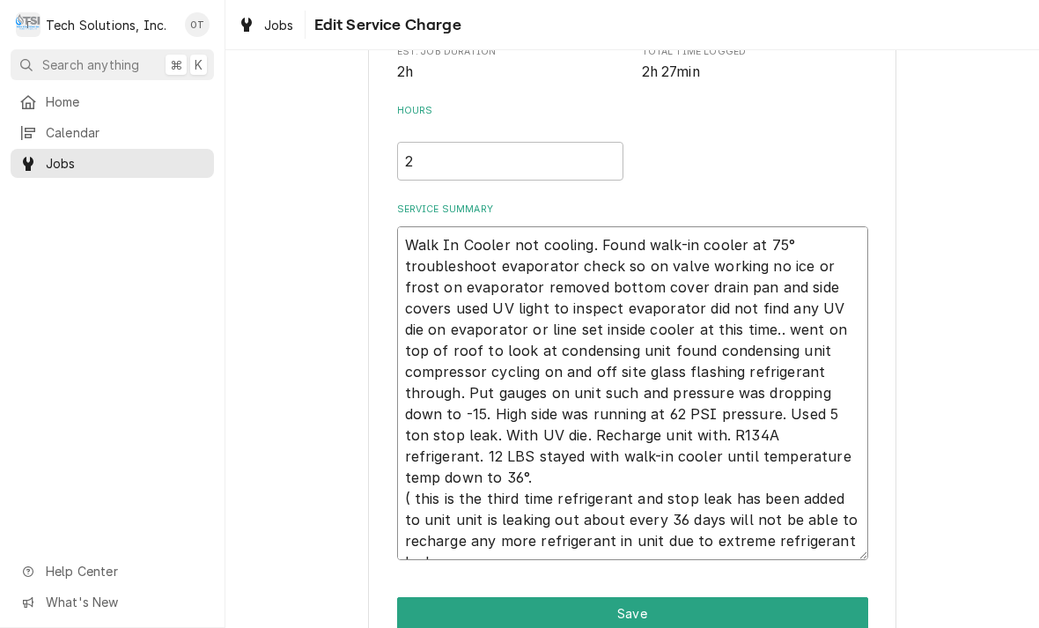
type textarea "x"
type textarea "Walk In Cooler not cooling. Found walk-in cooler at 75° troubleshoot evaporator…"
type textarea "x"
type textarea "Walk In Cooler not cooling. Found walk-in cooler at 75° troubleshoot evaporator…"
click at [770, 453] on textarea "Walk In Cooler not cooling. Found walk-in cooler at 75° troubleshoot evaporator…" at bounding box center [632, 393] width 471 height 334
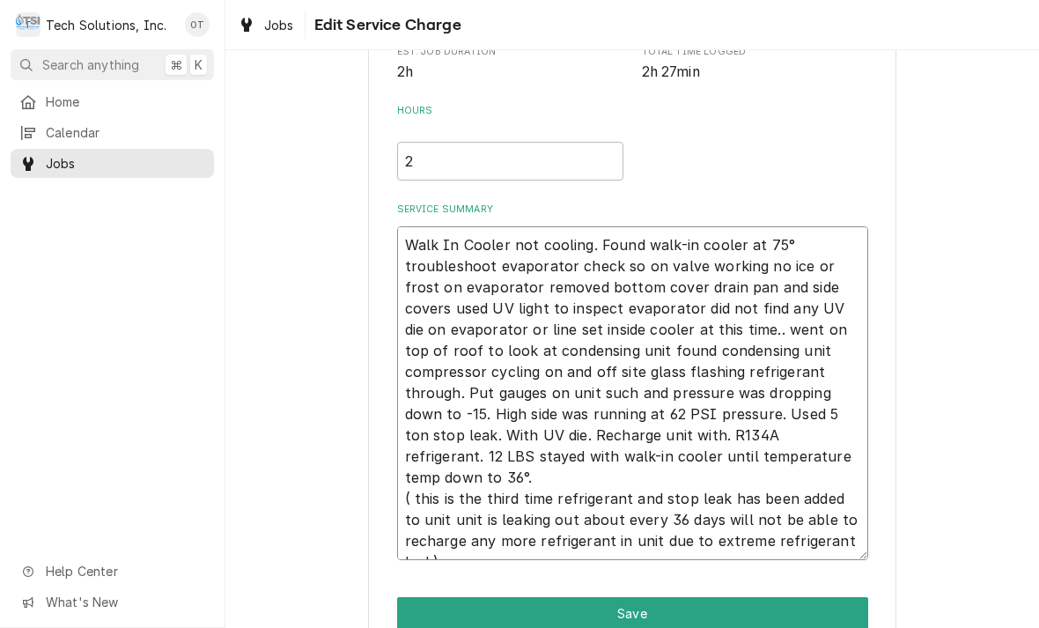
type textarea "x"
type textarea "Walk In Cooler not cooling. Found walk-in cooler at 75° troubleshoot evaporator…"
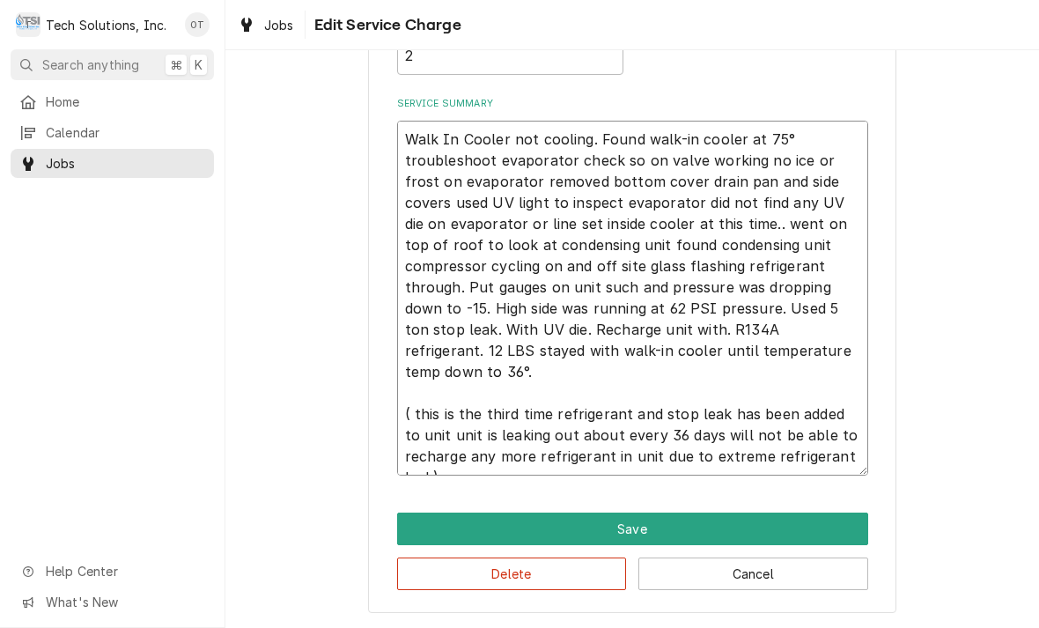
scroll to position [459, 0]
click at [470, 455] on textarea "Walk In Cooler not cooling. Found walk-in cooler at 75° troubleshoot evaporator…" at bounding box center [632, 298] width 471 height 355
type textarea "x"
type textarea "Walk In Cooler not cooling. Found walk-in cooler at 75° troubleshoot evaporator…"
type textarea "x"
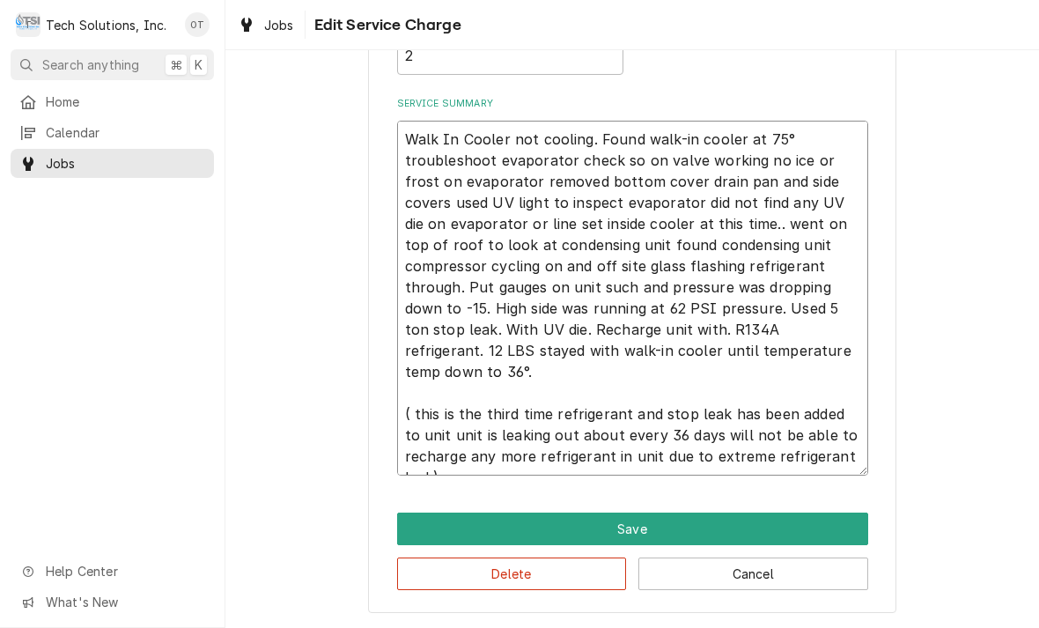
type textarea "Walk In Cooler not cooling. Found walk-in cooler at 75° troubleshoot evaporator…"
type textarea "x"
type textarea "Walk In Cooler not cooling. Found walk-in cooler at 75° troubleshoot evaporator…"
type textarea "x"
type textarea "Walk In Cooler not cooling. Found walk-in cooler at 75° troubleshoot evaporator…"
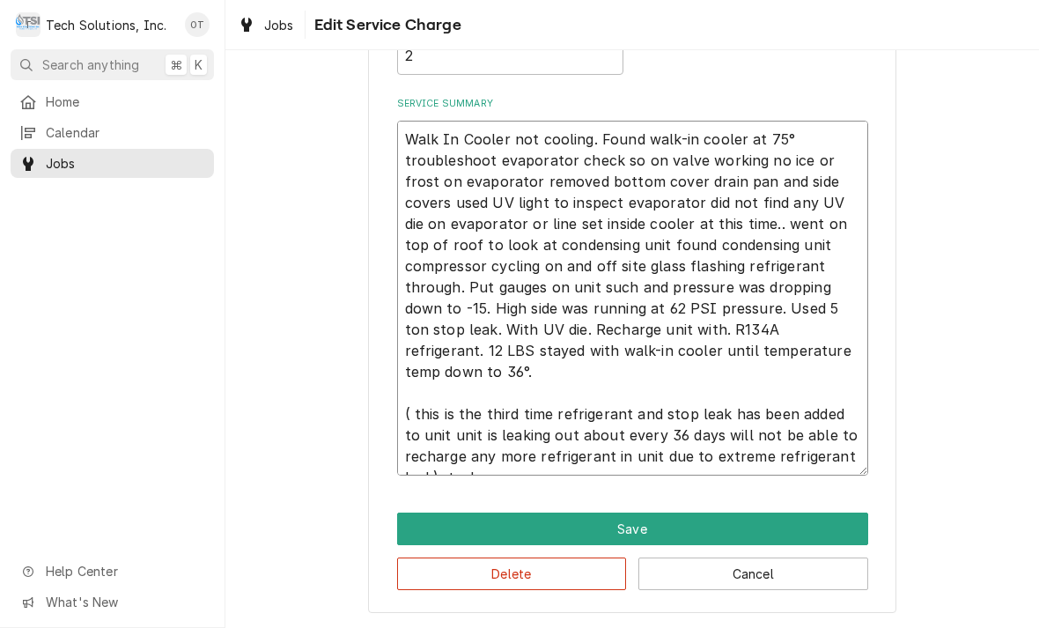
type textarea "x"
type textarea "Walk In Cooler not cooling. Found walk-in cooler at 75° troubleshoot evaporator…"
type textarea "x"
type textarea "Walk In Cooler not cooling. Found walk-in cooler at 75° troubleshoot evaporator…"
type textarea "x"
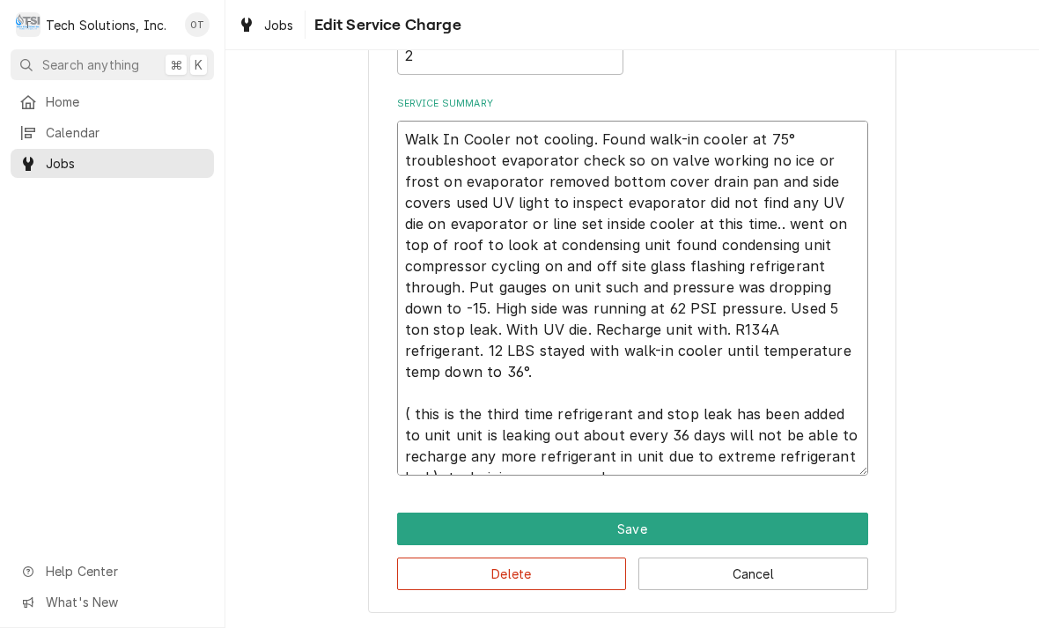
type textarea "Walk In Cooler not cooling. Found walk-in cooler at 75° troubleshoot evaporator…"
type textarea "x"
type textarea "Walk In Cooler not cooling. Found walk-in cooler at 75° troubleshoot evaporator…"
type textarea "x"
type textarea "Walk In Cooler not cooling. Found walk-in cooler at 75° troubleshoot evaporator…"
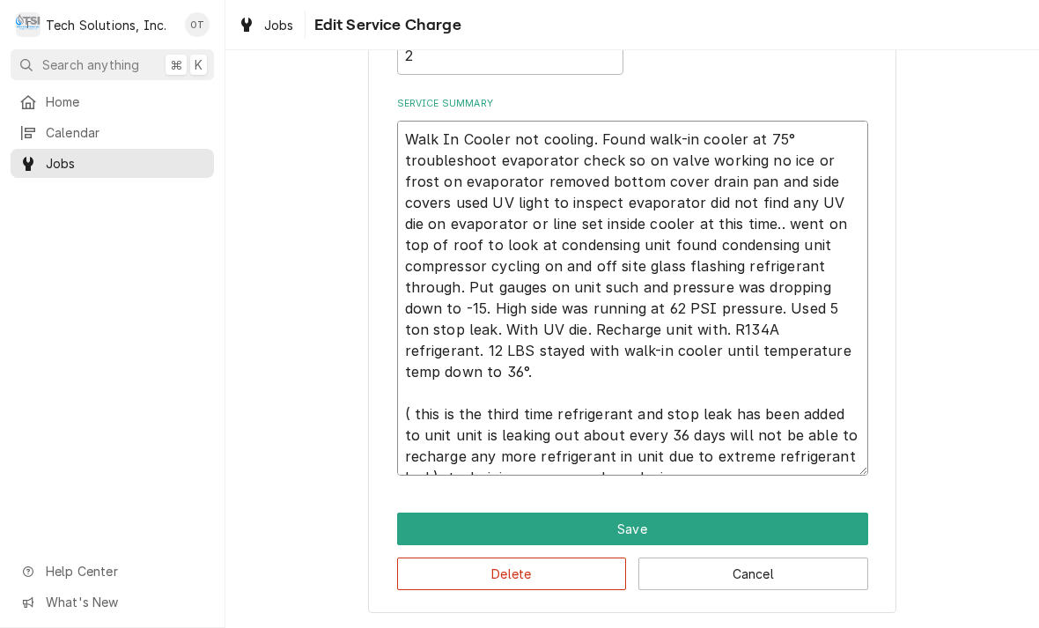
type textarea "x"
type textarea "Walk In Cooler not cooling. Found walk-in cooler at 75° troubleshoot evaporator…"
type textarea "x"
type textarea "Walk In Cooler not cooling. Found walk-in cooler at 75° troubleshoot evaporator…"
type textarea "x"
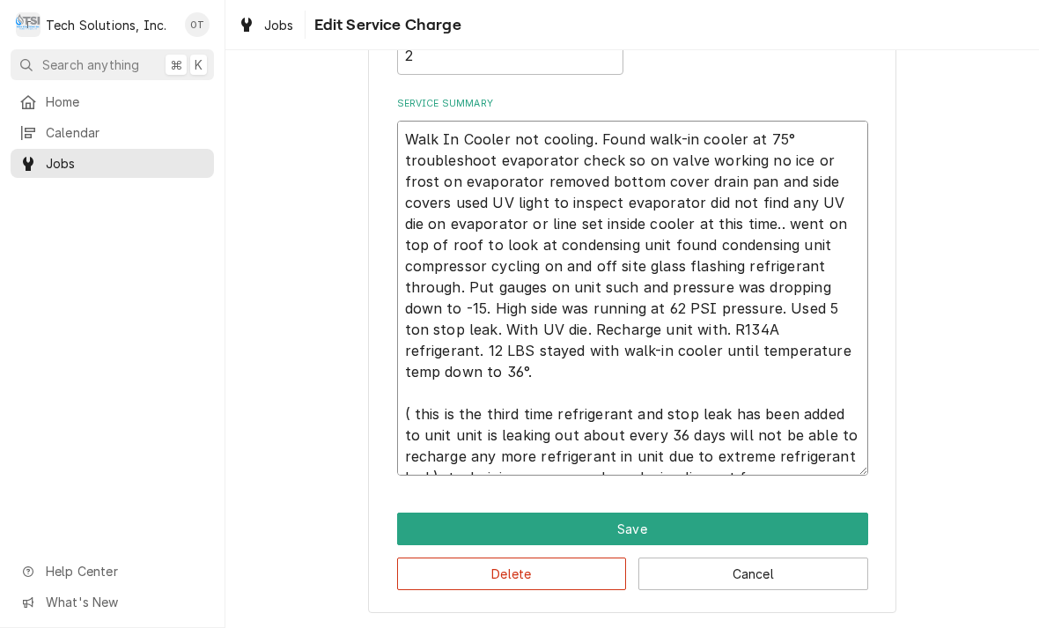
type textarea "Walk In Cooler not cooling. Found walk-in cooler at 75° troubleshoot evaporator…"
type textarea "x"
type textarea "Walk In Cooler not cooling. Found walk-in cooler at 75° troubleshoot evaporator…"
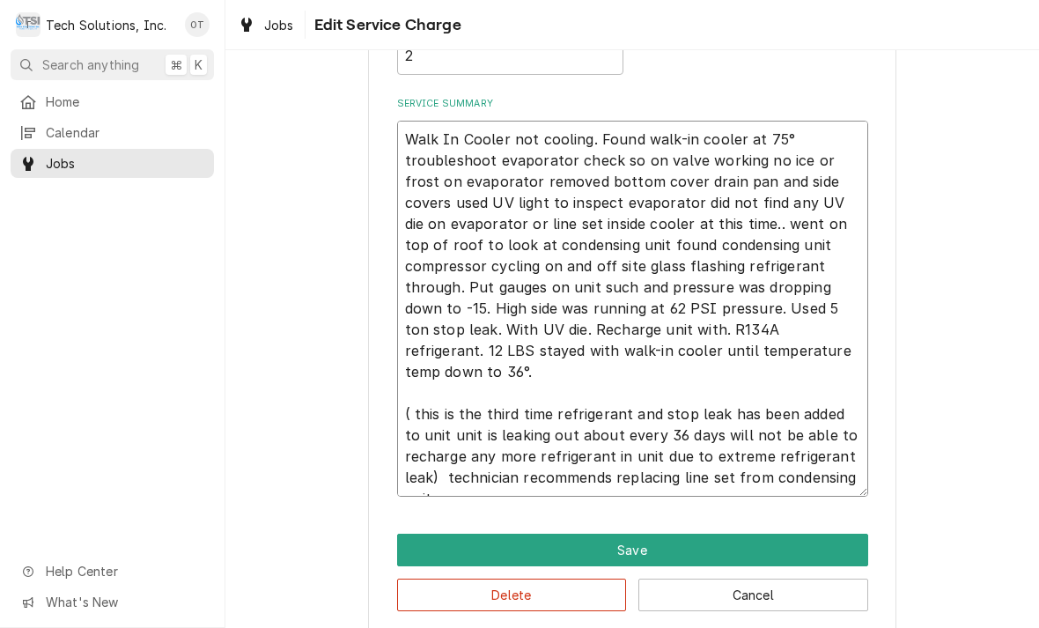
type textarea "x"
type textarea "Walk In Cooler not cooling. Found walk-in cooler at 75° troubleshoot evaporator…"
type textarea "x"
type textarea "Walk In Cooler not cooling. Found walk-in cooler at 75° troubleshoot evaporator…"
type textarea "x"
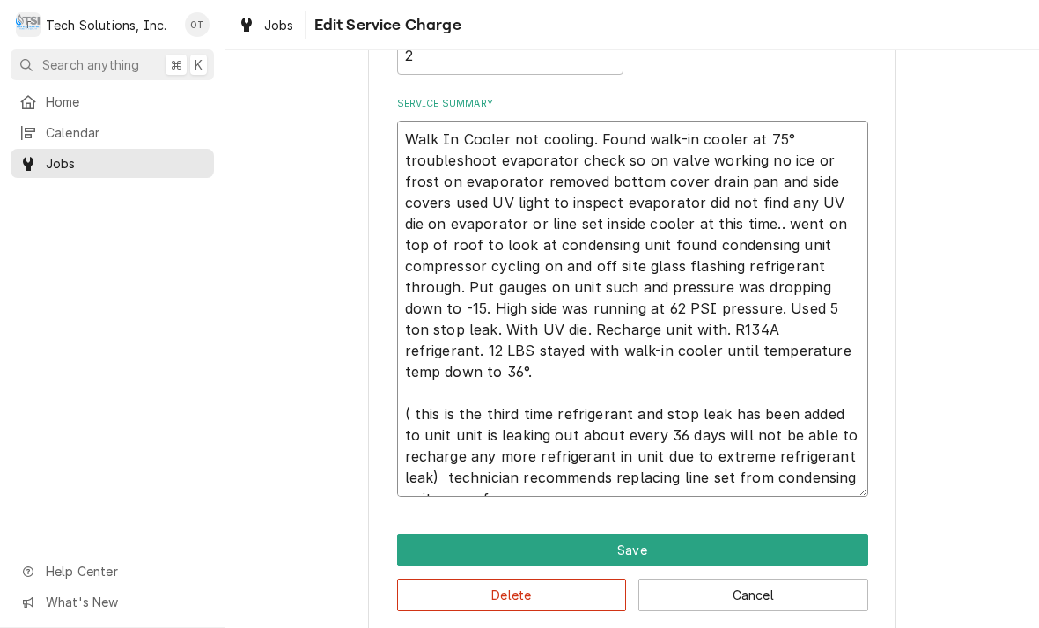
type textarea "Walk In Cooler not cooling. Found walk-in cooler at 75° troubleshoot evaporator…"
type textarea "x"
type textarea "Walk In Cooler not cooling. Found walk-in cooler at 75° troubleshoot evaporator…"
type textarea "x"
type textarea "Walk In Cooler not cooling. Found walk-in cooler at 75° troubleshoot evaporator…"
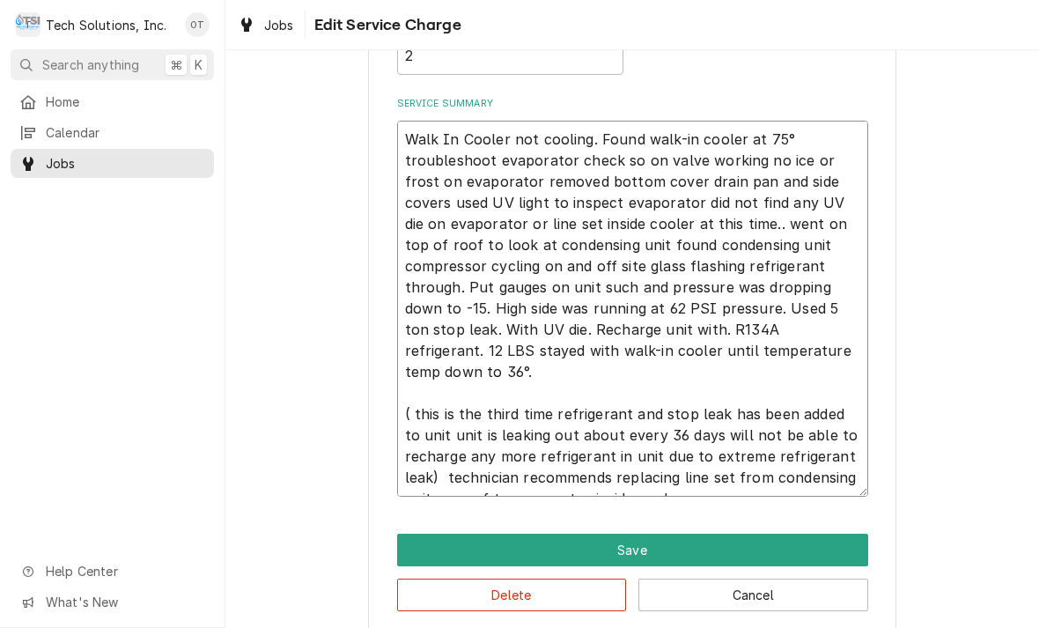
type textarea "x"
type textarea "Walk In Cooler not cooling. Found walk-in cooler at 75° troubleshoot evaporator…"
type textarea "x"
type textarea "Walk In Cooler not cooling. Found walk-in cooler at 75° troubleshoot evaporator…"
type textarea "x"
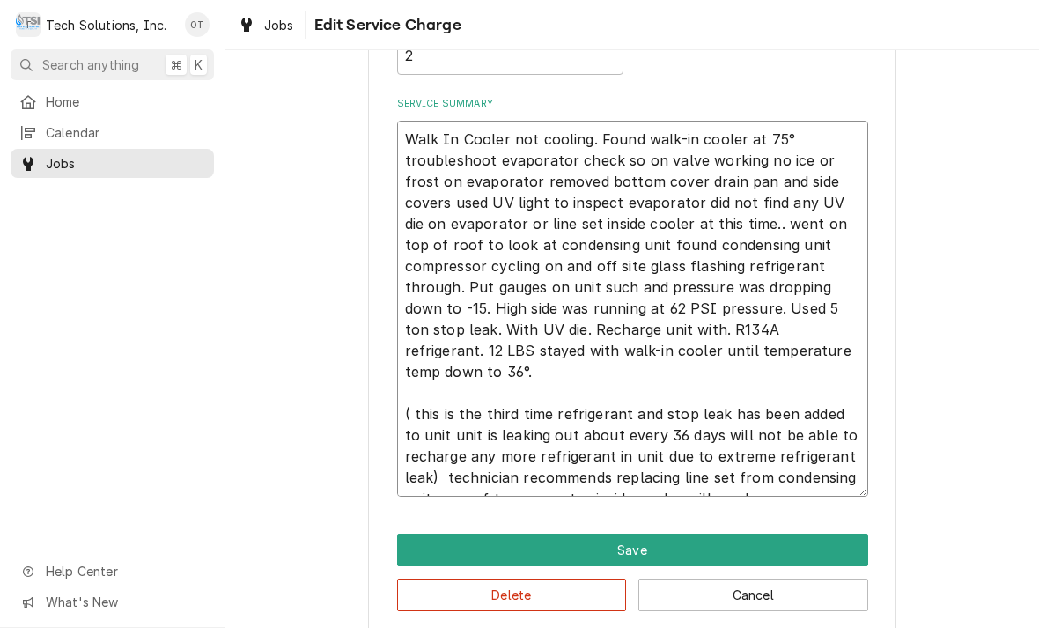
type textarea "Walk In Cooler not cooling. Found walk-in cooler at 75° troubleshoot evaporator…"
type textarea "x"
type textarea "Walk In Cooler not cooling. Found walk-in cooler at 75° troubleshoot evaporator…"
type textarea "x"
type textarea "Walk In Cooler not cooling. Found walk-in cooler at 75° troubleshoot evaporator…"
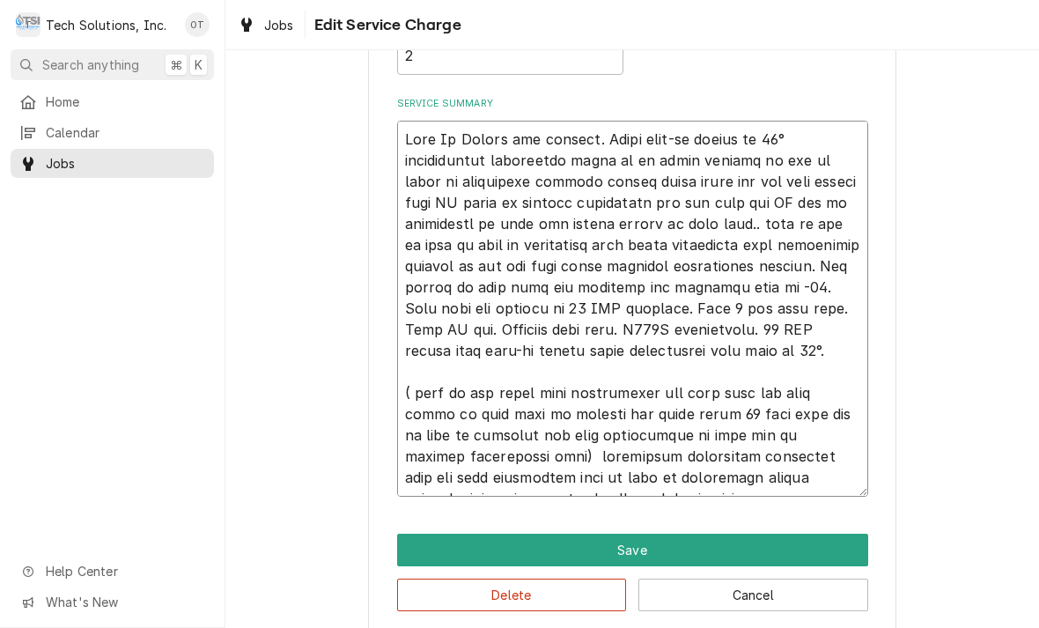
type textarea "x"
type textarea "Walk In Cooler not cooling. Found walk-in cooler at 75° troubleshoot evaporator…"
type textarea "x"
type textarea "Walk In Cooler not cooling. Found walk-in cooler at 75° troubleshoot evaporator…"
type textarea "x"
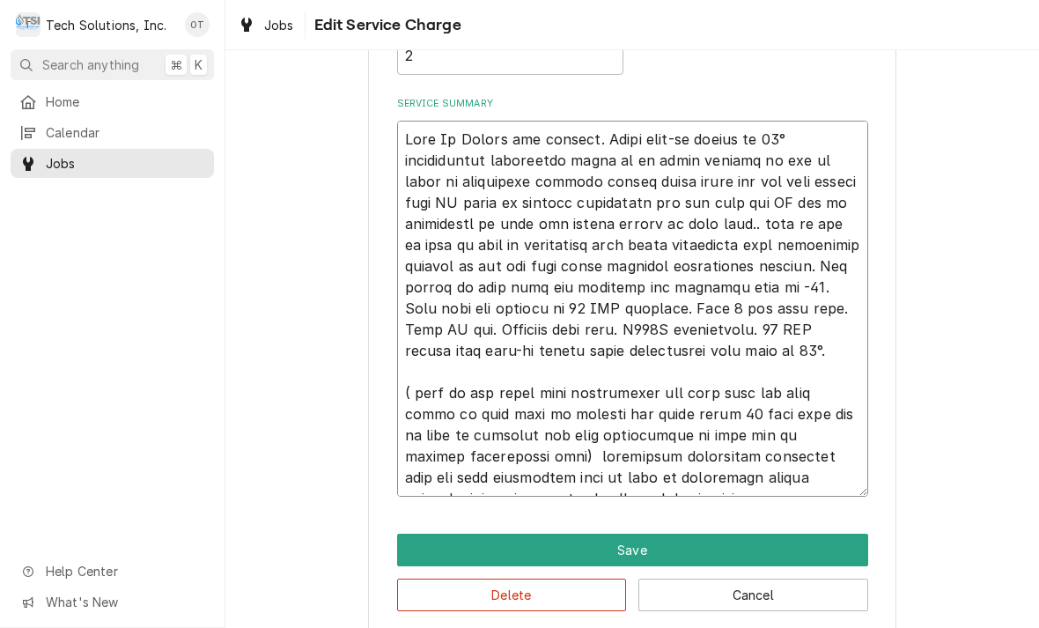
type textarea "Walk In Cooler not cooling. Found walk-in cooler at 75° troubleshoot evaporator…"
type textarea "x"
type textarea "Walk In Cooler not cooling. Found walk-in cooler at 75° troubleshoot evaporator…"
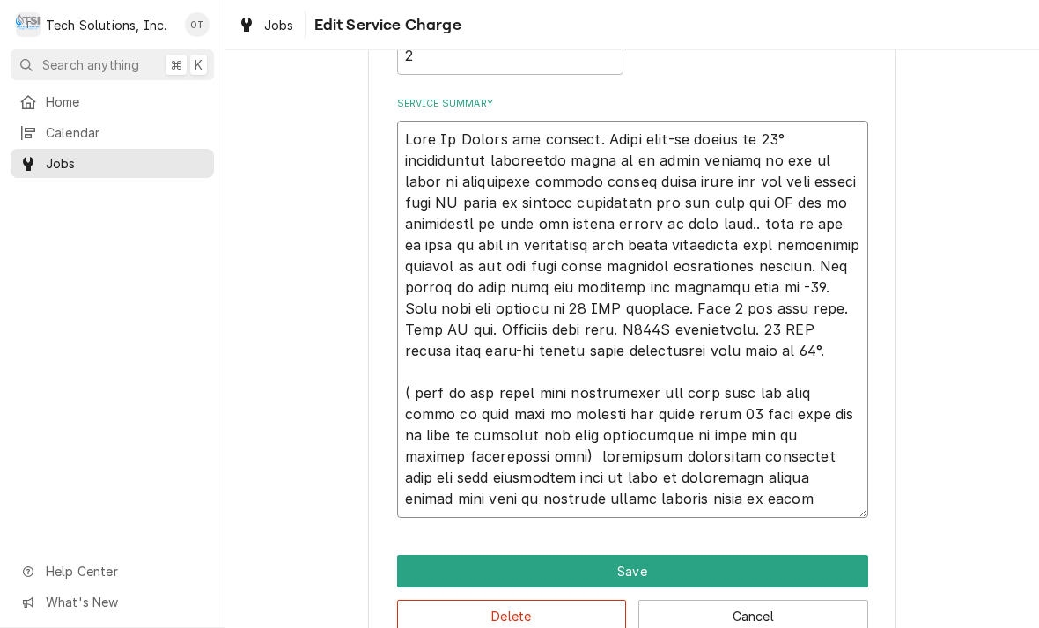
type textarea "x"
type textarea "Walk In Cooler not cooling. Found walk-in cooler at 75° troubleshoot evaporator…"
type textarea "x"
type textarea "Walk In Cooler not cooling. Found walk-in cooler at 75° troubleshoot evaporator…"
type textarea "x"
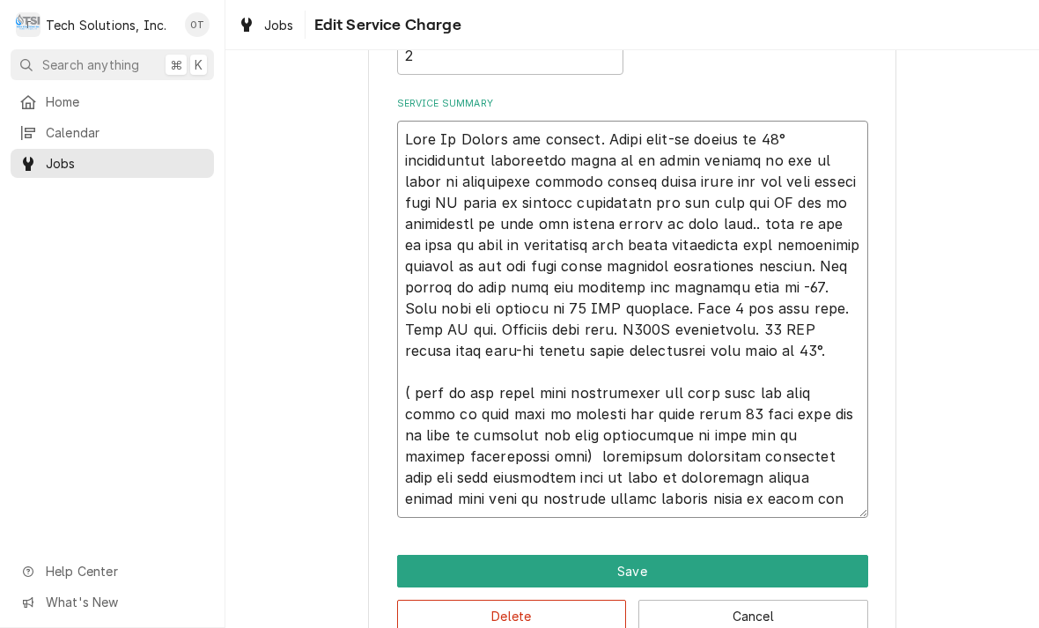
type textarea "Walk In Cooler not cooling. Found walk-in cooler at 75° troubleshoot evaporator…"
type textarea "x"
type textarea "Walk In Cooler not cooling. Found walk-in cooler at 75° troubleshoot evaporator…"
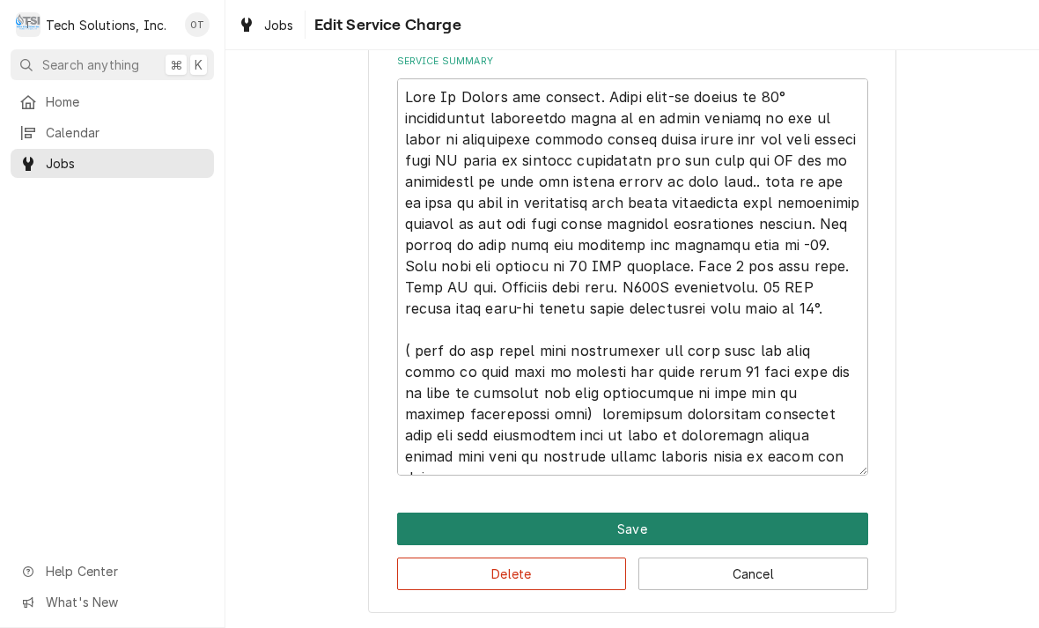
click at [634, 523] on button "Save" at bounding box center [632, 529] width 471 height 33
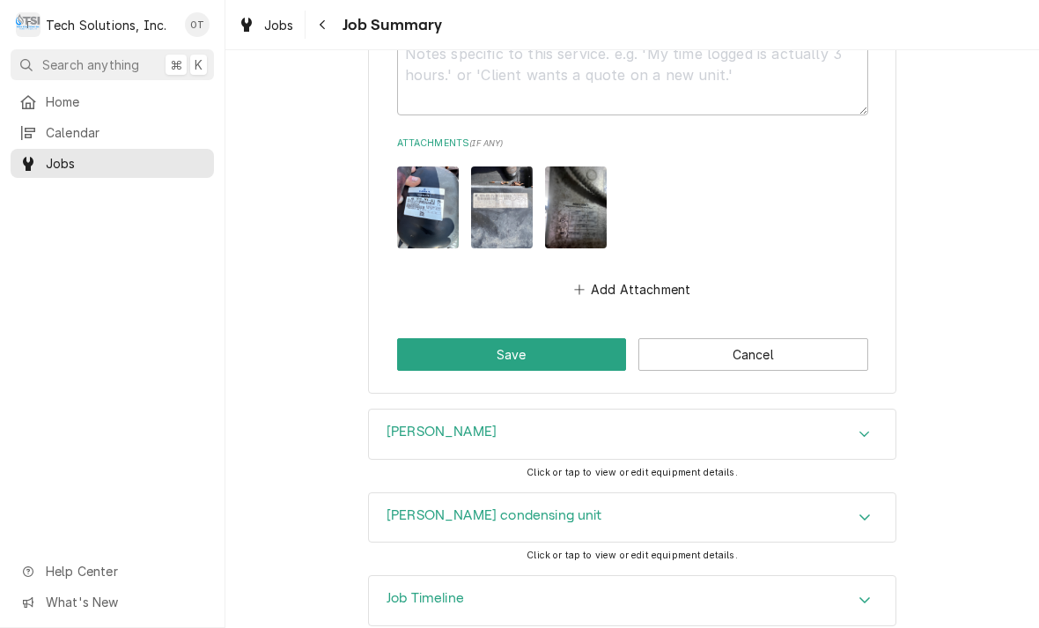
scroll to position [2012, 0]
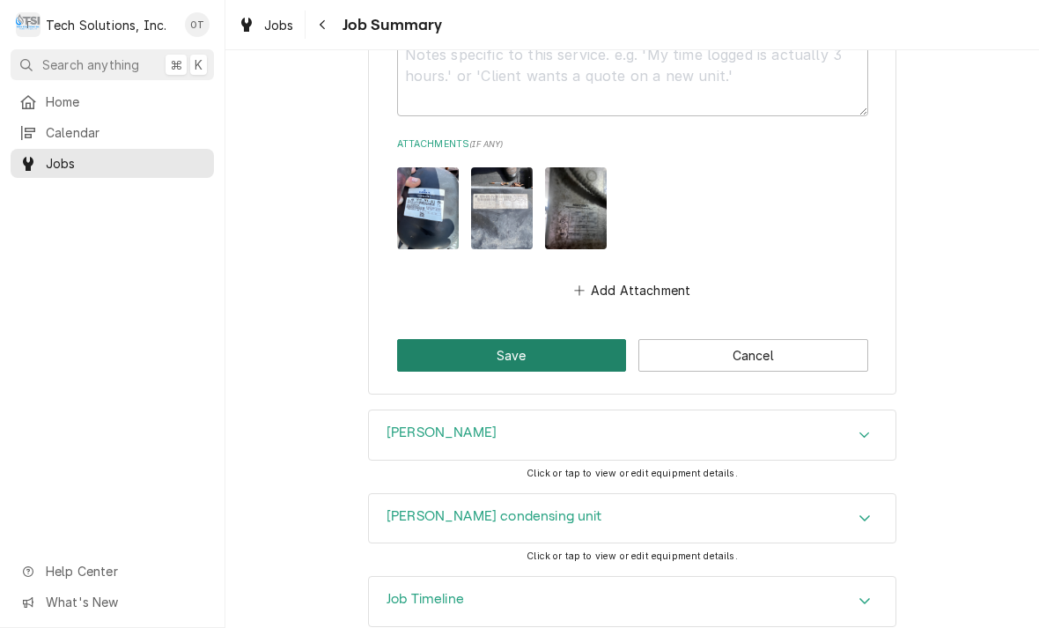
click at [501, 339] on button "Save" at bounding box center [512, 355] width 230 height 33
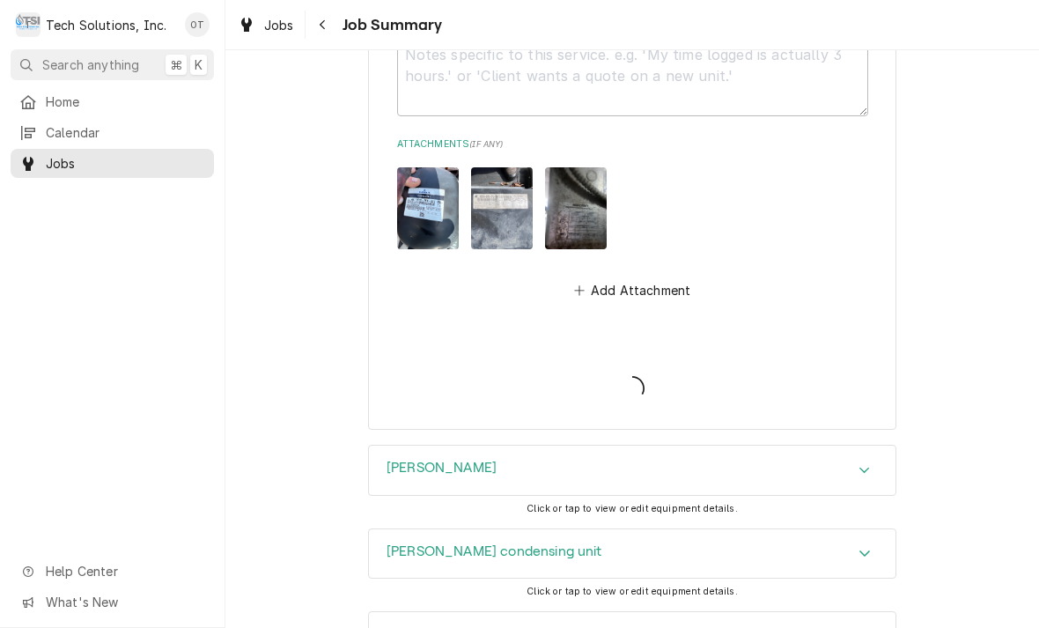
type textarea "x"
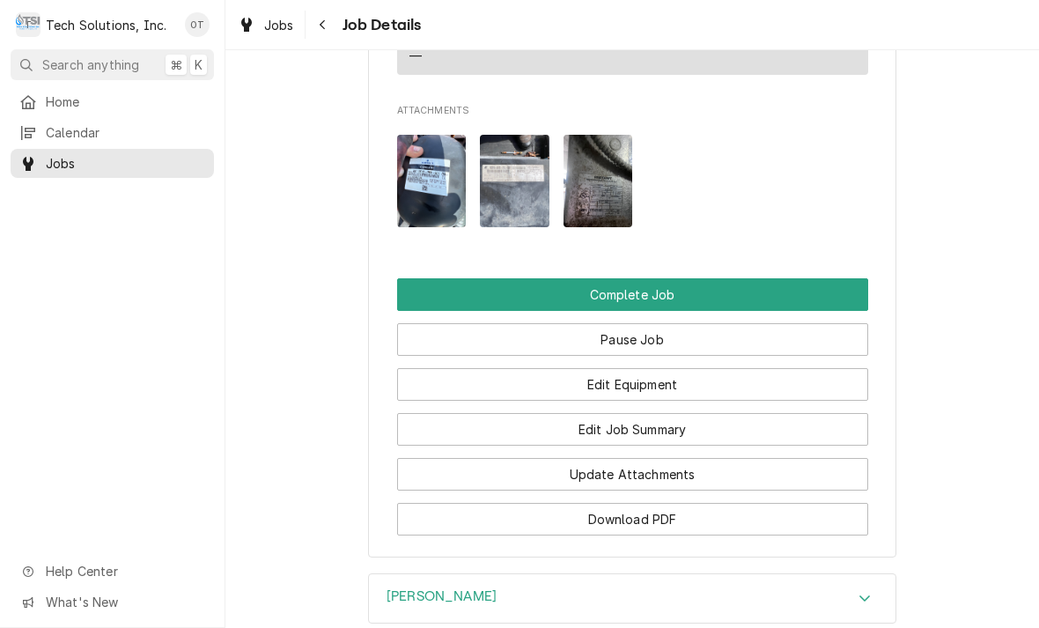
scroll to position [1652, 0]
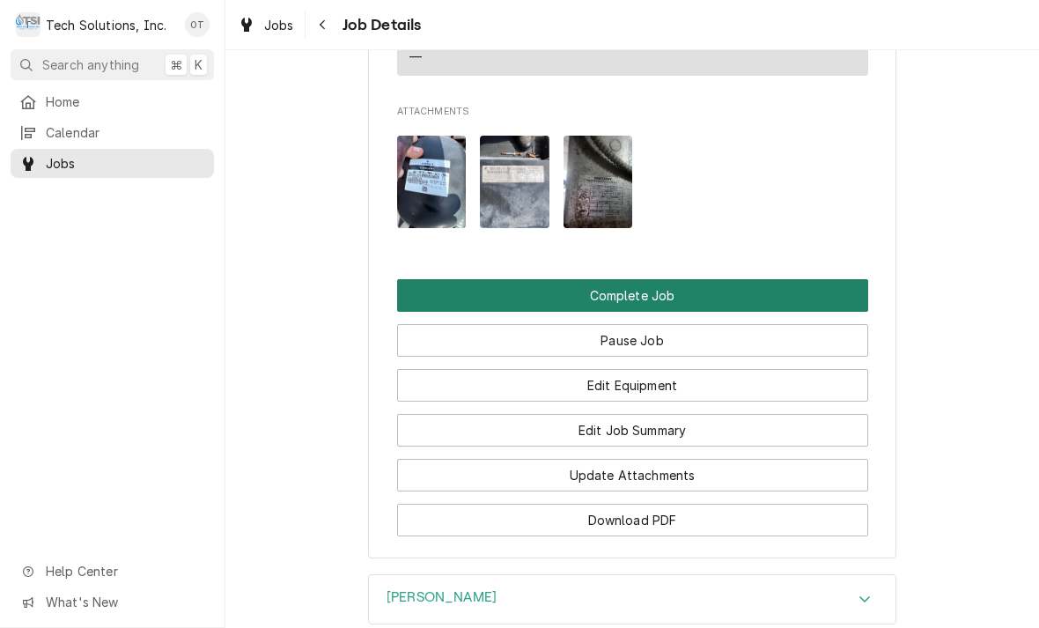
click at [637, 287] on button "Complete Job" at bounding box center [632, 295] width 471 height 33
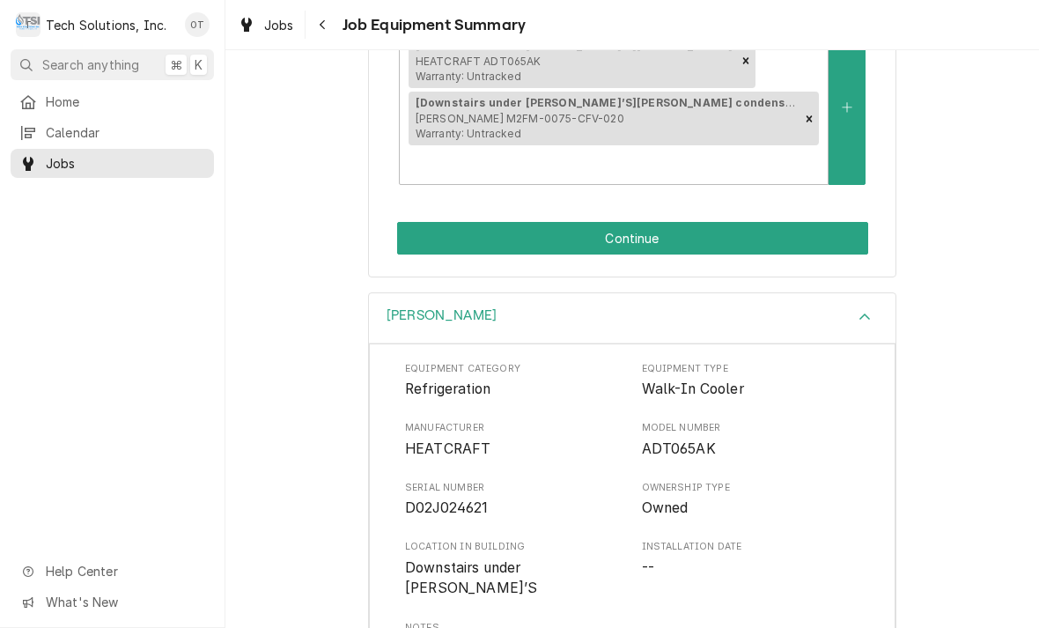
scroll to position [392, 0]
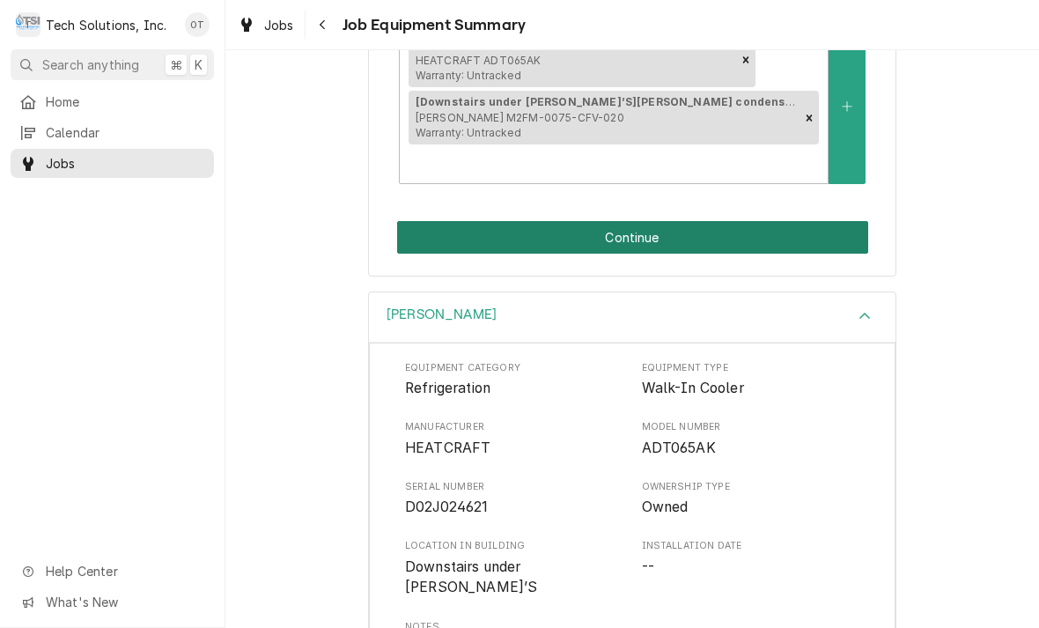
click at [631, 221] on button "Continue" at bounding box center [632, 237] width 471 height 33
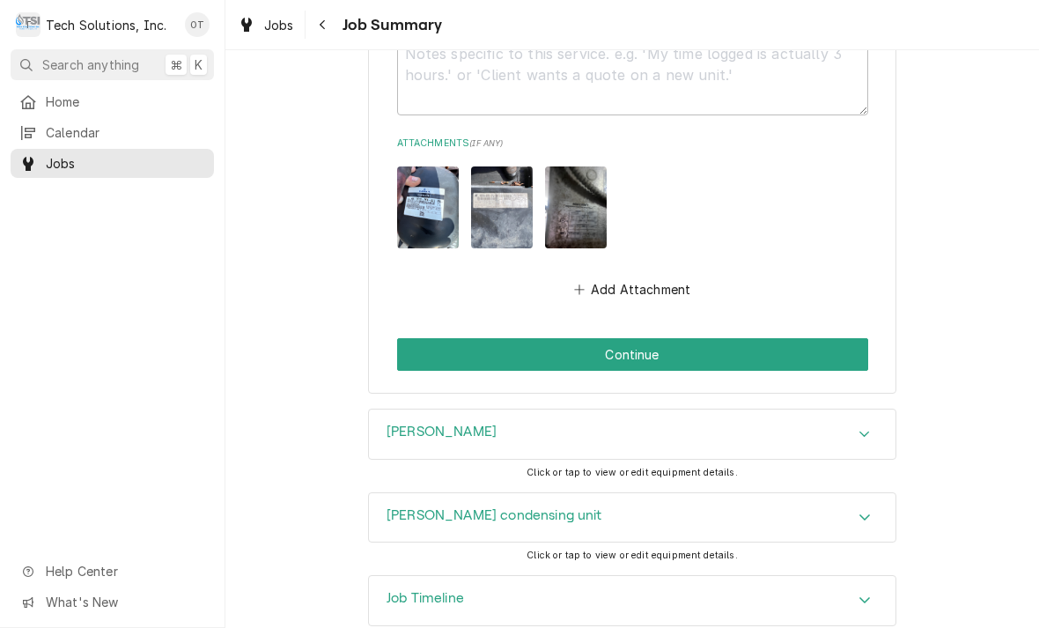
scroll to position [2012, 0]
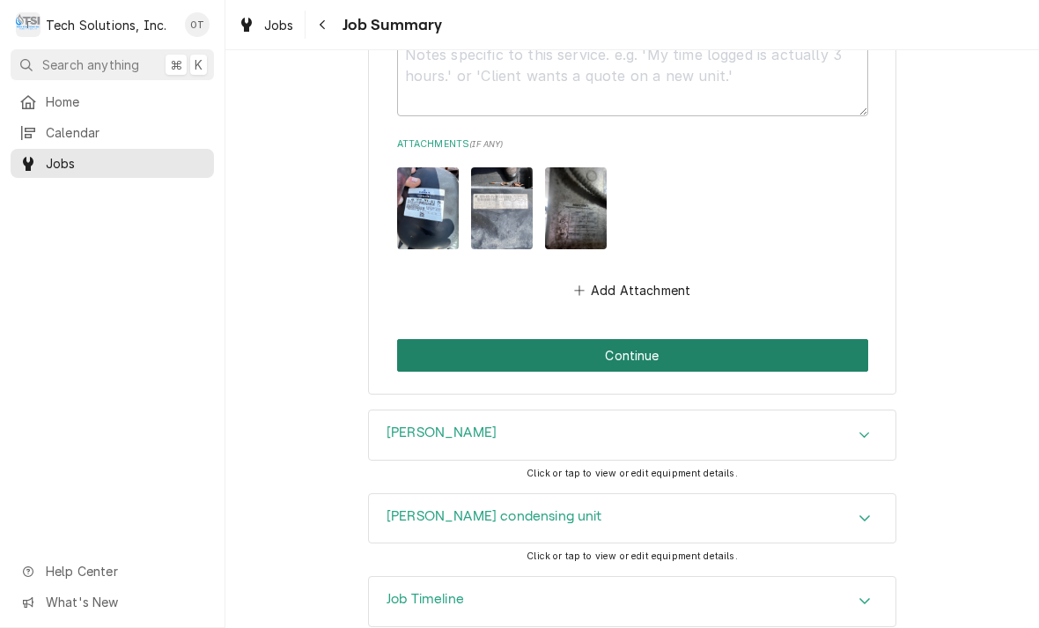
click at [631, 339] on button "Continue" at bounding box center [632, 355] width 471 height 33
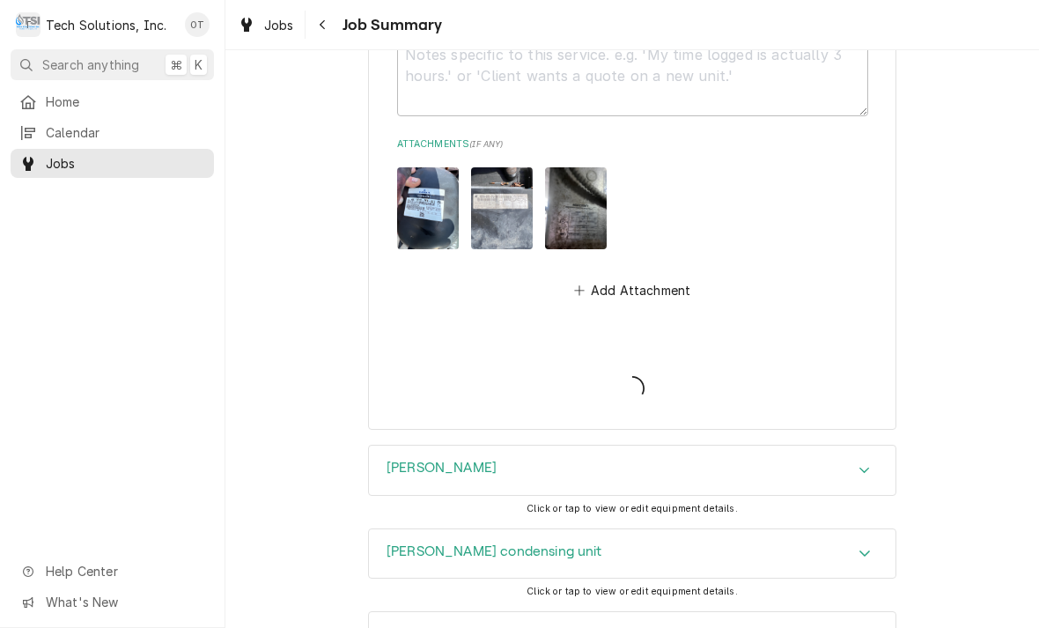
type textarea "x"
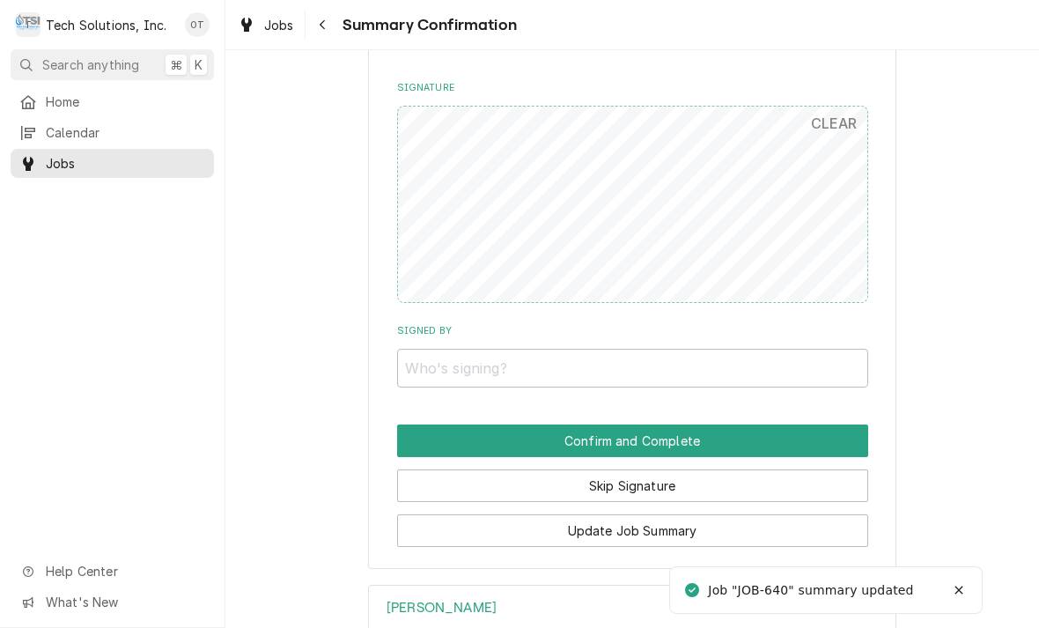
scroll to position [1704, 0]
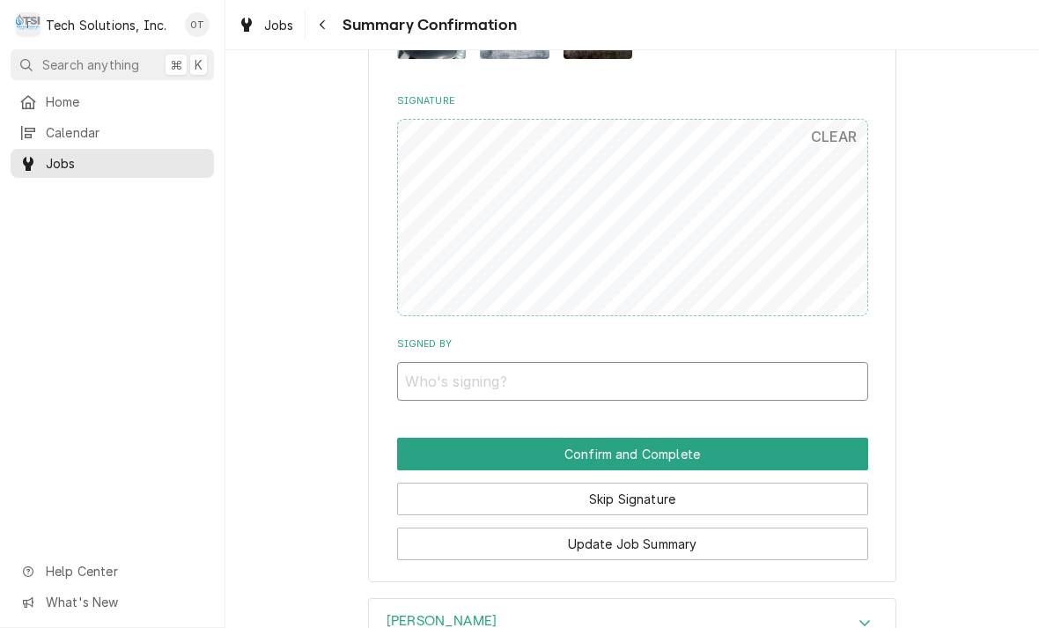
click at [462, 362] on input "Signed By" at bounding box center [632, 381] width 471 height 39
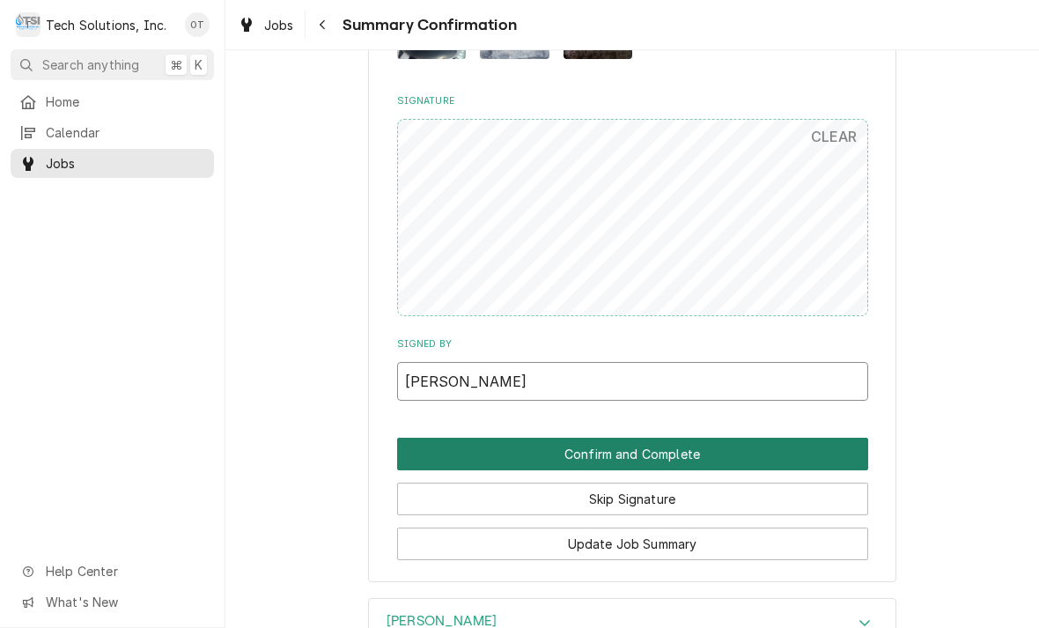
type input "[PERSON_NAME]"
click at [617, 438] on button "Confirm and Complete" at bounding box center [632, 454] width 471 height 33
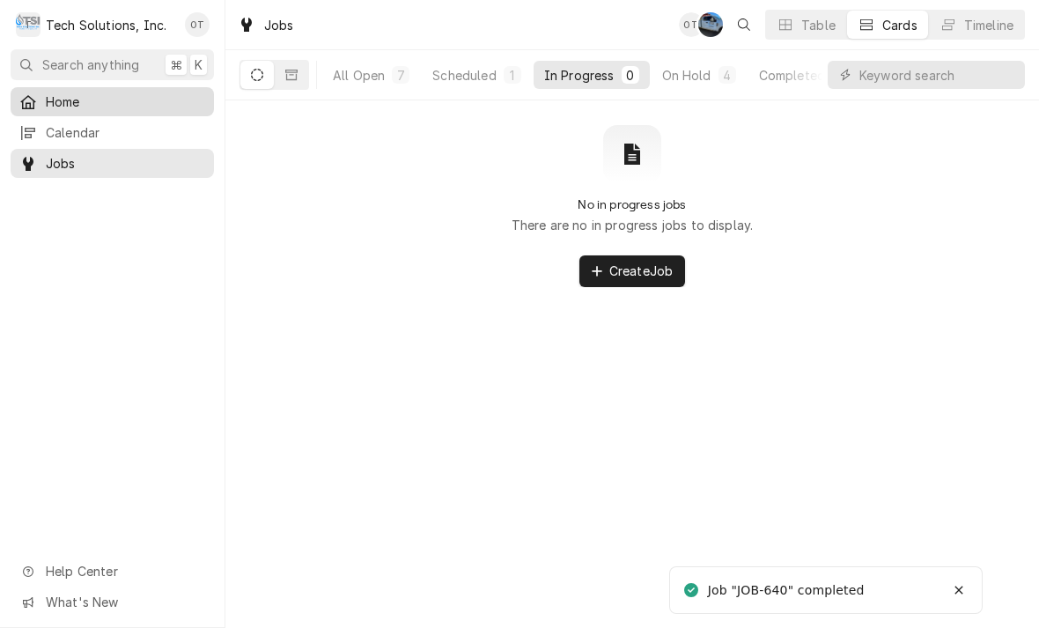
click at [59, 92] on span "Home" at bounding box center [125, 101] width 159 height 18
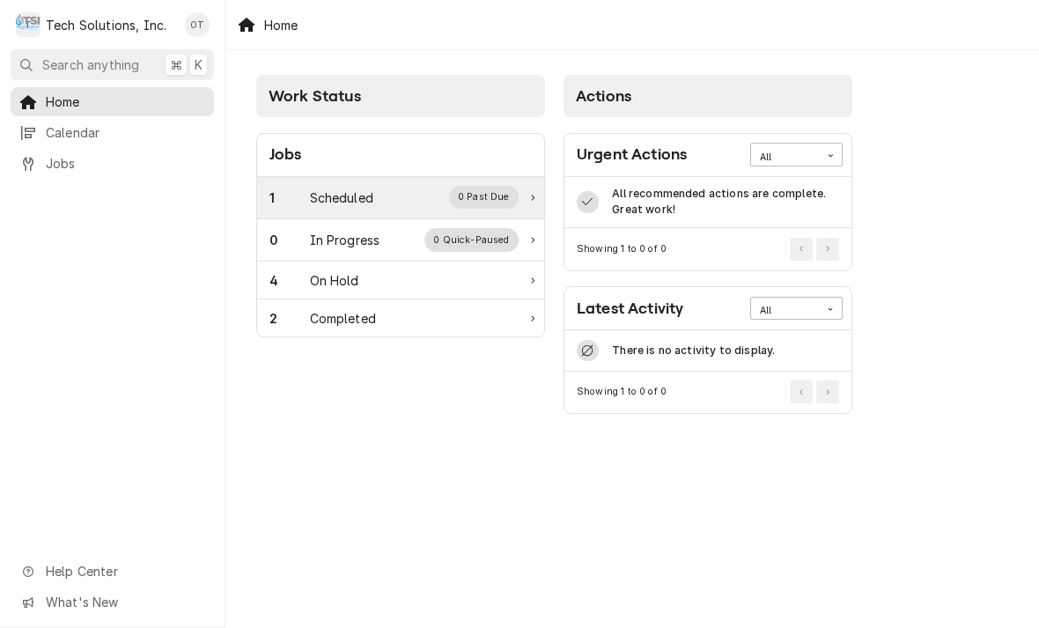
click at [328, 195] on div "Scheduled" at bounding box center [341, 198] width 63 height 18
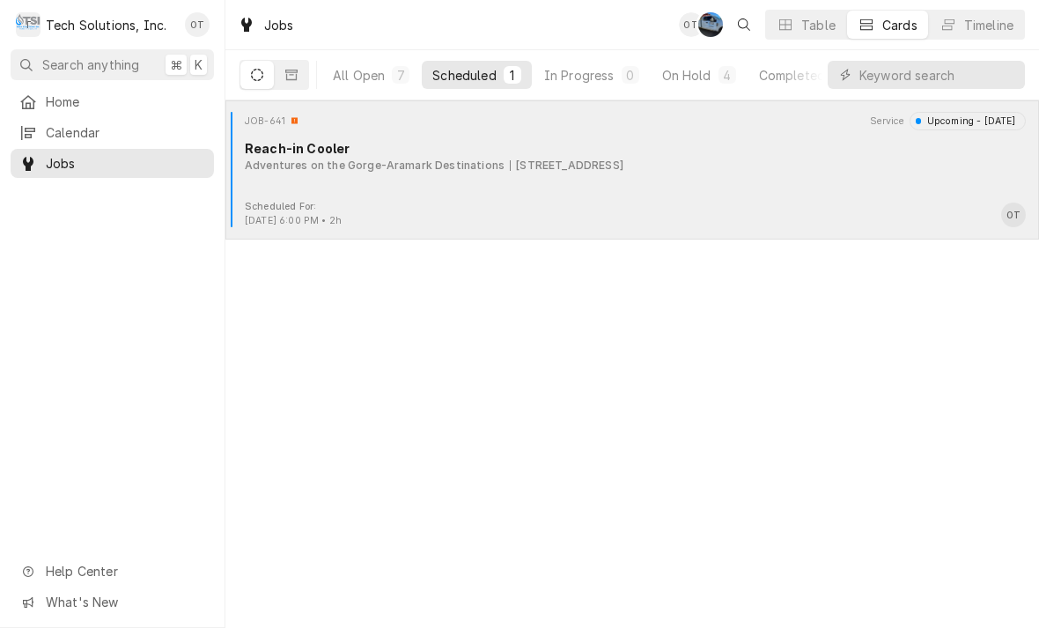
click at [482, 168] on div "Adventures on the Gorge-Aramark Destinations" at bounding box center [375, 166] width 260 height 16
click at [508, 181] on div "JOB-641 Service Upcoming - Today Reach-in Cooler Adventures on the Gorge-Aramar…" at bounding box center [633, 156] width 800 height 88
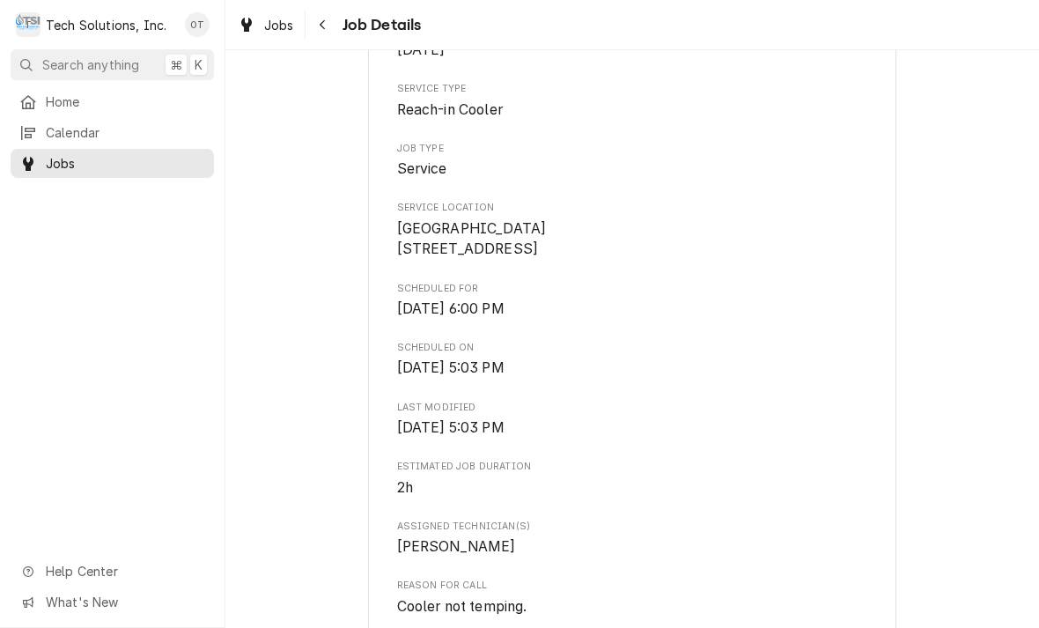
scroll to position [261, 0]
